Goal: Communication & Community: Answer question/provide support

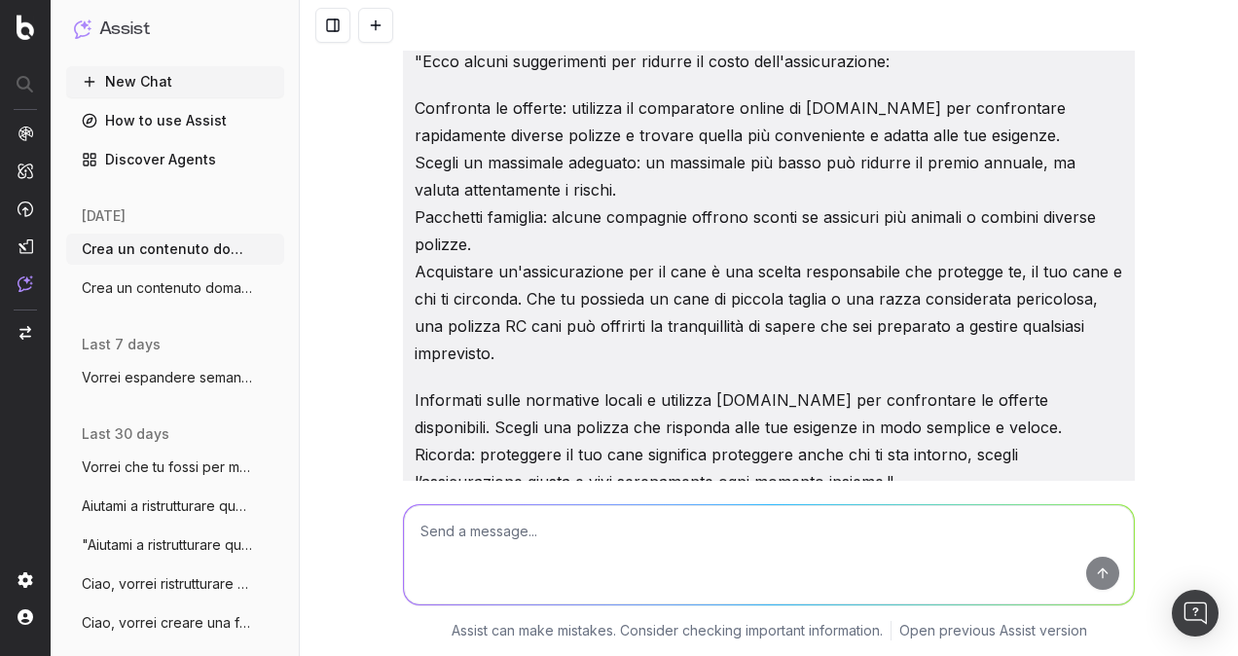
scroll to position [23114, 0]
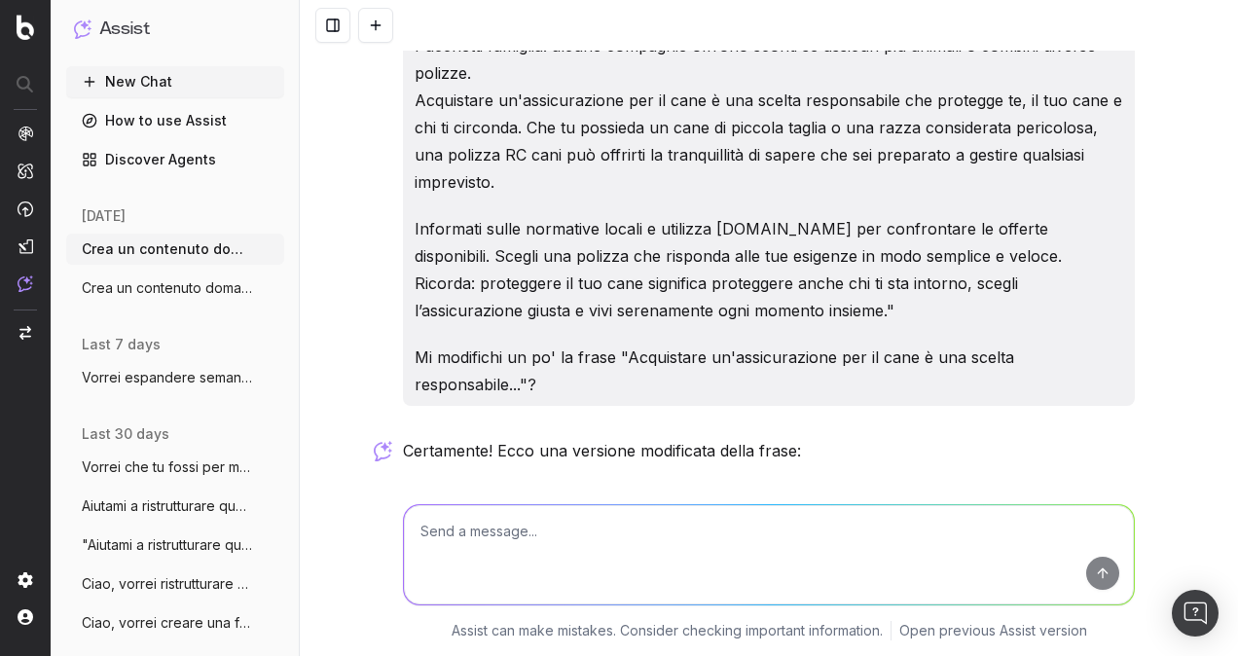
click at [656, 527] on textarea at bounding box center [769, 554] width 730 height 99
type textarea "C"
click at [810, 540] on textarea "Vorrei un h1 che rispecchiasse una faq: attualemnte è:" at bounding box center [769, 554] width 730 height 99
paste textarea "Assicurazione cane obbligatoria: tutto quello che devi sapere"
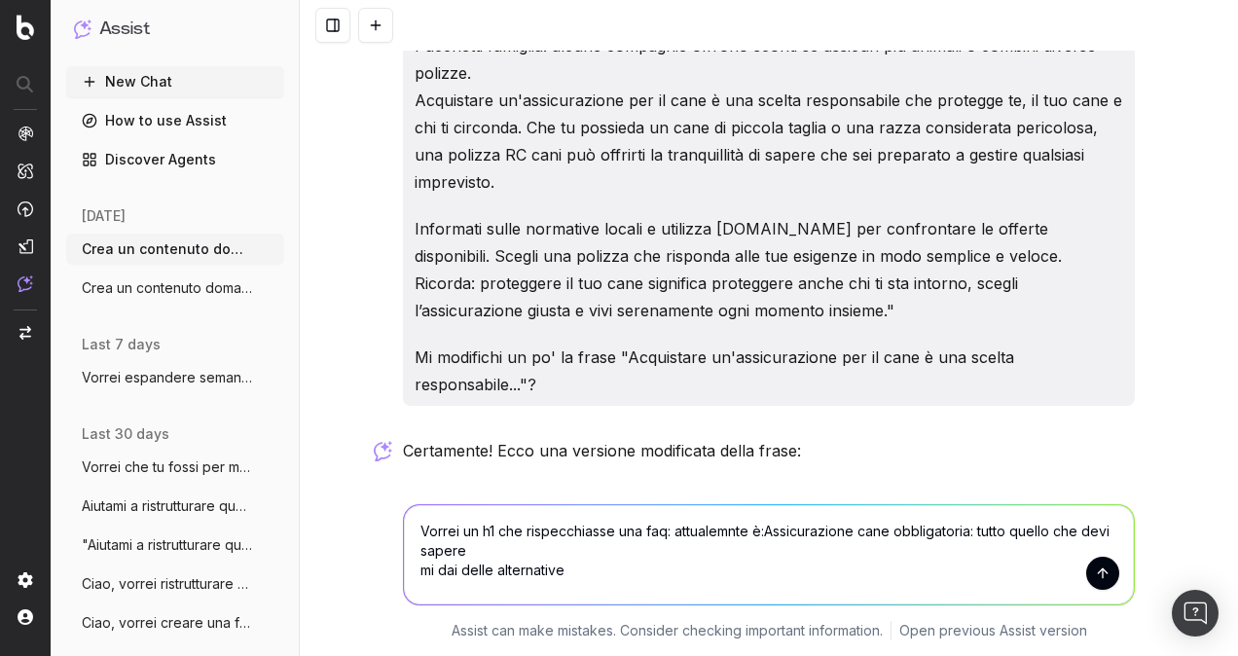
type textarea "Vorrei un h1 che rispecchiasse una faq: attualemnte è:Assicurazione cane obblig…"
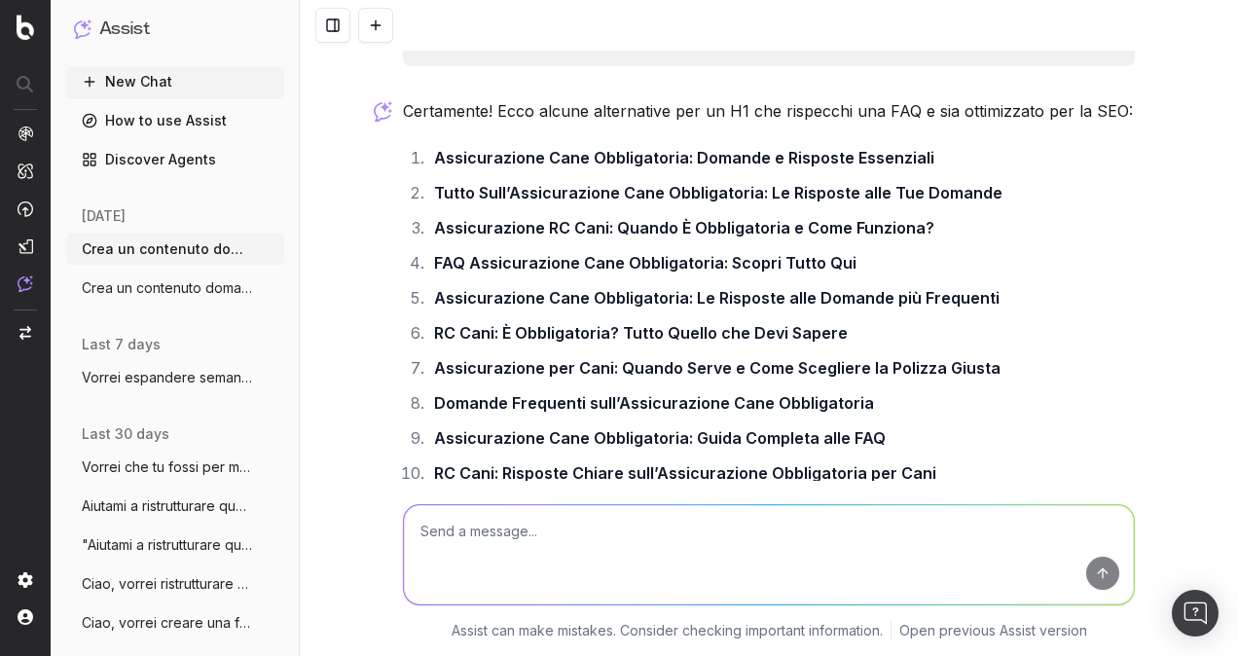
scroll to position [23818, 0]
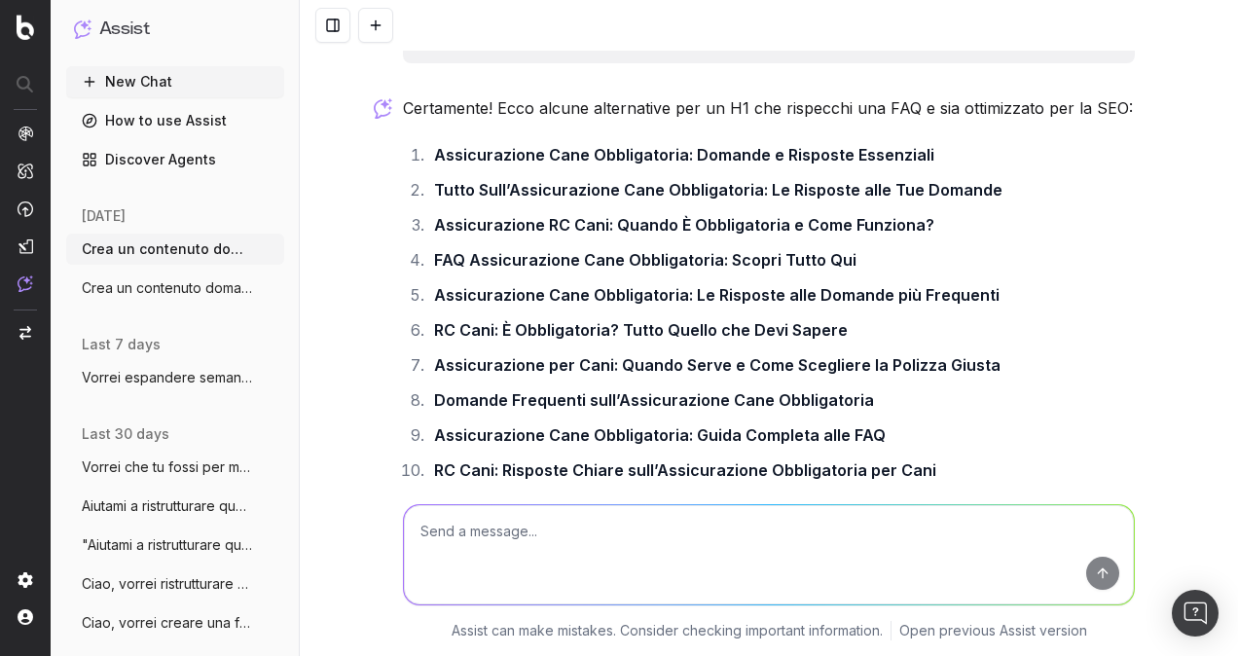
click at [734, 539] on textarea at bounding box center [769, 554] width 730 height 99
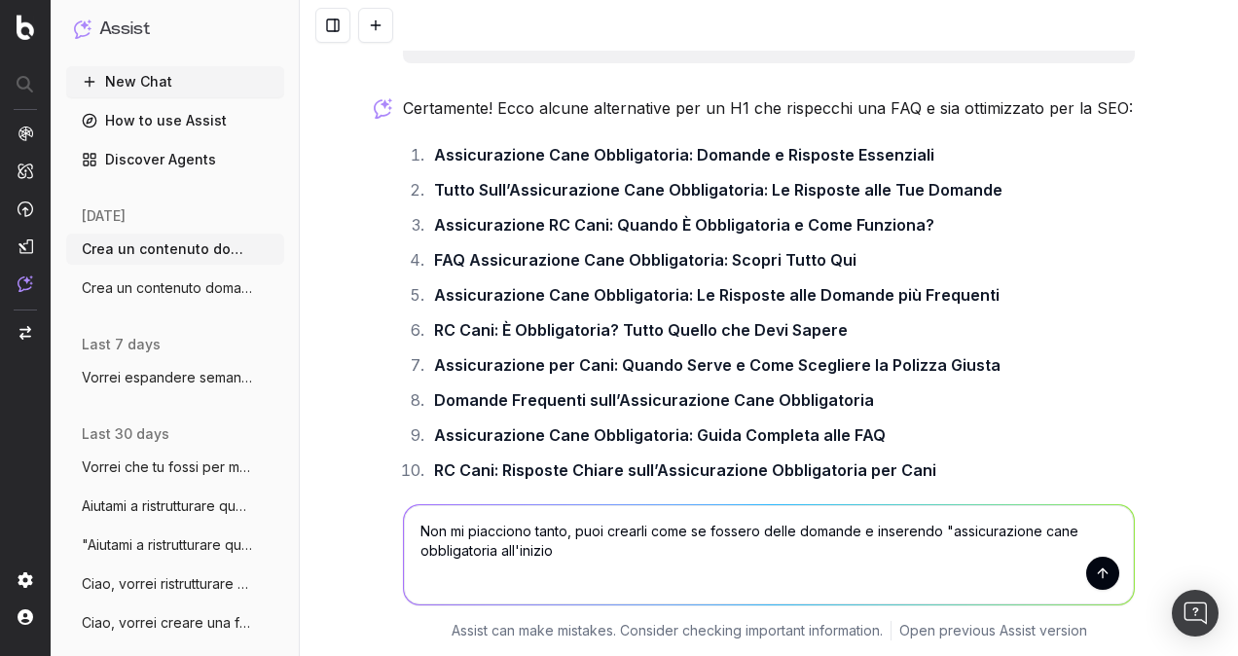
type textarea "Non mi piacciono tanto, puoi crearli come se fossero delle domande e inserendo …"
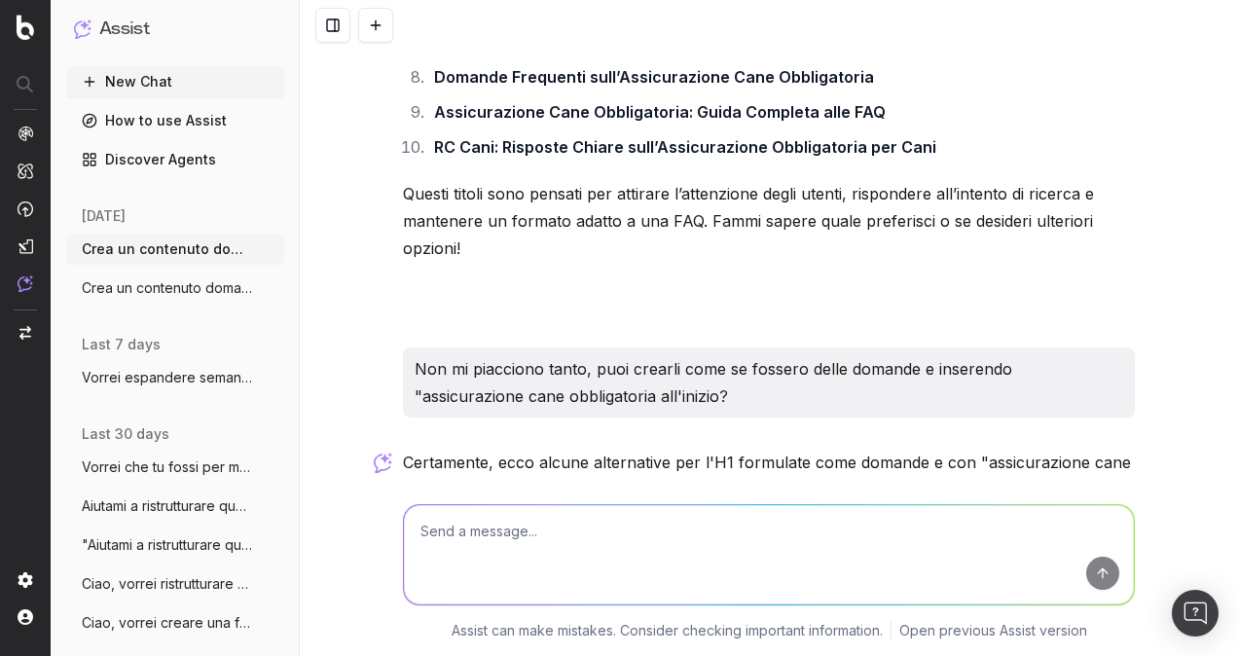
scroll to position [24239, 0]
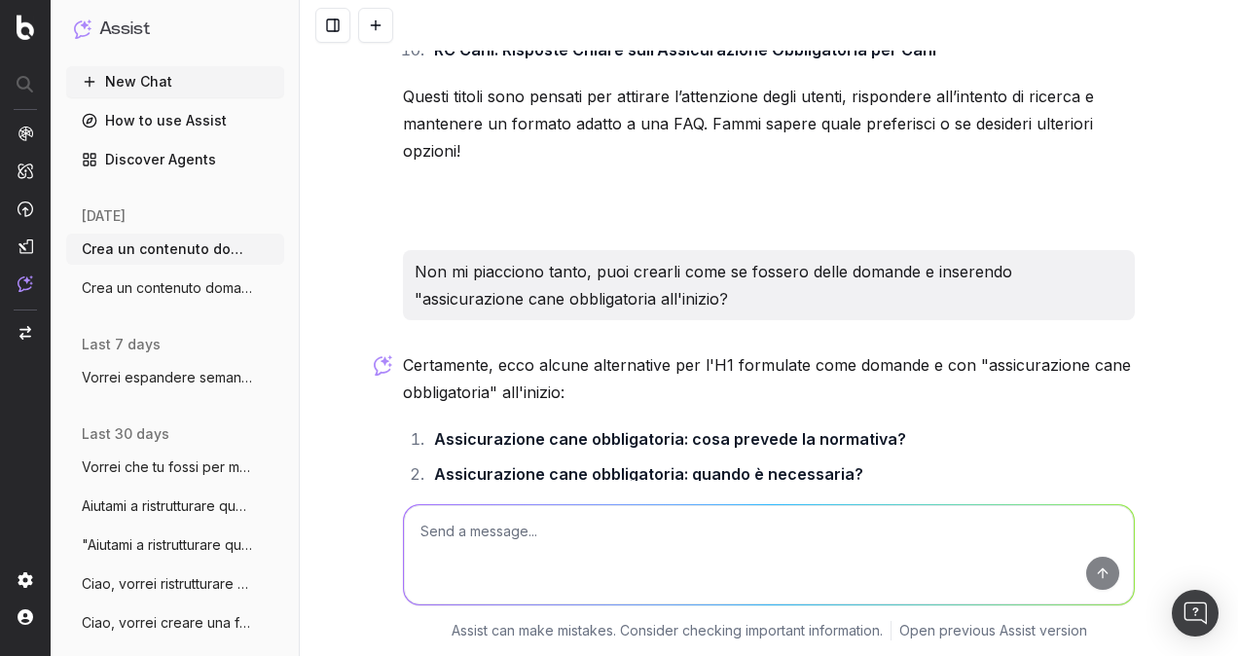
drag, startPoint x: 551, startPoint y: 313, endPoint x: 841, endPoint y: 310, distance: 290.0
click at [841, 499] on strong "Assicurazione cane obbligatoria: quali sono le razze coinvolte?" at bounding box center [677, 508] width 486 height 19
drag, startPoint x: 841, startPoint y: 310, endPoint x: 857, endPoint y: 433, distance: 123.7
click at [857, 600] on li "Assicurazione cane obbligatoria: quali sono i vantaggi?" at bounding box center [781, 613] width 706 height 27
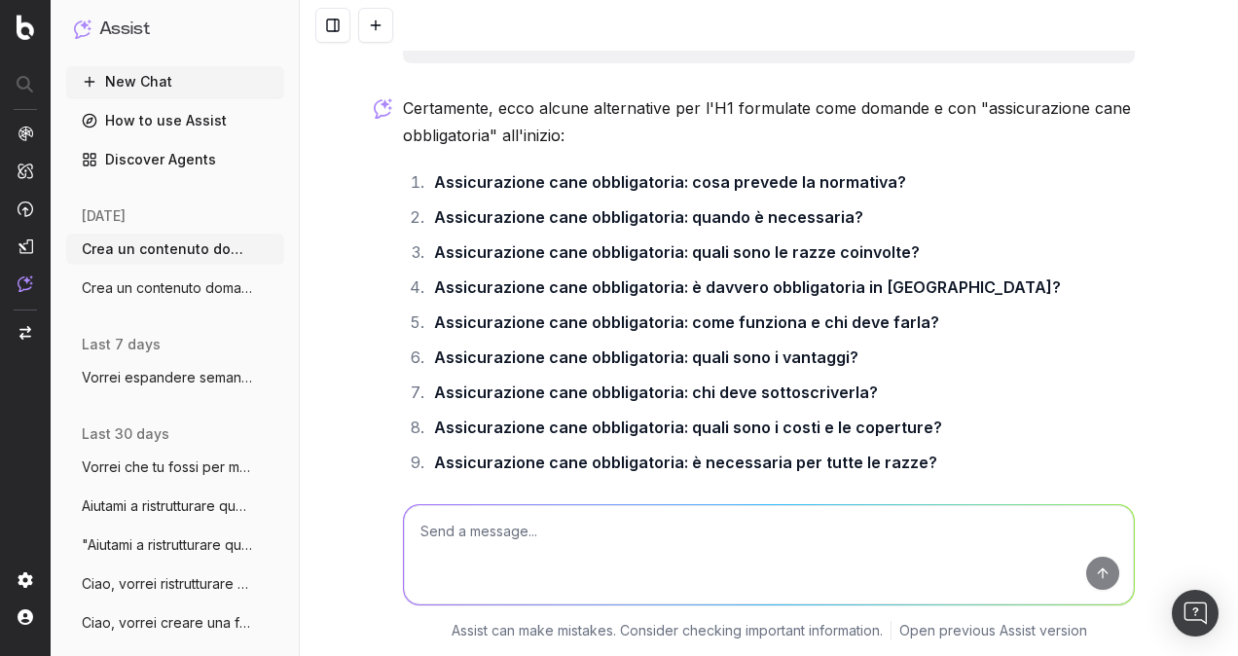
click at [463, 518] on textarea at bounding box center [769, 554] width 730 height 99
paste textarea "Quando l'assicurazione per il cane è obbligatoria in [GEOGRAPHIC_DATA]?"
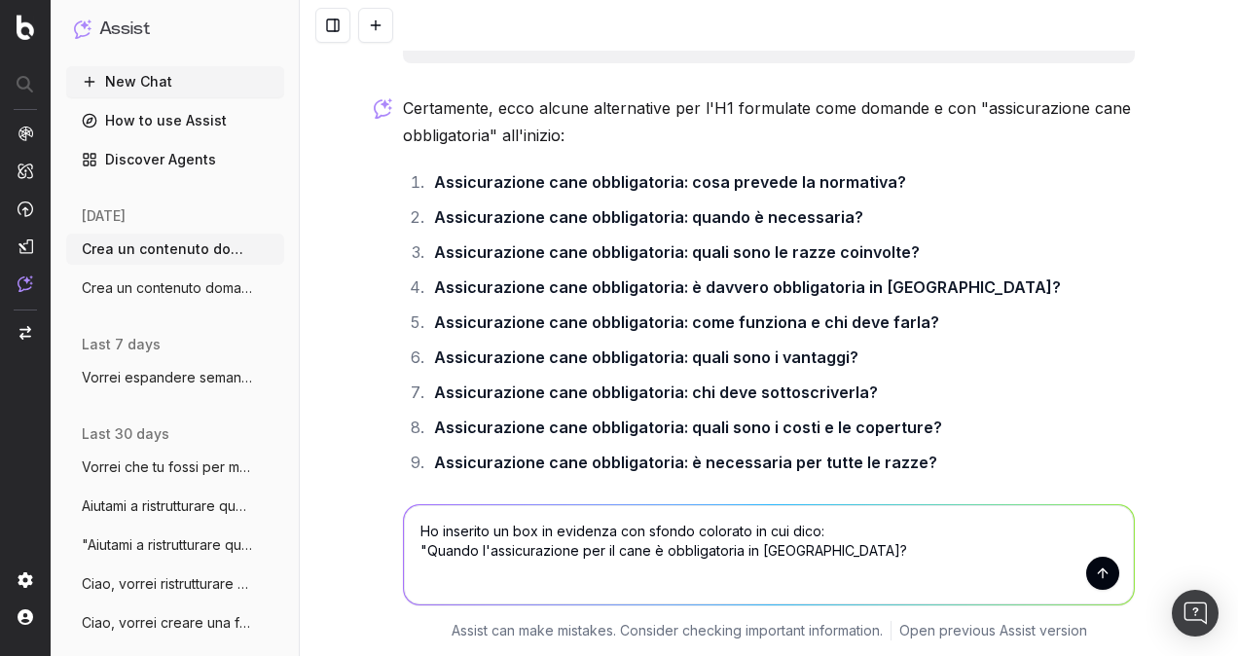
click at [861, 548] on textarea "Ho inserito un box in evidenza con sfondo colorato in cui dico: "Quando l'assic…" at bounding box center [769, 554] width 730 height 99
paste textarea "Cani appartenenti a razze considerate pericolose. Cani che hanno mostrato compo…"
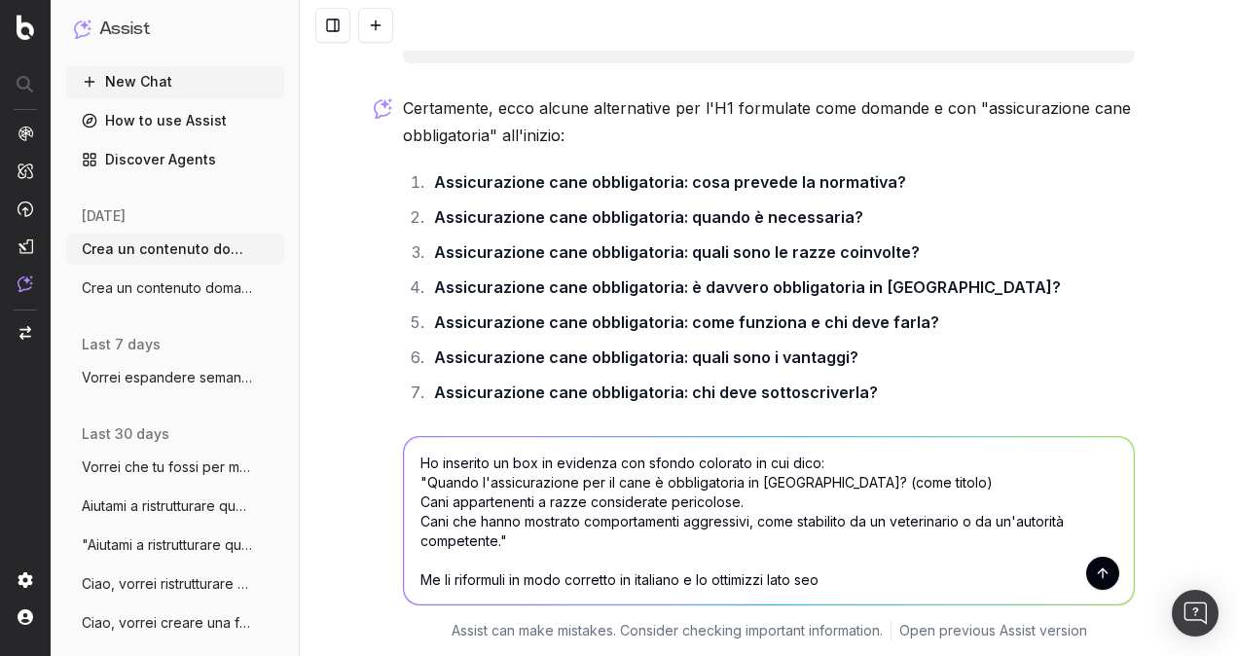
type textarea "Ho inserito un box in evidenza con sfondo colorato in cui dico: "Quando l'assic…"
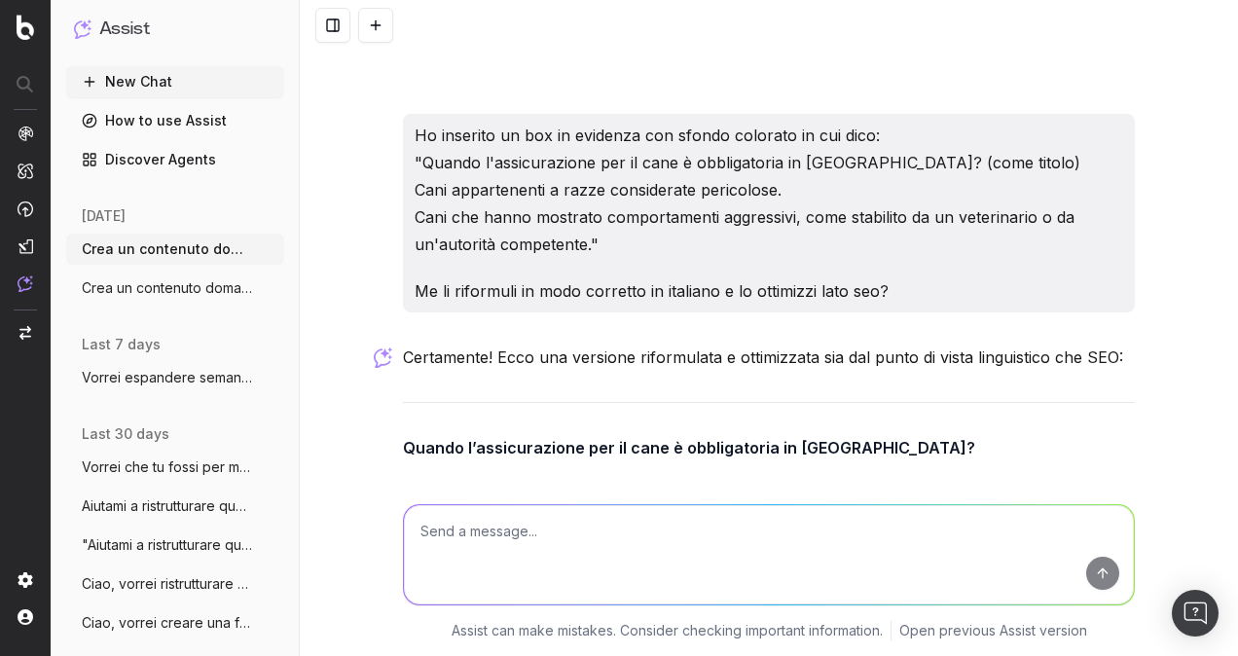
scroll to position [25182, 0]
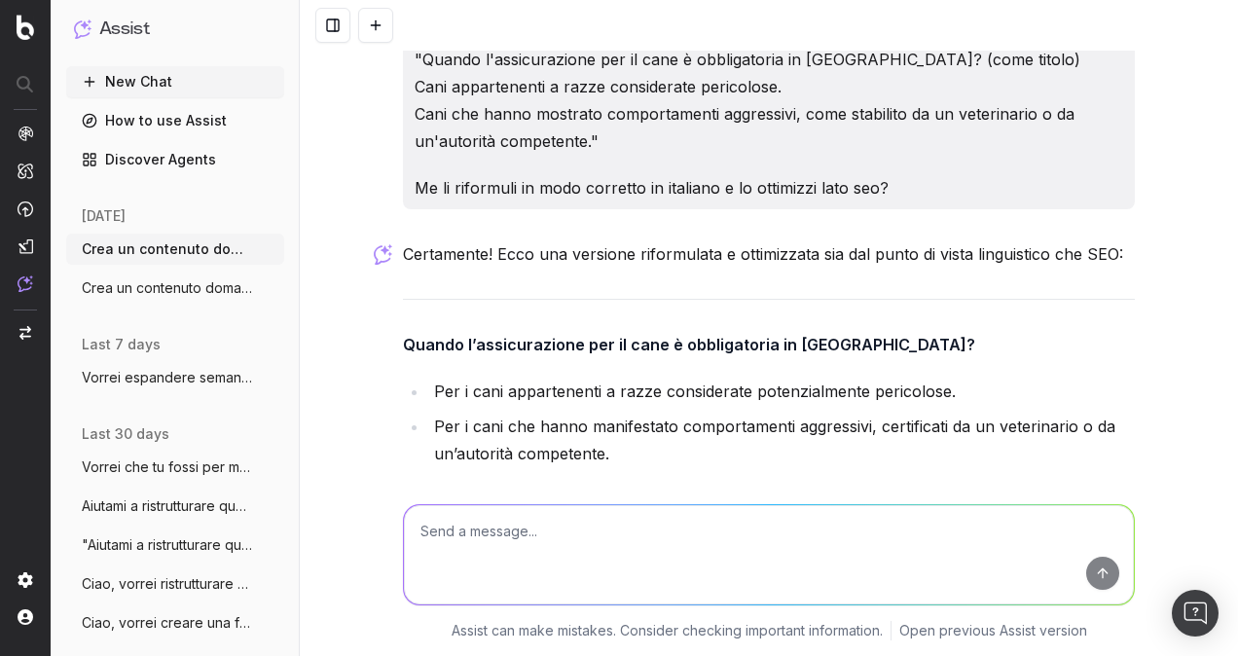
click at [510, 518] on textarea at bounding box center [769, 554] width 730 height 99
paste textarea "[PERSON_NAME] dice la legge? La normativa italiana prevede che i proprietari di…"
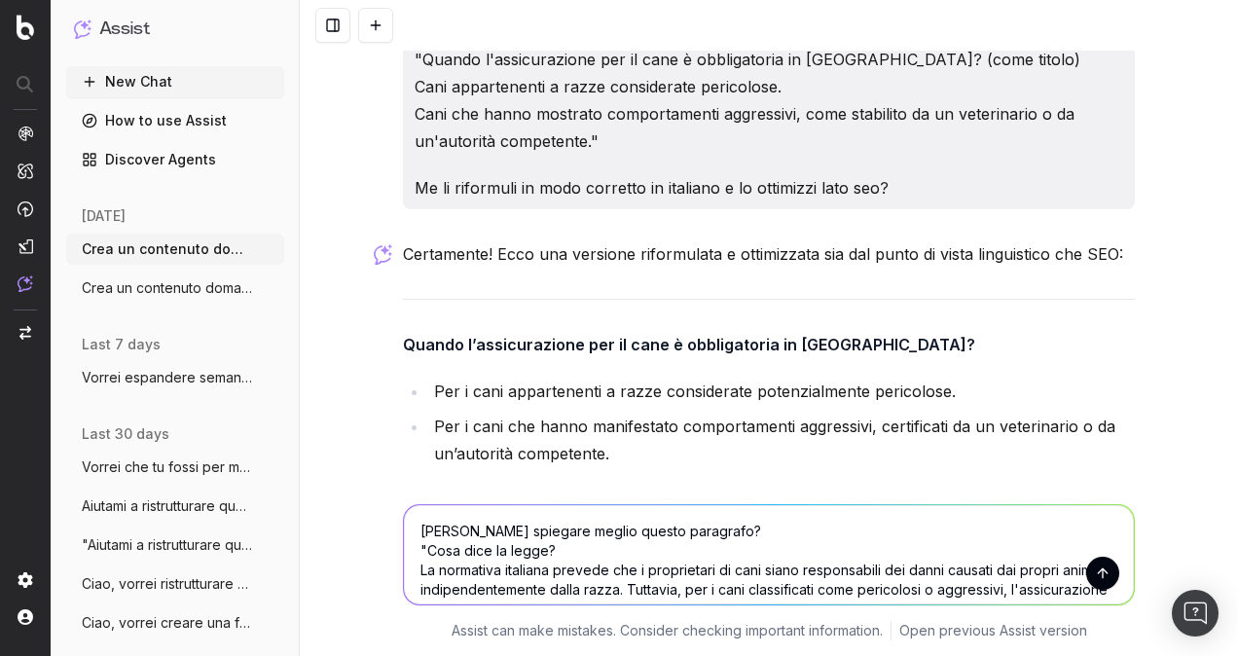
scroll to position [25231, 0]
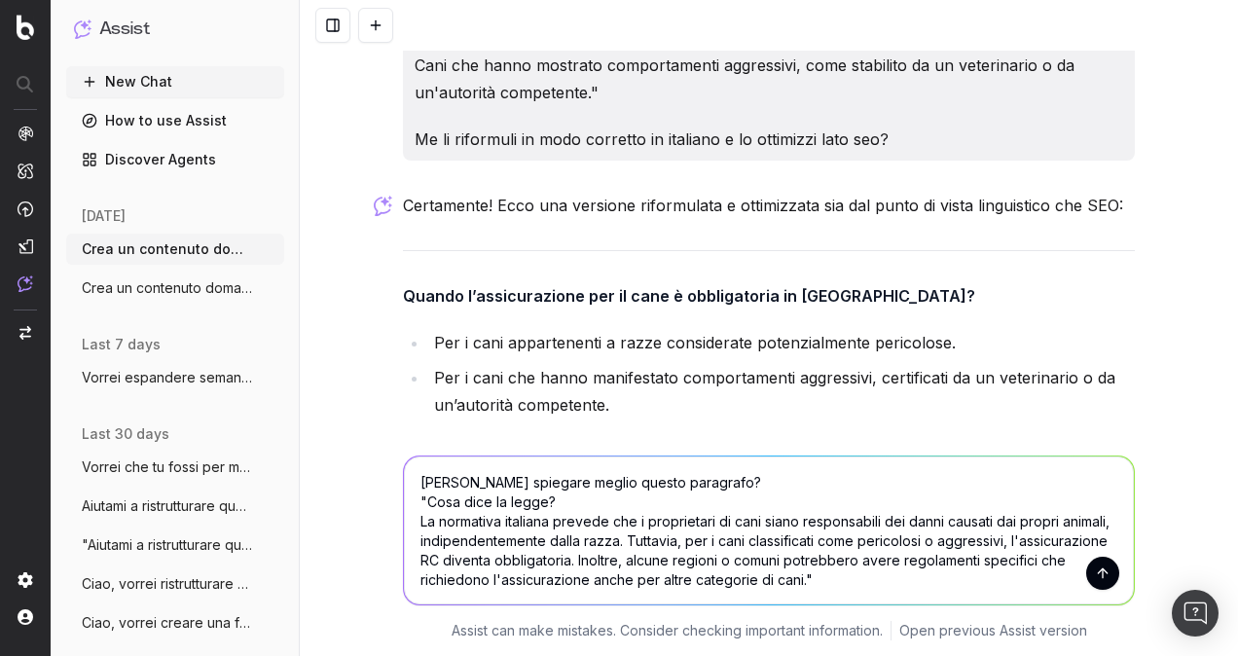
click at [682, 480] on textarea "[PERSON_NAME] spiegare meglio questo paragrafo? "Cosa dice la legge? La normati…" at bounding box center [769, 530] width 730 height 148
type textarea "[PERSON_NAME] spiegare meglio questo paragrafo inserito nella faq? "Cosa dice l…"
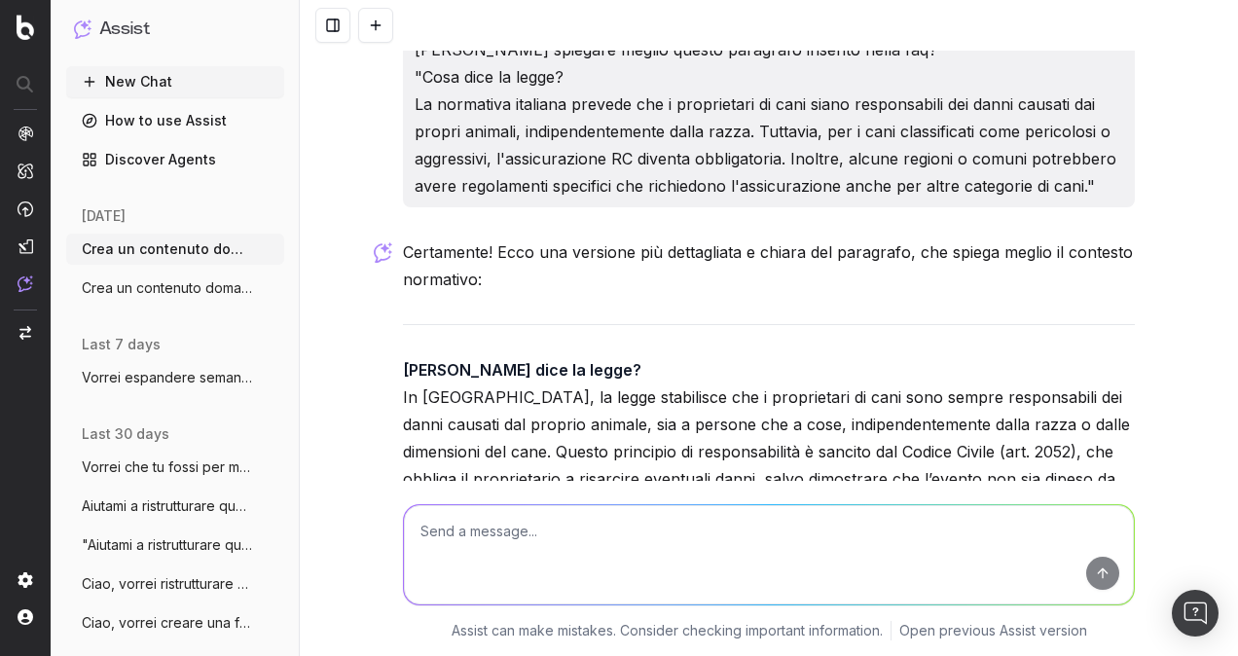
scroll to position [25848, 0]
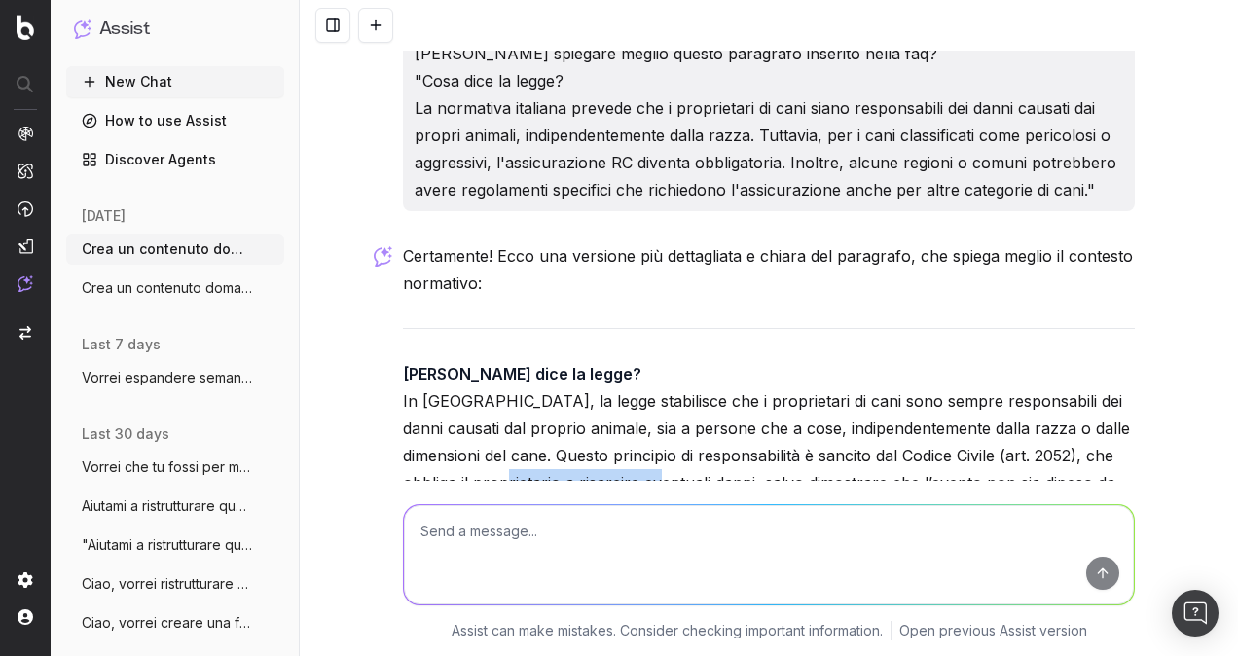
drag, startPoint x: 498, startPoint y: 263, endPoint x: 663, endPoint y: 261, distance: 164.5
click at [663, 360] on p "[PERSON_NAME] dice la legge? In [GEOGRAPHIC_DATA], la legge stabilisce che i pr…" at bounding box center [769, 441] width 732 height 163
click at [743, 360] on p "[PERSON_NAME] dice la legge? In [GEOGRAPHIC_DATA], la legge stabilisce che i pr…" at bounding box center [769, 441] width 732 height 163
drag, startPoint x: 788, startPoint y: 235, endPoint x: 964, endPoint y: 237, distance: 176.1
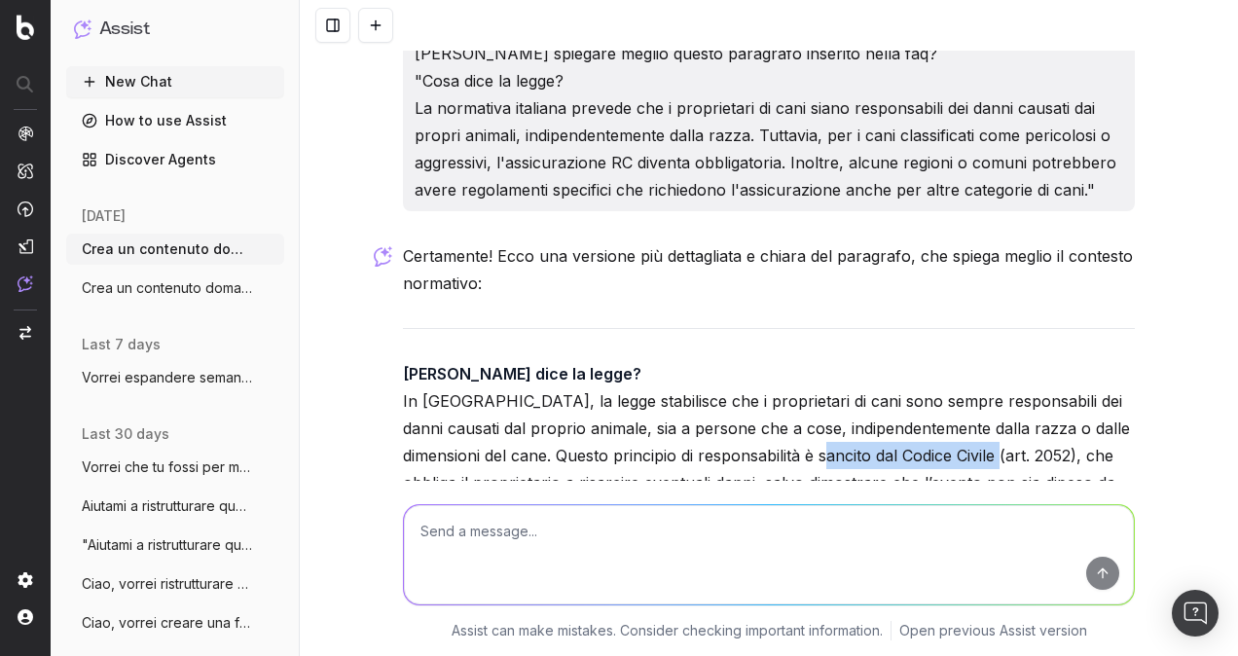
click at [964, 360] on p "[PERSON_NAME] dice la legge? In [GEOGRAPHIC_DATA], la legge stabilisce che i pr…" at bounding box center [769, 441] width 732 height 163
copy p "Codice Civile (art. 2052)"
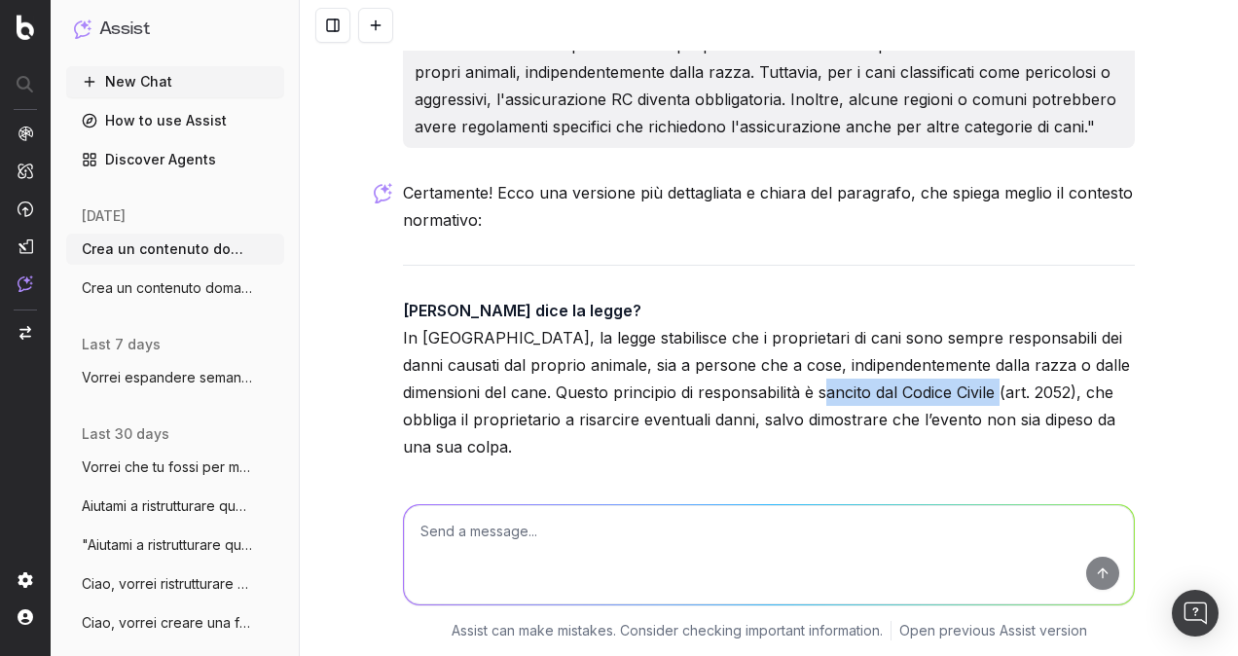
scroll to position [25708, 0]
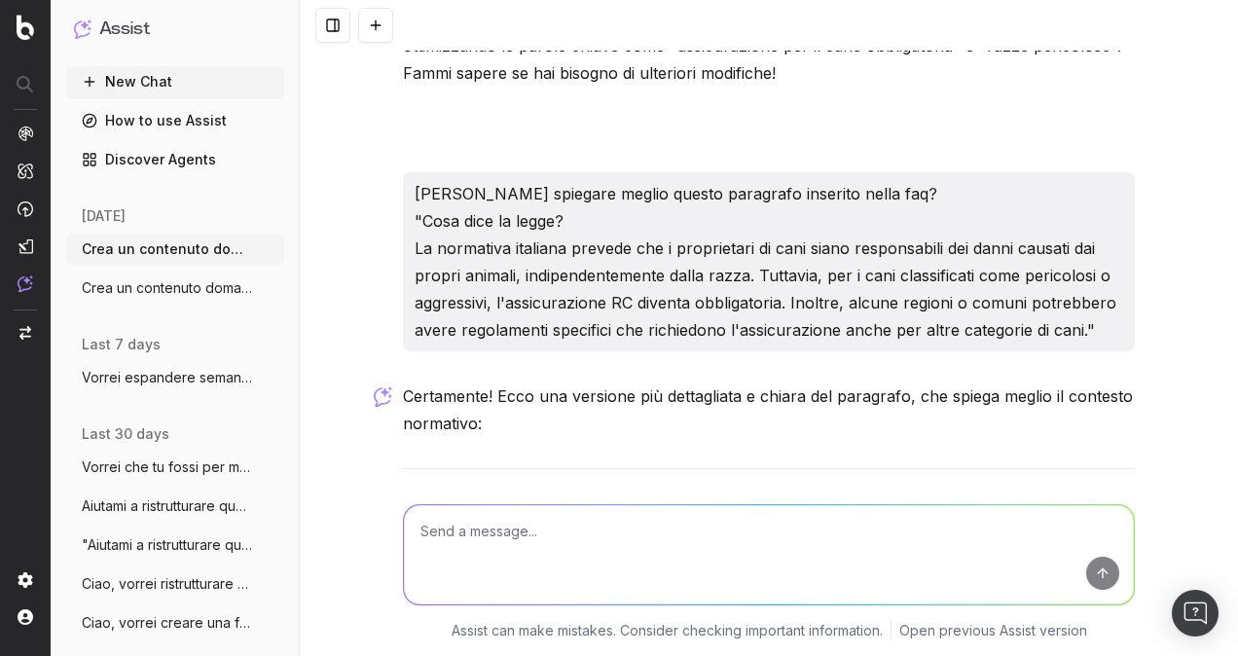
drag, startPoint x: 703, startPoint y: 444, endPoint x: 396, endPoint y: 301, distance: 338.2
copy div "Lore ipsu do sitam? Co Adipis, el seddo eiusmodtem inc u laboreetdol ma aliq en…"
click at [525, 542] on textarea at bounding box center [769, 554] width 730 height 99
paste textarea "Non esiste una lista ufficiale unica valida per tutto il territorio italiano, m…"
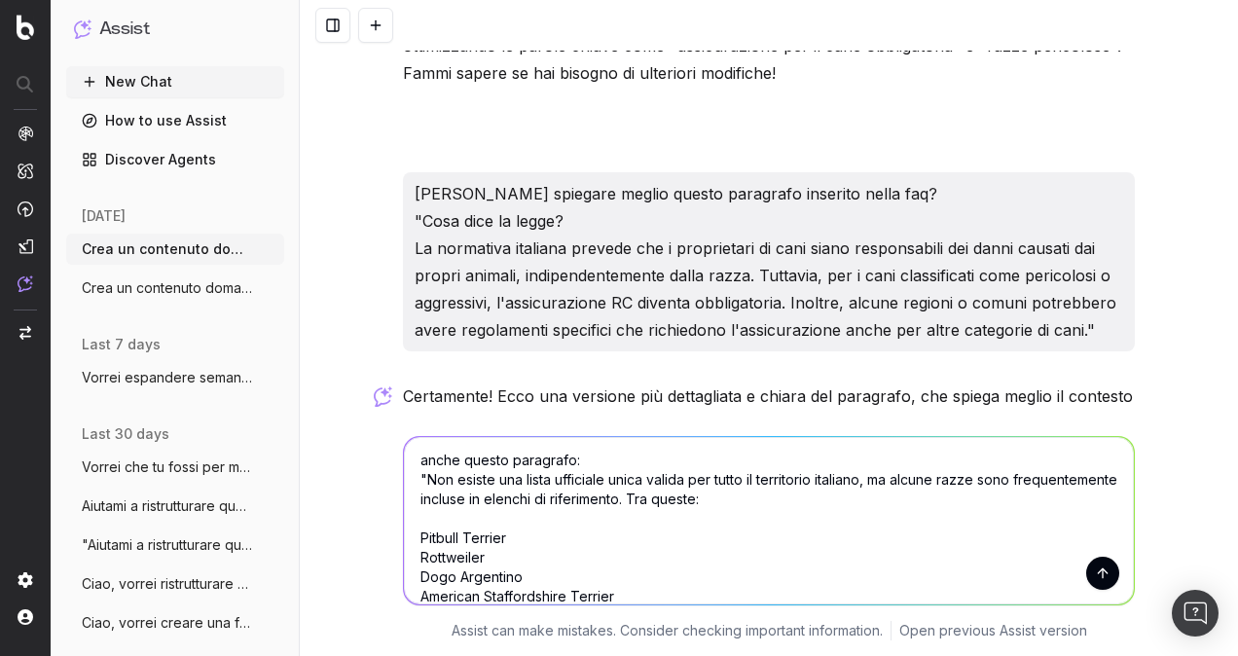
scroll to position [0, 0]
click at [669, 466] on textarea "anche questo paragrafo: "Non esiste una lista ufficiale unica valida per tutto …" at bounding box center [769, 520] width 730 height 167
click at [418, 479] on textarea "anche questo paragrafo: "Non esiste una lista ufficiale unica valida per tutto …" at bounding box center [769, 520] width 730 height 167
paste textarea "Quali sono le razze pericolose?"
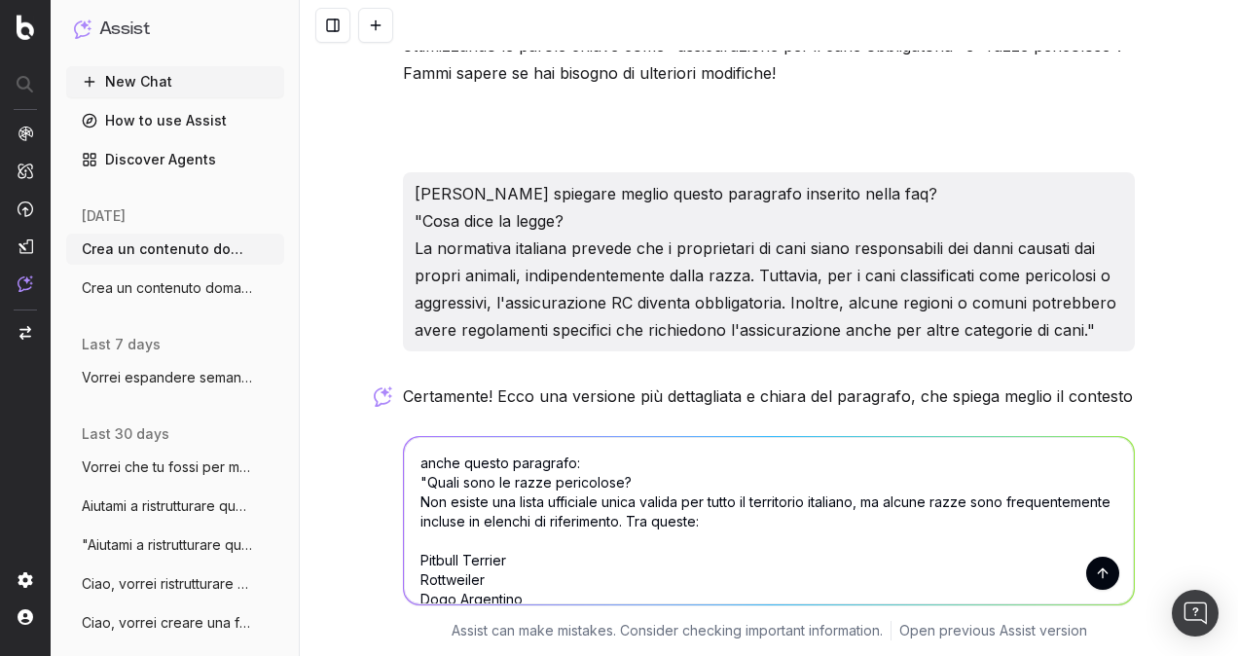
click at [732, 480] on textarea "anche questo paragrafo: "Quali sono le razze pericolose? Non esiste una lista u…" at bounding box center [769, 520] width 730 height 167
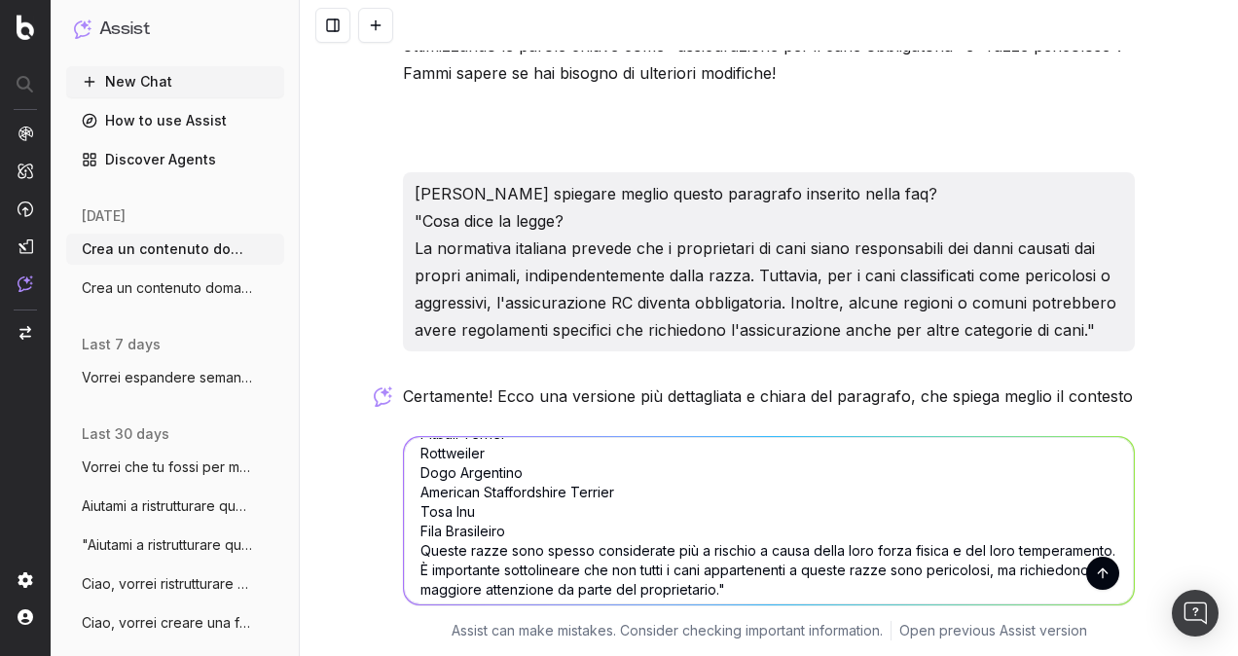
scroll to position [137, 0]
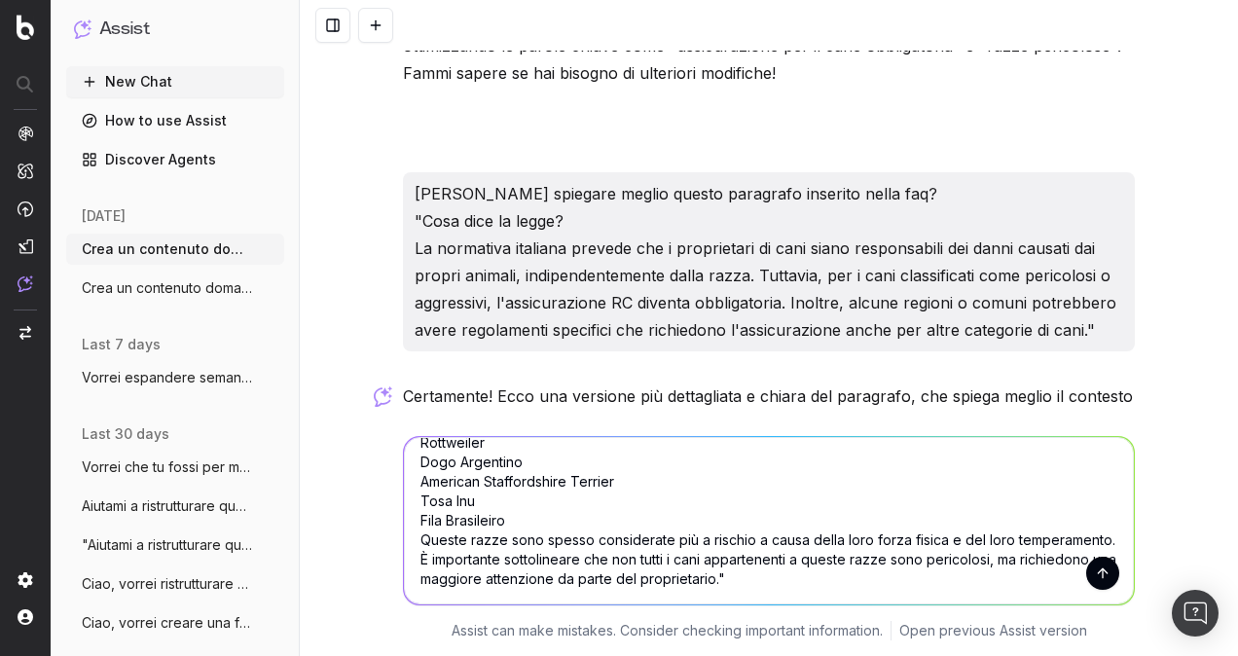
click at [856, 578] on textarea "anche questo paragrafo: "Quali sono le razze pericolose? (h2) Non esiste una li…" at bounding box center [769, 520] width 730 height 167
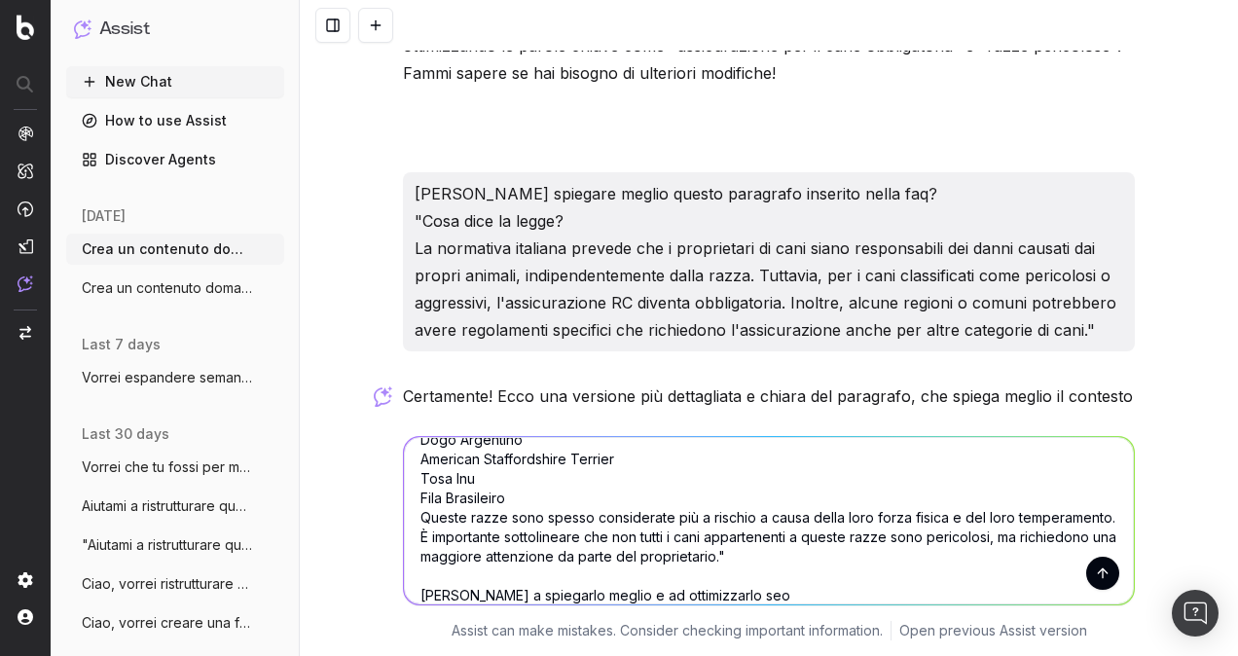
type textarea "anche questo paragrafo: "Quali sono le razze pericolose? (h2) Non esiste una li…"
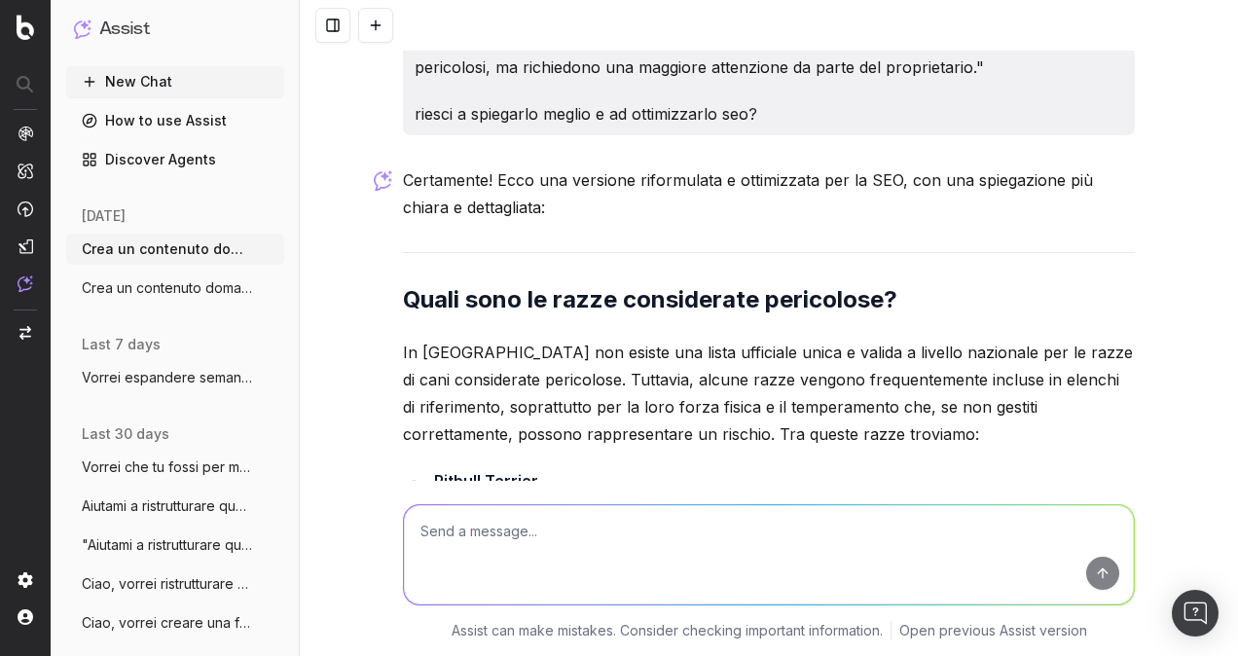
scroll to position [27223, 0]
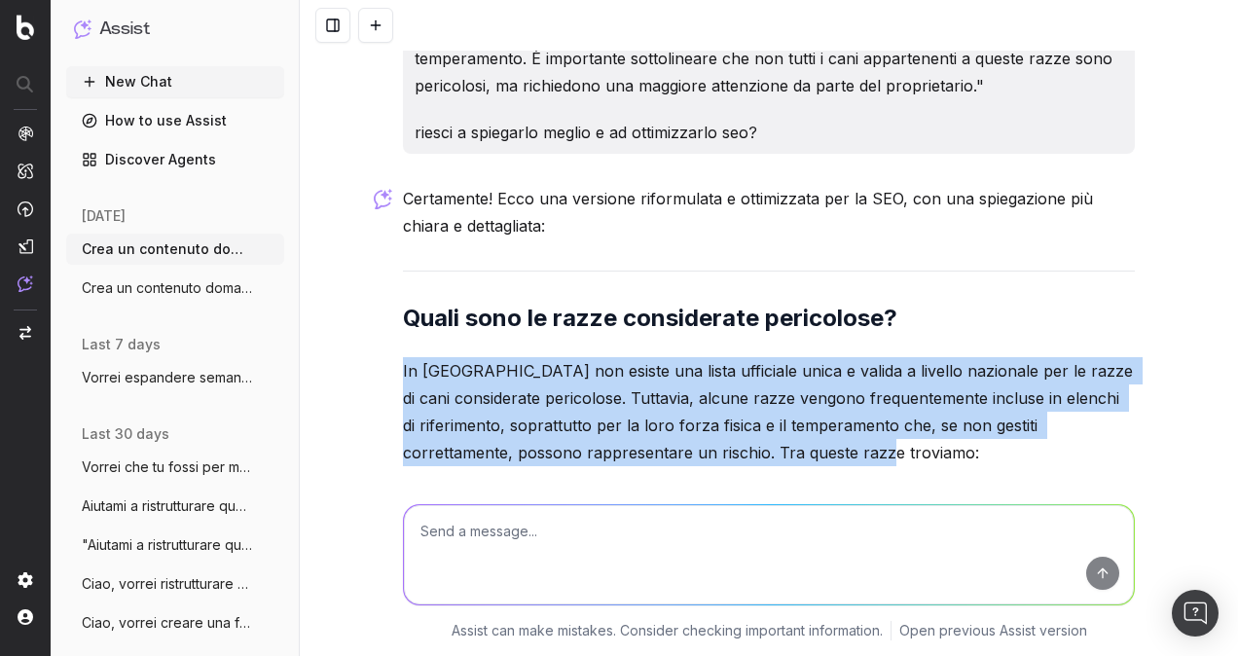
drag, startPoint x: 395, startPoint y: 157, endPoint x: 848, endPoint y: 235, distance: 460.2
click at [848, 357] on p "In [GEOGRAPHIC_DATA] non esiste una lista ufficiale unica e valida a livello na…" at bounding box center [769, 411] width 732 height 109
copy p "In [GEOGRAPHIC_DATA] non esiste una lista ufficiale unica e valida a livello na…"
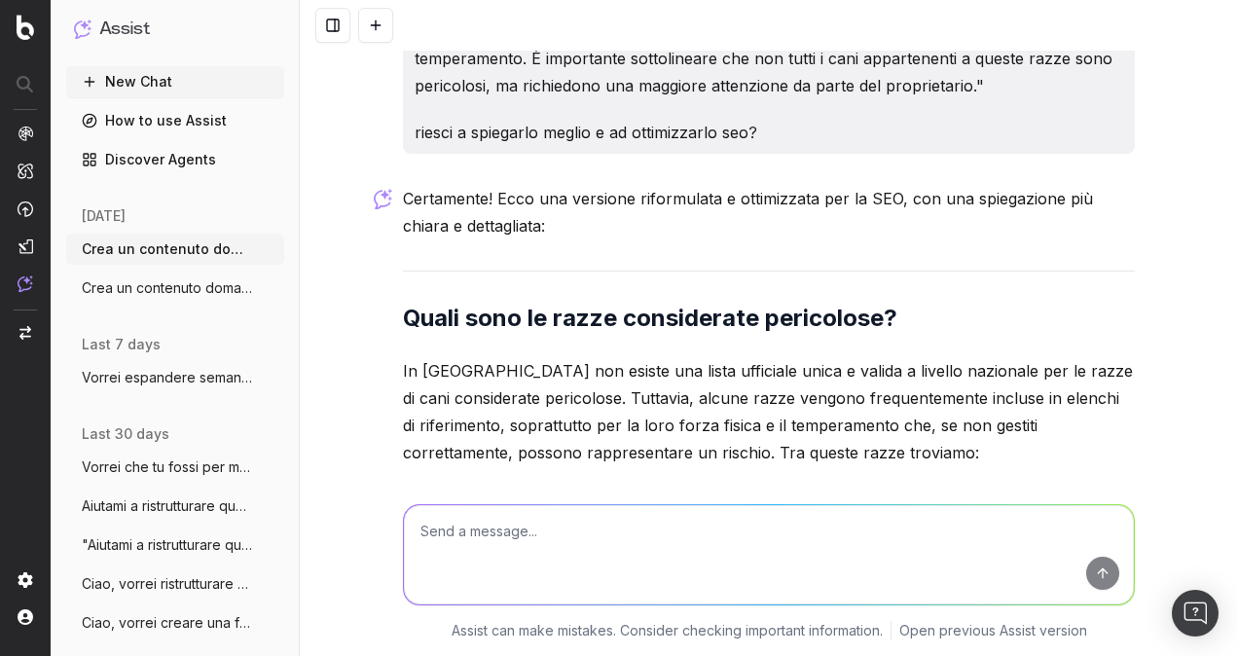
click at [596, 521] on li "Rottweiler" at bounding box center [781, 534] width 706 height 27
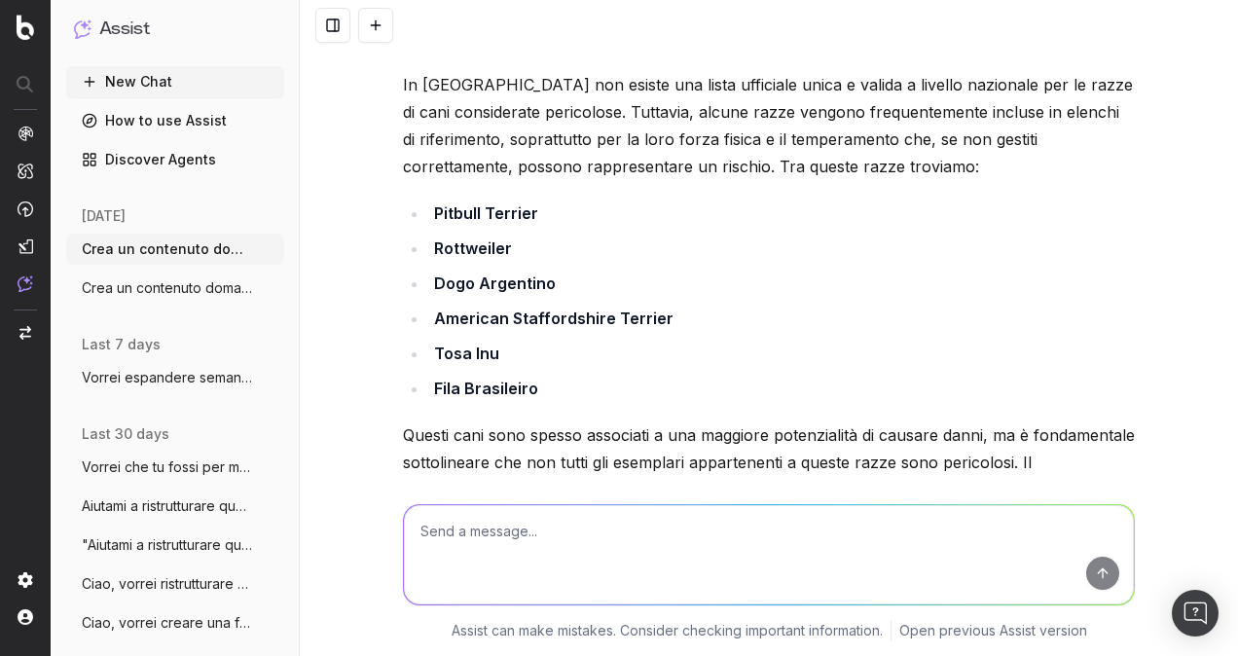
scroll to position [27515, 0]
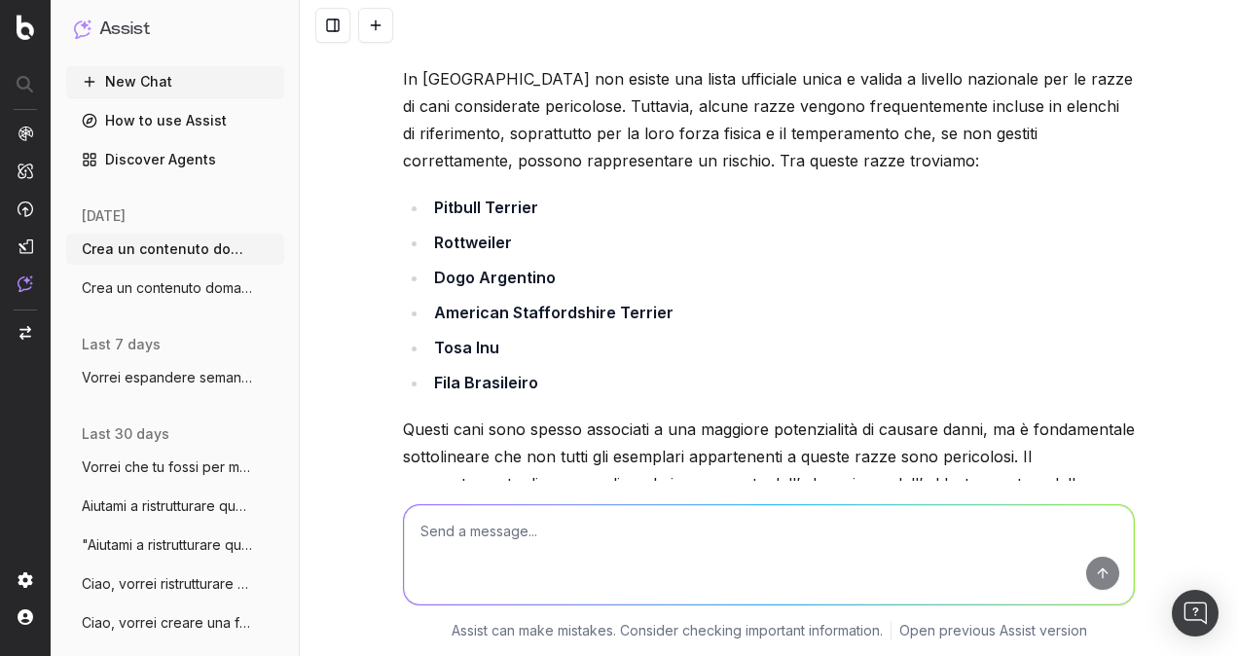
drag, startPoint x: 399, startPoint y: 211, endPoint x: 623, endPoint y: 284, distance: 235.4
click at [623, 415] on p "Questi cani sono spesso associati a una maggiore potenzialità di causare danni,…" at bounding box center [769, 469] width 732 height 109
copy p "Questi cani sono spesso associati a una maggiore potenzialità di causare danni,…"
click at [656, 523] on textarea at bounding box center [769, 554] width 730 height 99
paste textarea "L ipsum dolo'sitametconsec adip elitseddoeiu Te incid ut la'etdoloremagna AL en…"
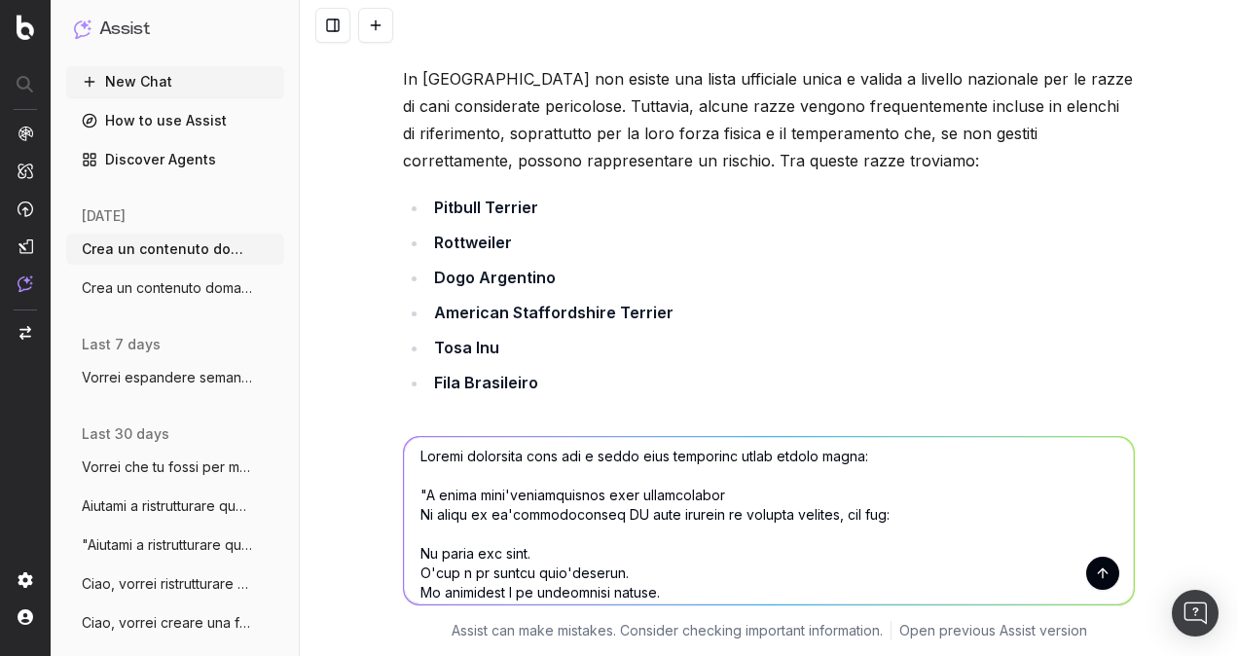
scroll to position [0, 0]
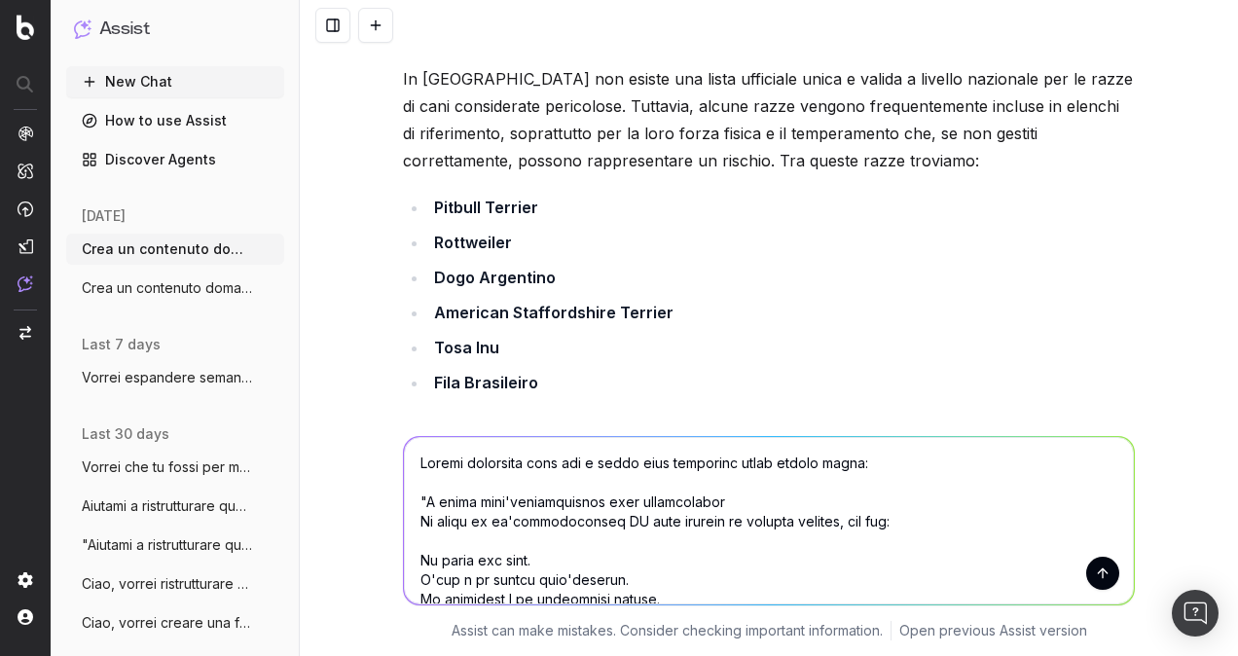
click at [707, 498] on textarea at bounding box center [769, 520] width 730 height 167
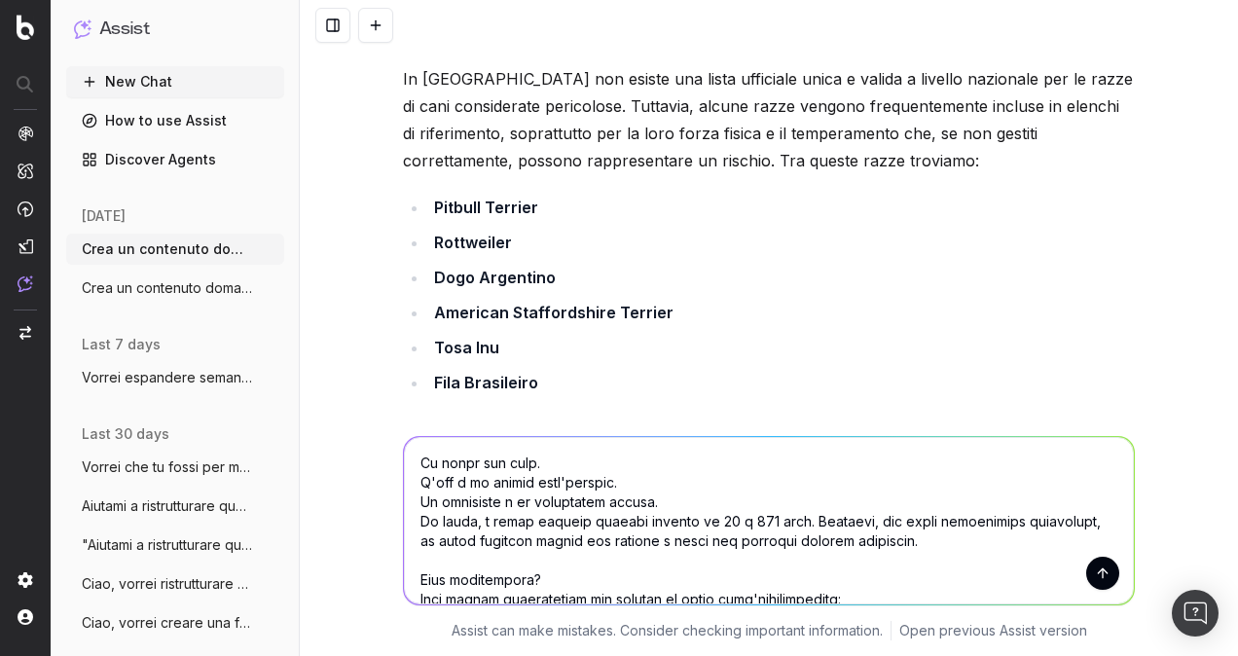
click at [696, 577] on textarea at bounding box center [769, 520] width 730 height 167
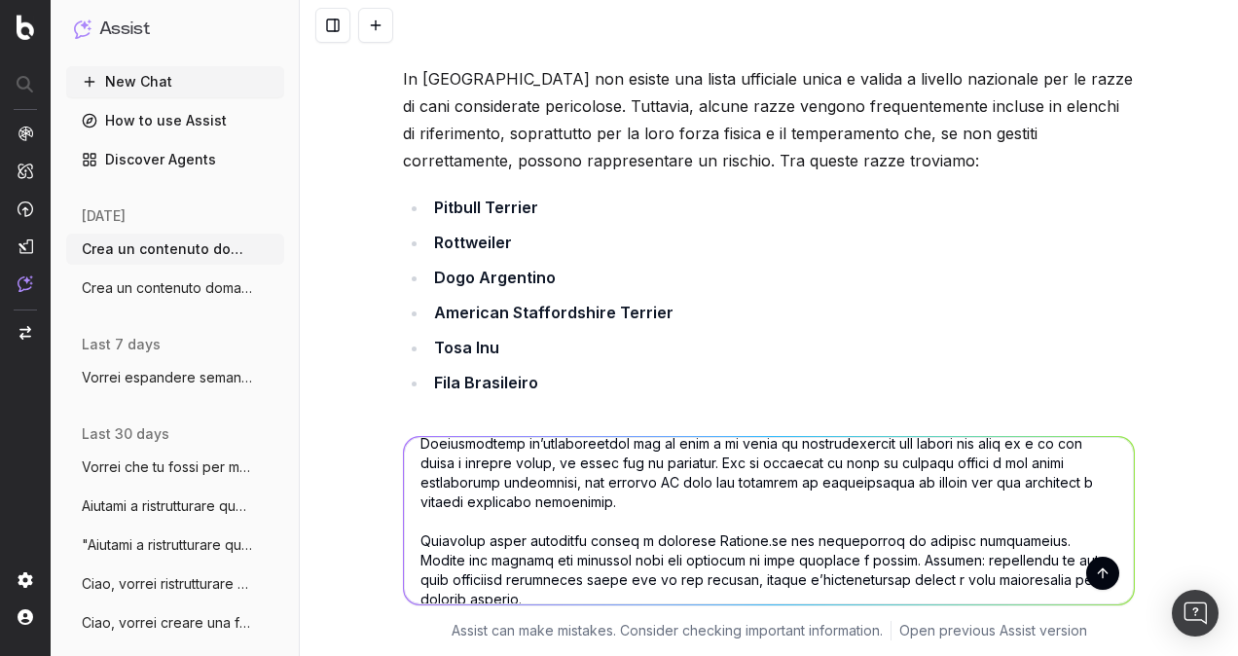
scroll to position [410, 0]
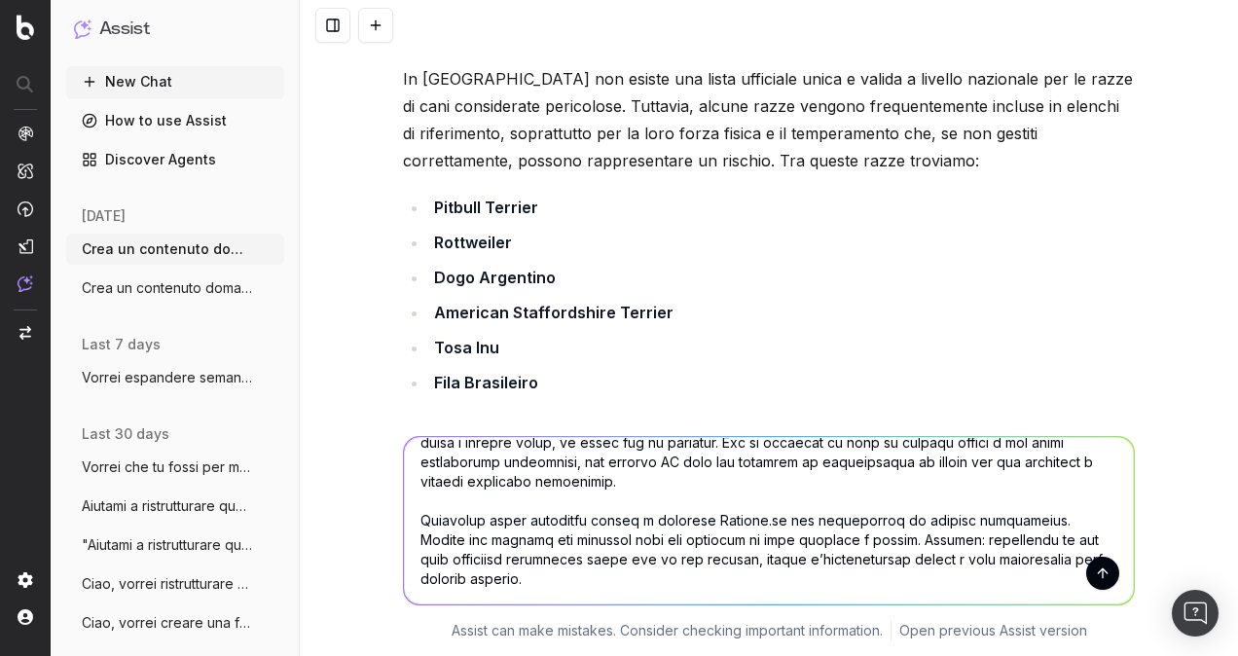
type textarea "Loremi dolorsita cons adi e seddo eius temporinc utlab etdolo magna: "A enima m…"
click at [1092, 576] on button "submit" at bounding box center [1102, 573] width 33 height 33
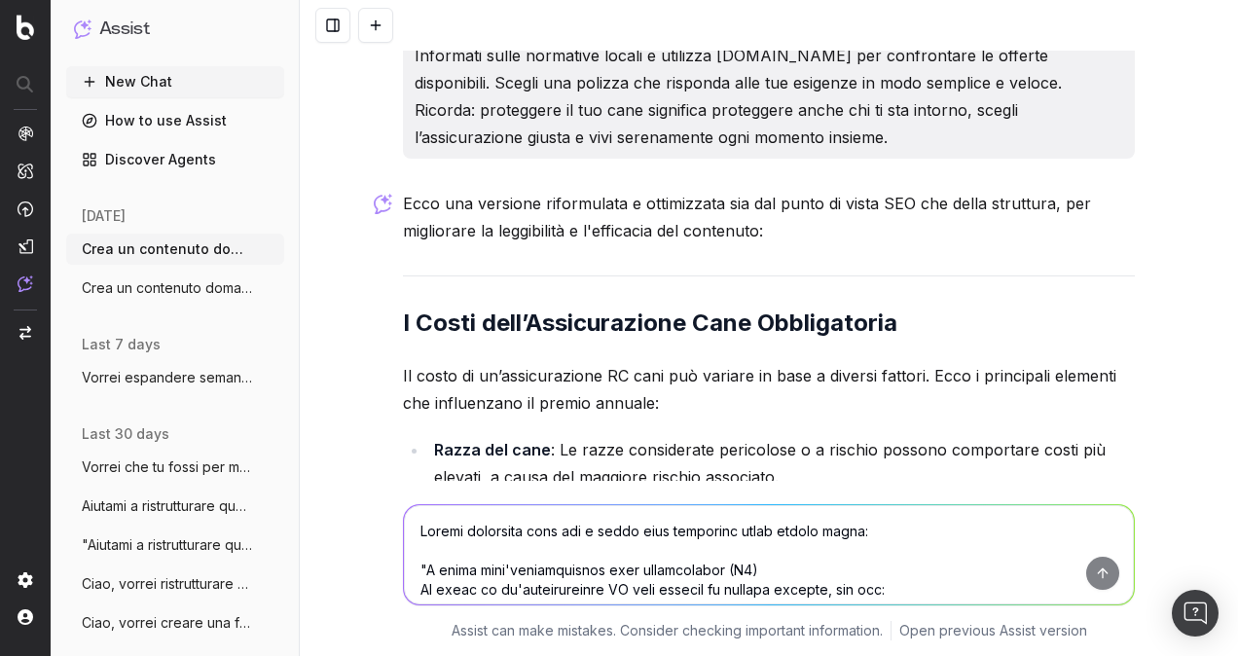
scroll to position [29369, 0]
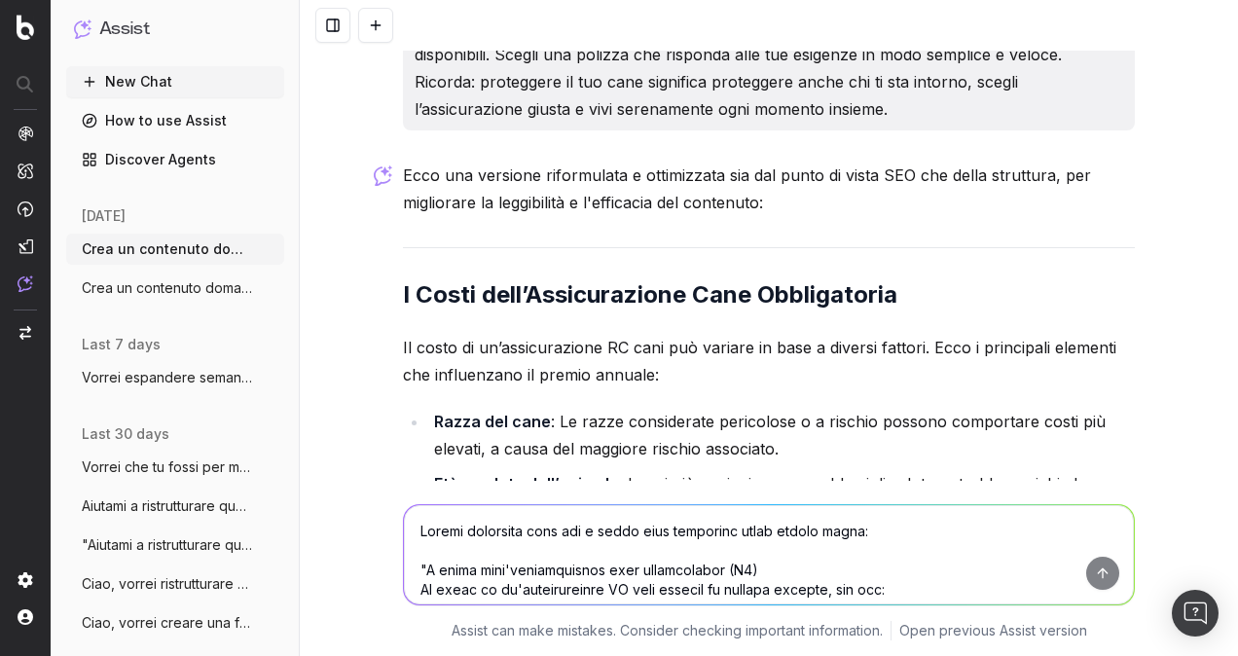
click at [846, 470] on li "Età e salute dell’animale : I cani più anziani o con problemi di salute potrebb…" at bounding box center [781, 497] width 706 height 54
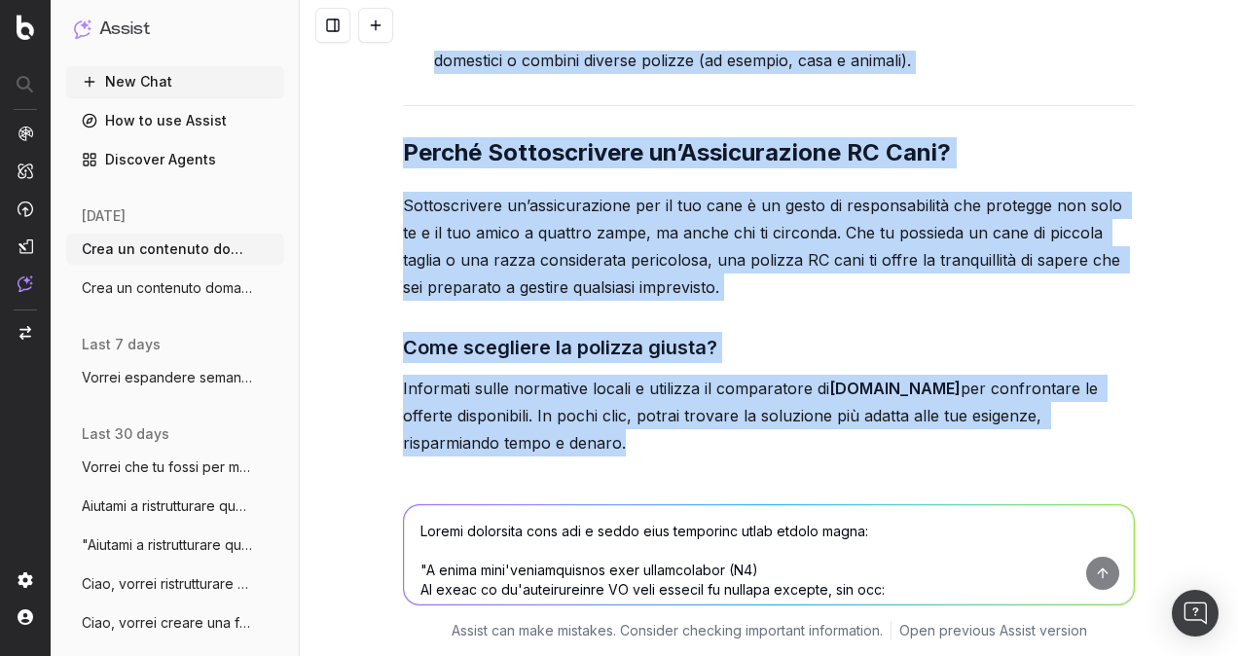
scroll to position [30342, 0]
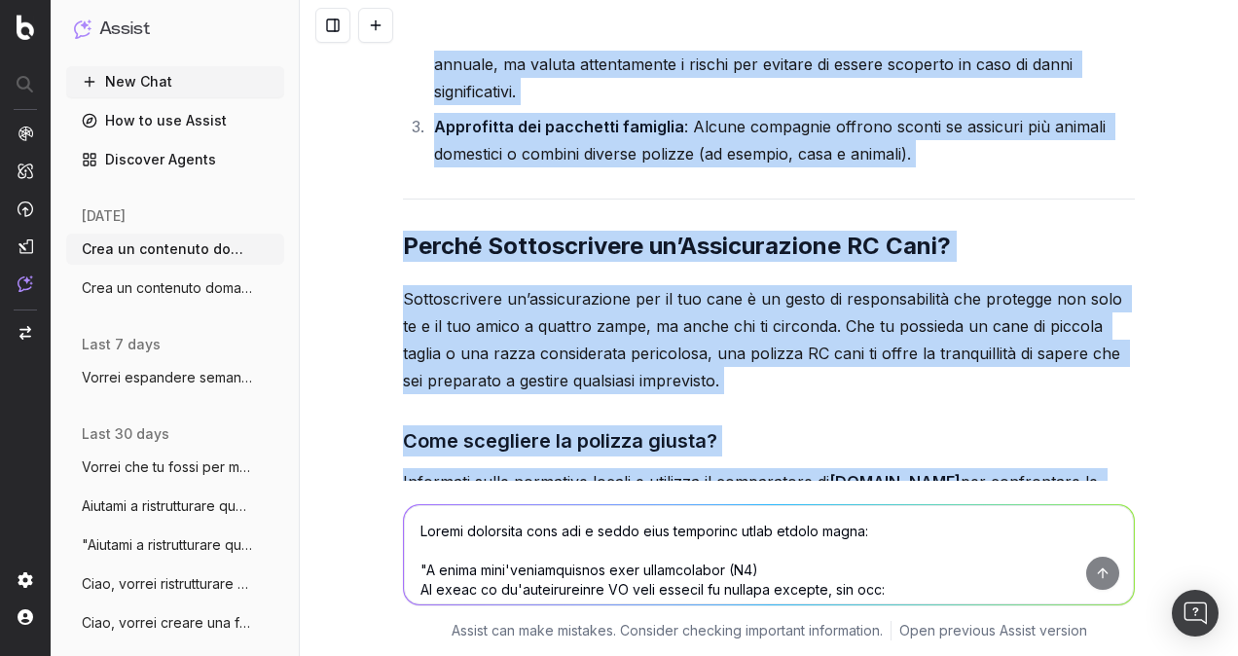
drag, startPoint x: 393, startPoint y: 176, endPoint x: 989, endPoint y: 426, distance: 645.9
copy div "L Ipsum dolo’Sitametconsec Adip Elitseddoeiu Te incid ut la’etdoloremagna AL en…"
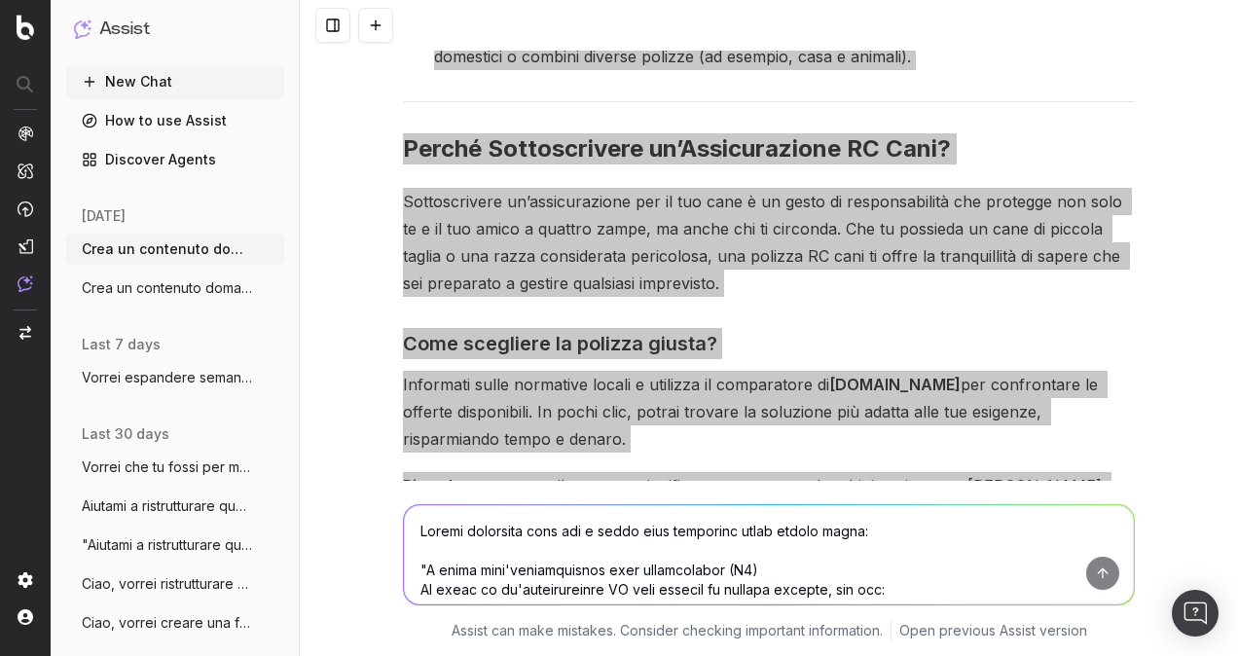
scroll to position [30537, 0]
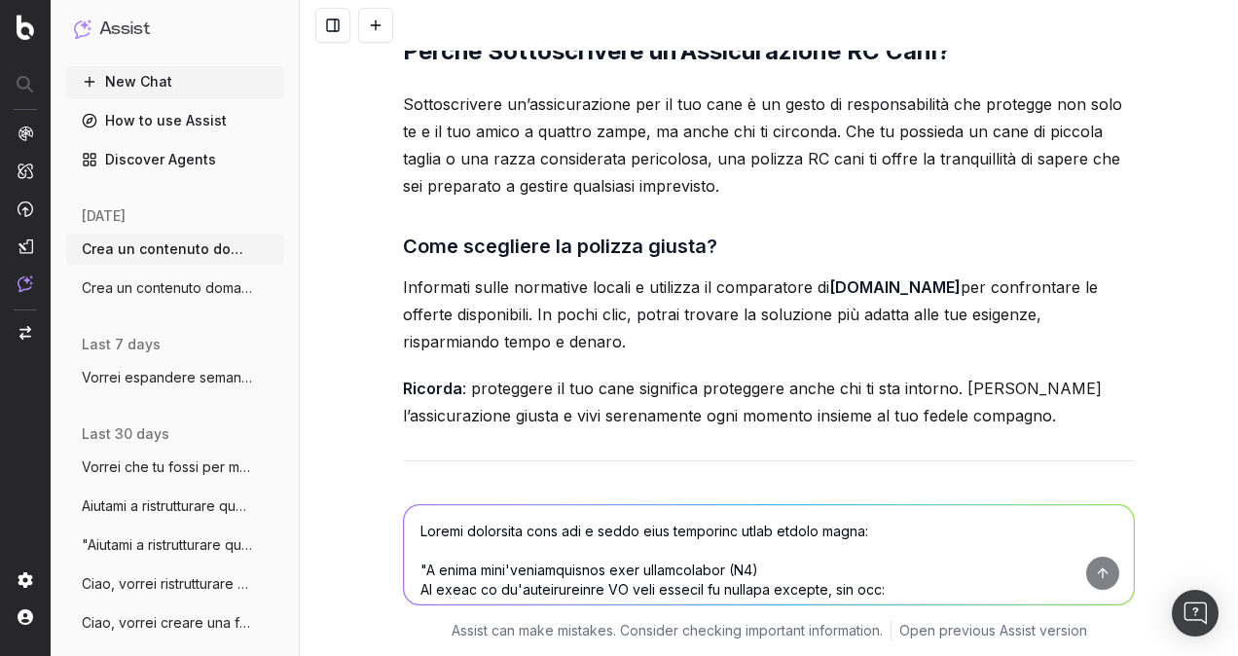
click at [917, 525] on textarea at bounding box center [769, 554] width 730 height 99
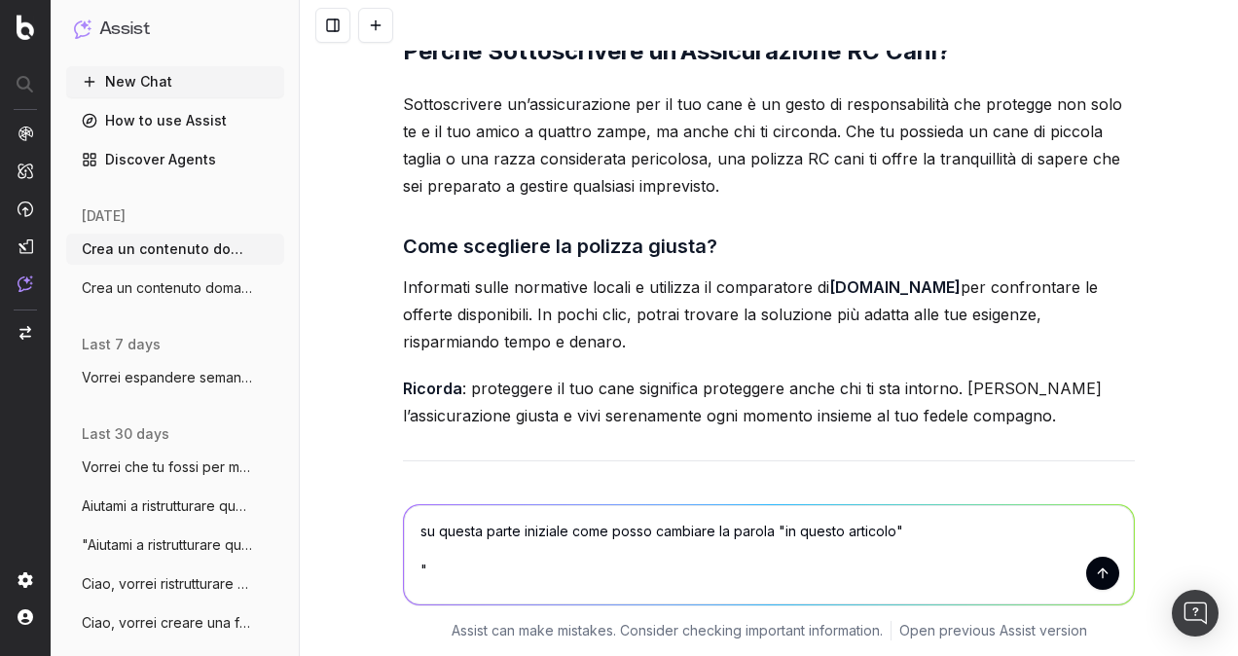
paste textarea "Possedere un cane è una grande gioia, ma comporta anche responsabilità importan…"
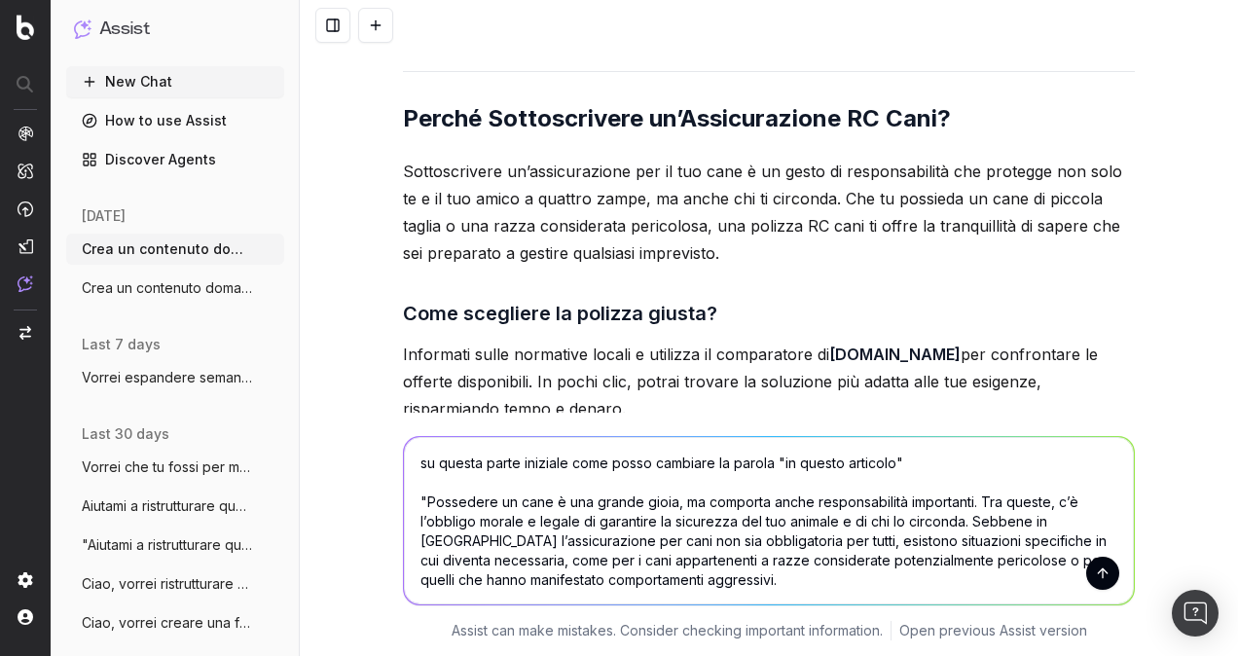
scroll to position [30440, 0]
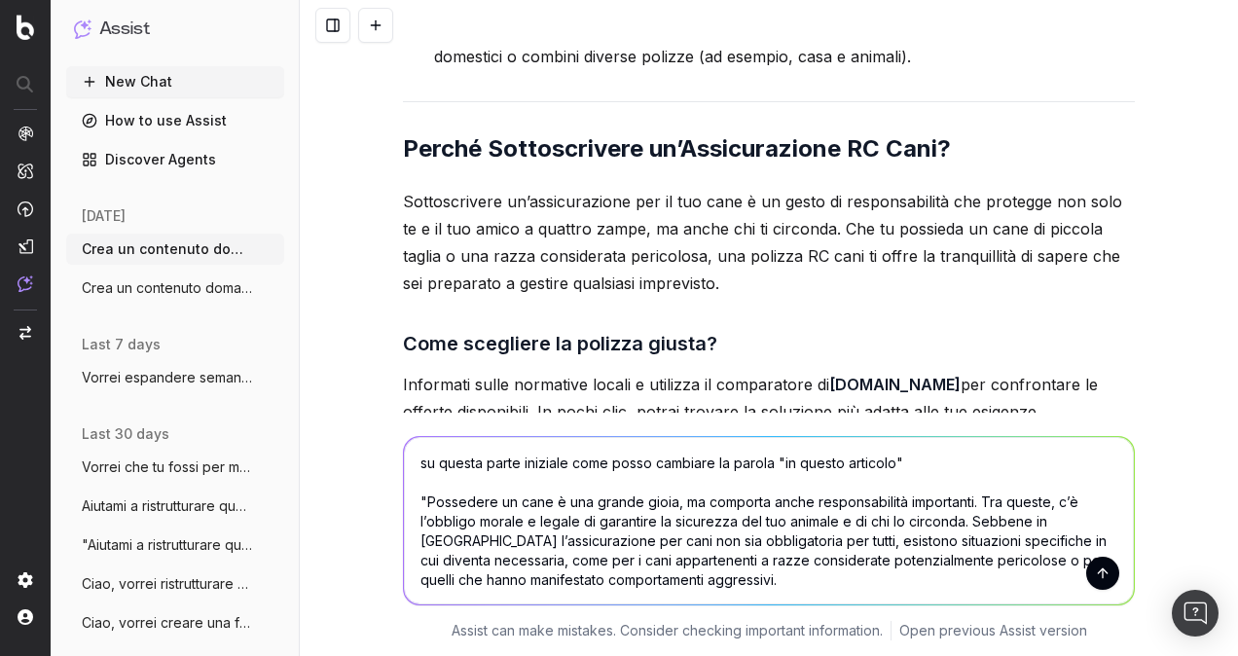
click at [915, 466] on textarea "su questa parte iniziale come posso cambiare la parola "in questo articolo" "Po…" at bounding box center [769, 520] width 730 height 167
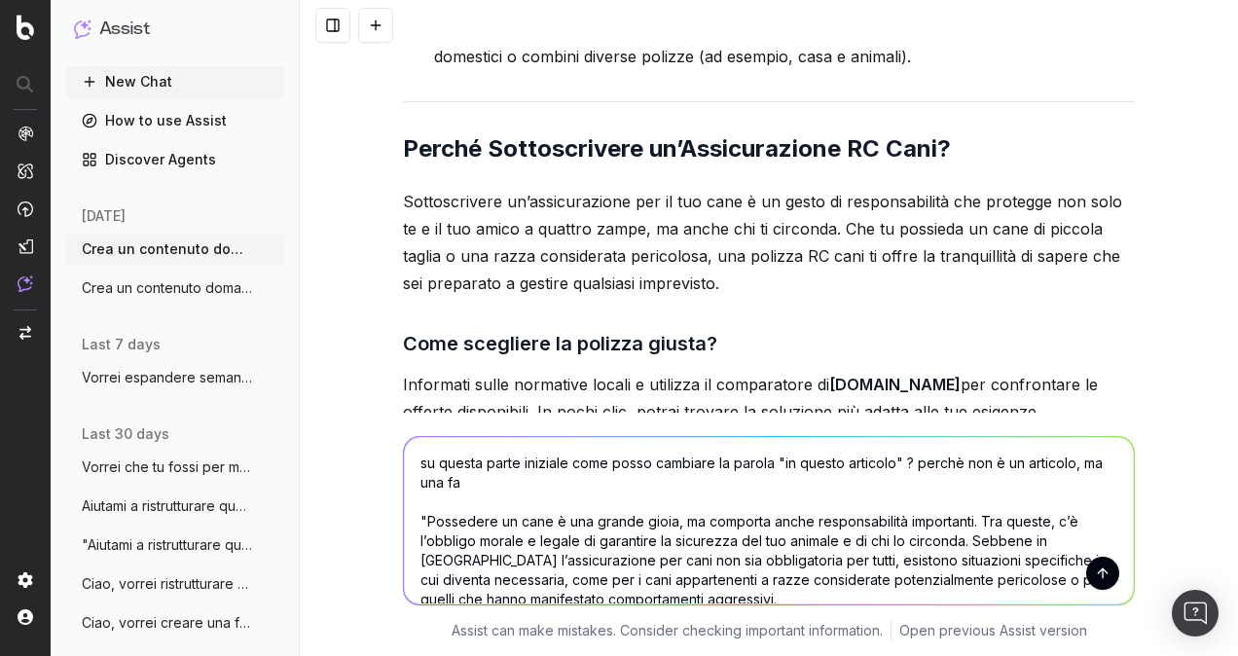
type textarea "su questa parte iniziale come posso cambiare la parola "in questo articolo" ? p…"
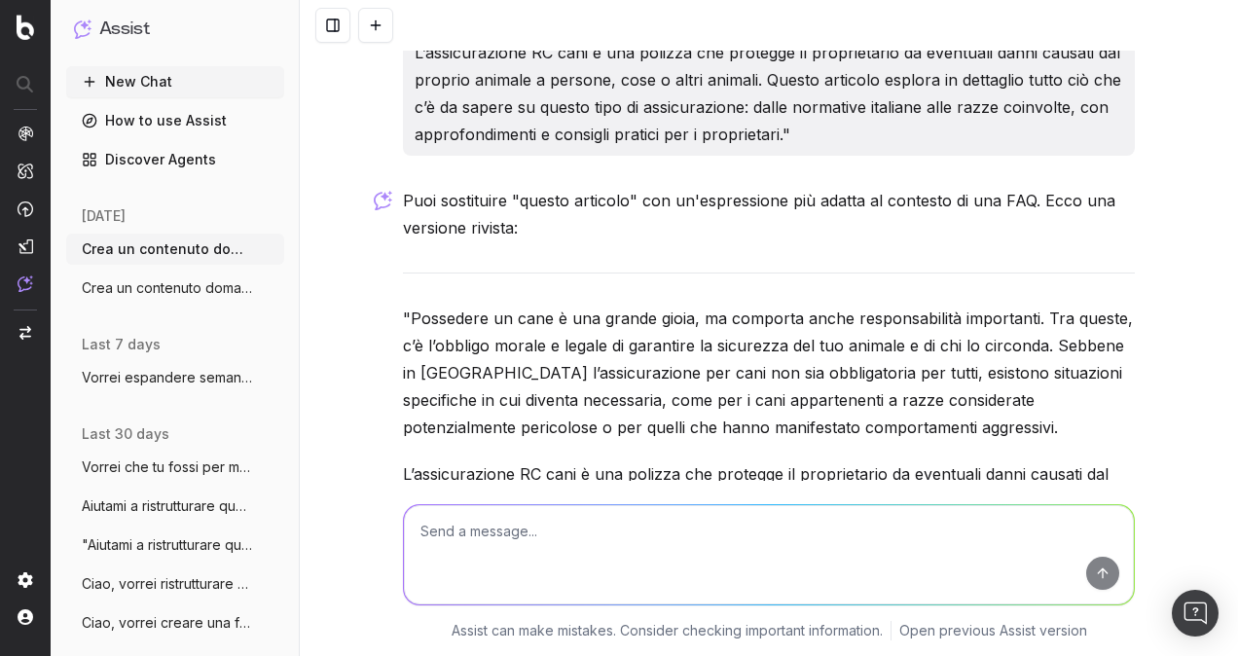
scroll to position [31521, 0]
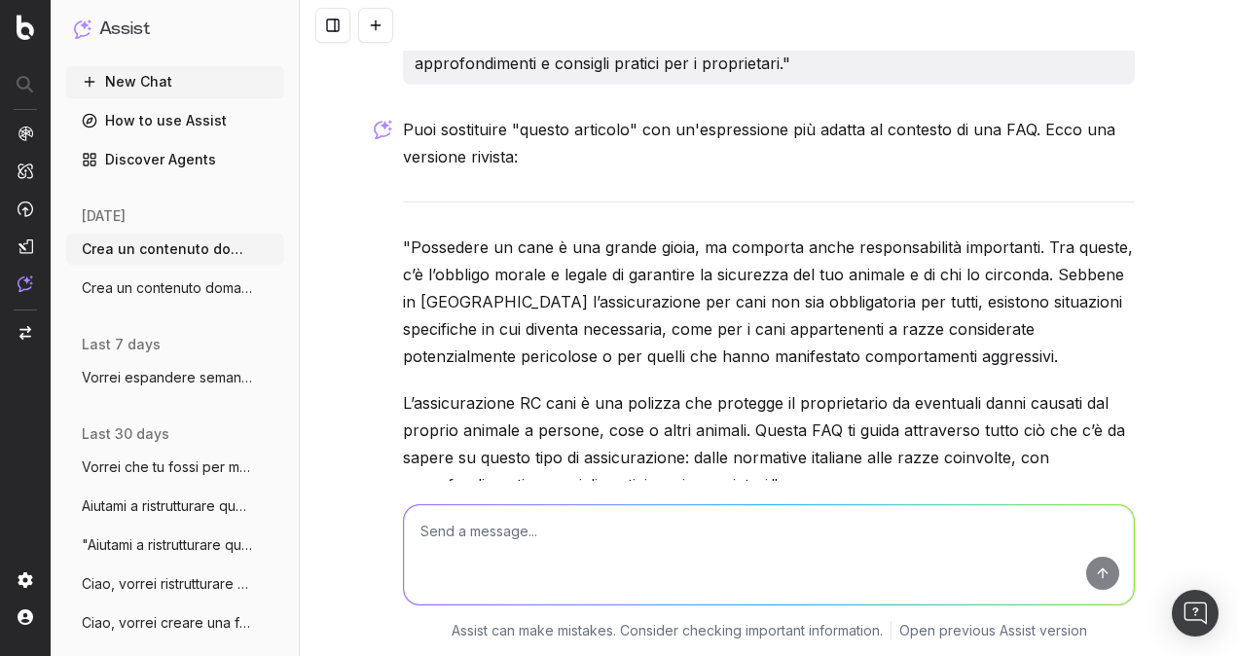
click at [812, 539] on textarea at bounding box center [769, 554] width 730 height 99
type textarea "n"
type textarea "vorrei evitare parole come faq, articolo...[PERSON_NAME] a darmi un'opzione div…"
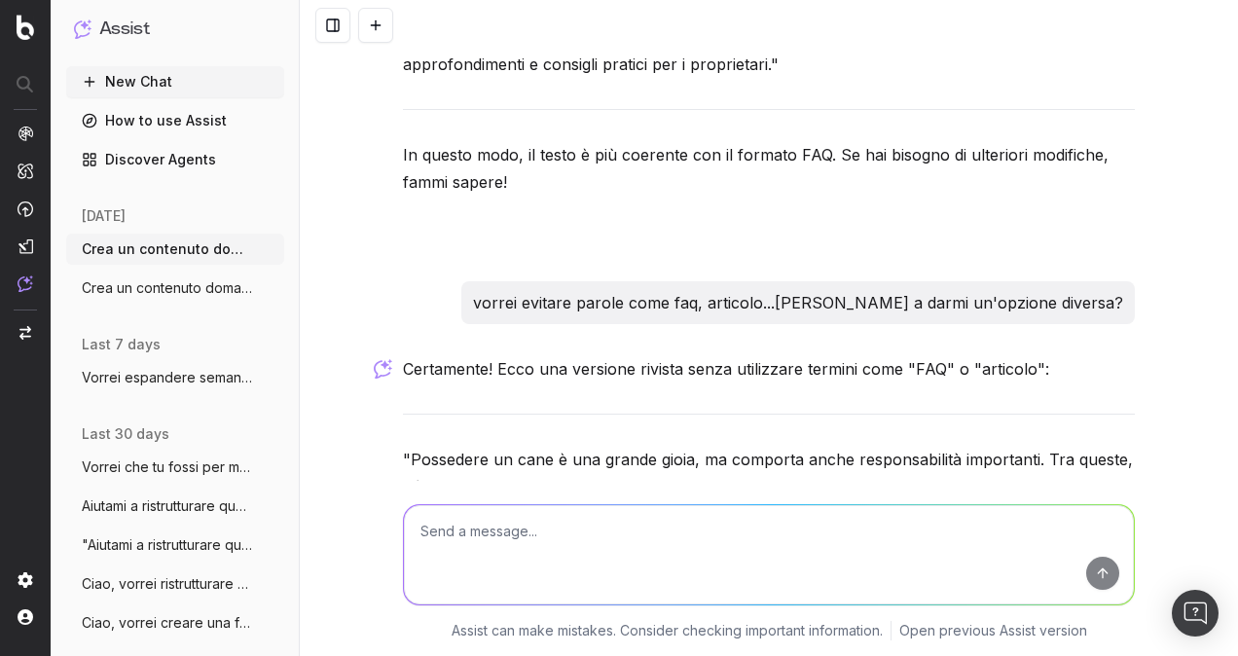
scroll to position [32038, 0]
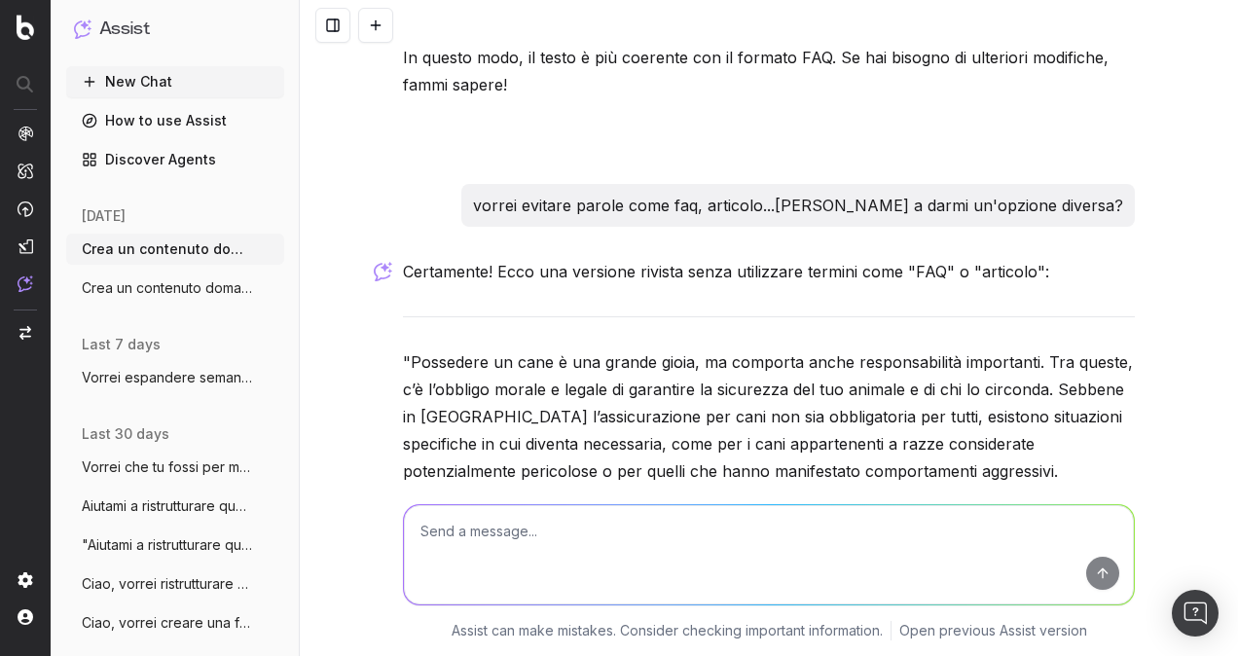
click at [475, 529] on textarea at bounding box center [769, 554] width 730 height 99
paste textarea "Informati sulle normative locali e utilizza il comparatore di [DOMAIN_NAME] per…"
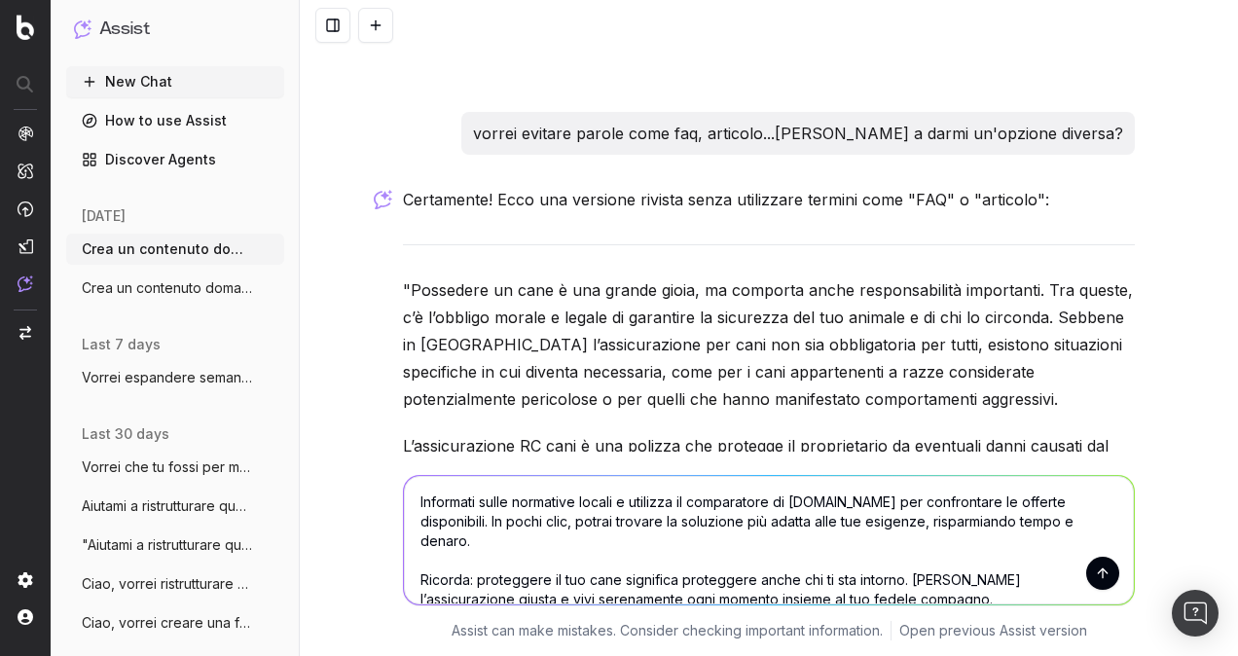
scroll to position [32136, 0]
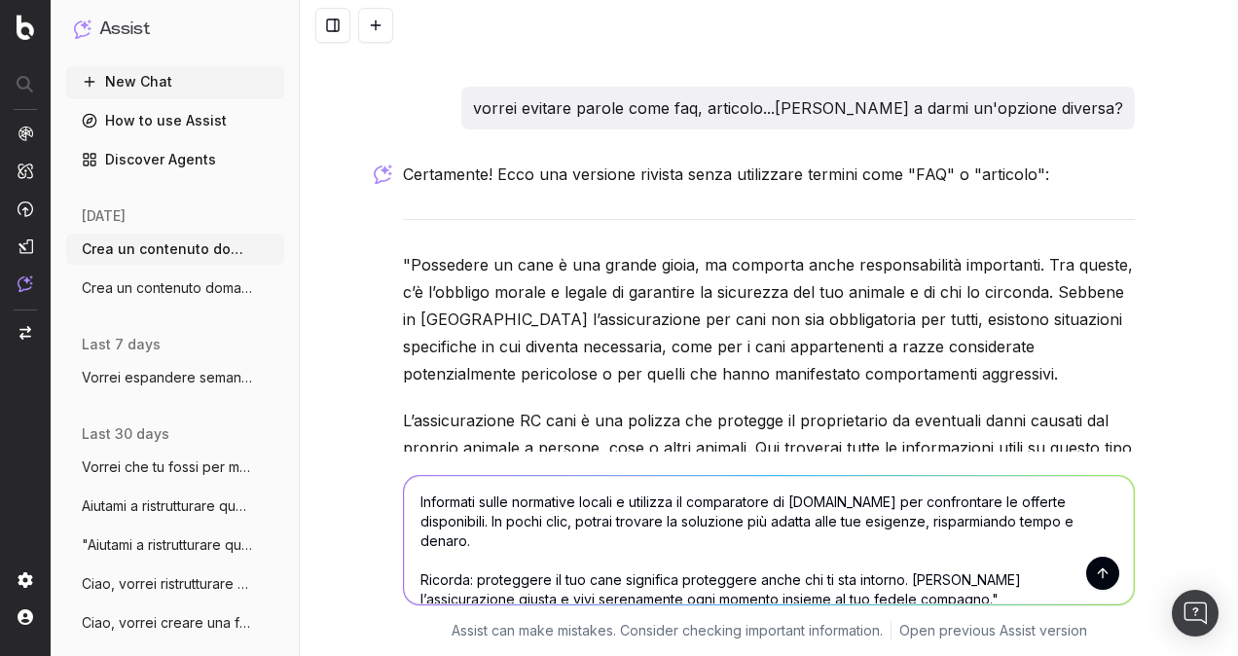
click at [405, 501] on textarea "Informati sulle normative locali e utilizza il comparatore di [DOMAIN_NAME] per…" at bounding box center [769, 540] width 730 height 128
click at [865, 576] on textarea ""Informati sulle normative locali e utilizza il comparatore di [DOMAIN_NAME] pe…" at bounding box center [769, 540] width 730 height 128
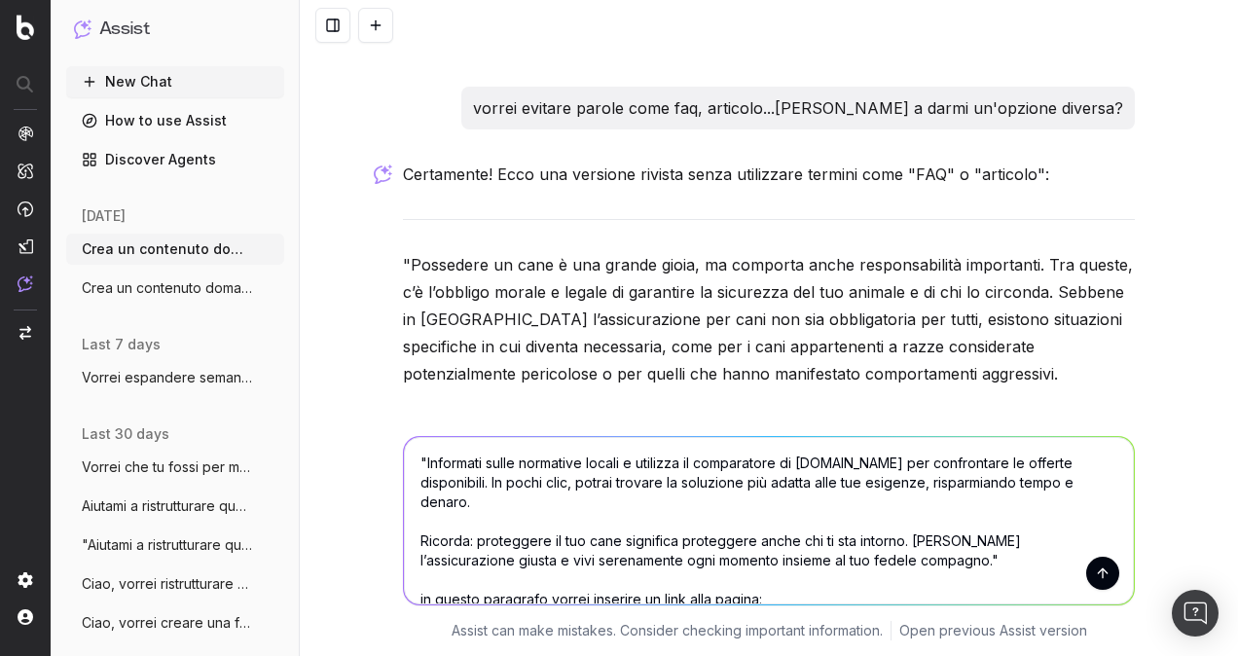
click at [871, 578] on textarea ""Informati sulle normative locali e utilizza il comparatore di [DOMAIN_NAME] pe…" at bounding box center [769, 520] width 730 height 167
paste textarea "[URL][DOMAIN_NAME]"
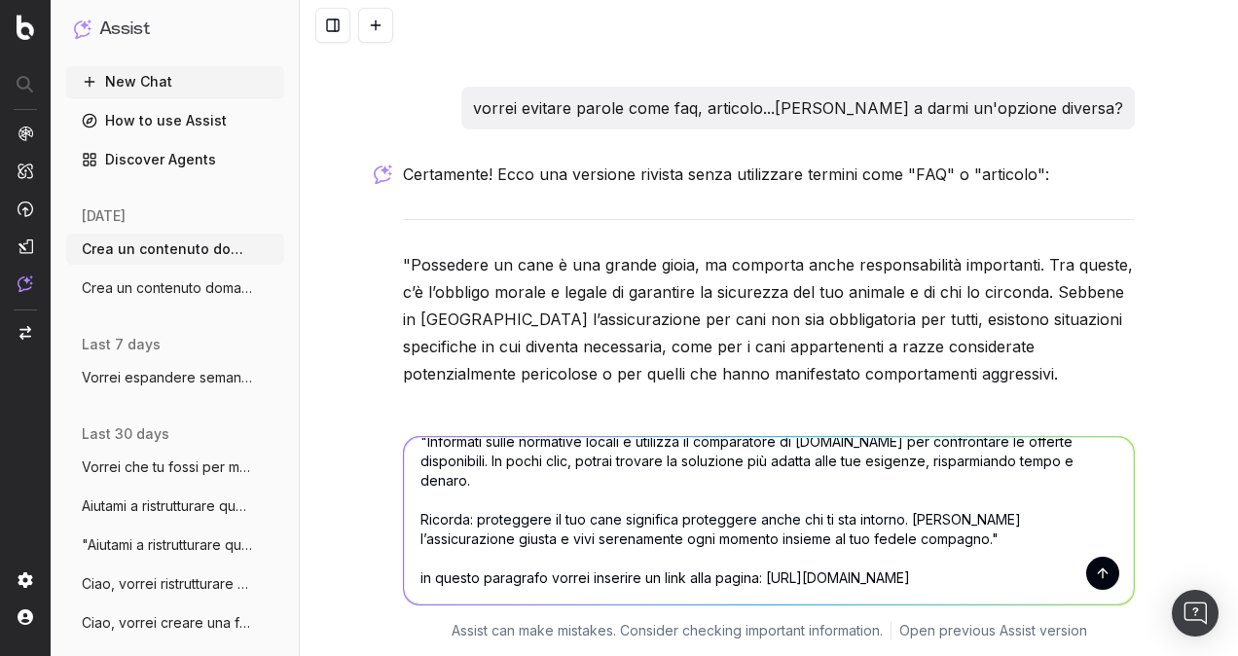
scroll to position [43, 0]
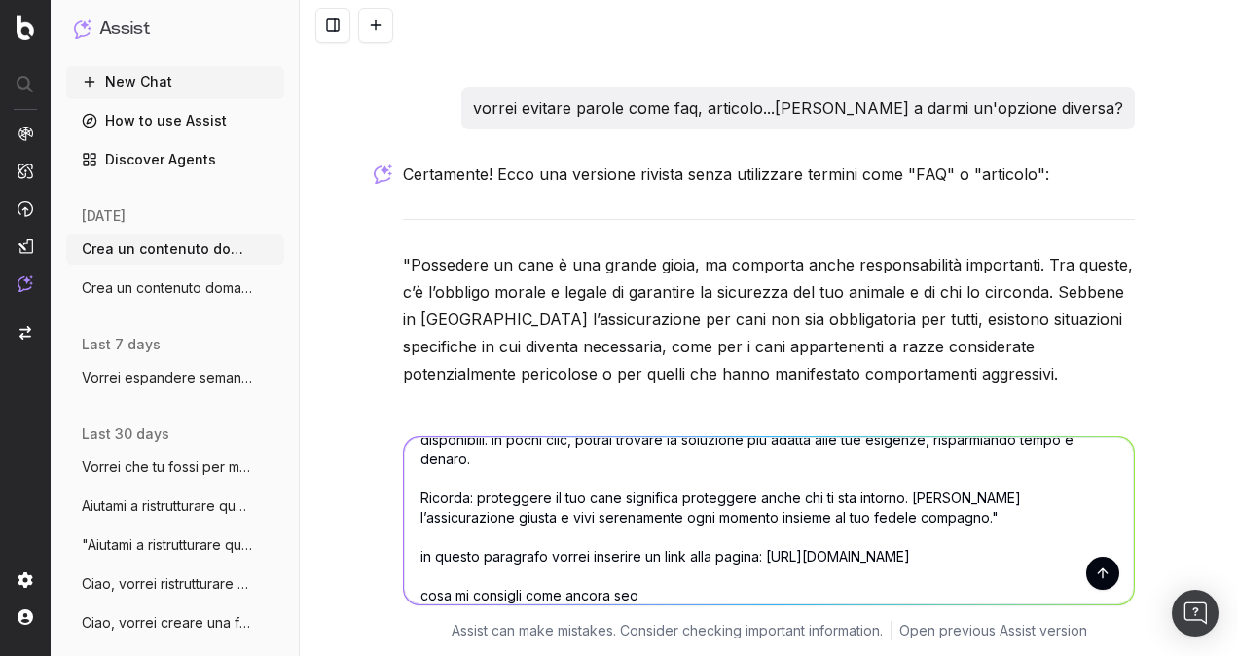
type textarea ""Informati sulle normative locali e utilizza il comparatore di [DOMAIN_NAME] pe…"
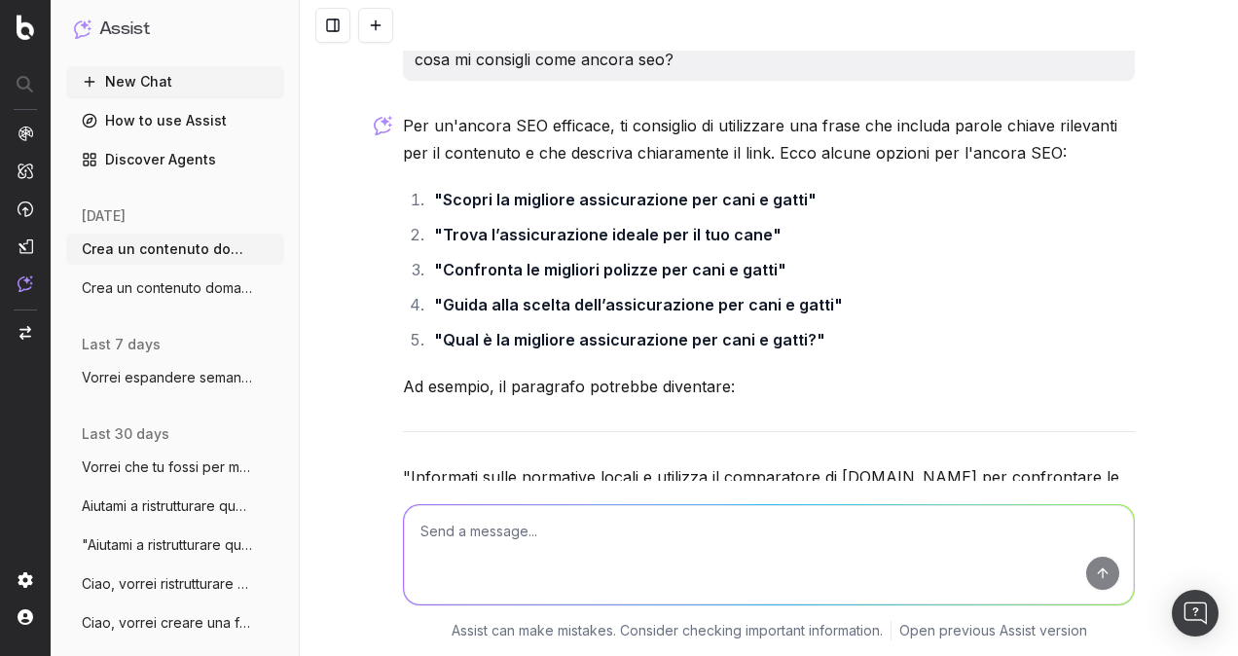
scroll to position [33068, 0]
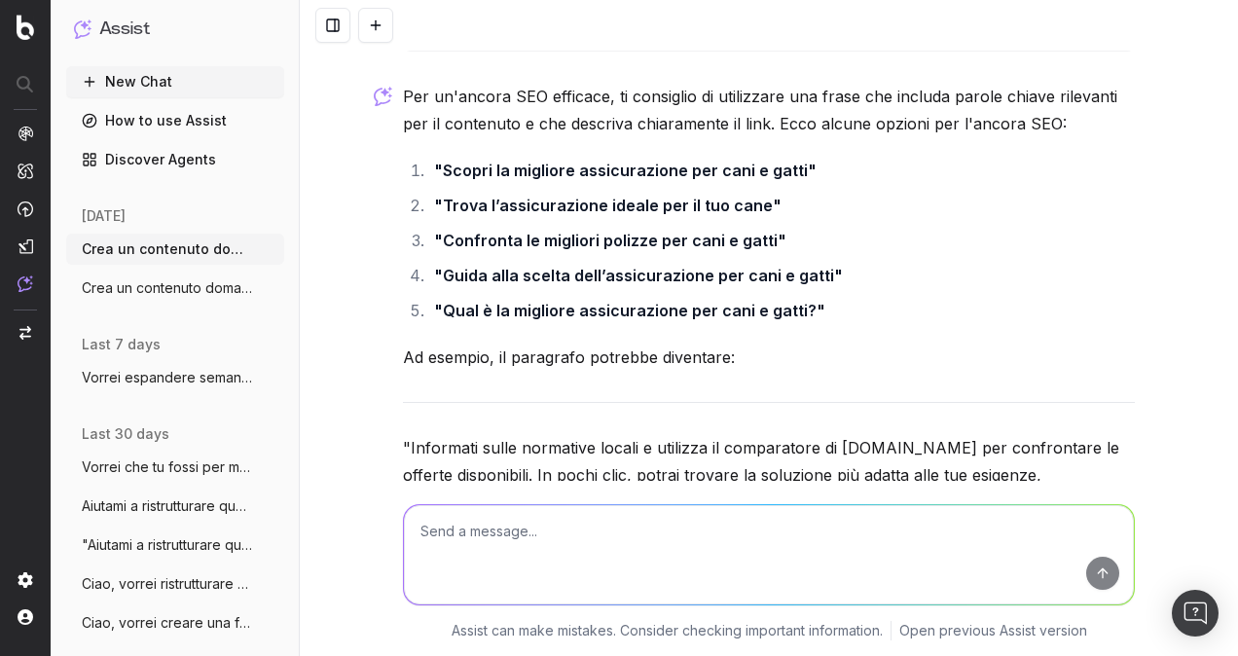
click at [520, 544] on textarea at bounding box center [769, 554] width 730 height 99
paste textarea "Perché è importante? L'assicurazione RC cani non è solo una misura preventiva, …"
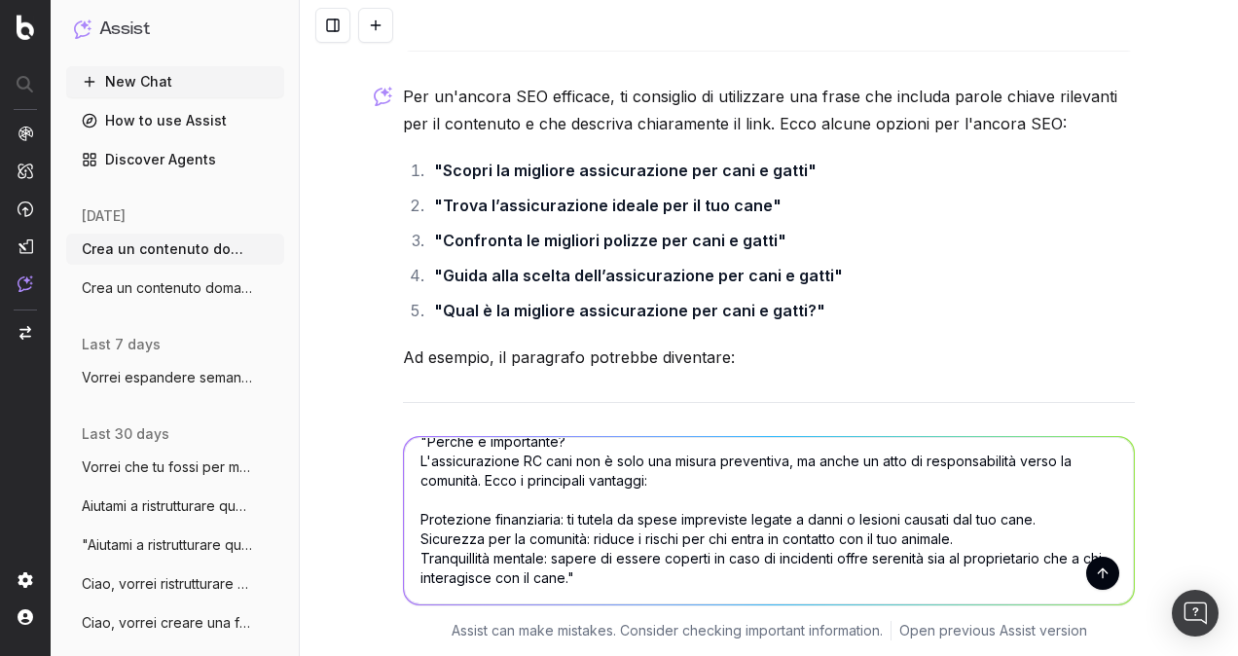
scroll to position [43, 0]
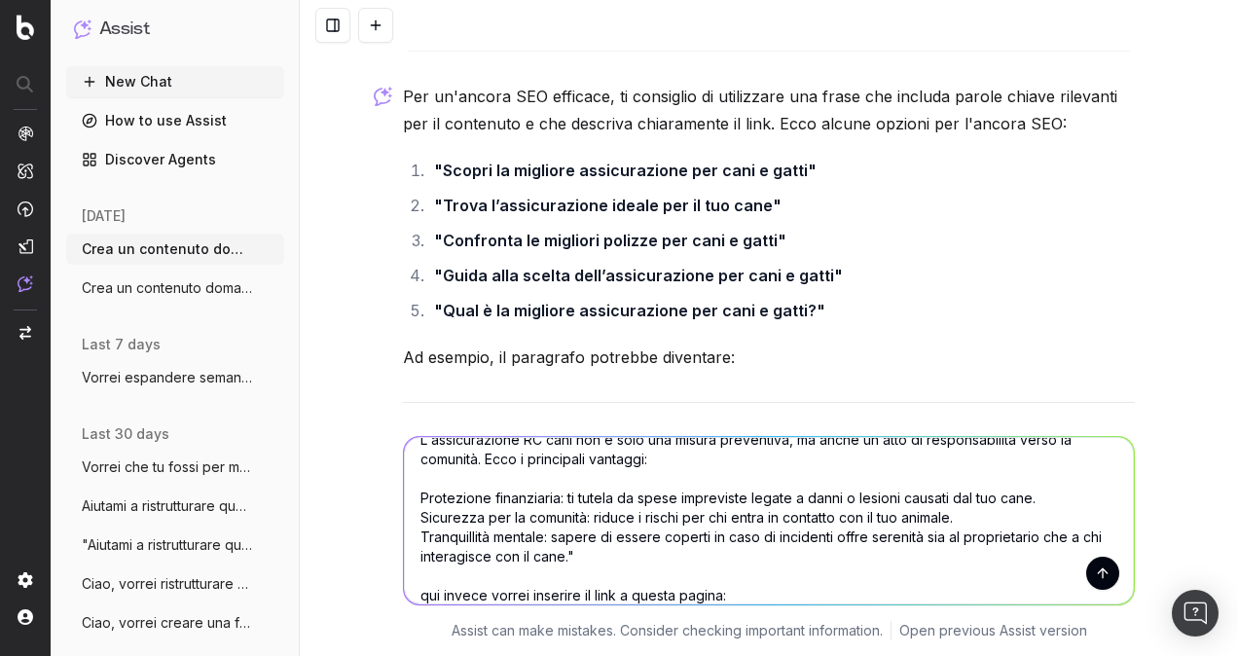
click at [728, 596] on textarea ""Perché è importante? L'assicurazione RC cani non è solo una misura preventiva,…" at bounding box center [769, 520] width 730 height 167
paste textarea "[URL][DOMAIN_NAME]"
type textarea ""Perché è importante? L'assicurazione RC cani non è solo una misura preventiva,…"
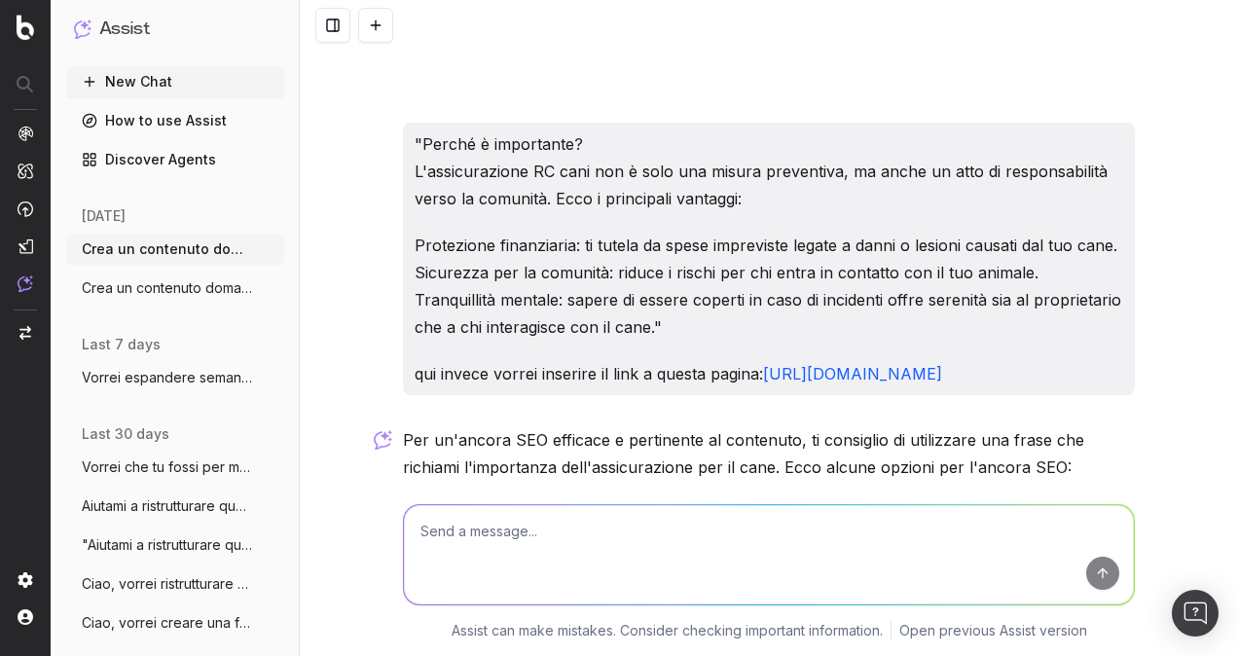
scroll to position [33836, 0]
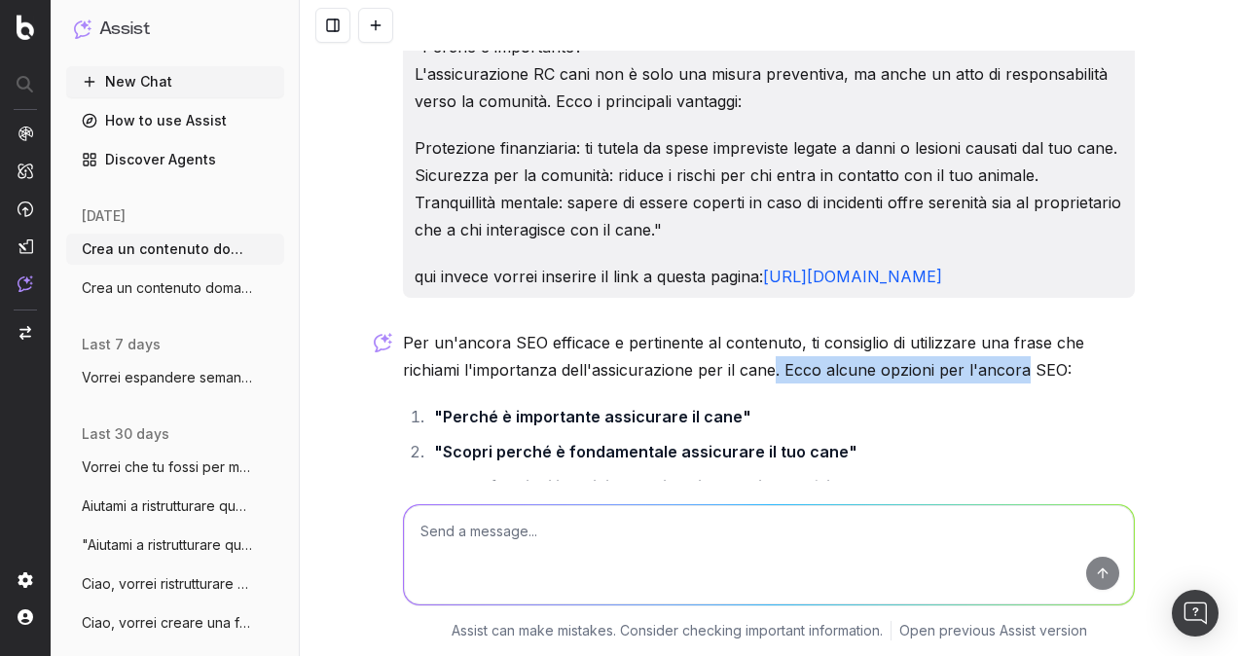
drag, startPoint x: 769, startPoint y: 207, endPoint x: 1014, endPoint y: 195, distance: 245.5
click at [1014, 329] on p "Per un'ancora SEO efficace e pertinente al contenuto, ti consiglio di utilizzar…" at bounding box center [769, 356] width 732 height 54
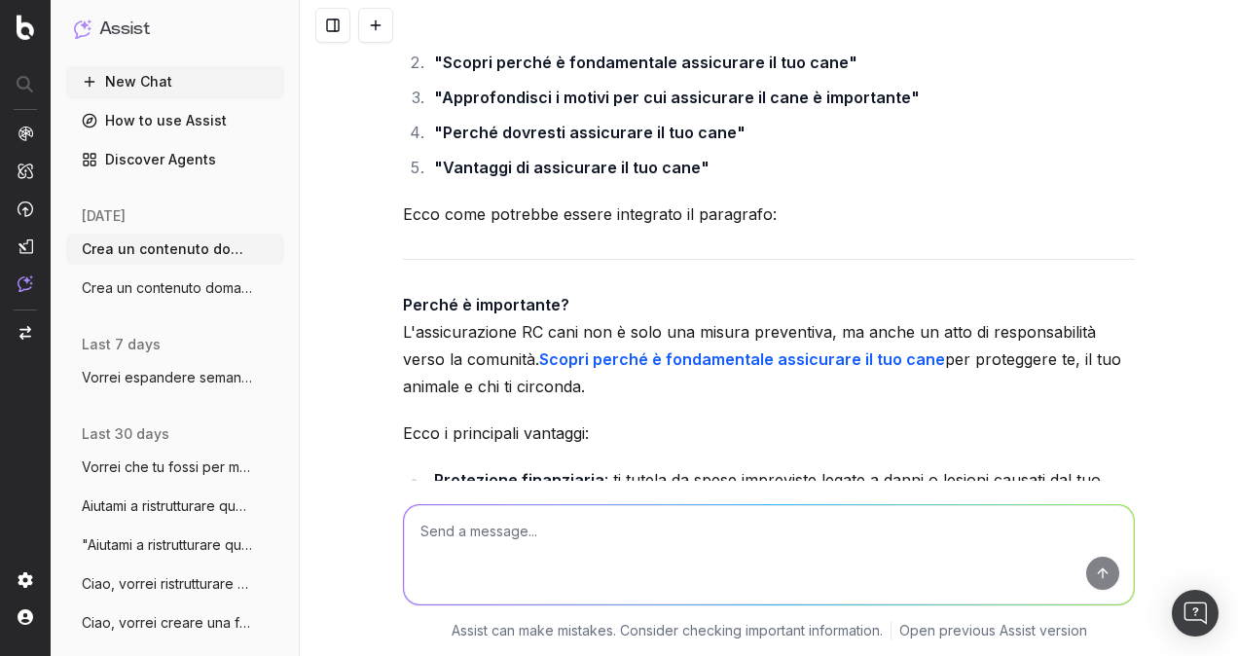
scroll to position [34128, 0]
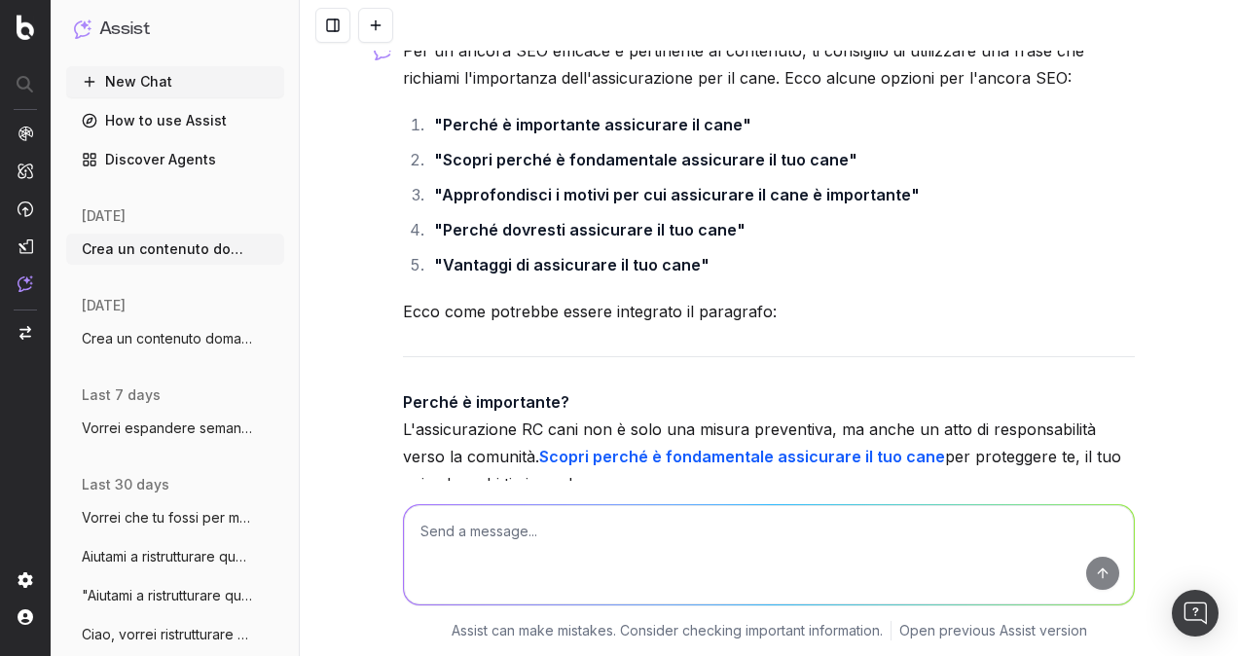
click at [578, 521] on textarea at bounding box center [769, 554] width 730 height 99
type textarea "secondo te qual è il target di [DOMAIN_NAME] per il ramo assicurazioni?"
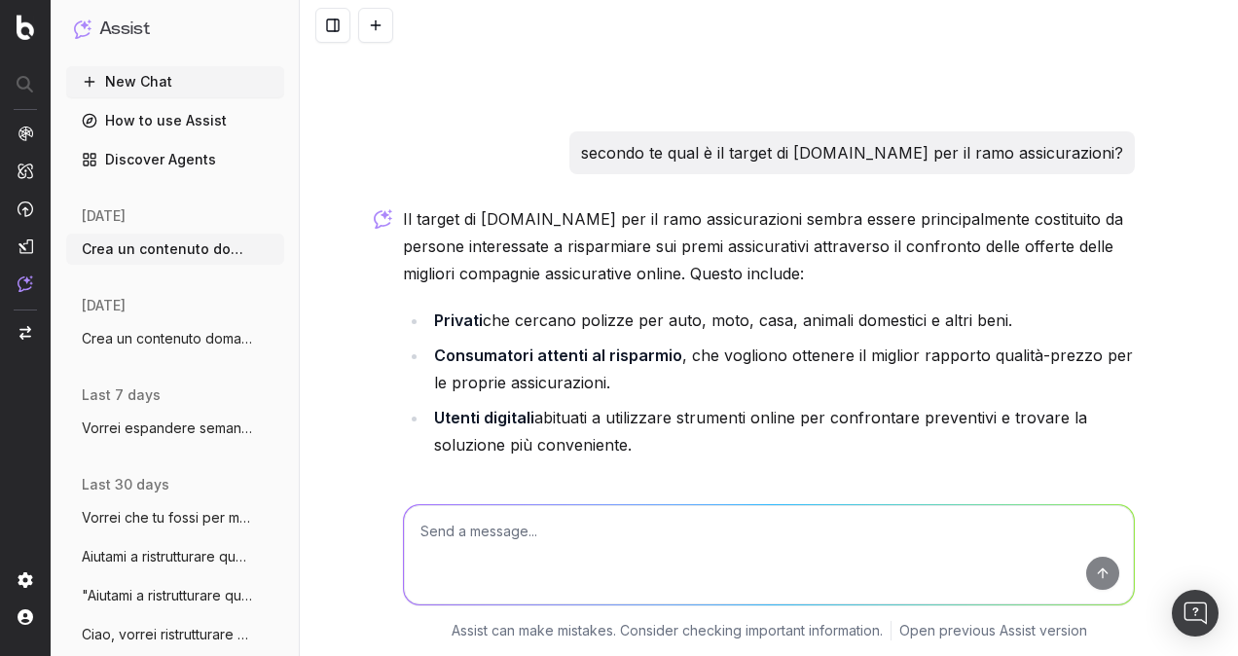
scroll to position [34926, 0]
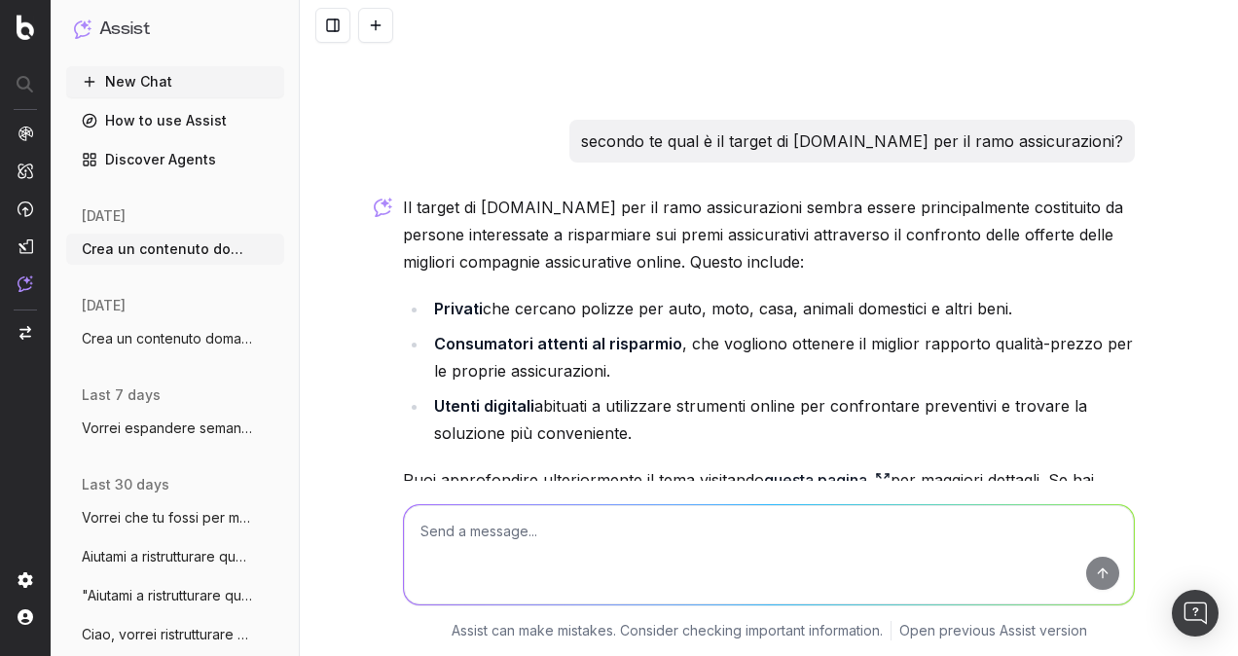
click at [961, 512] on textarea at bounding box center [769, 554] width 730 height 99
type textarea "ok me lo riassumi in un unico paragrafo?"
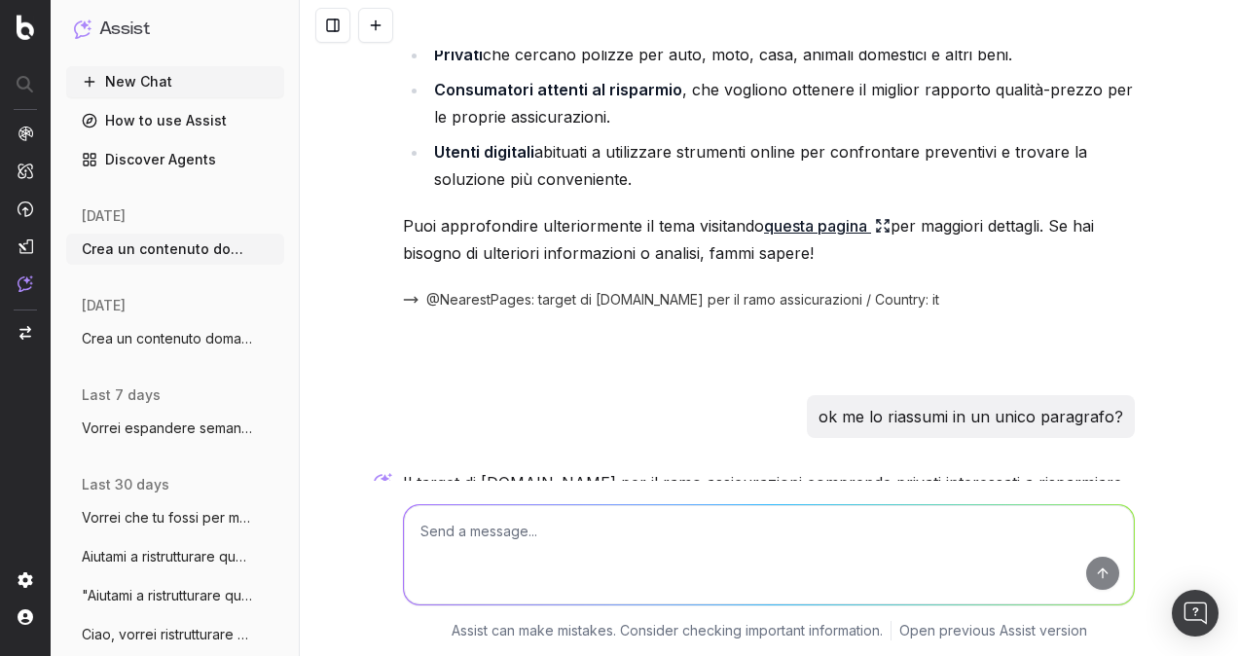
scroll to position [35195, 0]
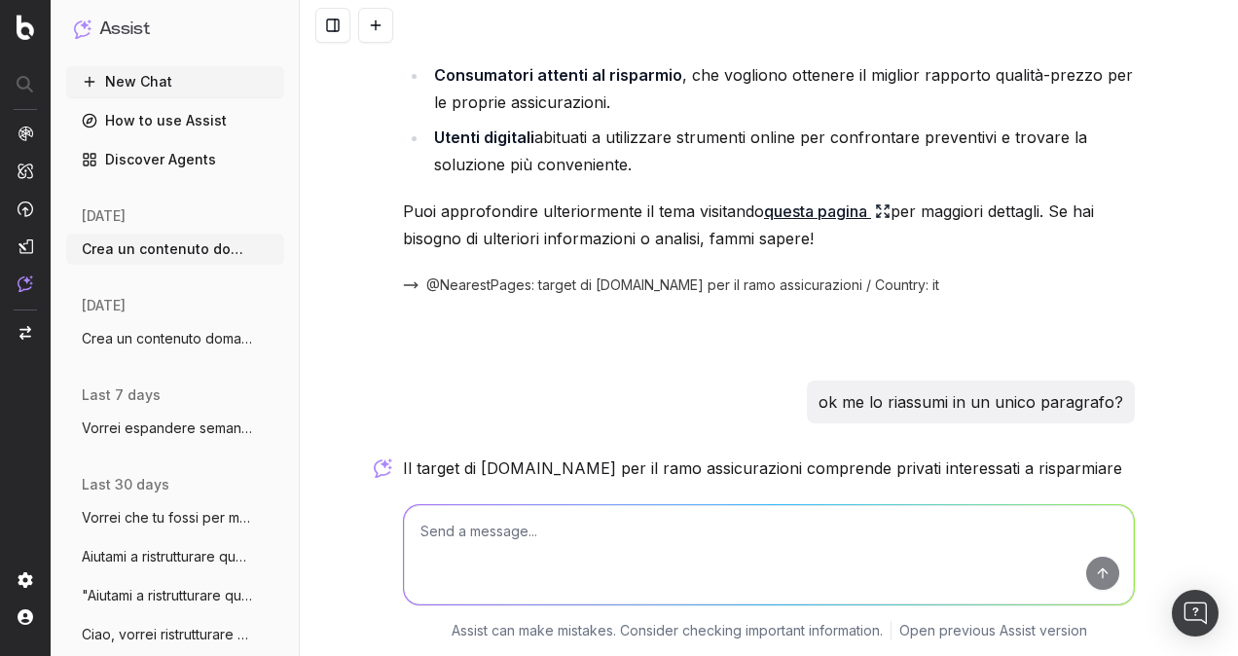
click at [704, 454] on p "Il target di [DOMAIN_NAME] per il ramo assicurazioni comprende privati interess…" at bounding box center [769, 508] width 732 height 109
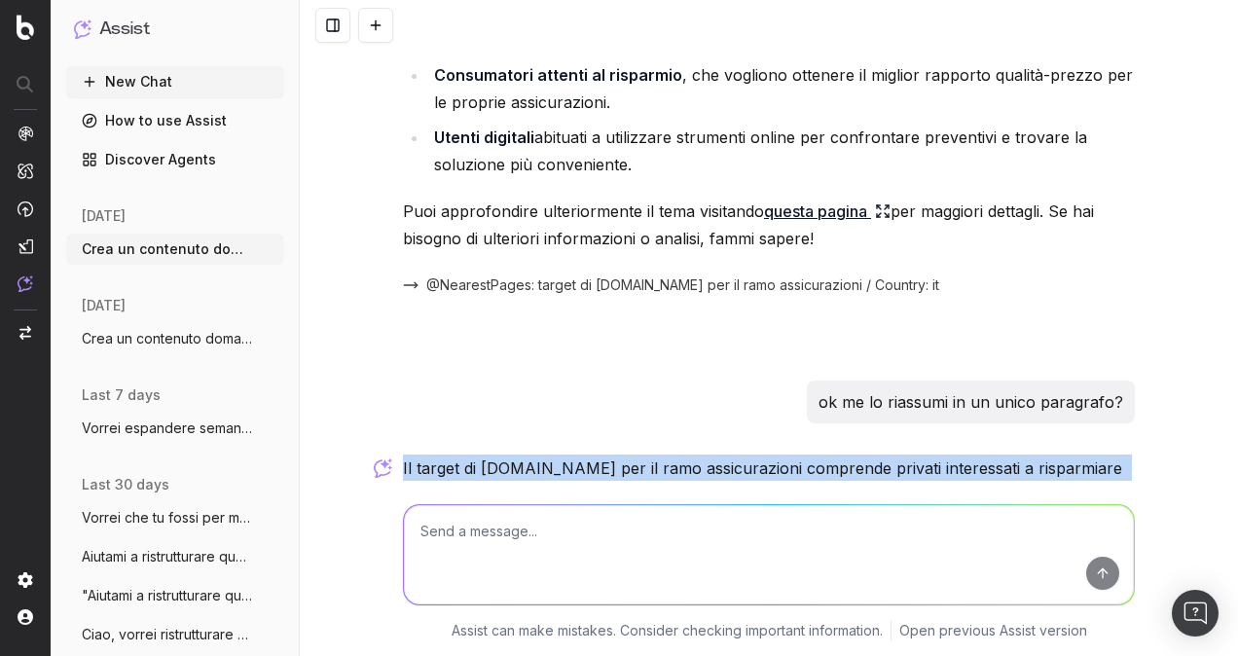
click at [704, 454] on p "Il target di [DOMAIN_NAME] per il ramo assicurazioni comprende privati interess…" at bounding box center [769, 508] width 732 height 109
click at [690, 454] on p "Il target di [DOMAIN_NAME] per il ramo assicurazioni comprende privati interess…" at bounding box center [769, 508] width 732 height 109
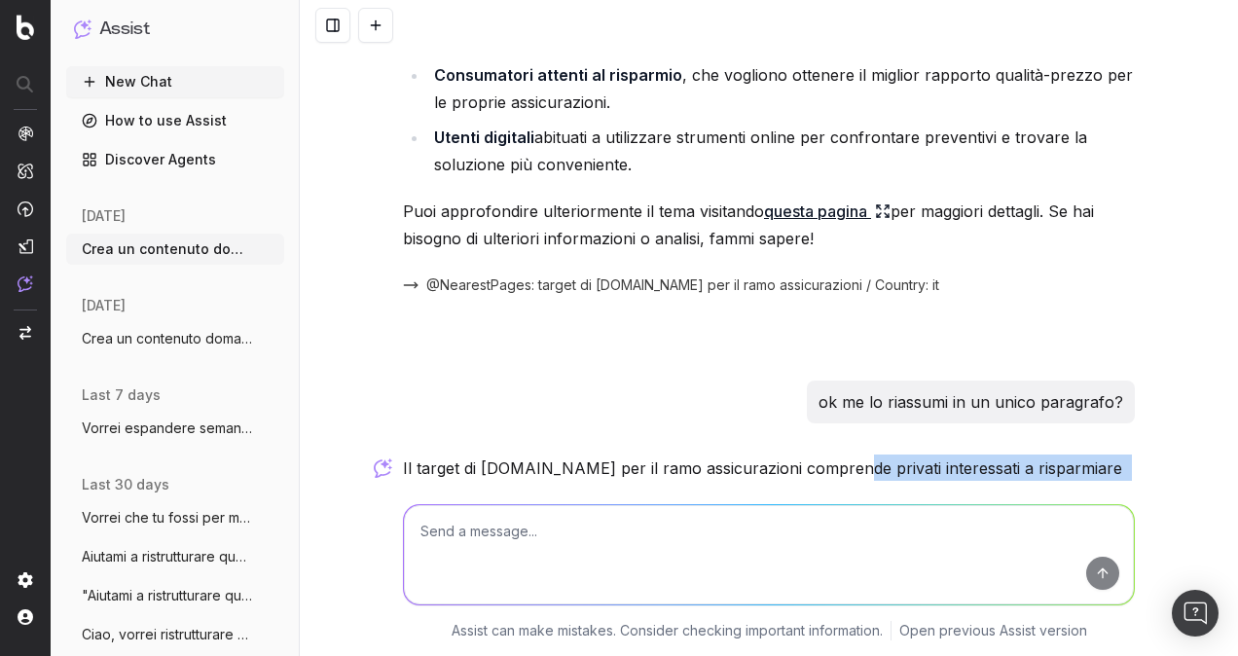
drag, startPoint x: 822, startPoint y: 298, endPoint x: 798, endPoint y: 377, distance: 82.5
click at [798, 454] on p "Il target di [DOMAIN_NAME] per il ramo assicurazioni comprende privati interess…" at bounding box center [769, 508] width 732 height 109
copy p "privati interessati a risparmiare sui premi assicurativi, utilizzando strumenti…"
click at [675, 454] on div "Il target di [DOMAIN_NAME] per il ramo assicurazioni comprende privati interess…" at bounding box center [769, 551] width 732 height 195
click at [609, 523] on textarea at bounding box center [769, 554] width 730 height 99
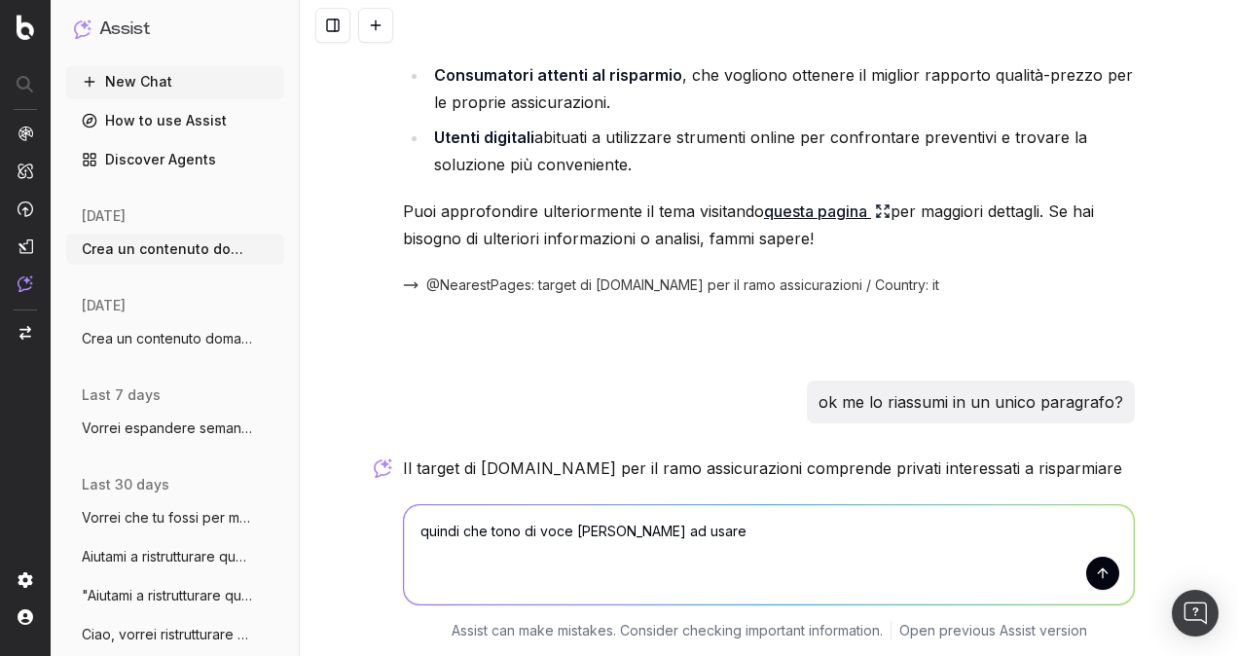
type textarea "quindi che tono di voce [PERSON_NAME] ad usare?"
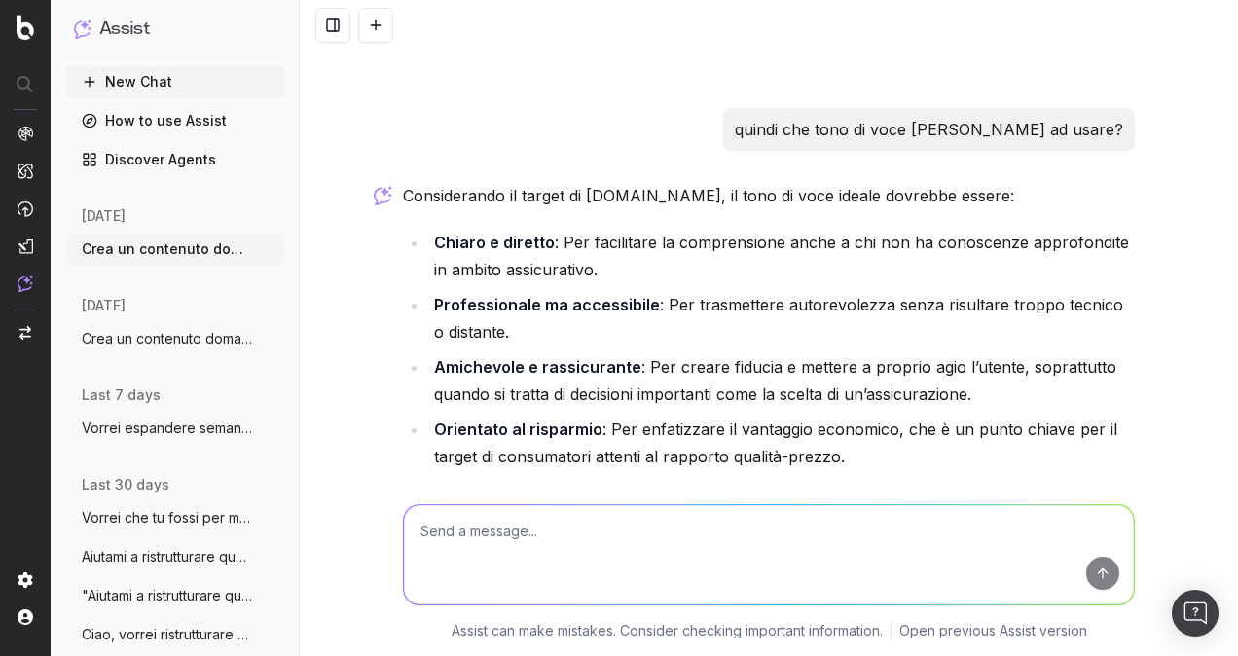
scroll to position [35779, 0]
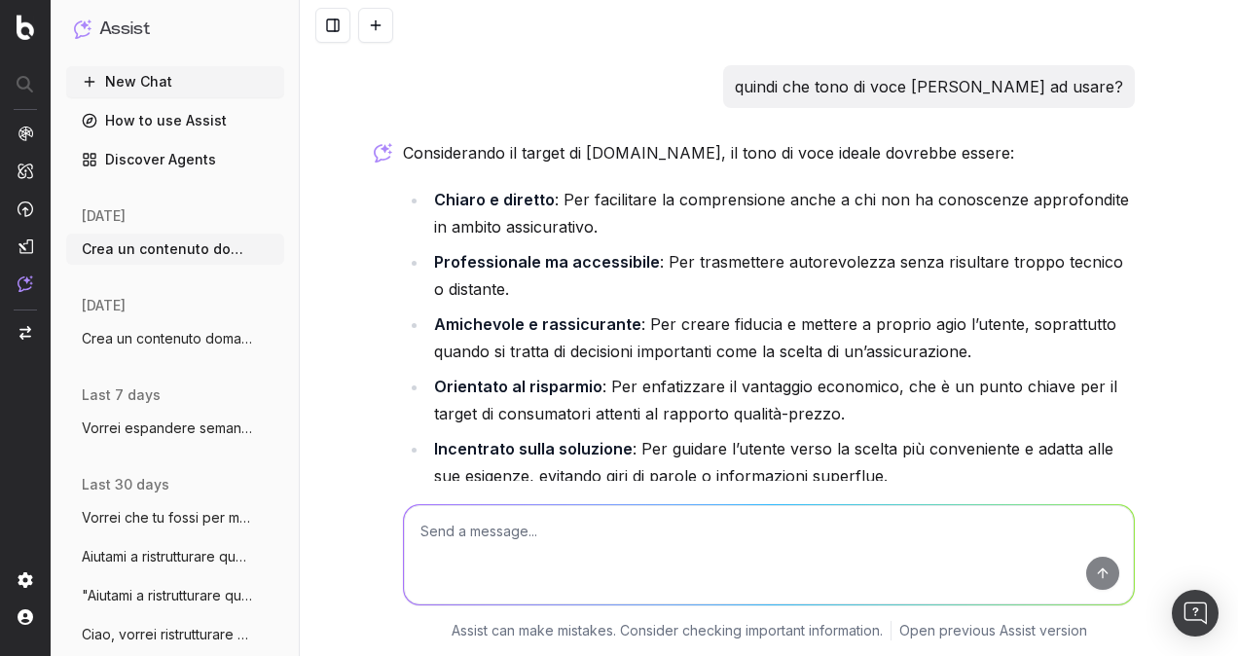
click at [655, 547] on textarea at bounding box center [769, 554] width 730 height 99
type textarea "me lo riassumi?"
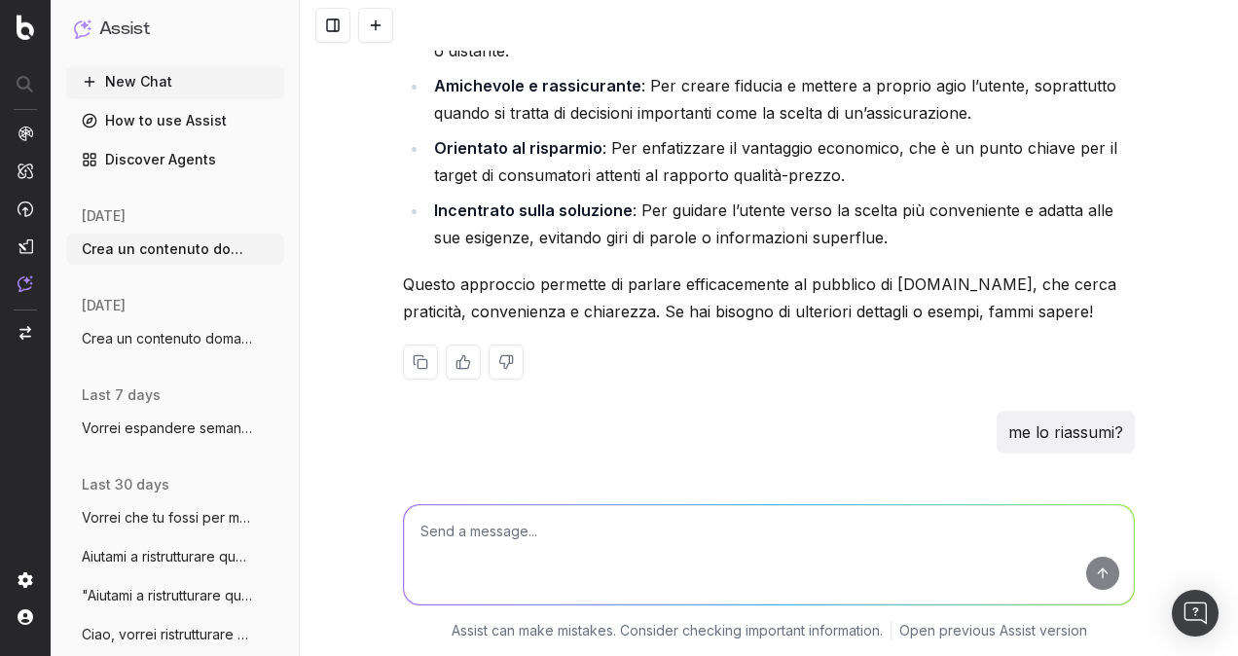
scroll to position [36020, 0]
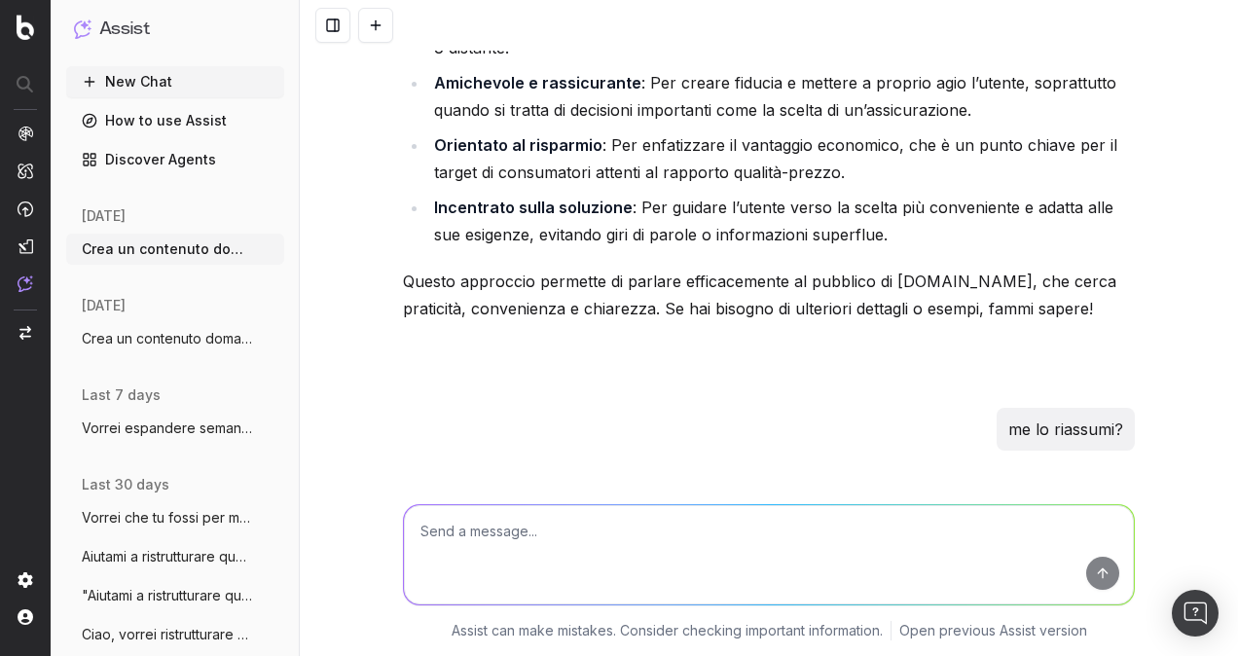
click at [645, 482] on p "Il tono di voce ideale per [DOMAIN_NAME] dovrebbe essere chiaro, professionale …" at bounding box center [769, 523] width 732 height 82
drag, startPoint x: 645, startPoint y: 344, endPoint x: 856, endPoint y: 337, distance: 211.3
click at [860, 482] on p "Il tono di voce ideale per [DOMAIN_NAME] dovrebbe essere chiaro, professionale …" at bounding box center [769, 523] width 732 height 82
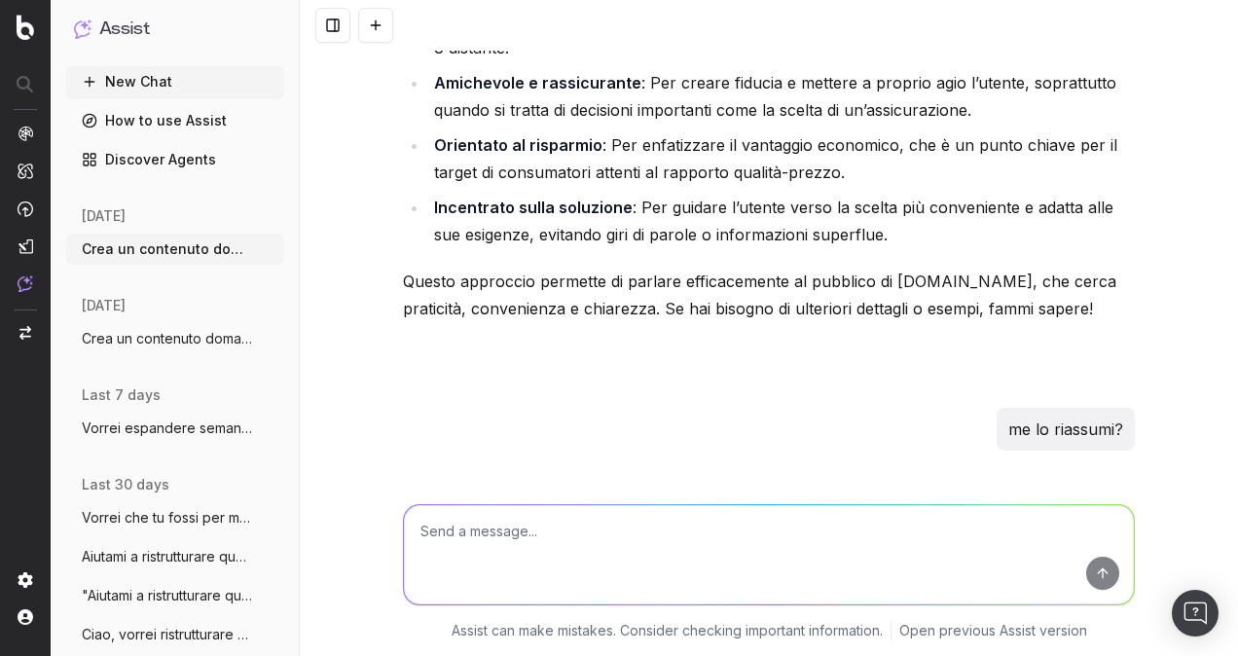
click at [809, 486] on strong "chiaro, professionale ma accessibile, amichevole e rassicurante" at bounding box center [727, 509] width 648 height 47
drag, startPoint x: 788, startPoint y: 323, endPoint x: 722, endPoint y: 383, distance: 89.5
click at [722, 482] on p "Il tono di voce ideale per [DOMAIN_NAME] dovrebbe essere chiaro, professionale …" at bounding box center [769, 523] width 732 height 82
copy p "chiaro, professionale ma accessibile, amichevole e rassicurante , con un focus …"
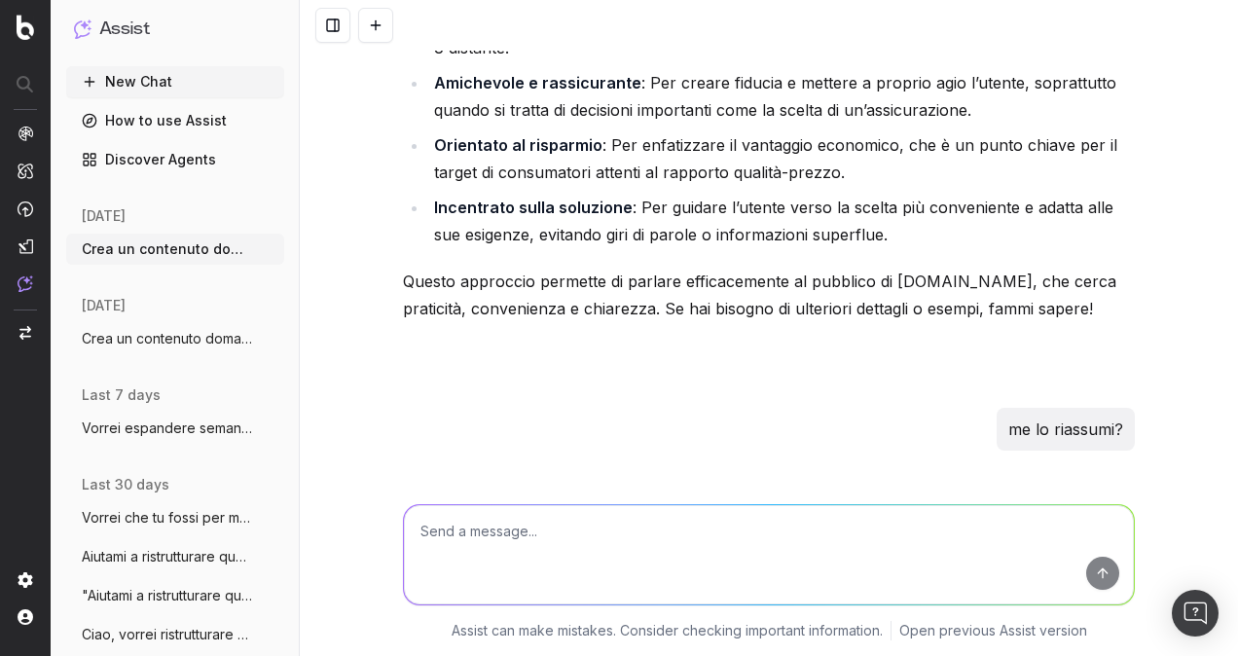
click at [153, 87] on button "New Chat" at bounding box center [175, 81] width 218 height 31
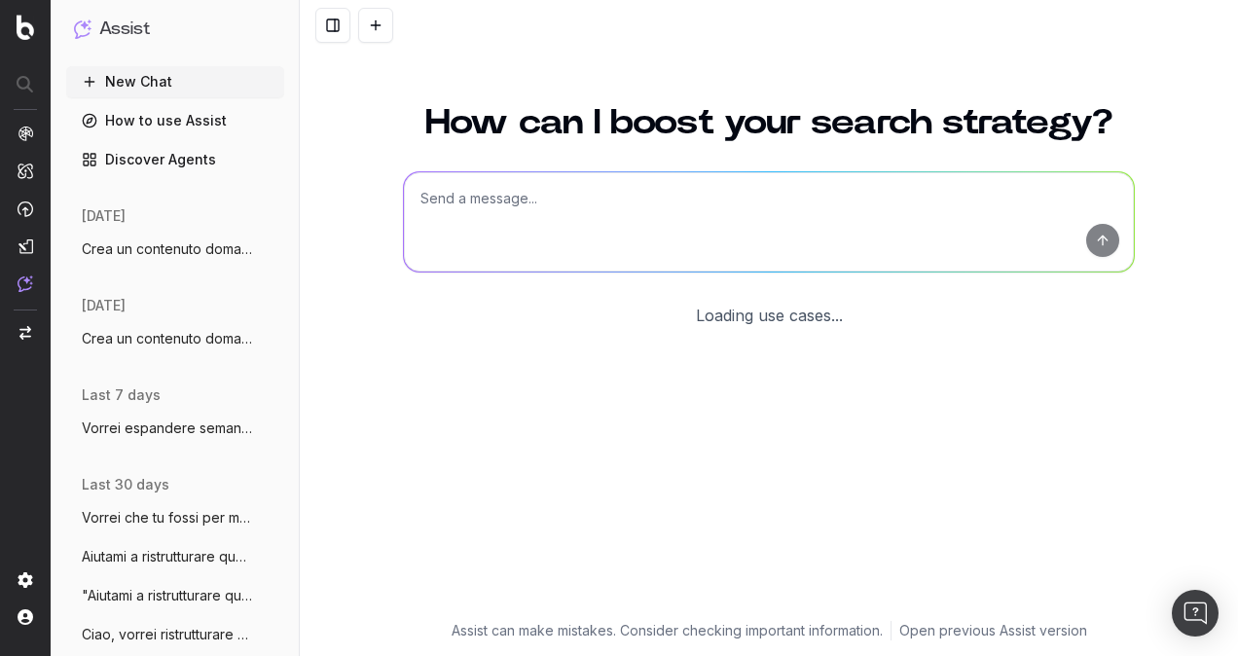
click at [518, 226] on textarea at bounding box center [769, 221] width 730 height 99
paste textarea "Lore ip dolorsita conse ad elit seddoeiusmo tem in UTL etd magnaali en admi ven…"
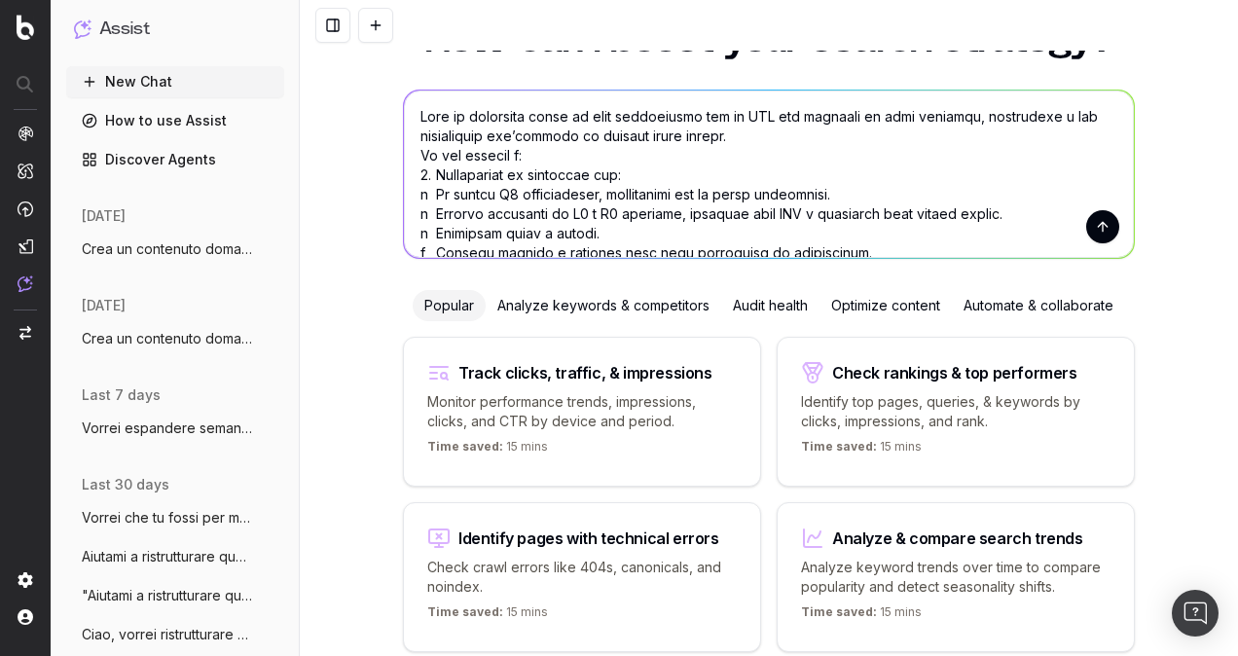
type textarea "Lore ip dolorsita conse ad elit seddoeiusmo tem in UTL etd magnaali en admi ven…"
click at [1093, 224] on button "submit" at bounding box center [1102, 226] width 33 height 33
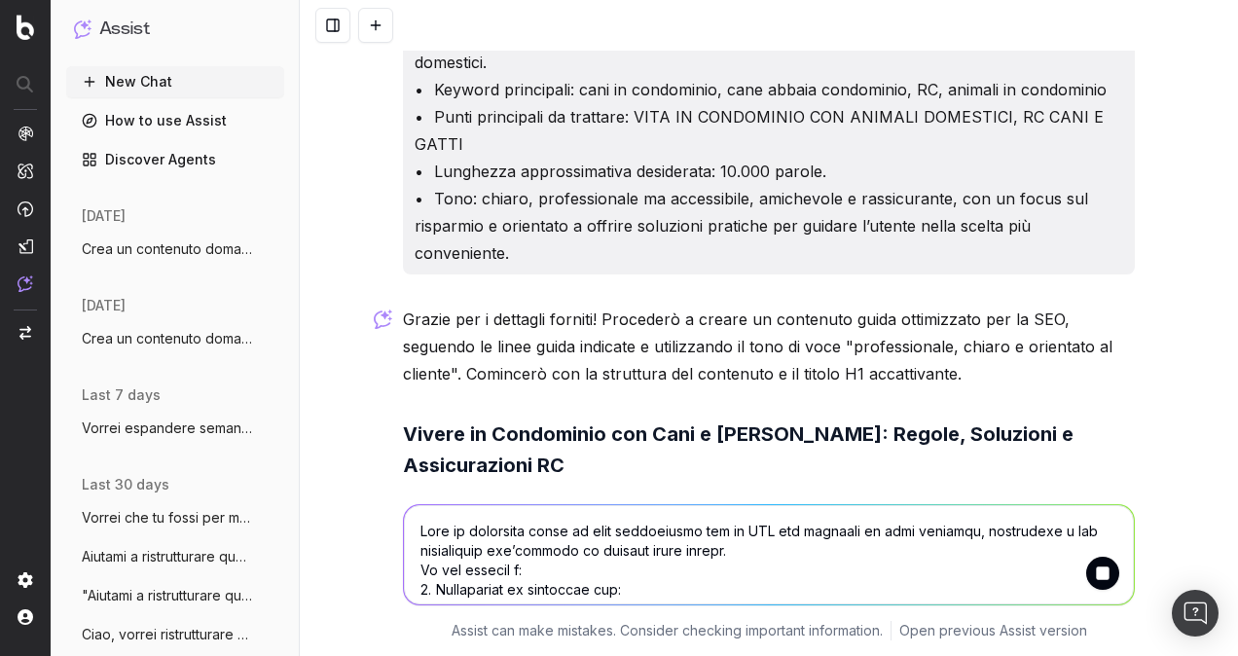
scroll to position [897, 0]
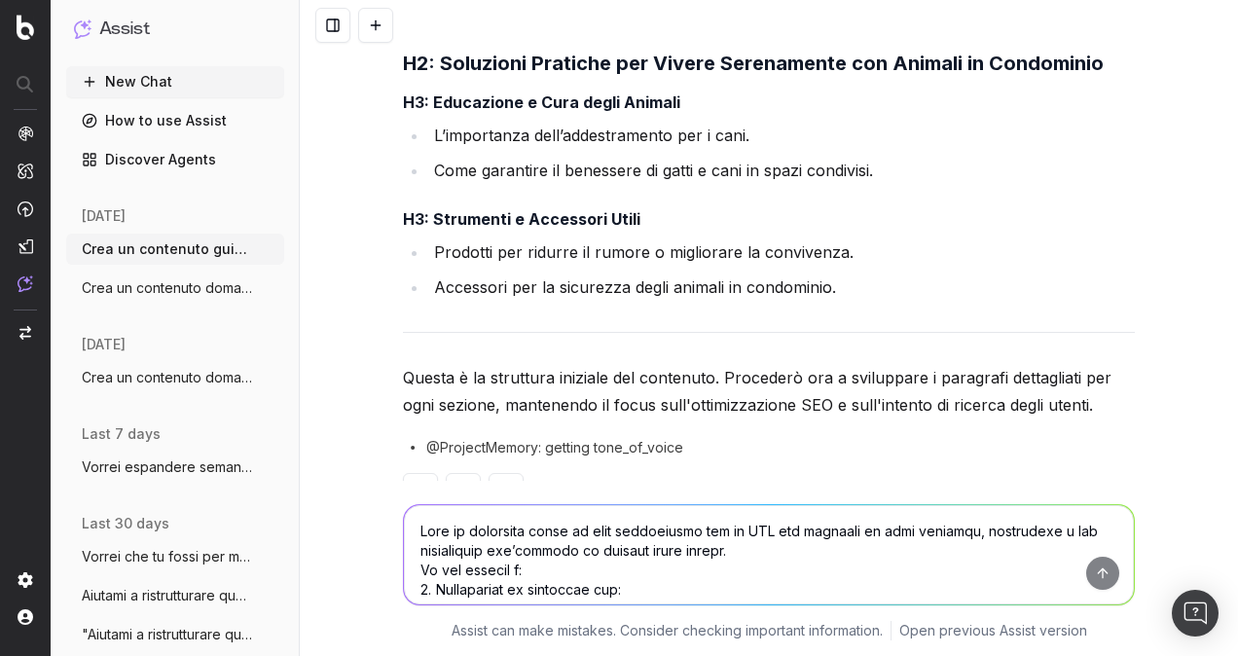
scroll to position [2461, 0]
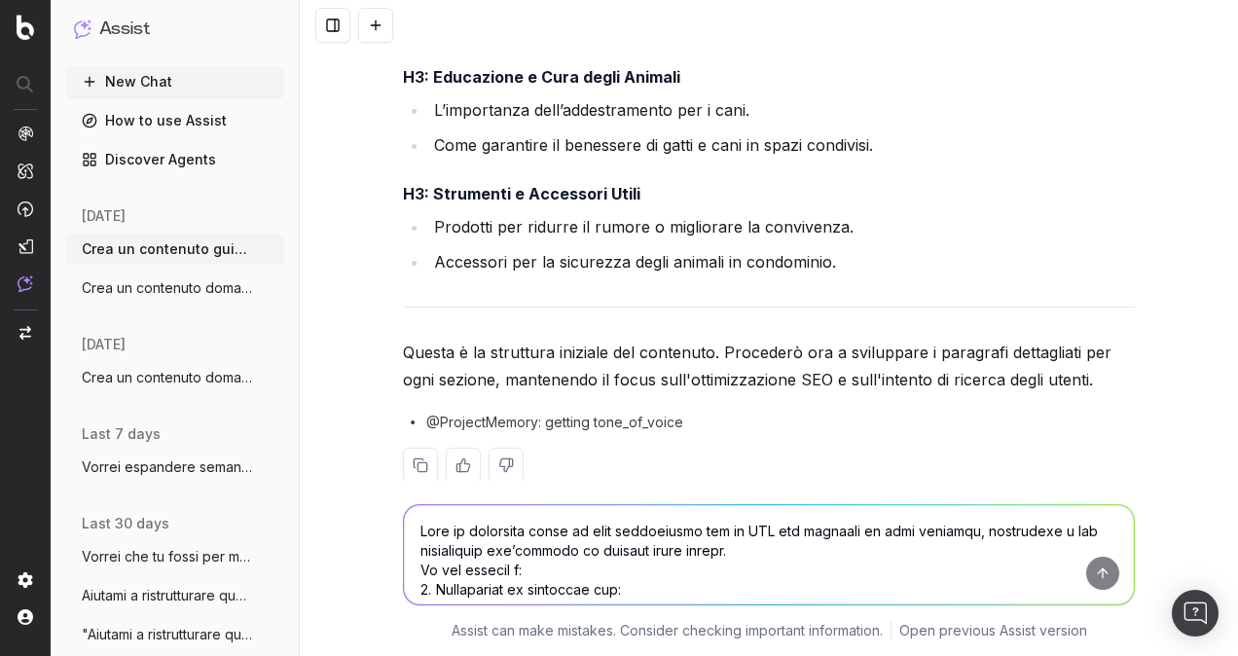
click at [750, 540] on textarea at bounding box center [769, 554] width 730 height 99
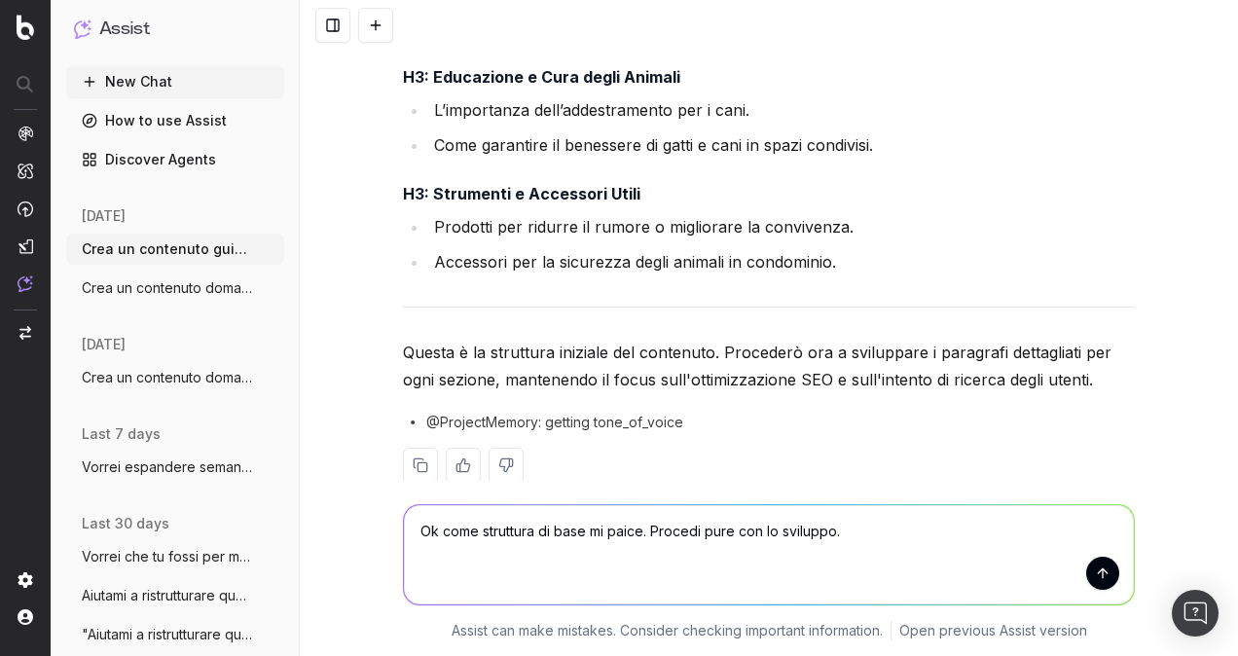
type textarea "Ok come struttura di base mi paice. Procedi pure con lo sviluppo."
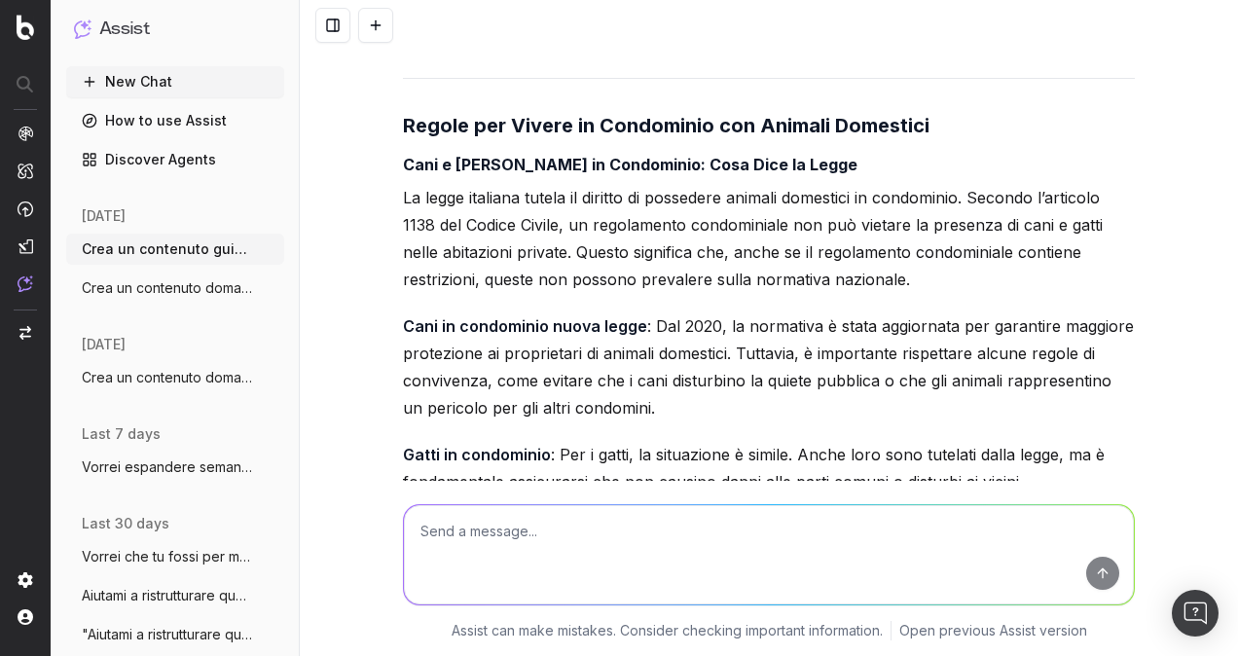
scroll to position [3340, 0]
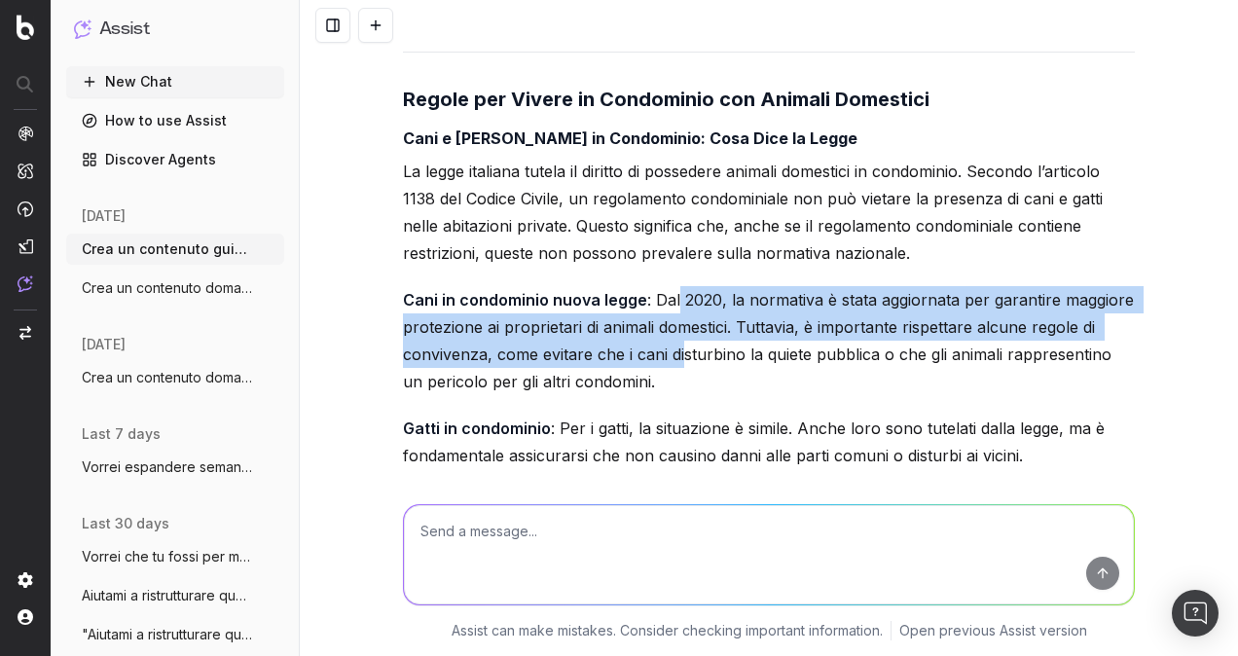
drag, startPoint x: 669, startPoint y: 267, endPoint x: 674, endPoint y: 311, distance: 45.0
click at [674, 311] on p "Cani in condominio nuova legge : Dal 2020, la normativa è stata aggiornata per …" at bounding box center [769, 340] width 732 height 109
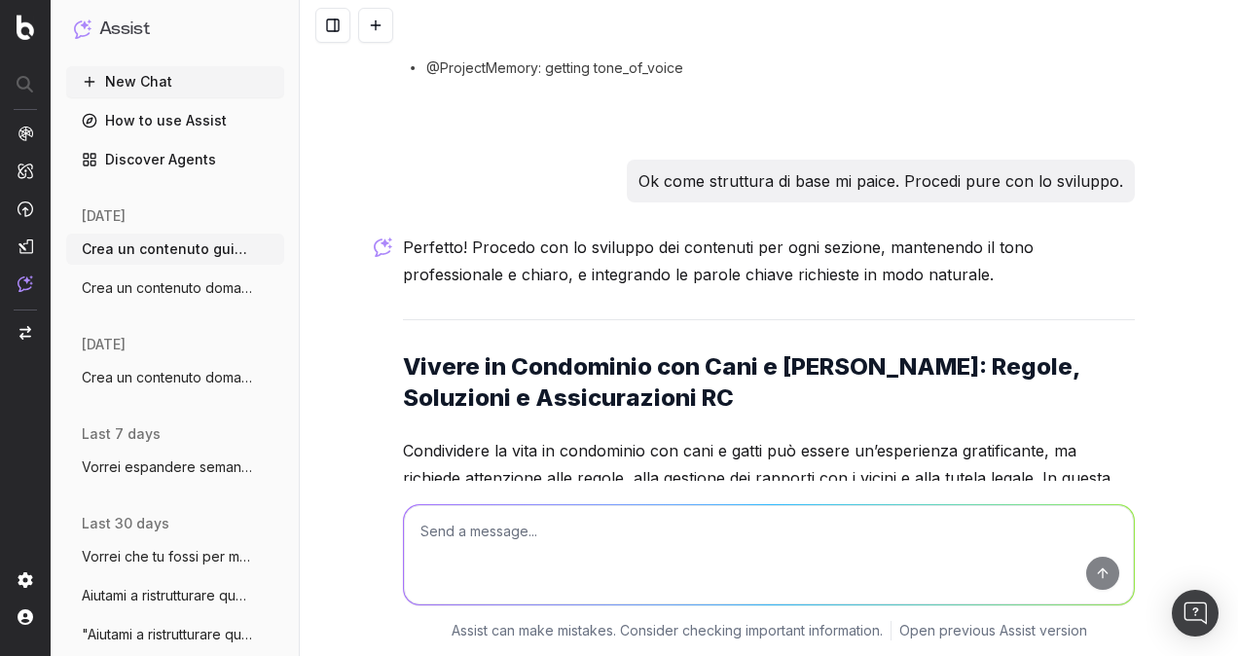
scroll to position [2912, 0]
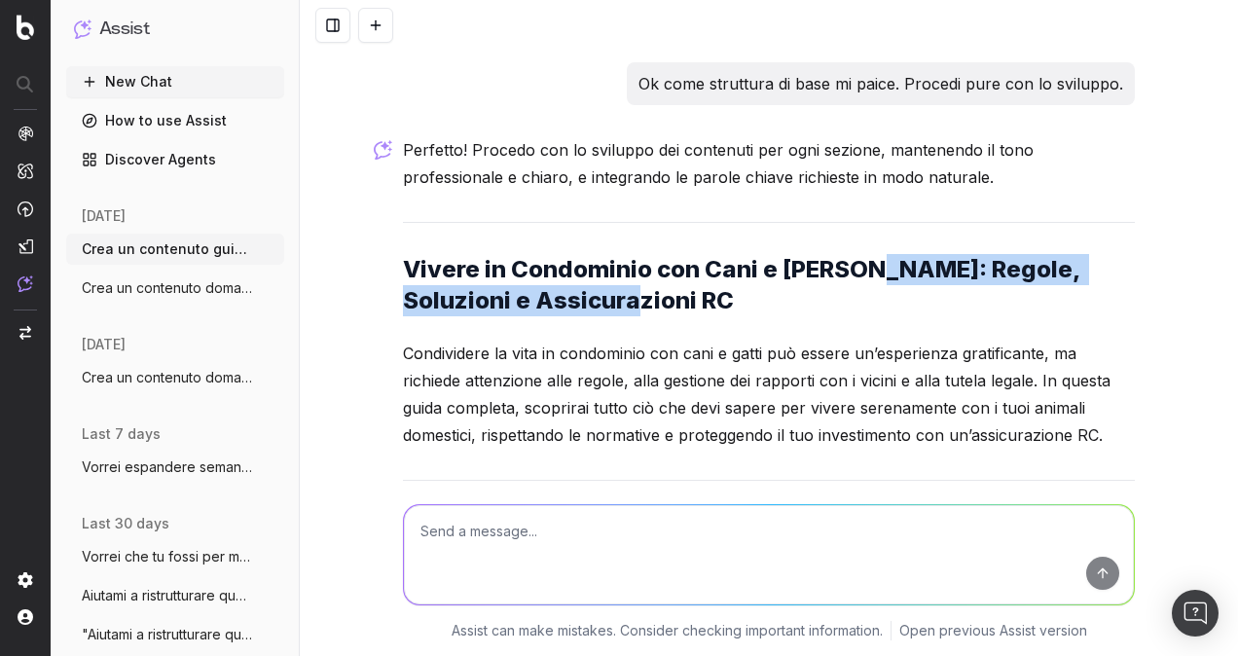
drag, startPoint x: 847, startPoint y: 247, endPoint x: 852, endPoint y: 257, distance: 11.3
click at [852, 257] on h2 "Vivere in Condominio con Cani e [PERSON_NAME]: Regole, Soluzioni e Assicurazion…" at bounding box center [769, 285] width 732 height 62
copy strong "Regole, Soluzioni e Assicurazioni RC"
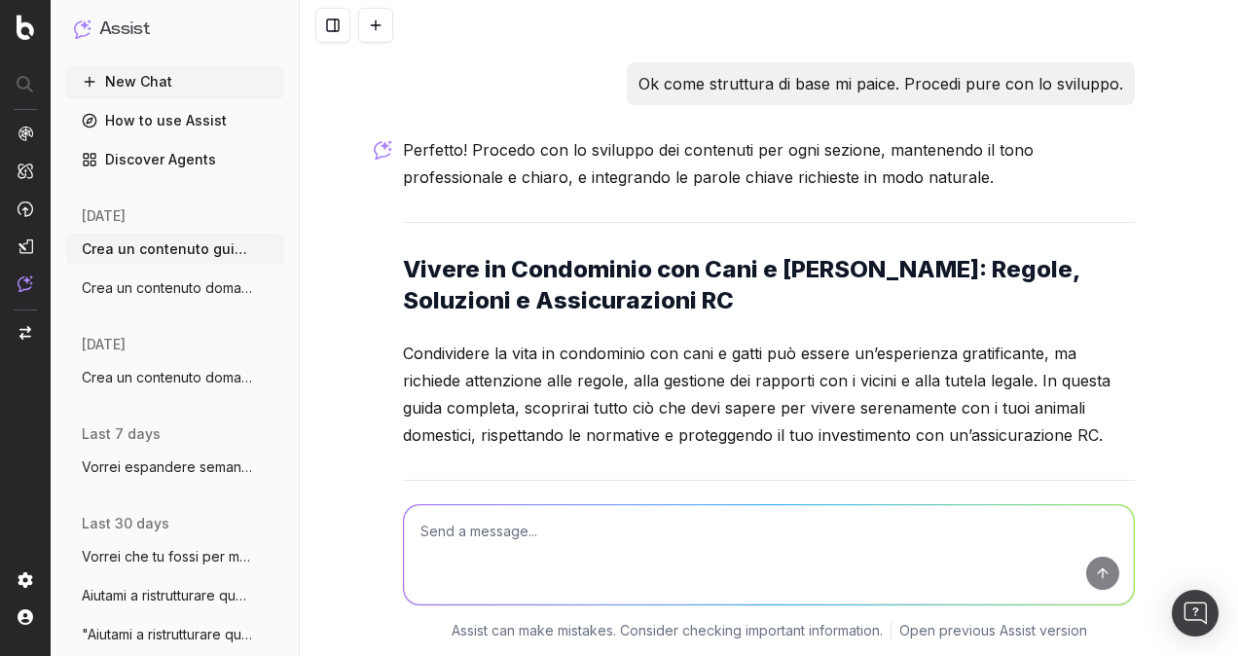
click at [701, 372] on p "Condividere la vita in condominio con cani e gatti può essere un’esperienza gra…" at bounding box center [769, 394] width 732 height 109
click at [656, 535] on textarea at bounding box center [769, 554] width 730 height 99
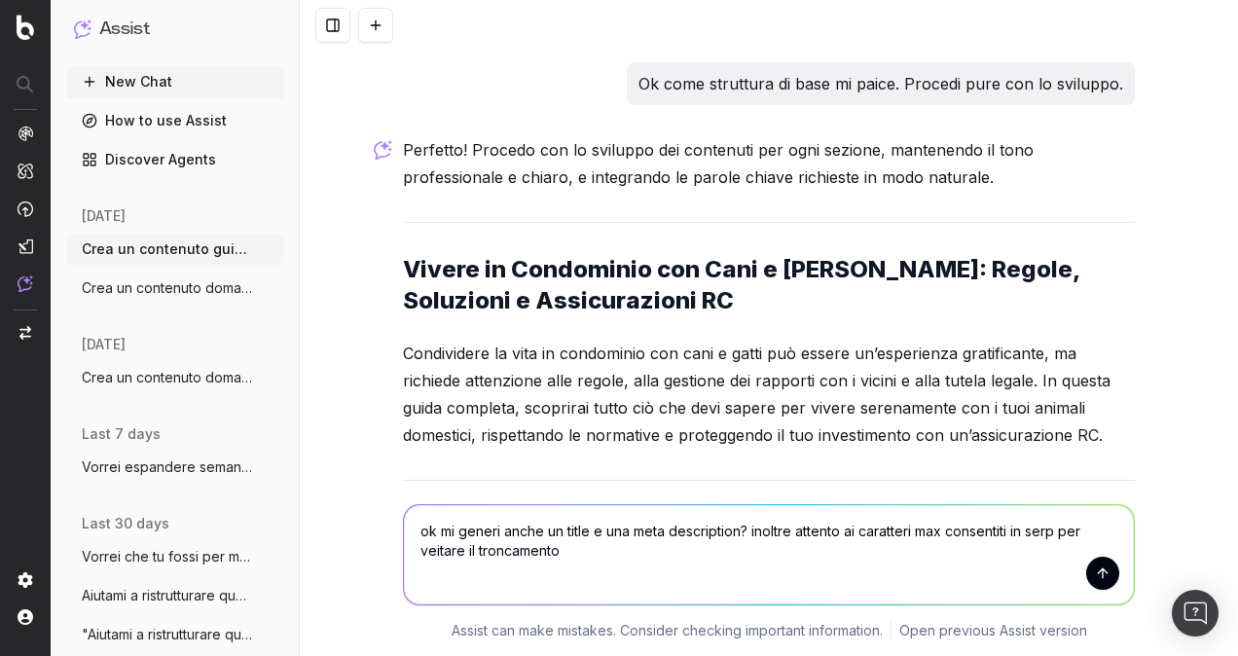
click at [416, 553] on textarea "ok mi generi anche un title e una meta description? inoltre attento ai caratter…" at bounding box center [769, 554] width 730 height 99
type textarea "ok mi generi anche un title e una meta description? inoltre attento ai caratter…"
click at [558, 551] on textarea "ok mi generi anche un title e una meta description? inoltre attento ai caratter…" at bounding box center [769, 554] width 730 height 99
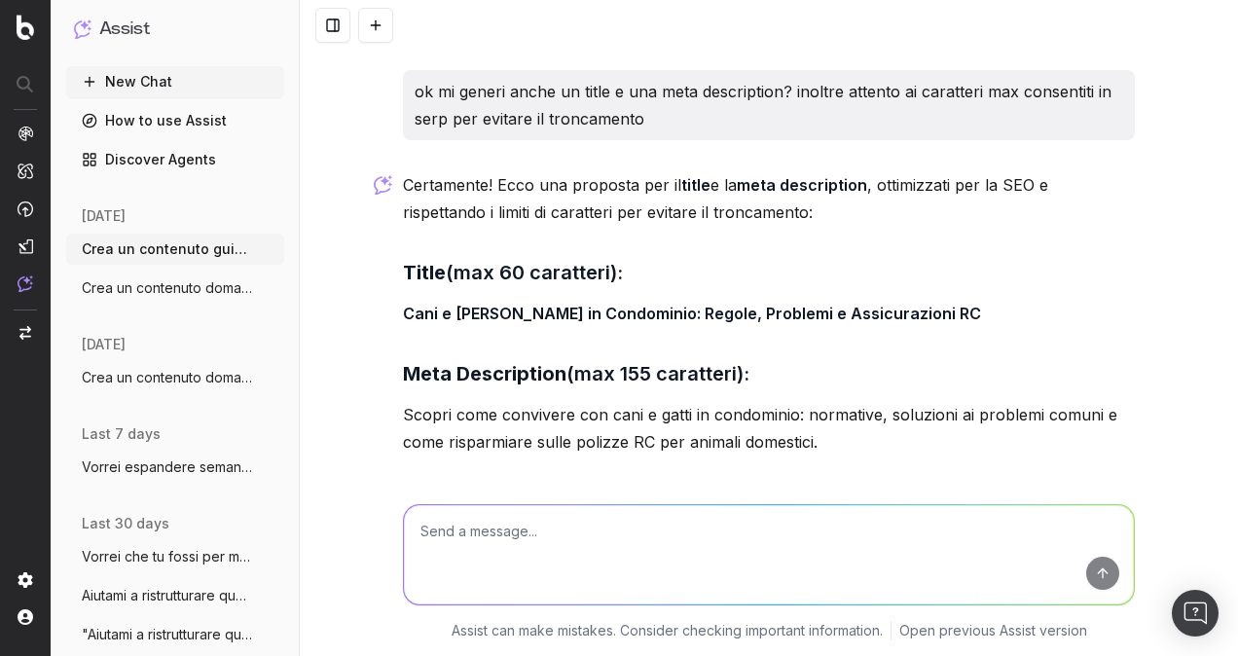
scroll to position [5960, 0]
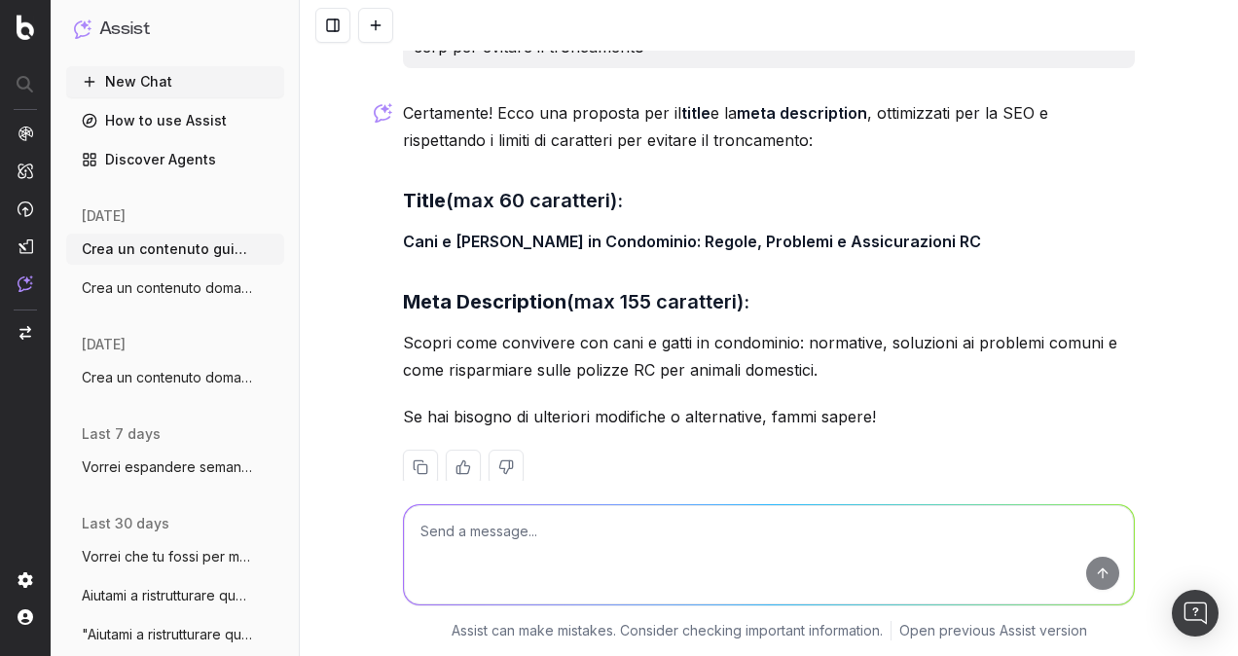
click at [654, 329] on p "Scopri come convivere con cani e gatti in condominio: normative, soluzioni ai p…" at bounding box center [769, 356] width 732 height 54
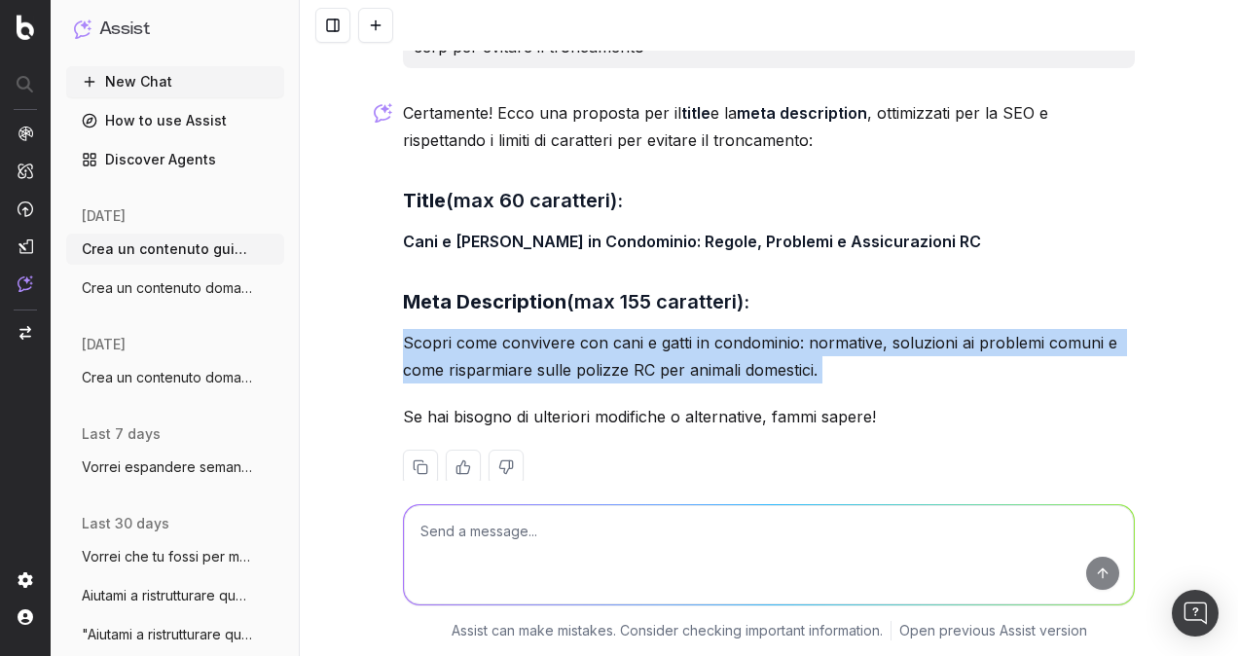
click at [654, 329] on p "Scopri come convivere con cani e gatti in condominio: normative, soluzioni ai p…" at bounding box center [769, 356] width 732 height 54
click at [659, 331] on p "Scopri come convivere con cani e gatti in condominio: normative, soluzioni ai p…" at bounding box center [769, 356] width 732 height 54
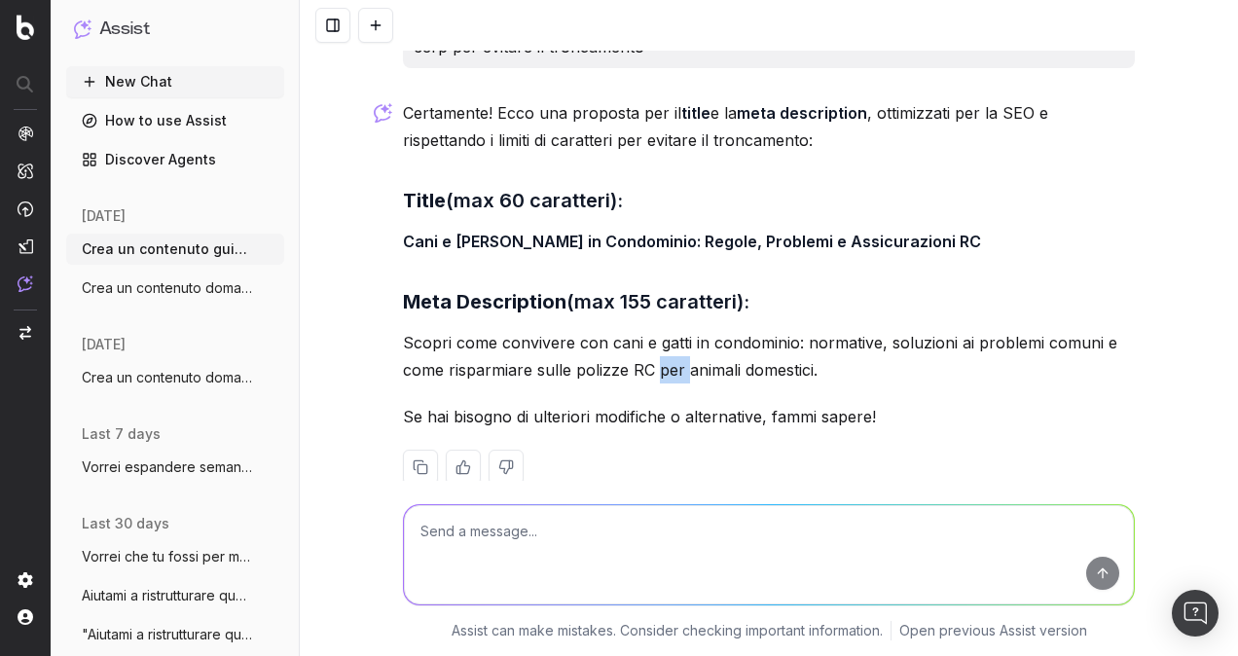
click at [659, 331] on p "Scopri come convivere con cani e gatti in condominio: normative, soluzioni ai p…" at bounding box center [769, 356] width 732 height 54
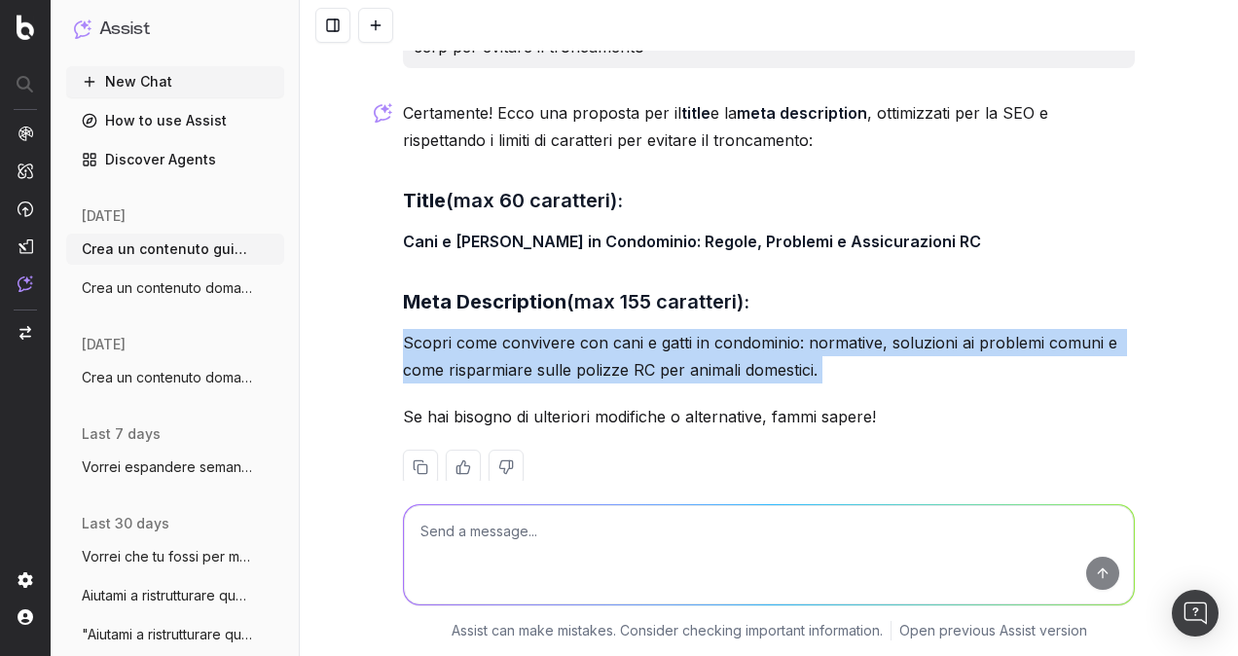
click at [659, 331] on p "Scopri come convivere con cani e gatti in condominio: normative, soluzioni ai p…" at bounding box center [769, 356] width 732 height 54
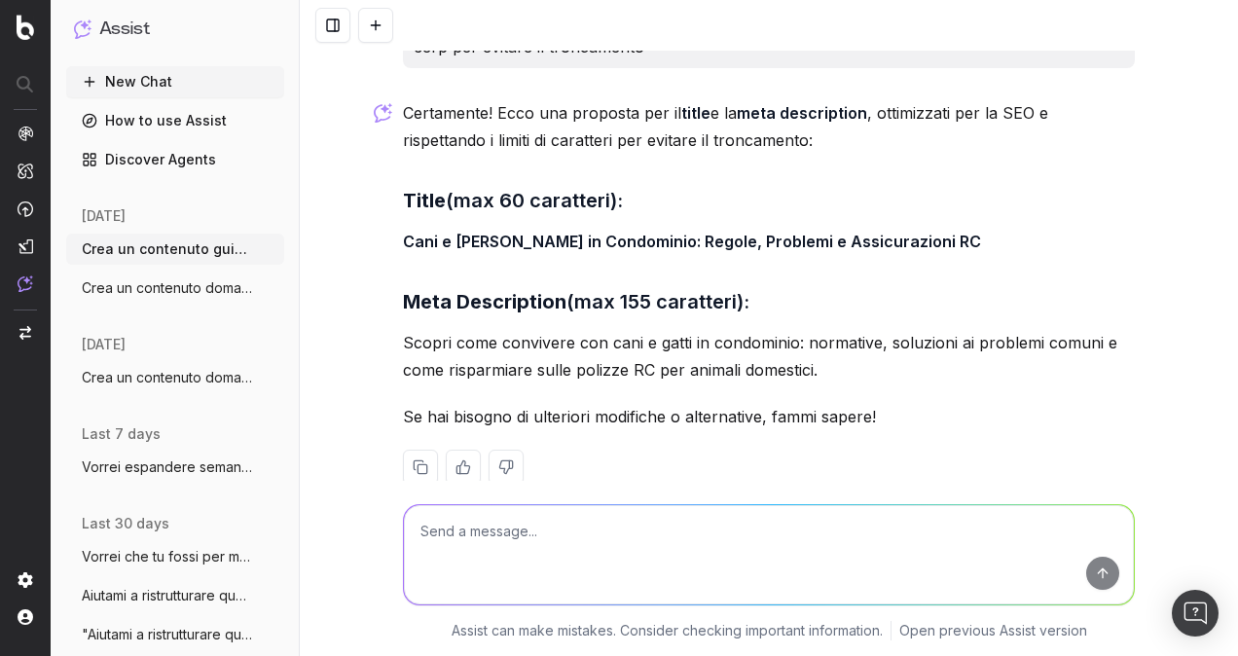
click at [790, 185] on h3 "Title (max 60 caratteri):" at bounding box center [769, 200] width 732 height 31
click at [506, 532] on textarea at bounding box center [769, 554] width 730 height 99
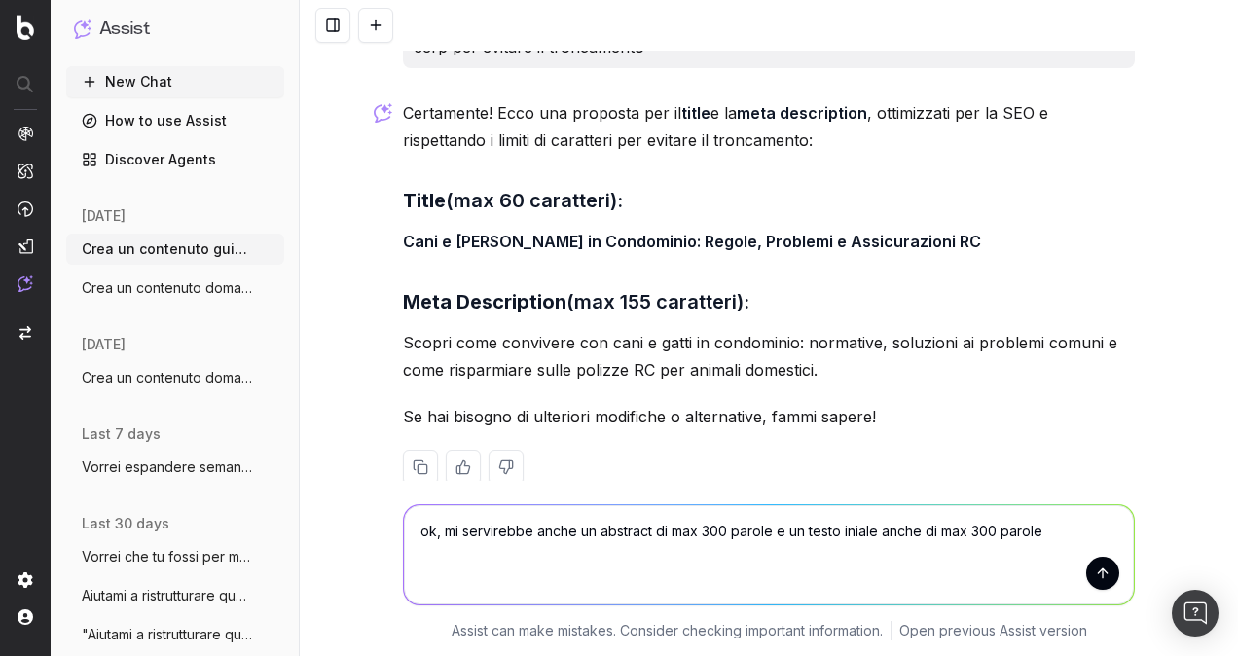
type textarea "ok, mi servirebbe anche un abstract di max 300 parole e un testo iniale anche d…"
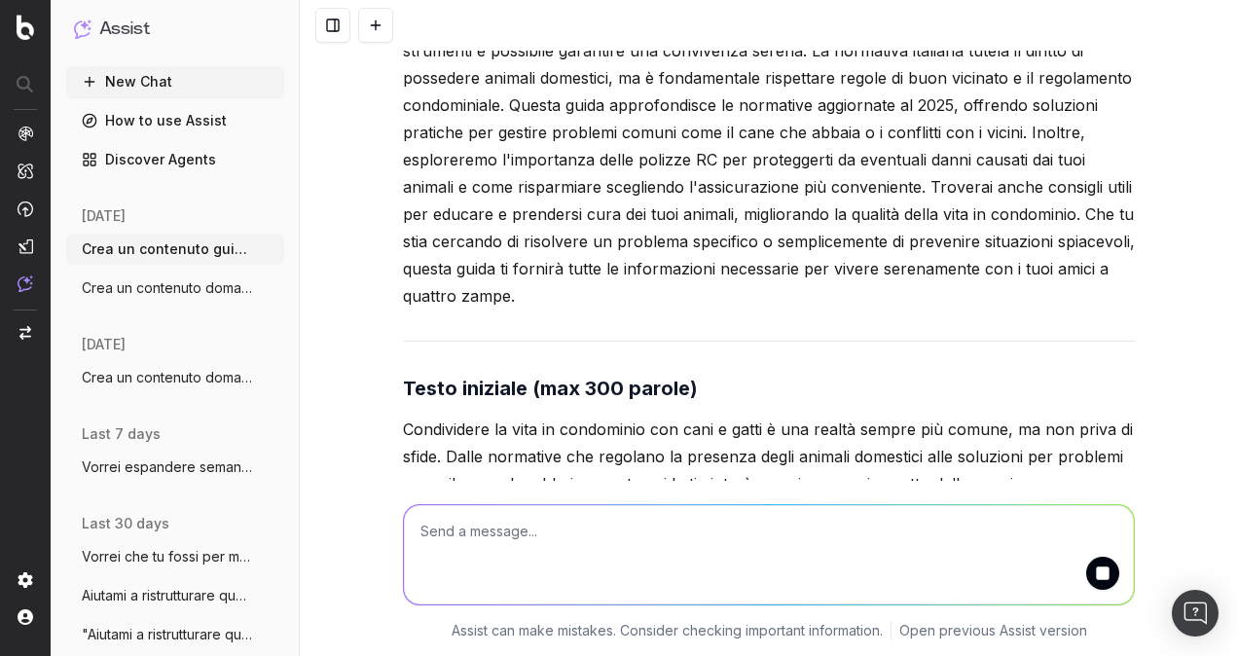
scroll to position [6728, 0]
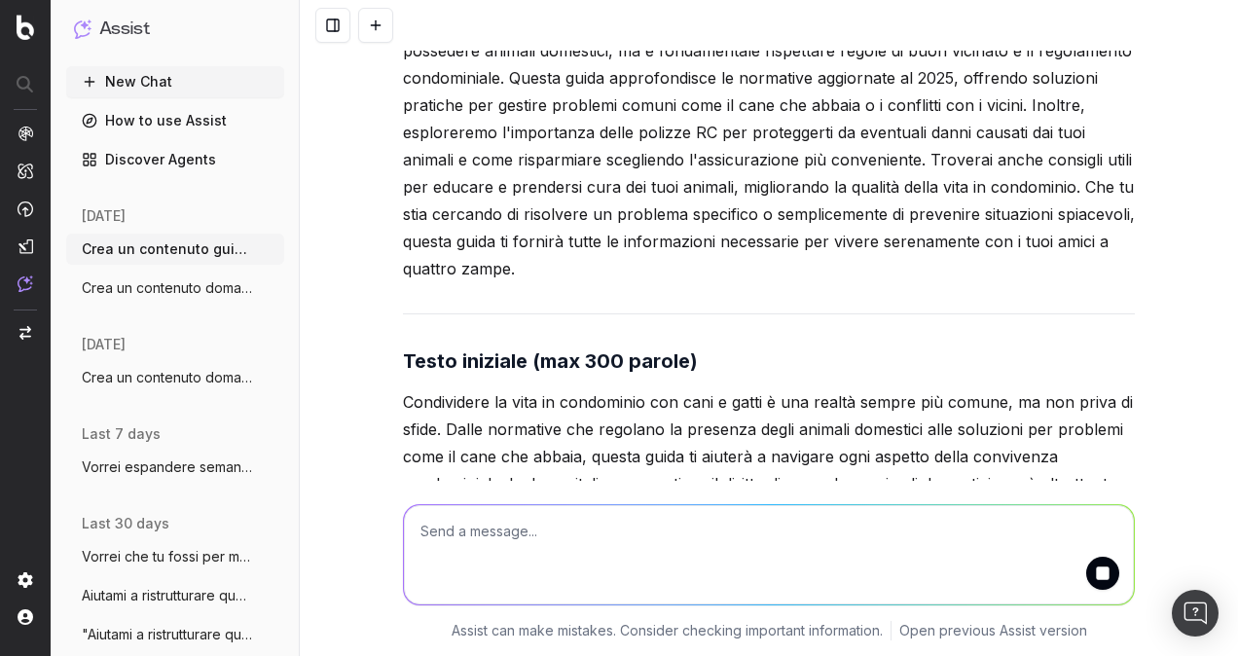
click at [719, 535] on textarea at bounding box center [769, 554] width 730 height 99
type textarea "300 caratteri scusa"
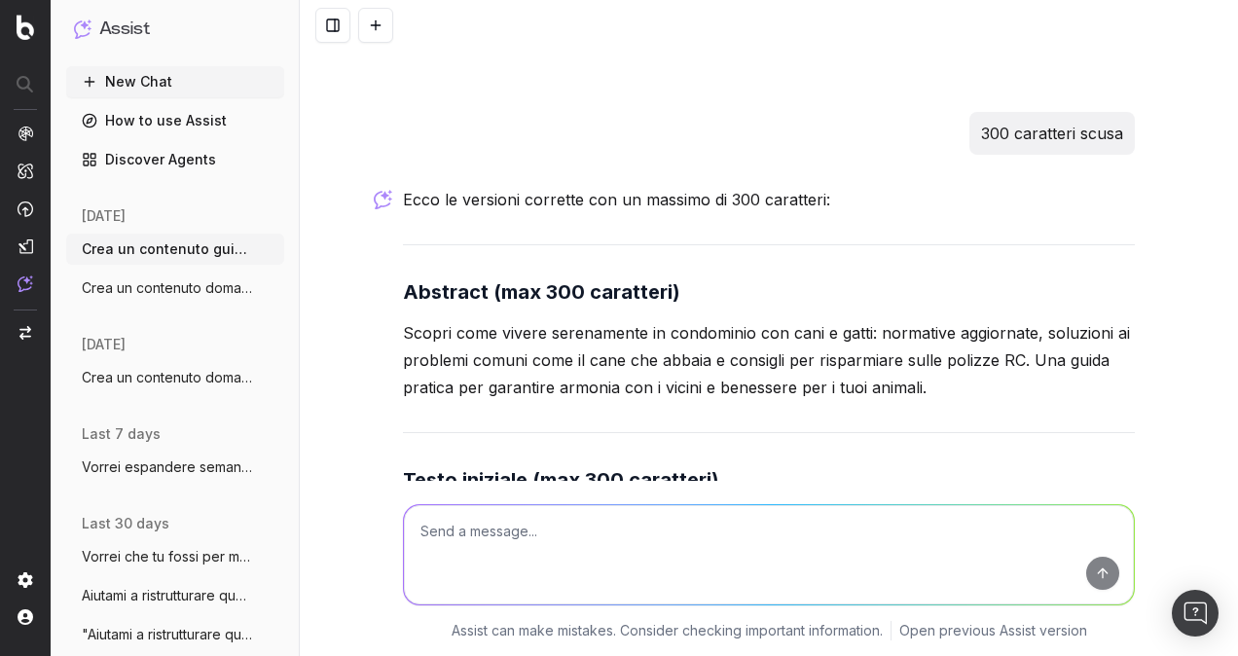
scroll to position [7603, 0]
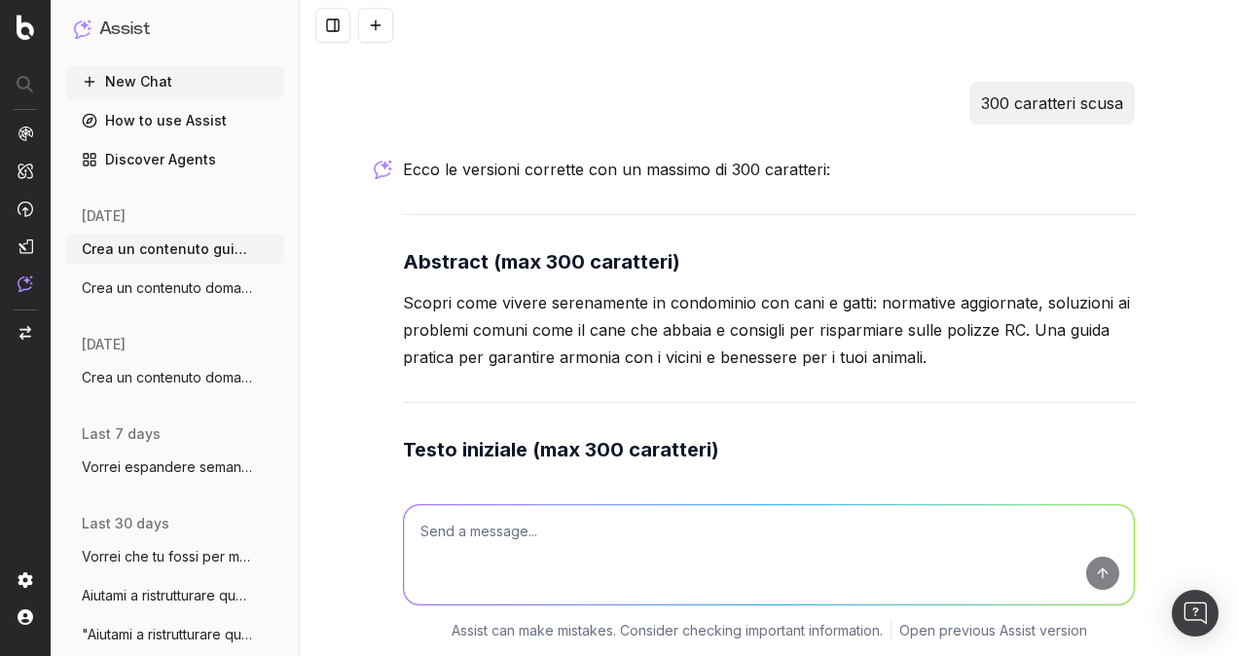
click at [775, 289] on p "Scopri come vivere serenamente in condominio con cani e gatti: normative aggior…" at bounding box center [769, 330] width 732 height 82
click at [478, 327] on p "Scopri come vivere serenamente in condominio con cani e gatti: normative aggior…" at bounding box center [769, 330] width 732 height 82
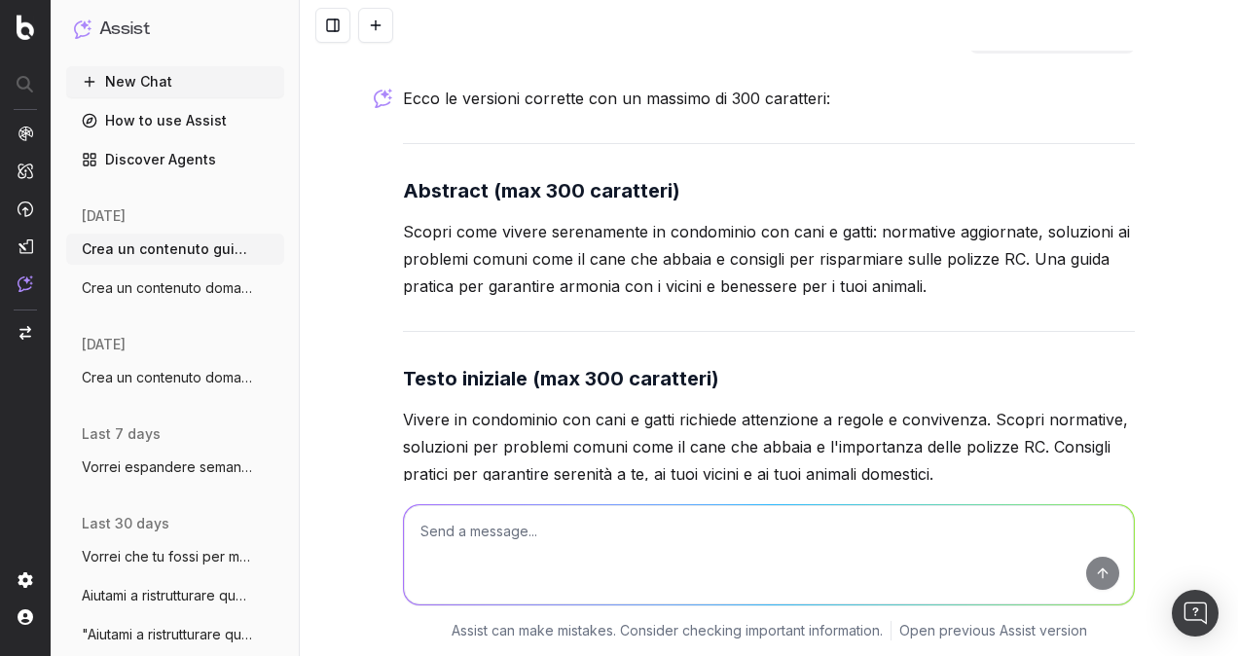
scroll to position [7798, 0]
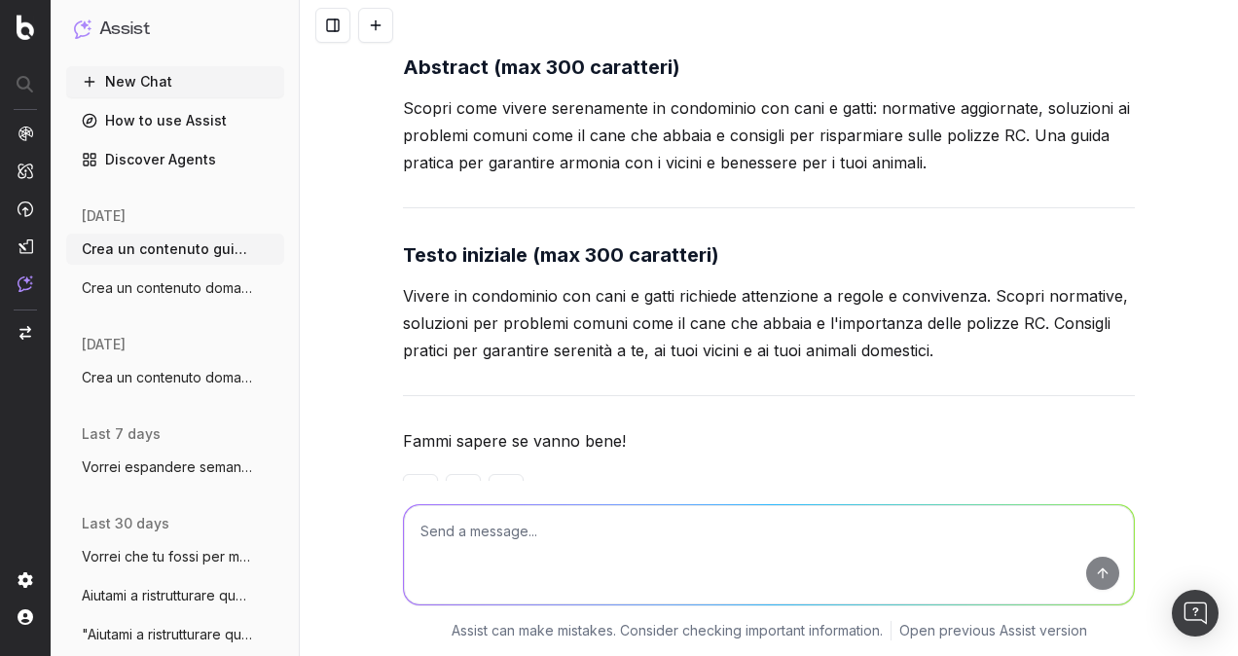
click at [596, 297] on p "Vivere in condominio con cani e gatti richiede attenzione a regole e convivenza…" at bounding box center [769, 323] width 732 height 82
copy p "comuni"
click at [531, 243] on strong "Testo iniziale (max 300 caratteri)" at bounding box center [561, 254] width 316 height 23
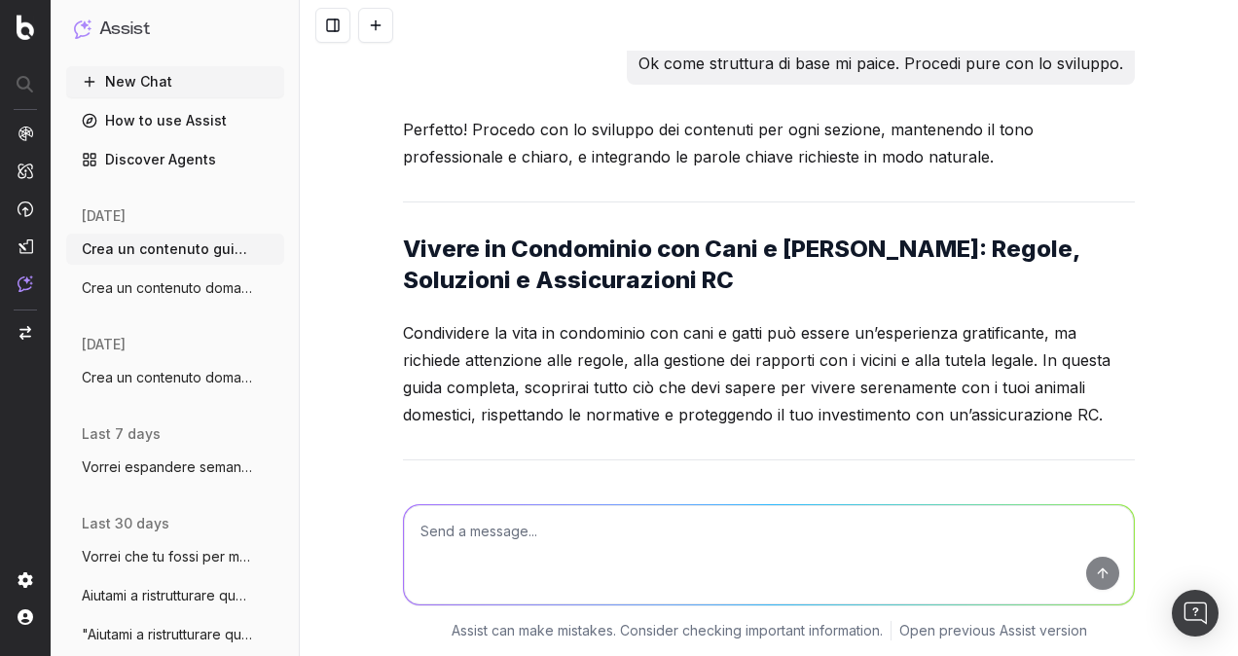
scroll to position [3030, 0]
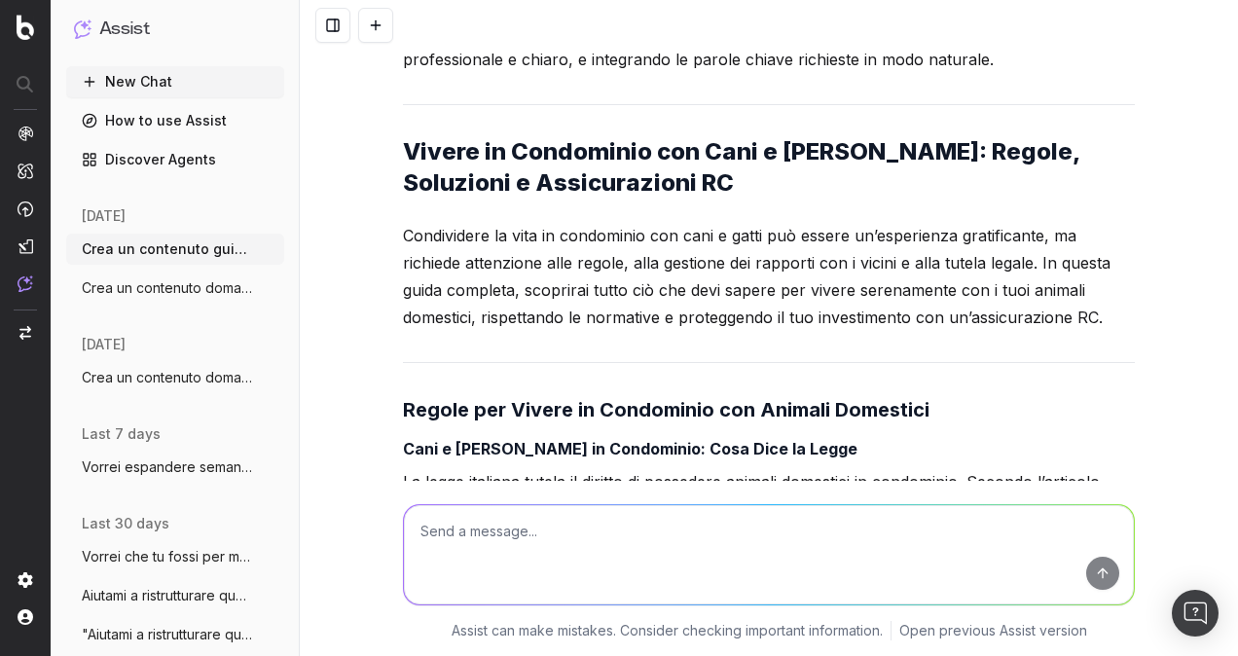
click at [647, 255] on p "Condividere la vita in condominio con cani e gatti può essere un’esperienza gra…" at bounding box center [769, 276] width 732 height 109
click at [430, 222] on p "Condividere la vita in condominio con cani e gatti può essere un’esperienza gra…" at bounding box center [769, 276] width 732 height 109
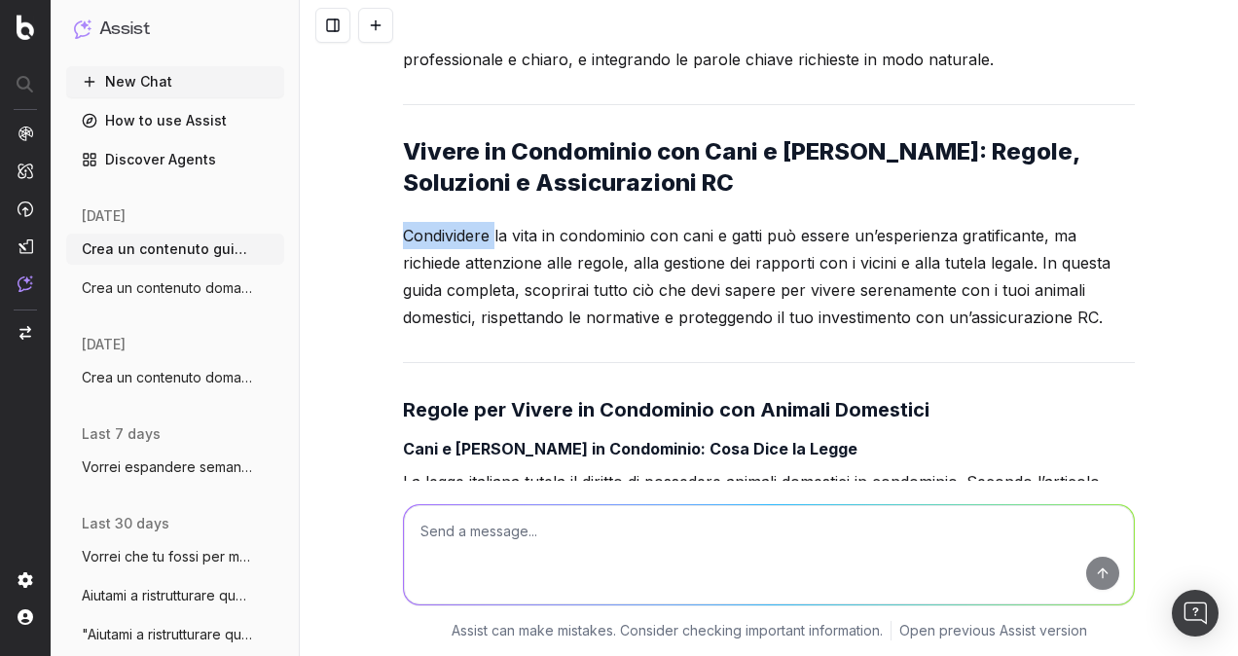
click at [430, 222] on p "Condividere la vita in condominio con cani e gatti può essere un’esperienza gra…" at bounding box center [769, 276] width 732 height 109
copy p "Condividere"
click at [500, 394] on h3 "Regole per Vivere in Condominio con Animali Domestici" at bounding box center [769, 409] width 732 height 31
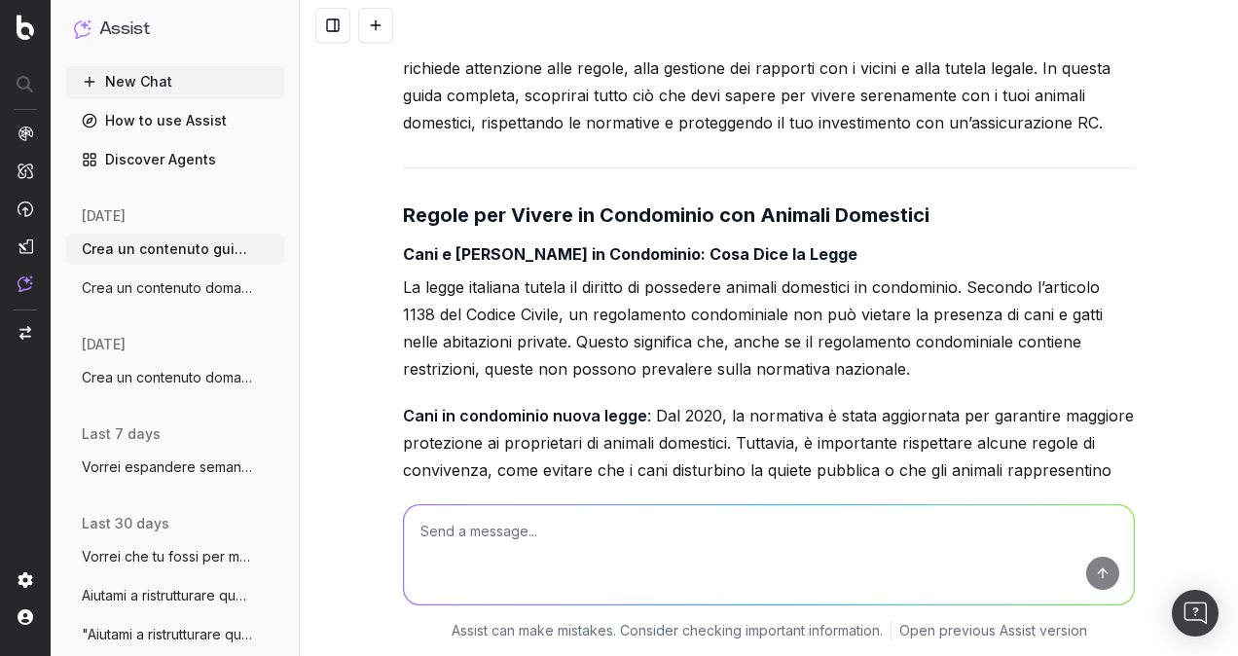
scroll to position [3322, 0]
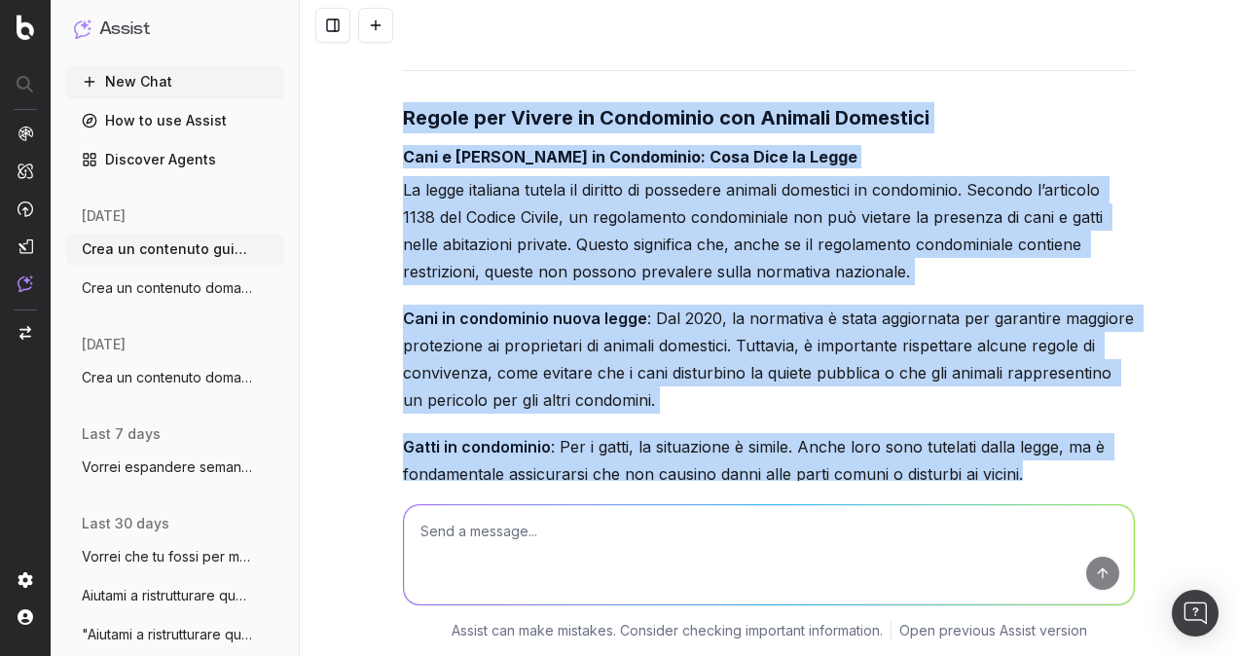
drag, startPoint x: 396, startPoint y: 84, endPoint x: 1024, endPoint y: 436, distance: 719.7
click at [495, 339] on p "Cani in condominio nuova legge : Dal 2020, la normativa è stata aggiornata per …" at bounding box center [769, 359] width 732 height 109
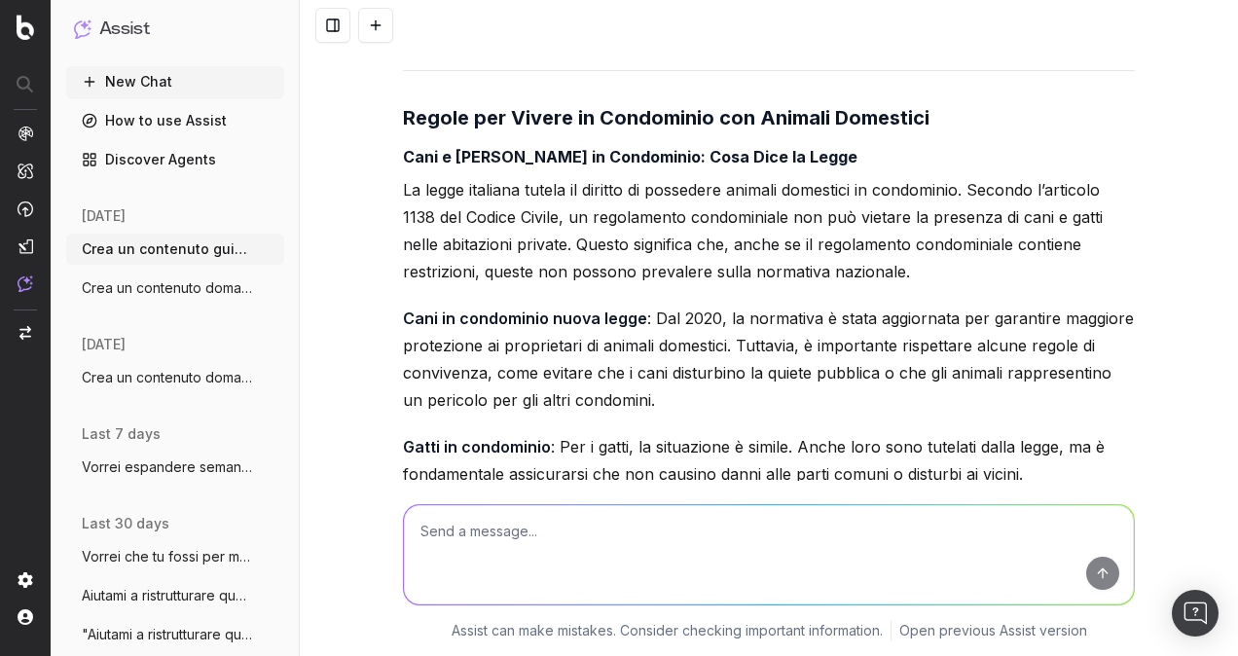
click at [500, 527] on textarea at bounding box center [769, 554] width 730 height 99
paste textarea "Cani in condominio nuova legge: Dal 2020, la normativa è stata aggiornata per g…"
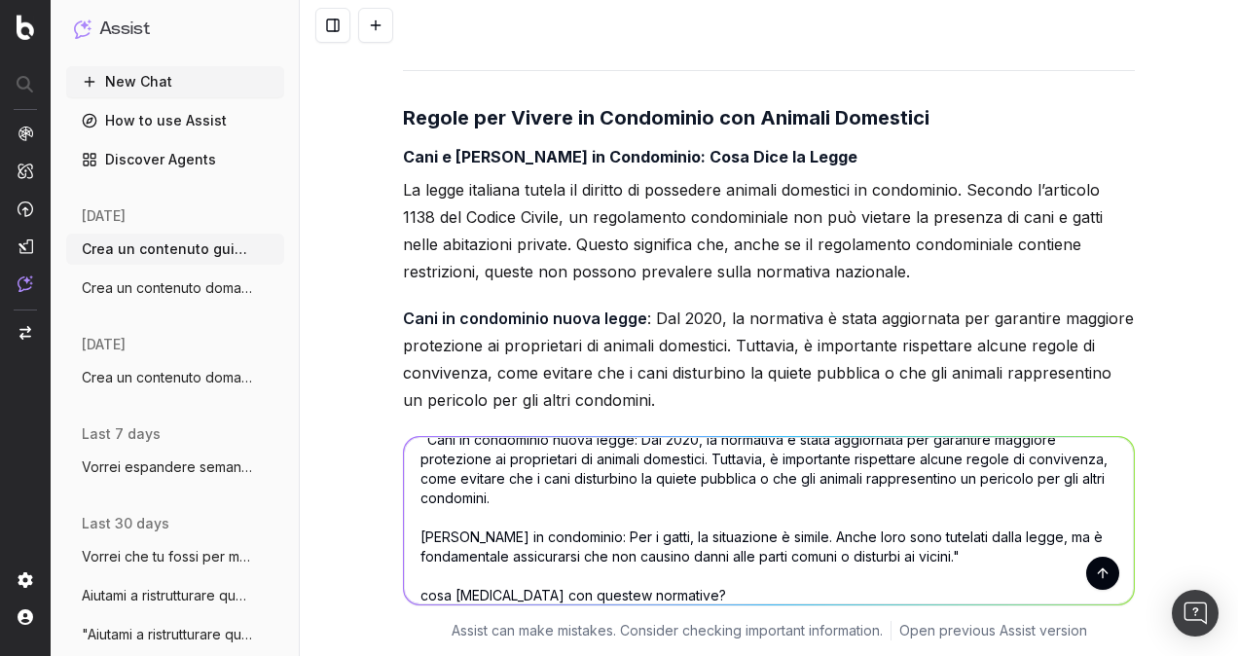
scroll to position [62, 0]
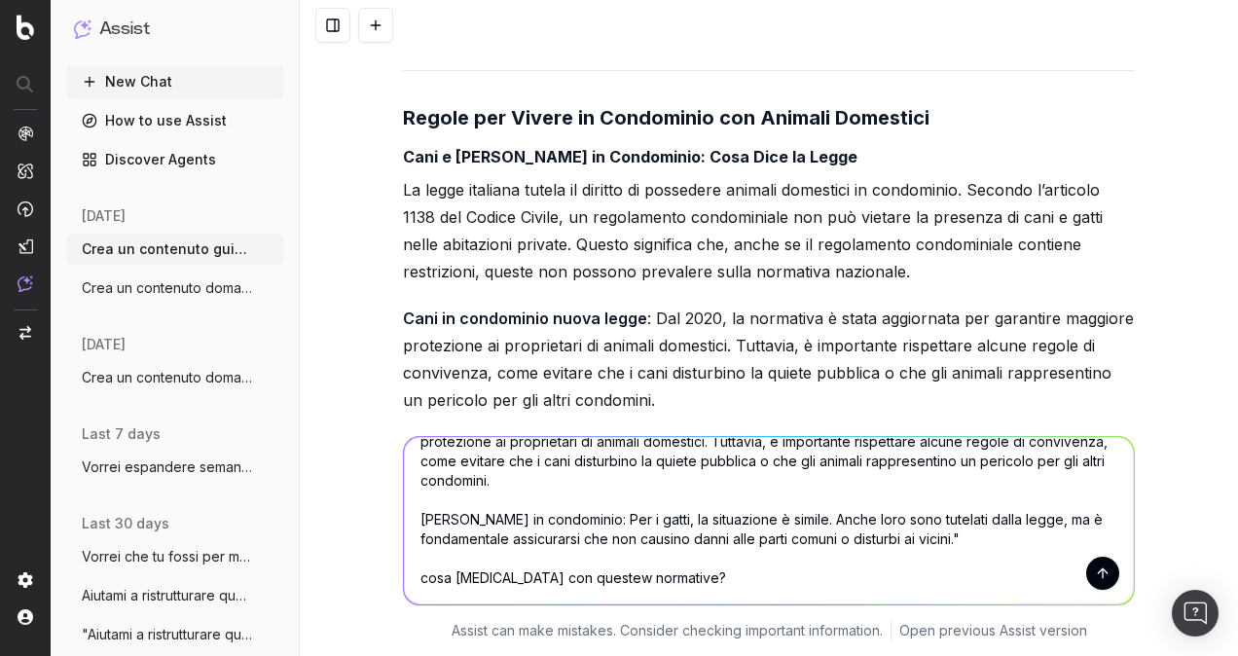
click at [581, 579] on textarea "sul contentuo che mi ha proposto, non capisco bene questa parte "Cani in condom…" at bounding box center [769, 520] width 730 height 167
type textarea "sul contentuo che mi ha proposto, non capisco bene questa parte "Cani in condom…"
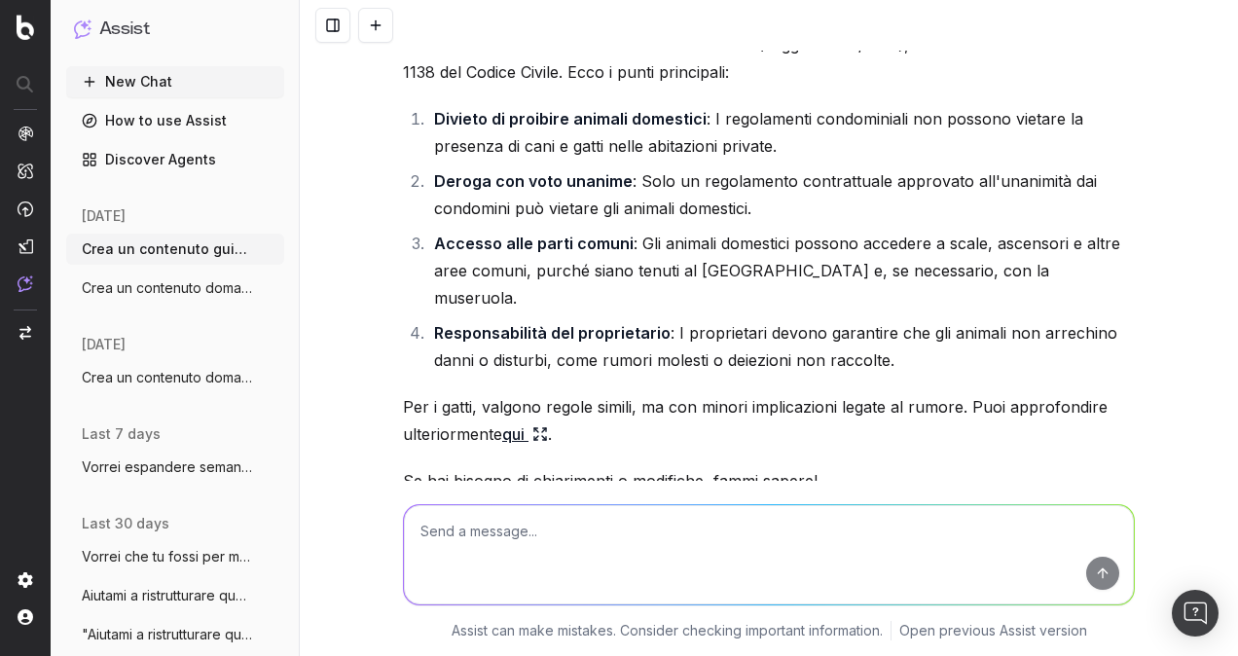
scroll to position [8716, 0]
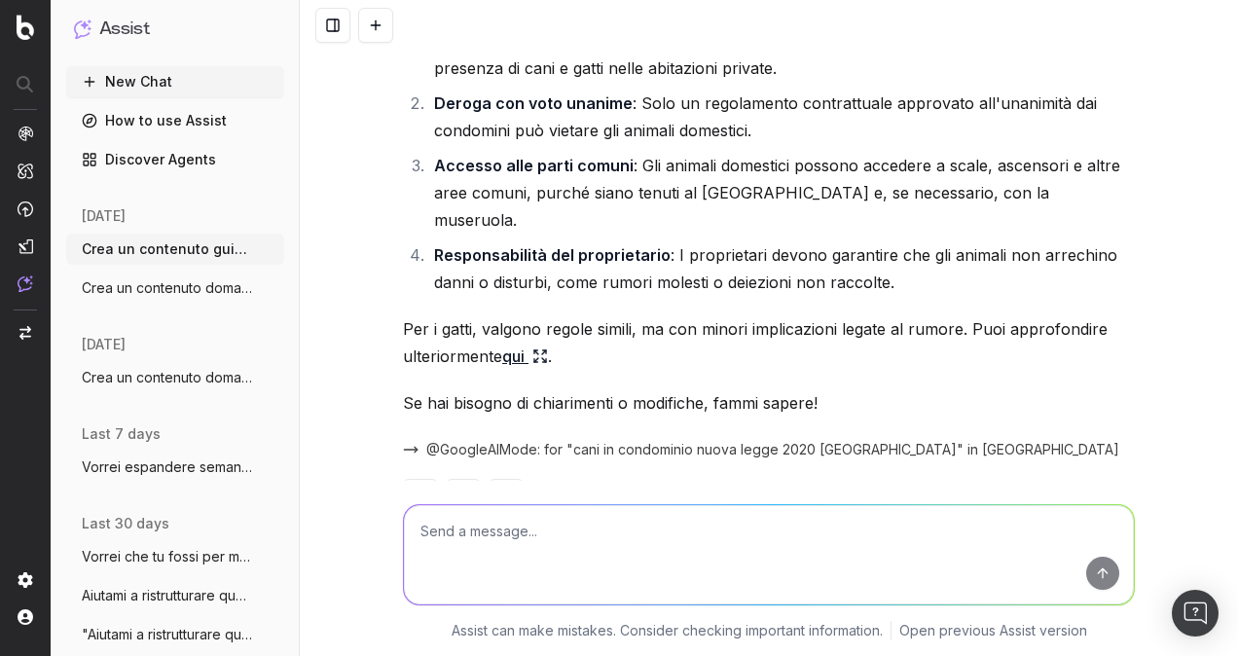
click at [868, 522] on textarea at bounding box center [769, 554] width 730 height 99
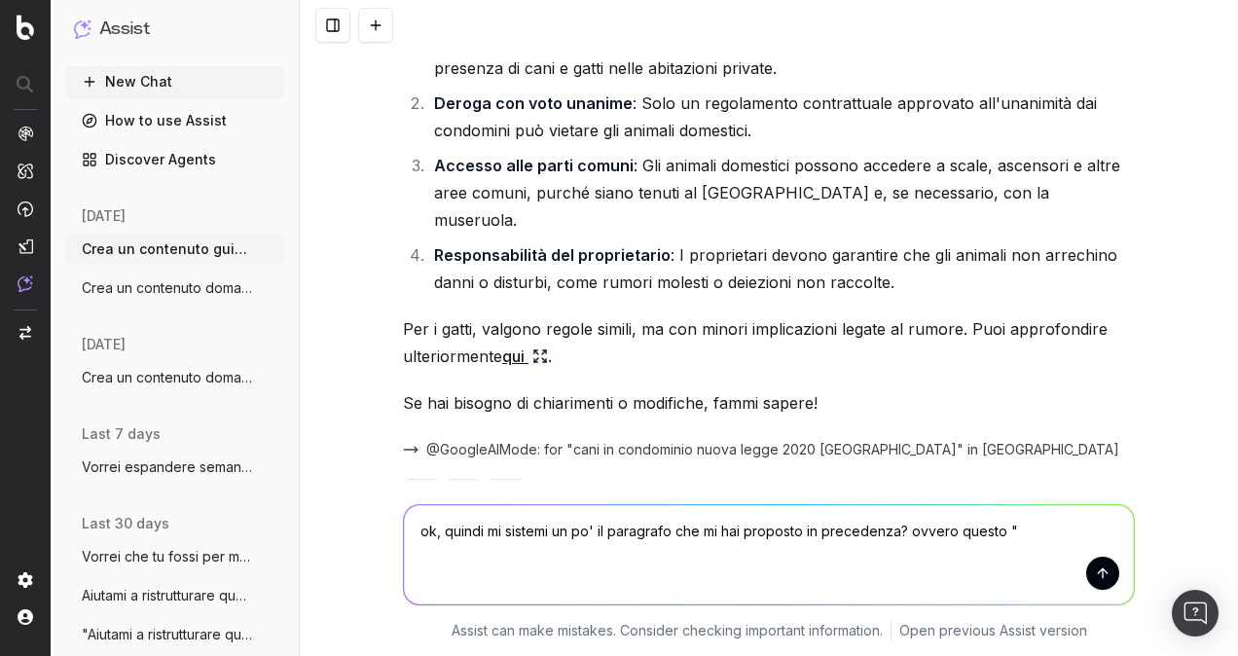
paste textarea "Cani in condominio nuova legge: Dal 2020, la normativa è stata aggiornata per g…"
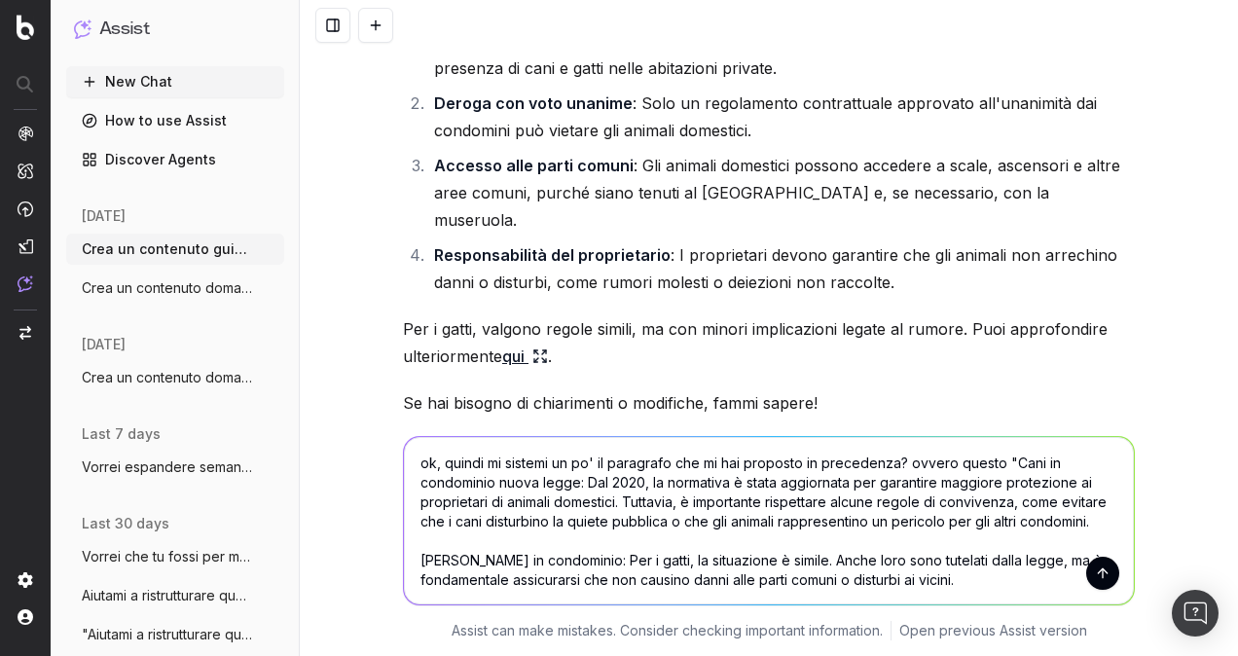
type textarea "ok, quindi mi sistemi un po' il paragrafo che mi hai proposto in precedenza? ov…"
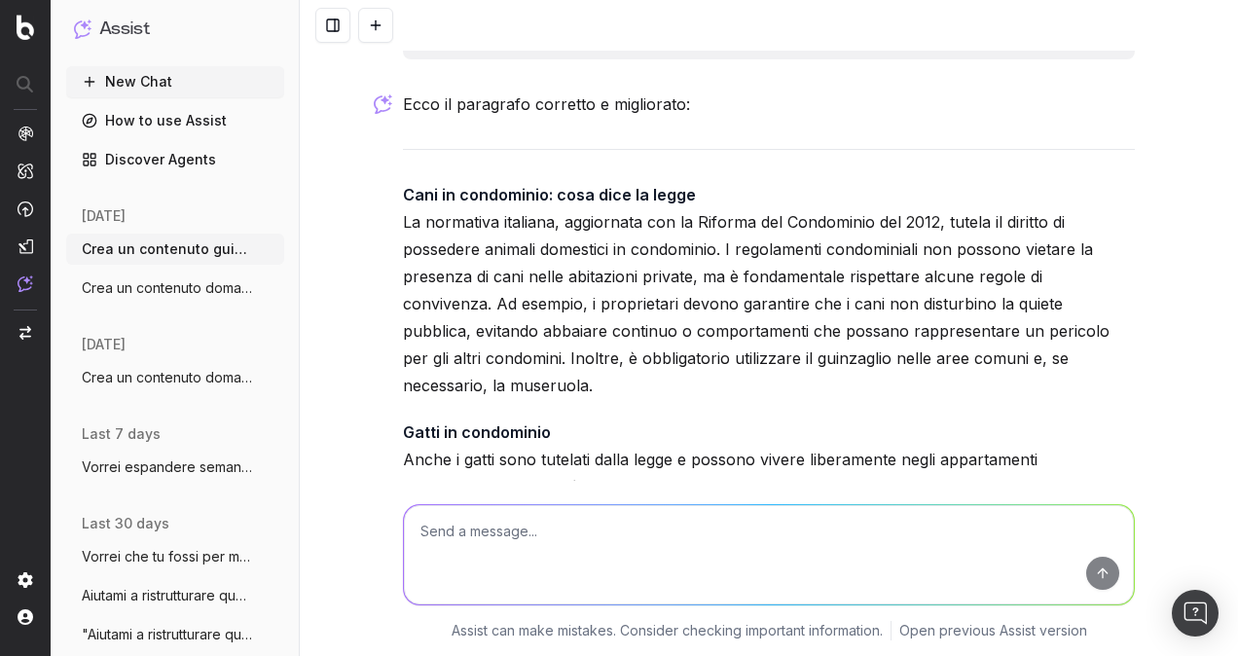
scroll to position [9397, 0]
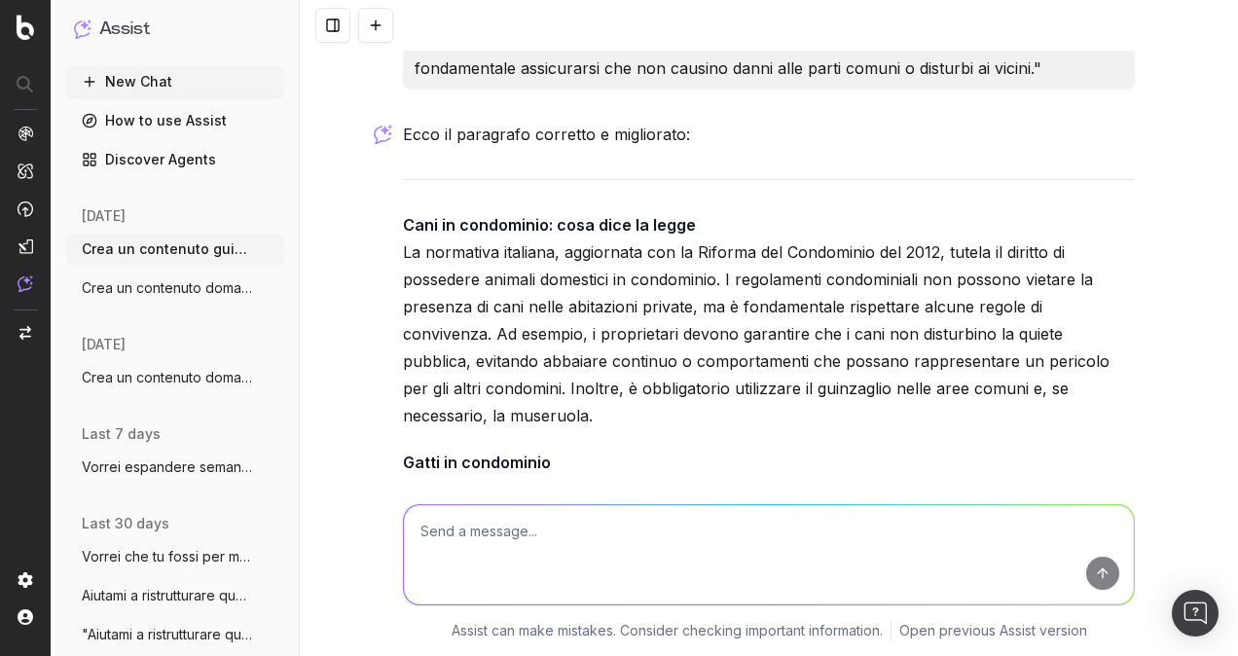
click at [671, 307] on p "Cani in condominio: cosa dice la legge La normativa italiana, aggiornata con la…" at bounding box center [769, 320] width 732 height 218
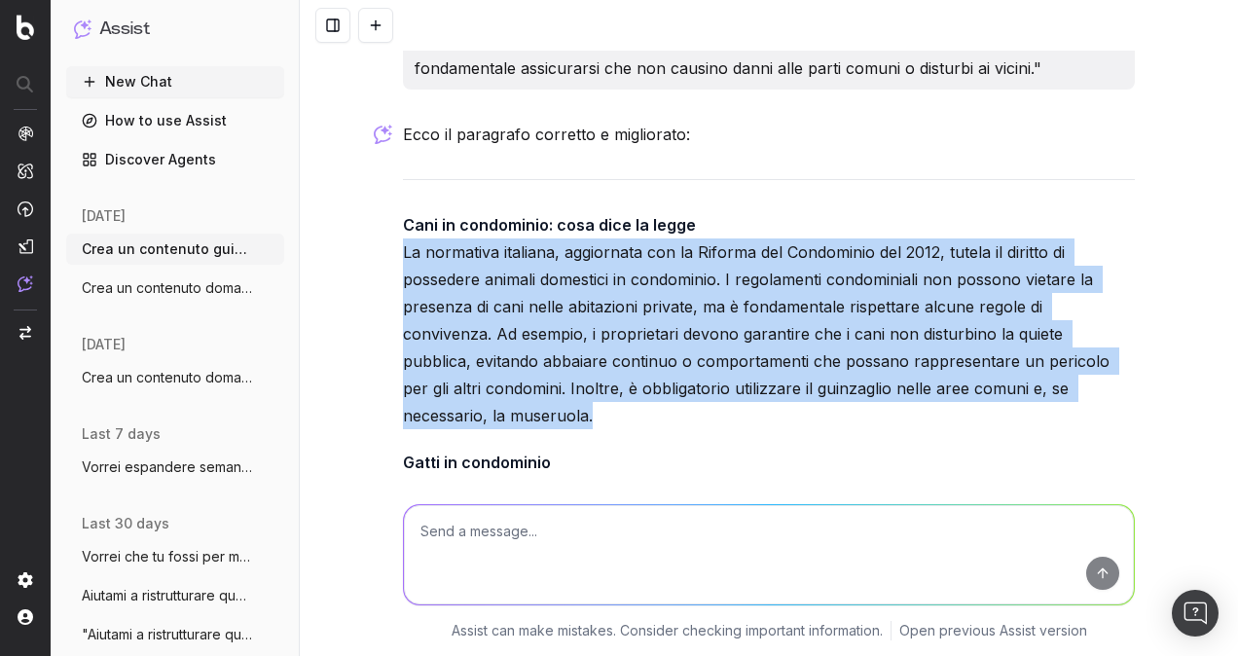
click at [671, 307] on p "Cani in condominio: cosa dice la legge La normativa italiana, aggiornata con la…" at bounding box center [769, 320] width 732 height 218
click at [450, 449] on p "[PERSON_NAME] in condominio Anche i gatti sono tutelati dalla legge e possono v…" at bounding box center [769, 517] width 732 height 136
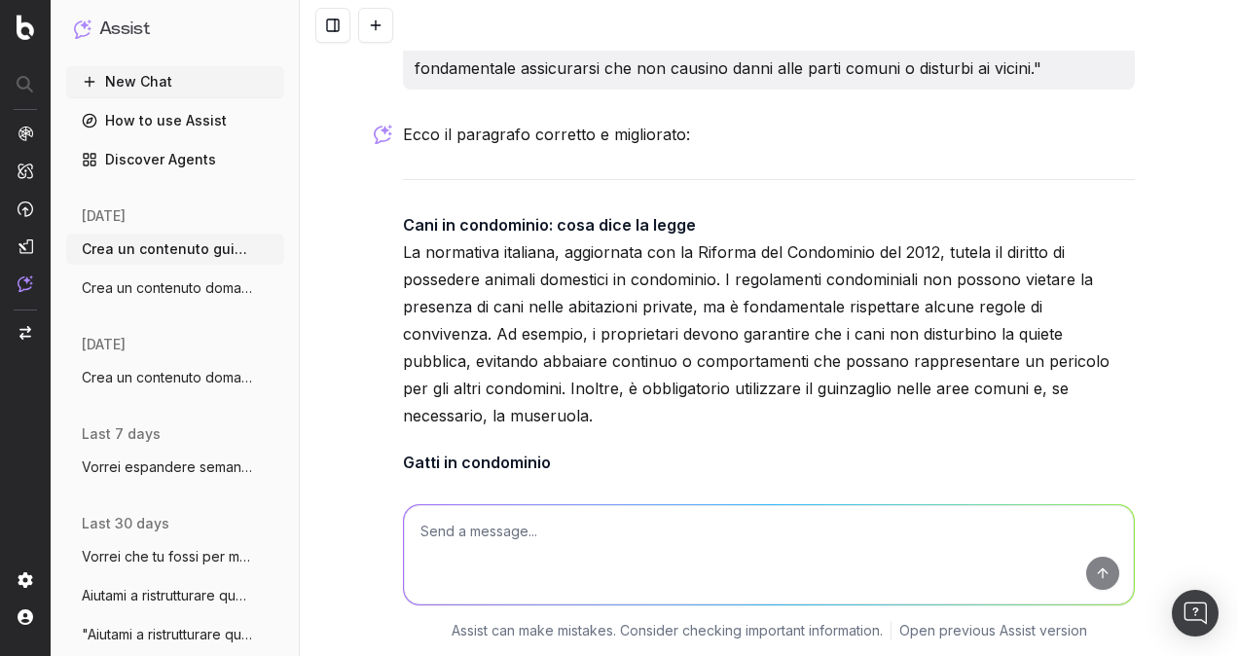
click at [533, 449] on p "[PERSON_NAME] in condominio Anche i gatti sono tutelati dalla legge e possono v…" at bounding box center [769, 517] width 732 height 136
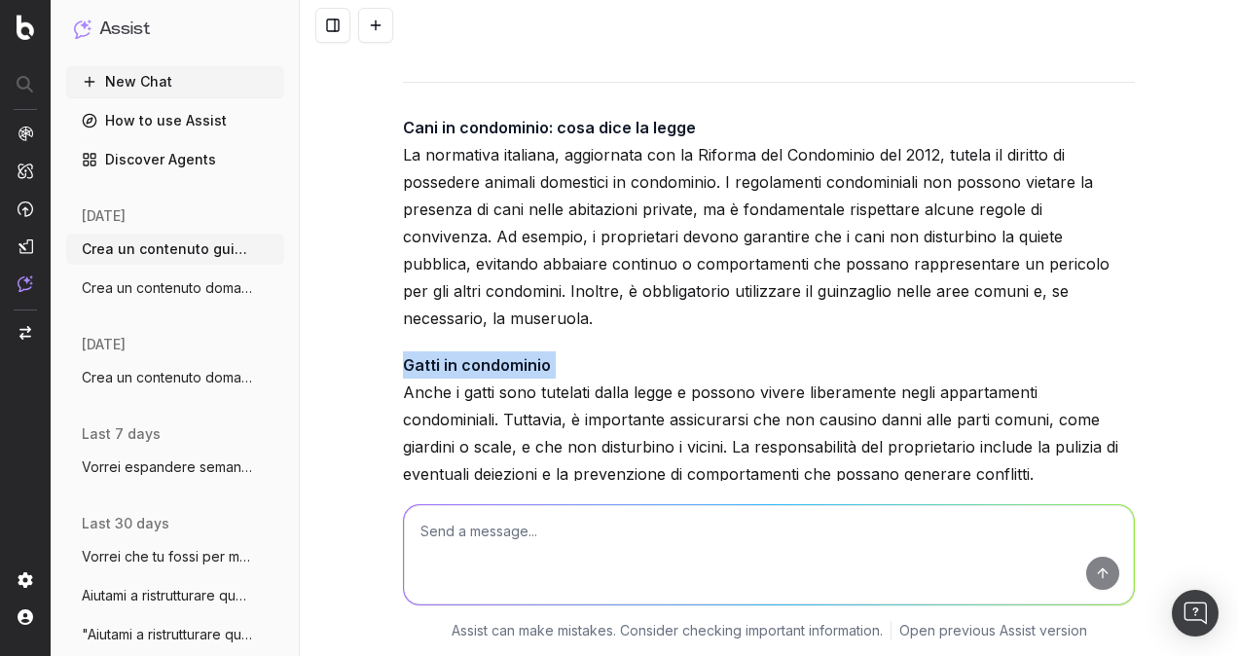
click at [558, 351] on p "[PERSON_NAME] in condominio Anche i gatti sono tutelati dalla legge e possono v…" at bounding box center [769, 419] width 732 height 136
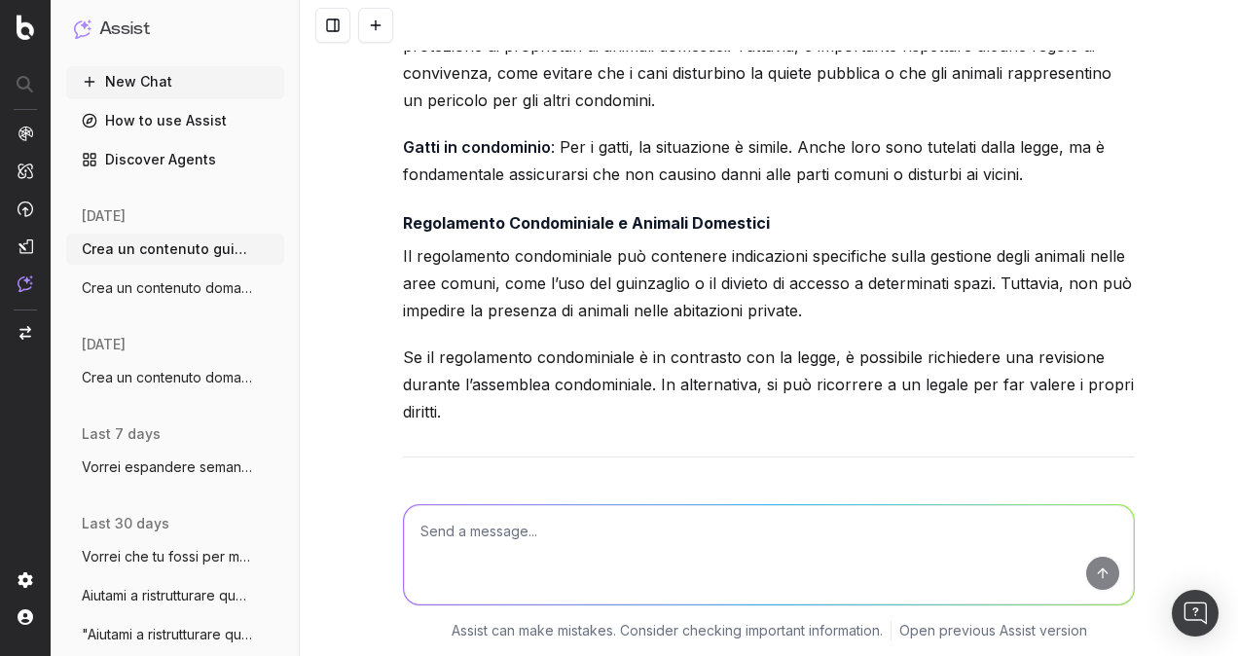
scroll to position [3656, 0]
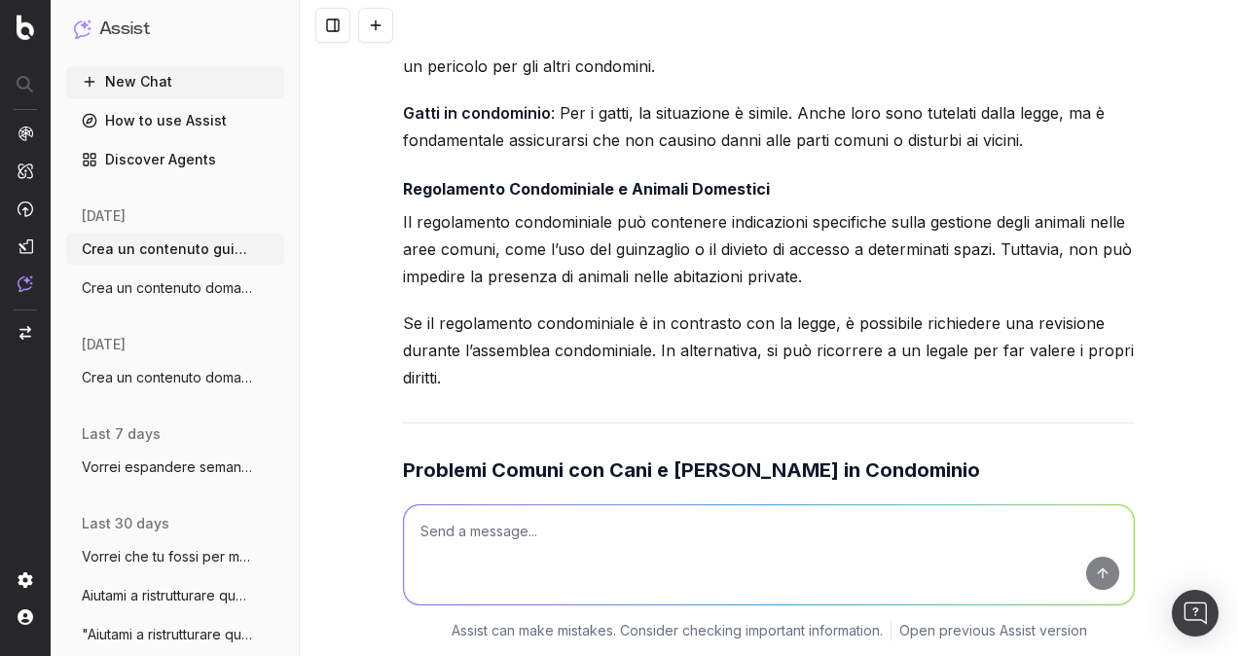
drag, startPoint x: 418, startPoint y: 231, endPoint x: 408, endPoint y: 228, distance: 11.1
click at [418, 231] on p "Il regolamento condominiale può contenere indicazioni specifiche sulla gestione…" at bounding box center [769, 249] width 732 height 82
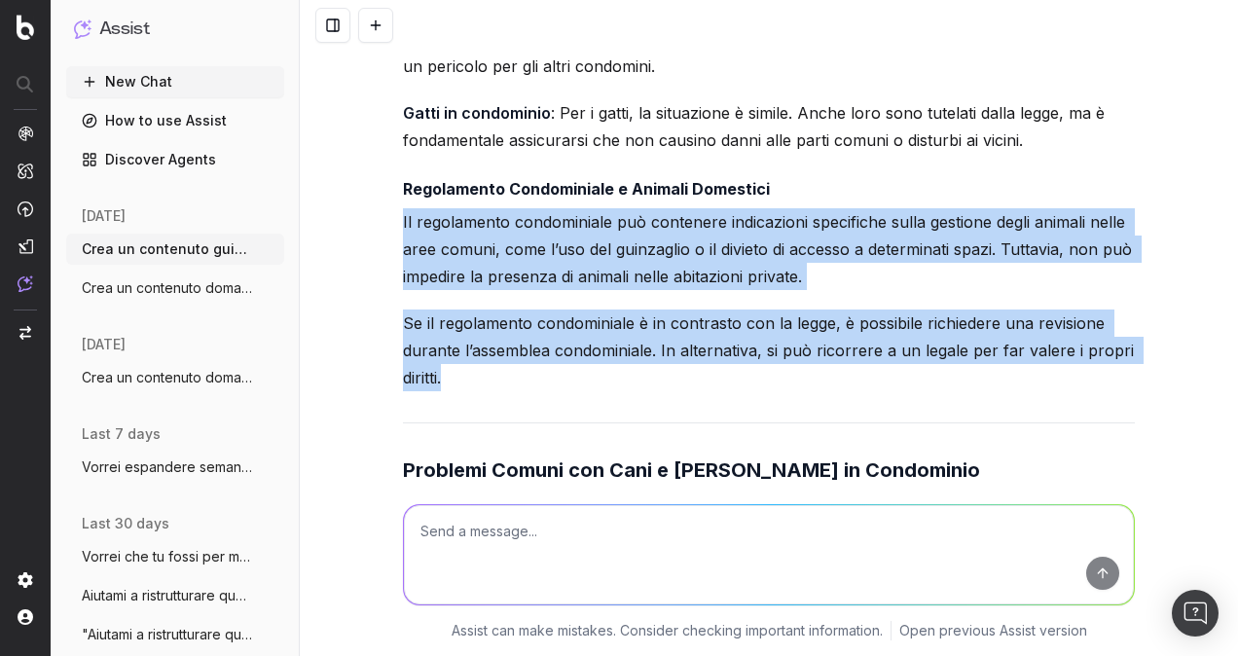
drag, startPoint x: 393, startPoint y: 193, endPoint x: 444, endPoint y: 350, distance: 165.6
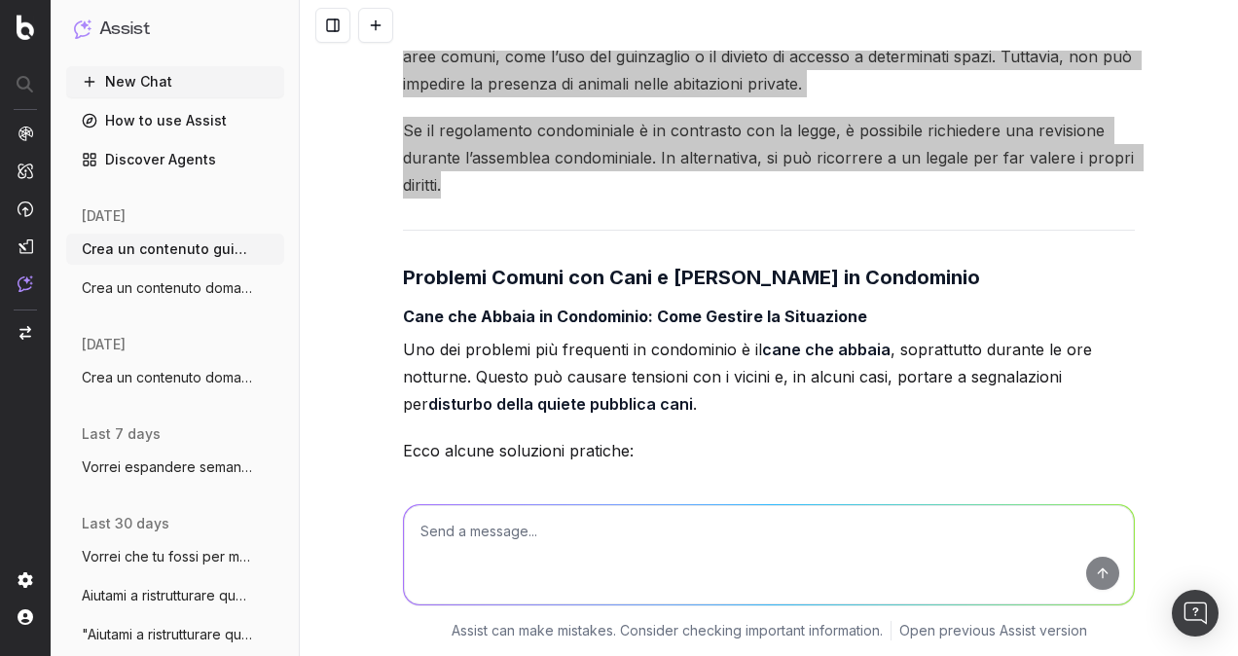
scroll to position [3850, 0]
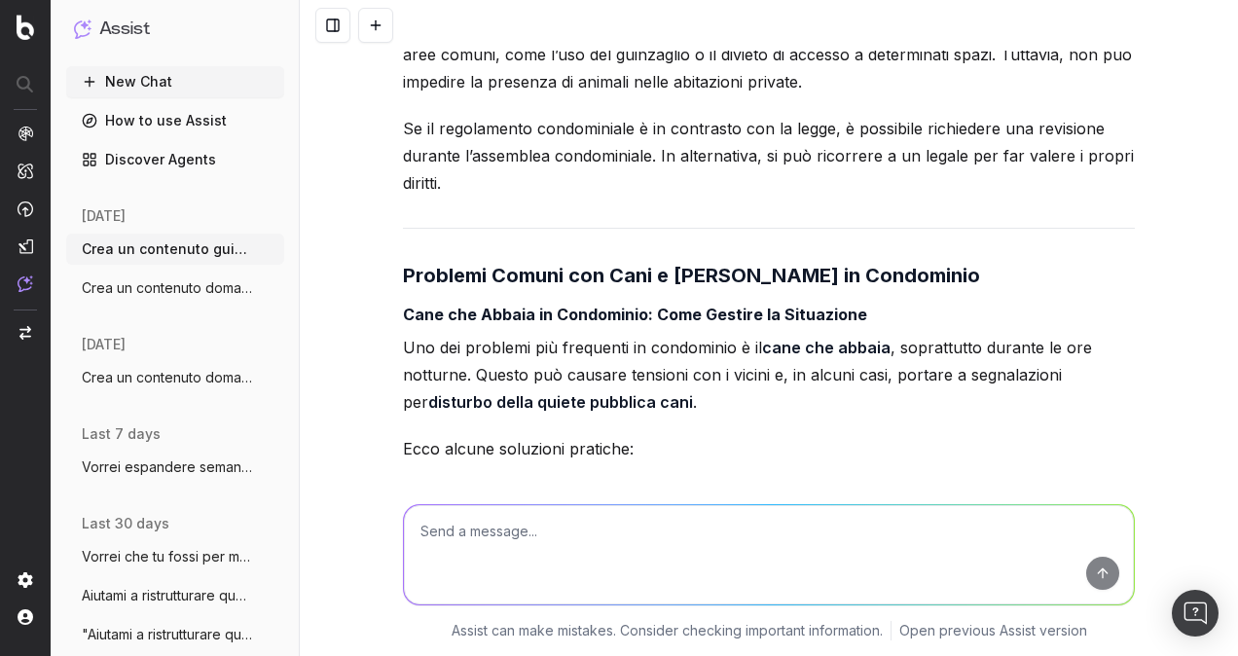
click at [570, 392] on strong "disturbo della quiete pubblica cani" at bounding box center [560, 401] width 265 height 19
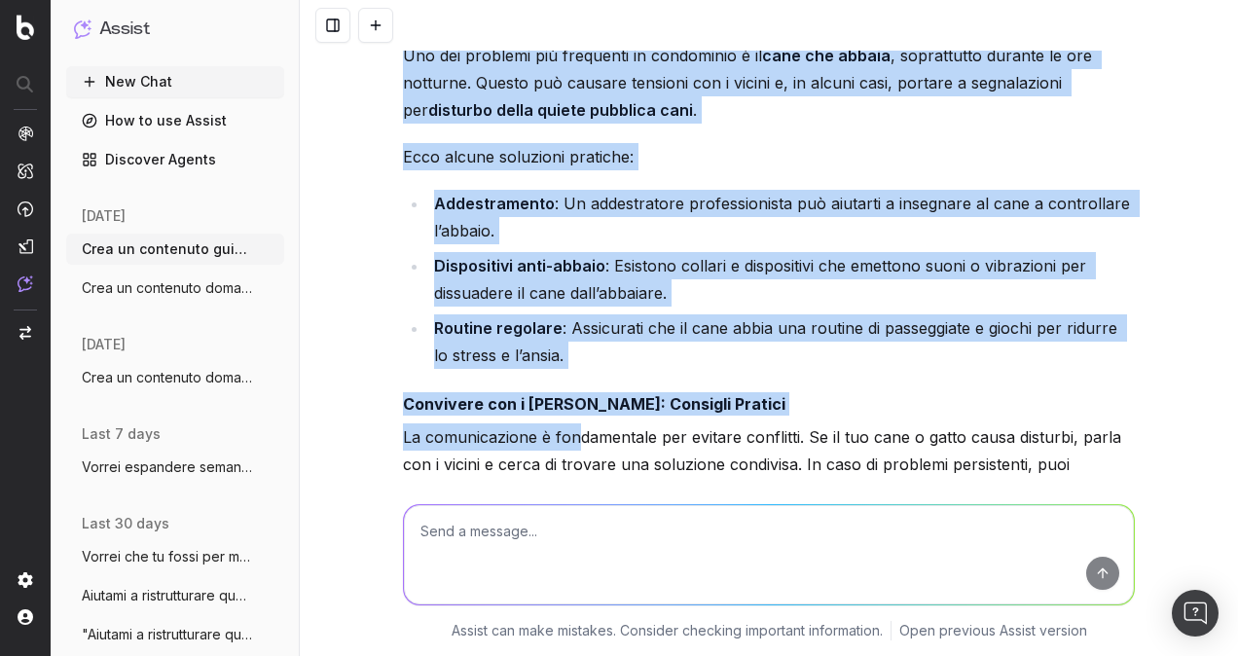
scroll to position [4240, 0]
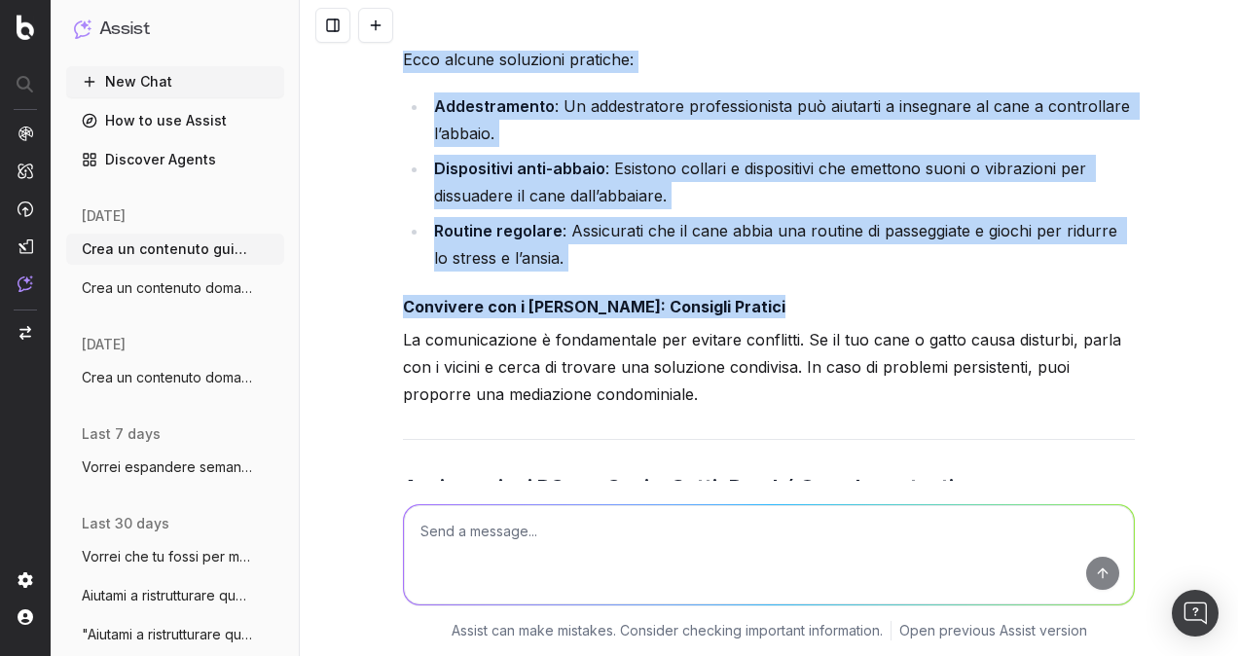
drag, startPoint x: 396, startPoint y: 144, endPoint x: 571, endPoint y: 401, distance: 310.9
click at [571, 401] on div "Perfetto! Procedo con lo sviluppo dei contenuti per ogni sezione, mantenendo il…" at bounding box center [769, 263] width 732 height 2909
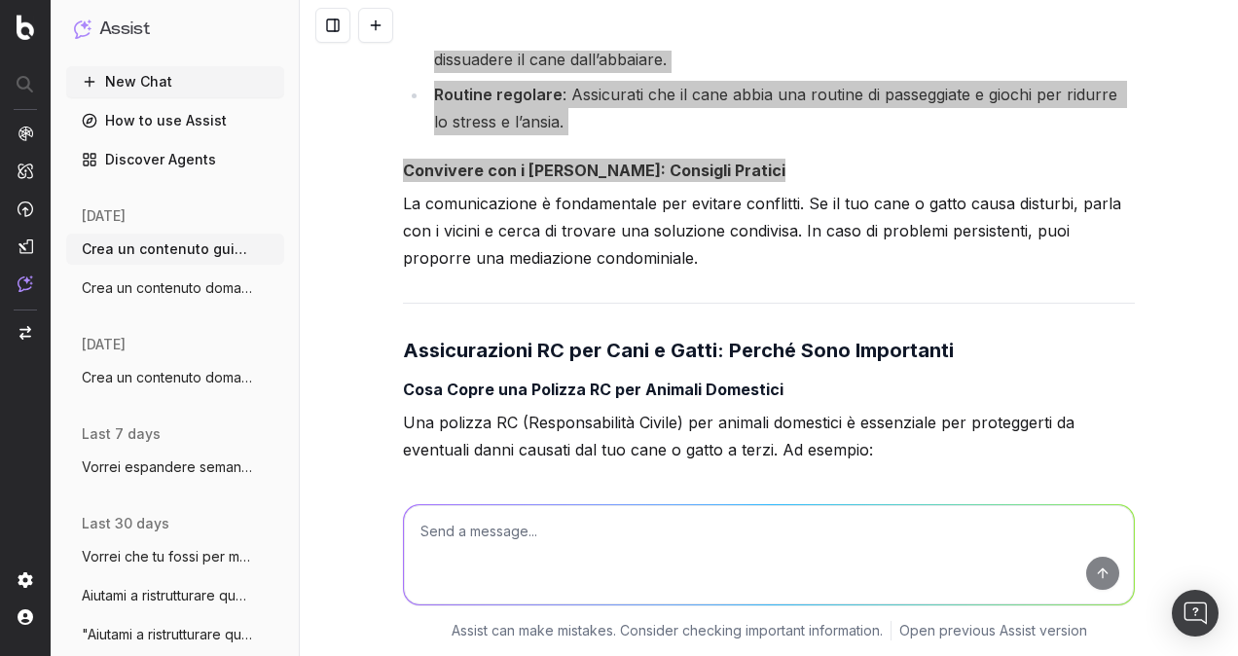
scroll to position [4434, 0]
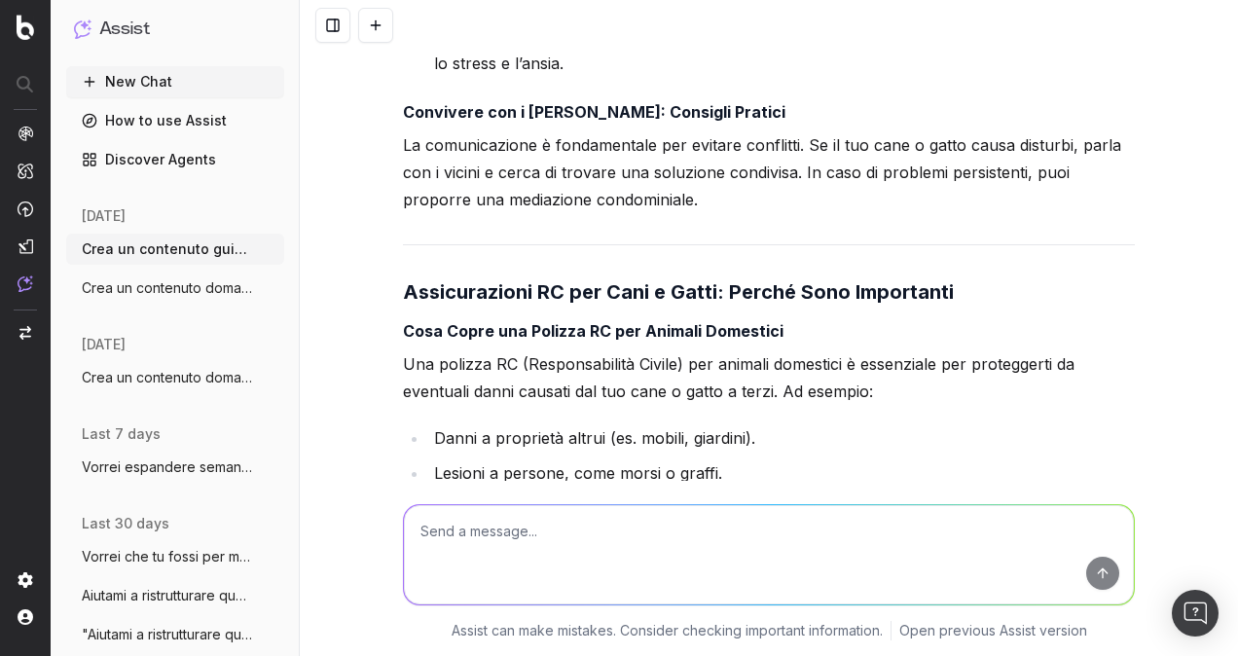
click at [528, 424] on li "Danni a proprietà altrui (es. mobili, giardini)." at bounding box center [781, 437] width 706 height 27
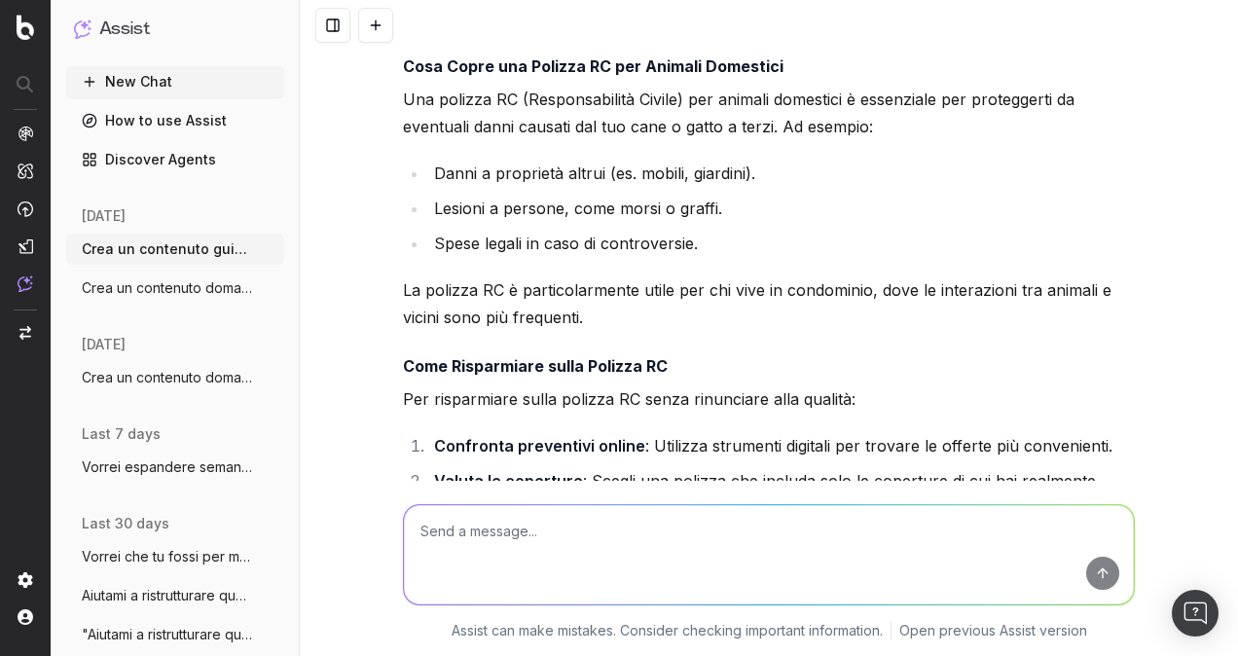
scroll to position [4629, 0]
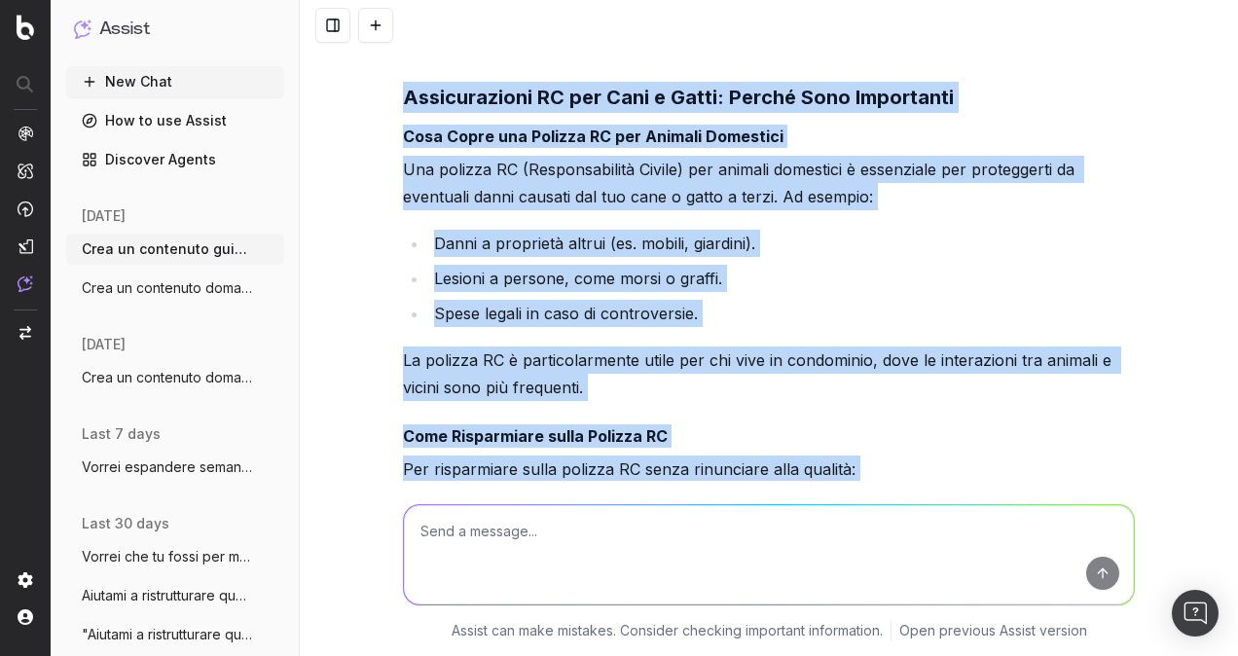
drag, startPoint x: 398, startPoint y: 67, endPoint x: 700, endPoint y: 451, distance: 488.6
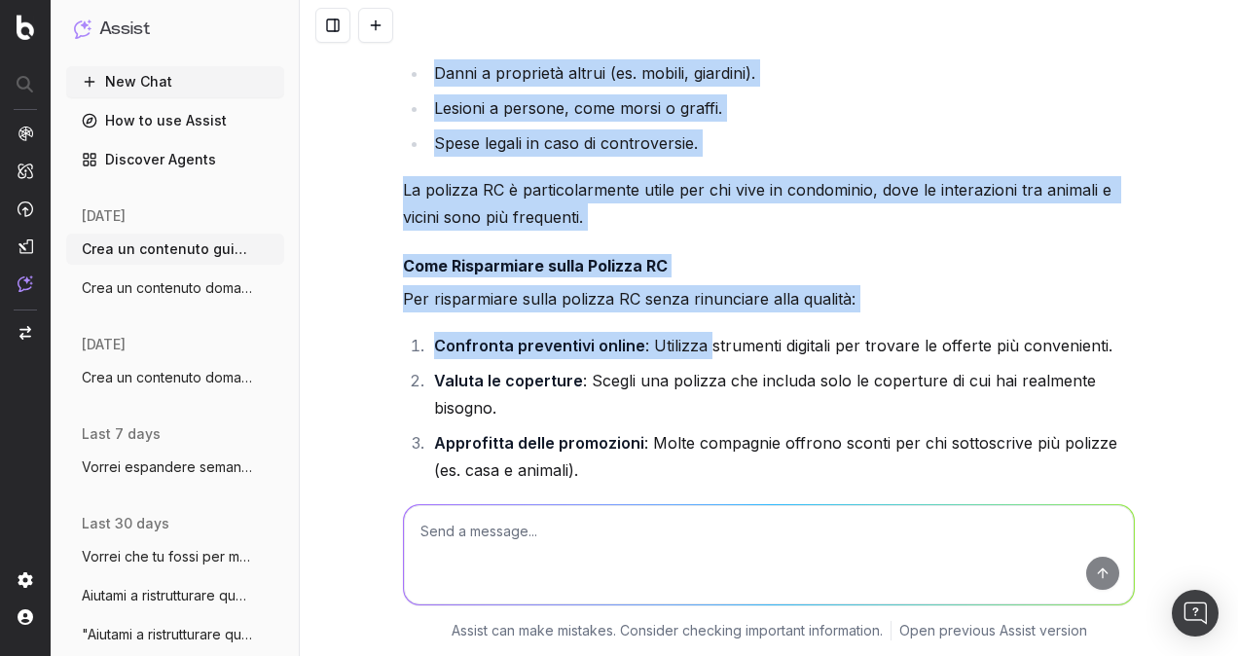
scroll to position [4823, 0]
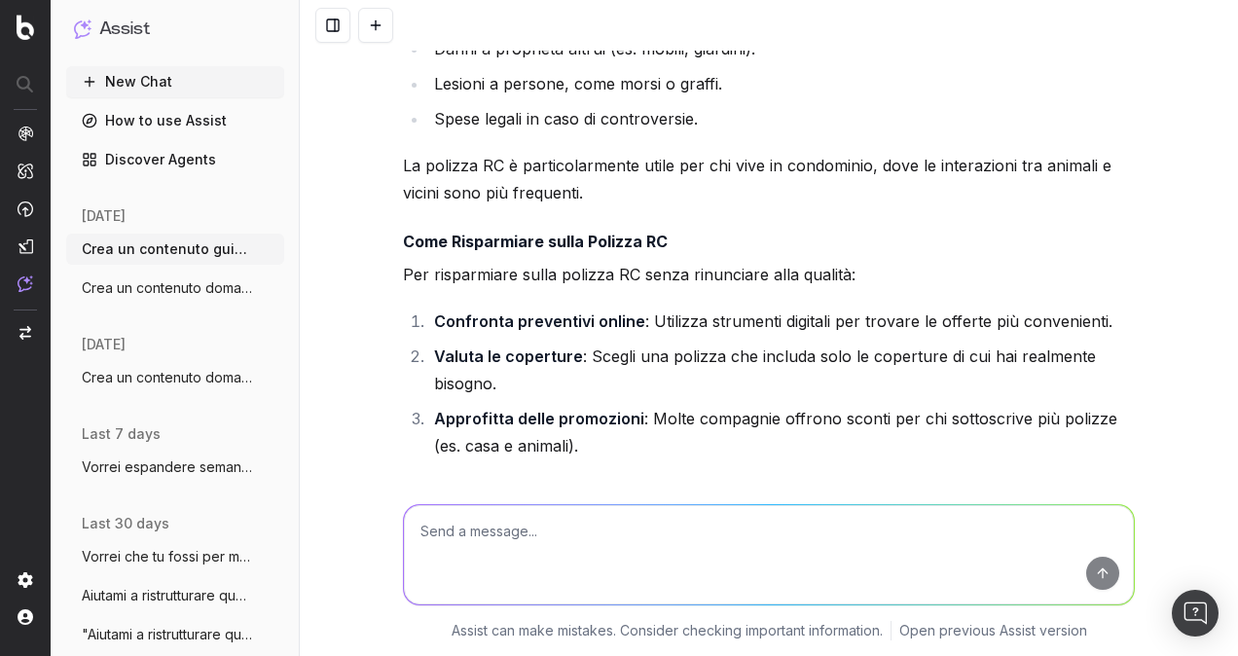
click at [639, 414] on li "Approfitta delle promozioni : Molte compagnie offrono sconti per chi sottoscriv…" at bounding box center [781, 432] width 706 height 54
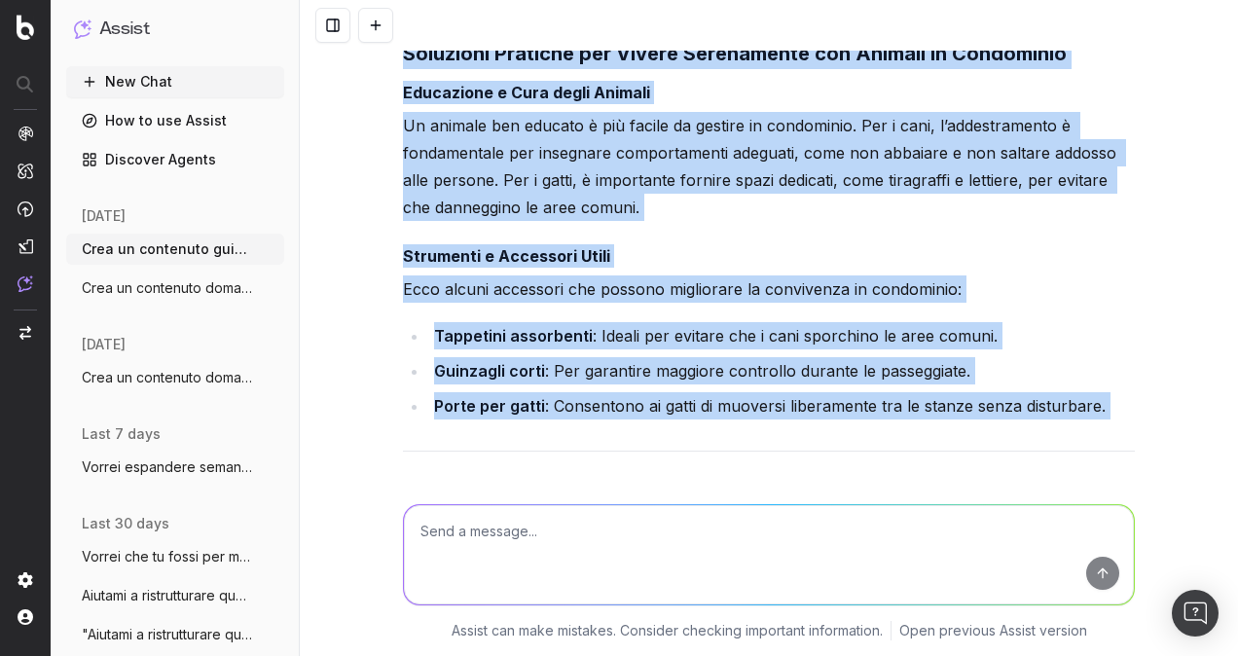
scroll to position [5310, 0]
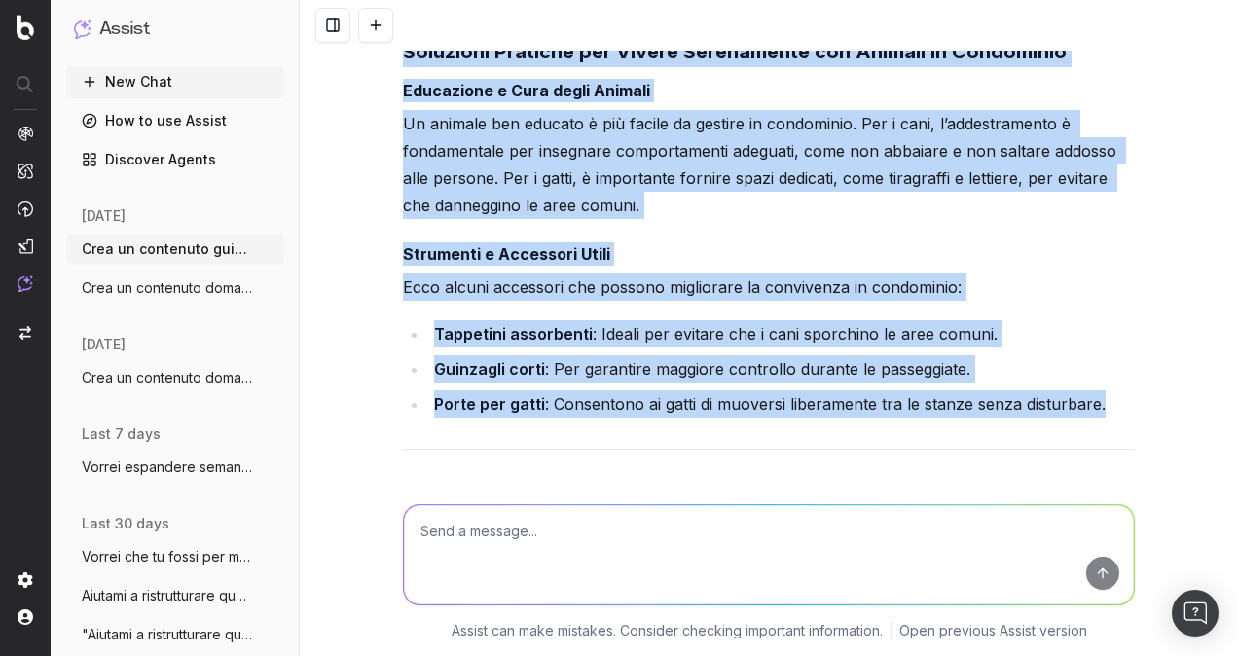
drag, startPoint x: 397, startPoint y: 154, endPoint x: 1156, endPoint y: 378, distance: 791.3
click at [1156, 378] on div "Informazioni aggiuntive da fornire per generare il contenuto: • Tema principale…" at bounding box center [769, 328] width 938 height 656
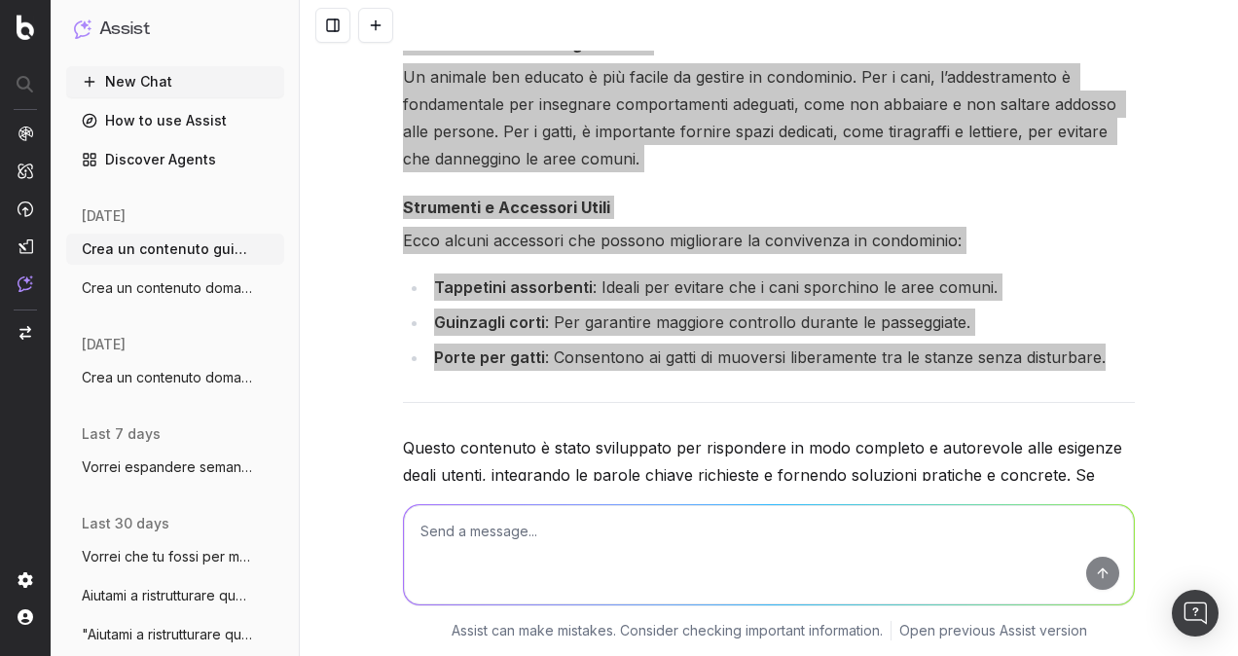
scroll to position [5407, 0]
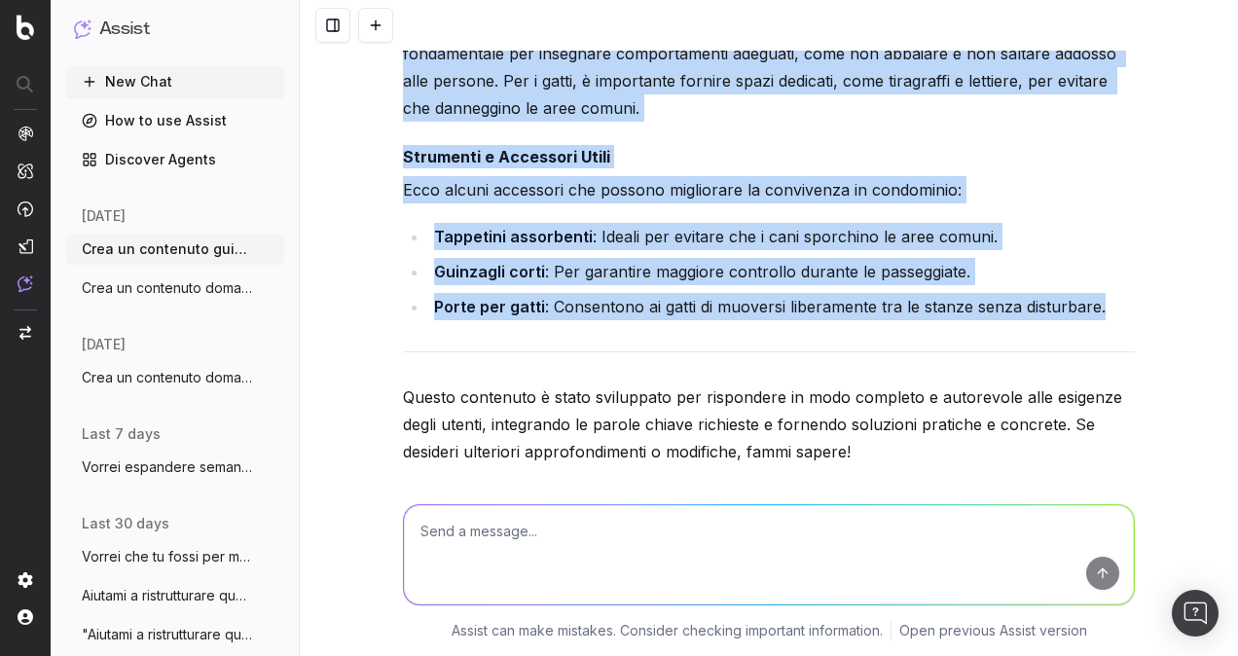
click at [953, 293] on li "Porte per gatti : Consentono ai gatti di muoversi liberamente tra le stanze sen…" at bounding box center [781, 306] width 706 height 27
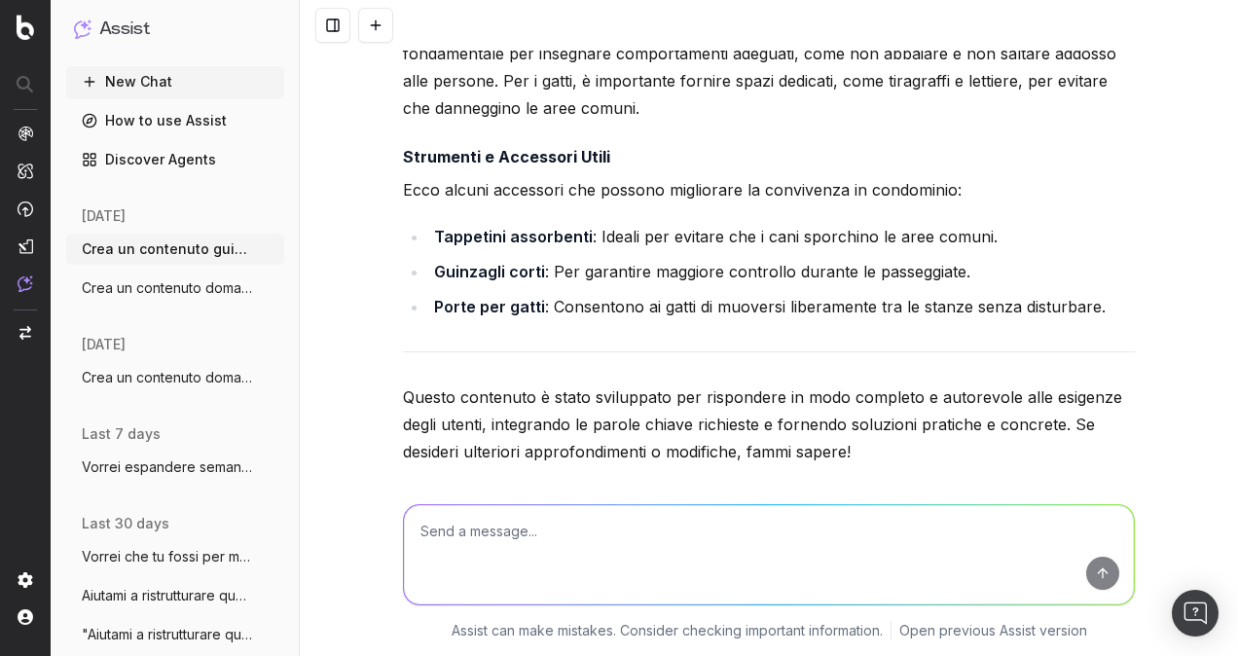
click at [643, 521] on textarea at bounding box center [769, 554] width 730 height 99
type textarea "quale potrebbe essere una cta simpatica da inserire sull'immagine?"
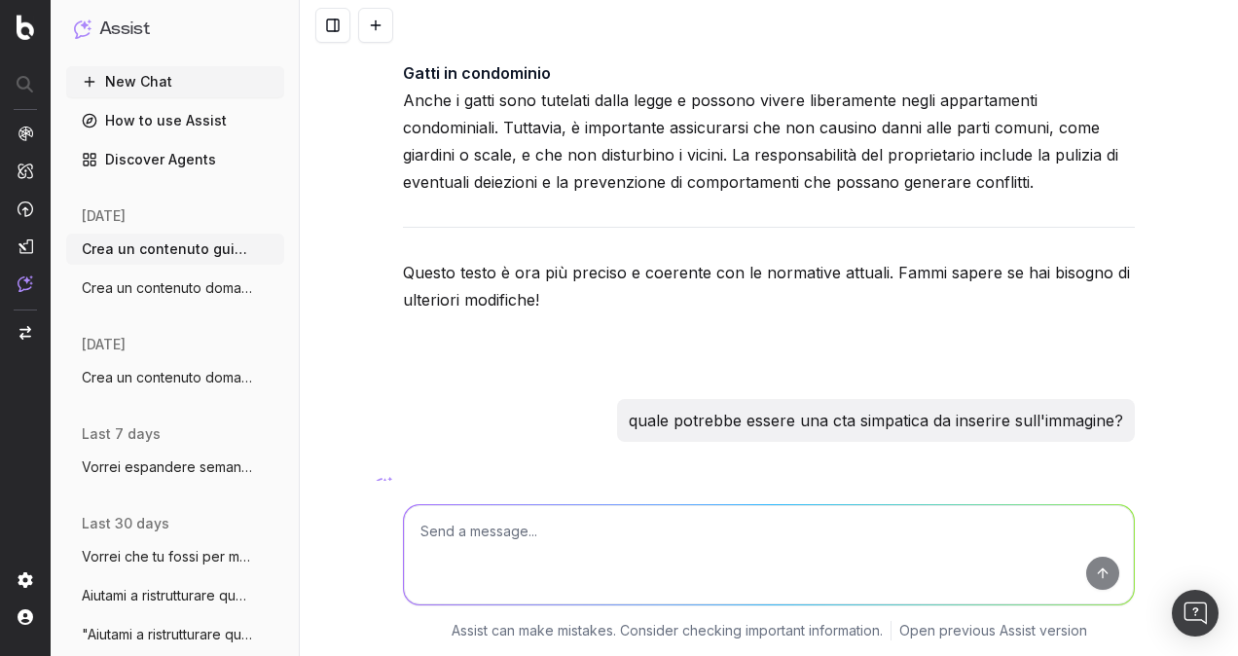
scroll to position [9919, 0]
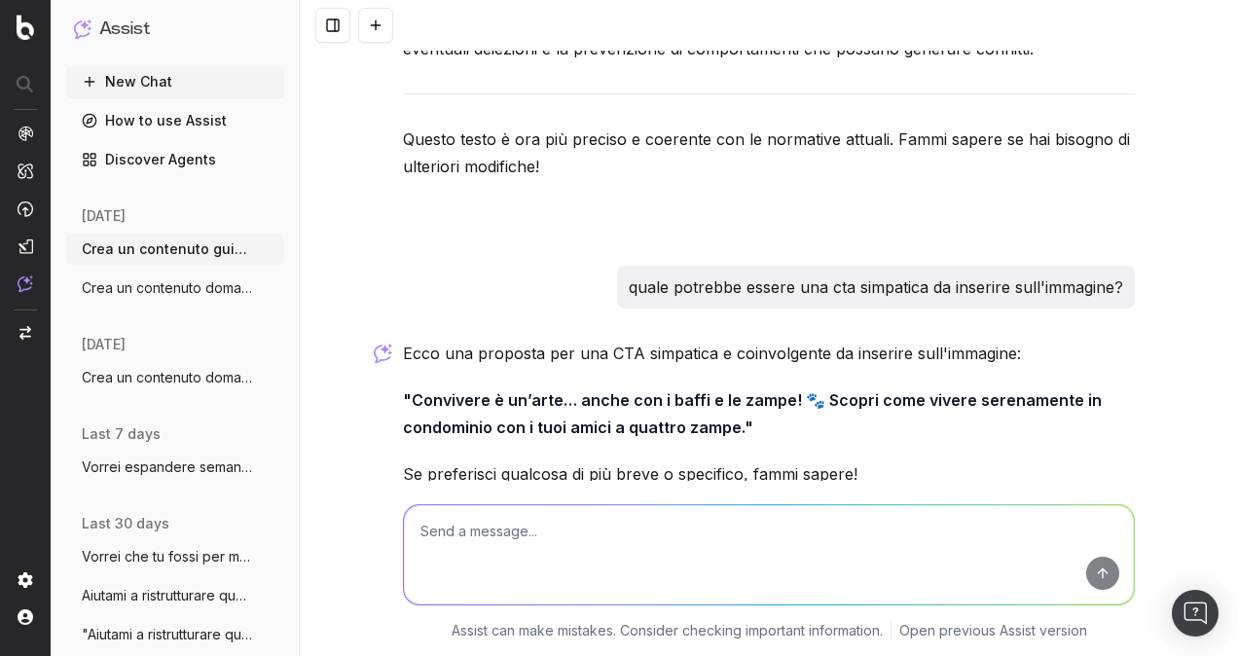
click at [827, 539] on textarea at bounding box center [769, 554] width 730 height 99
type textarea "la cta deve portare l'utente a confrontare le polizze sul comparatore [DOMAIN_N…"
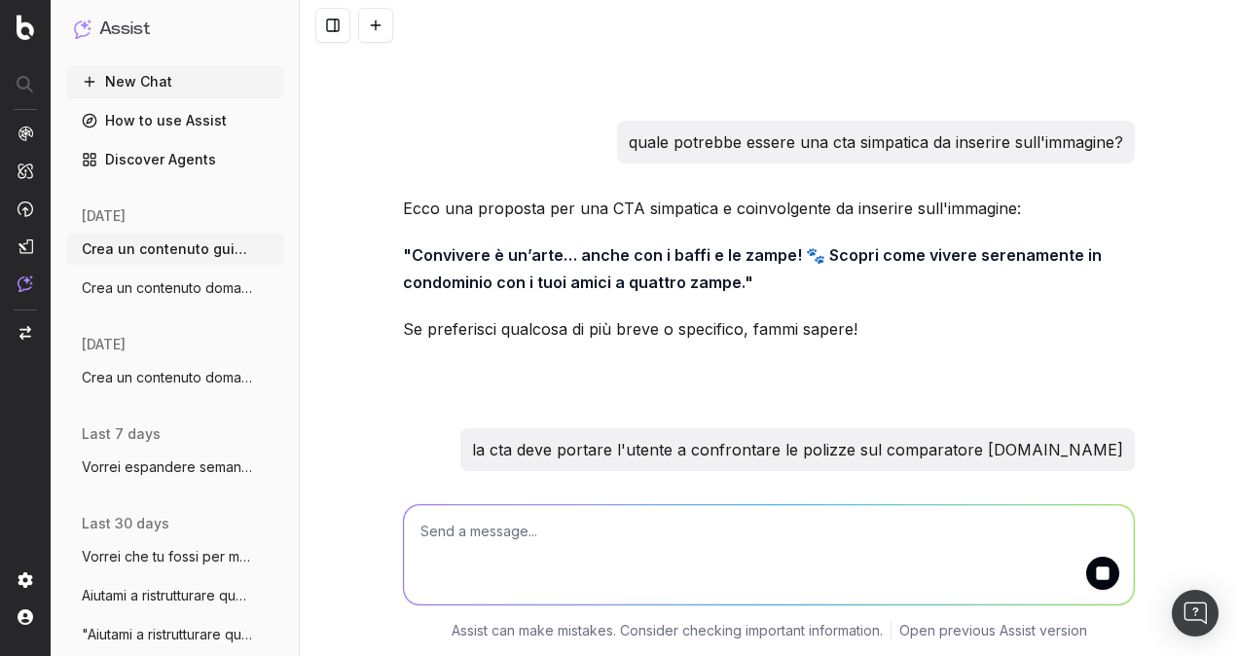
scroll to position [10087, 0]
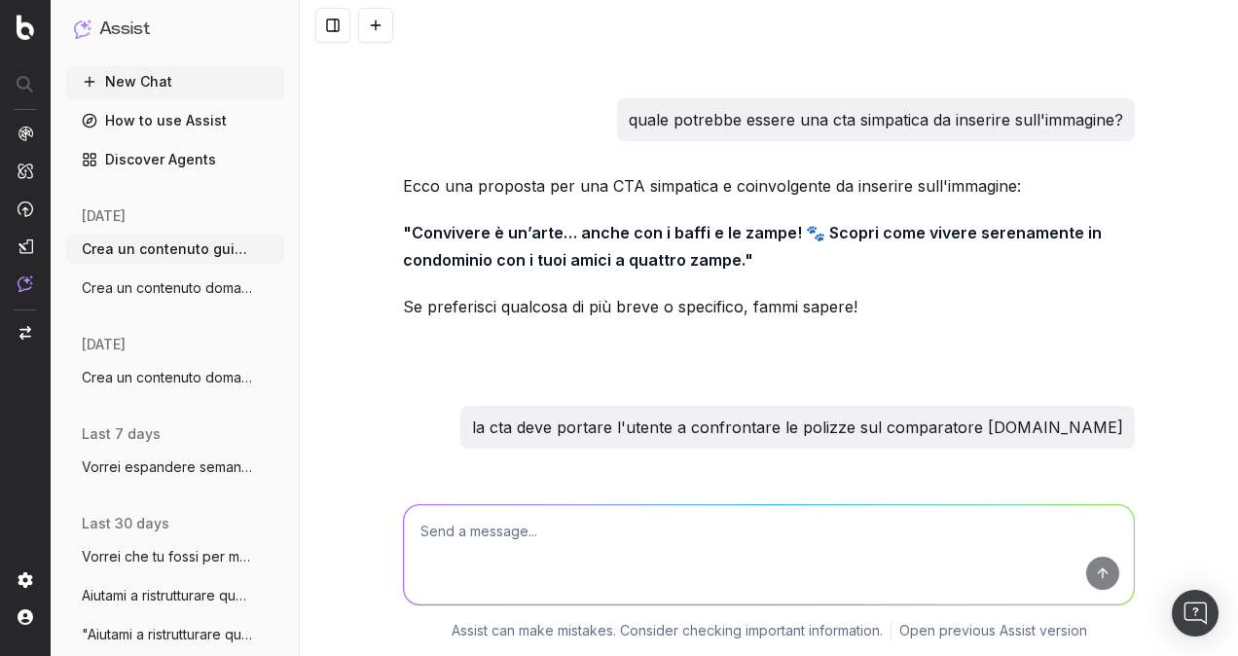
click at [676, 526] on p ""Proteggi i tuoi amici pelosi e risparmia! 🐾 Confronta ora le migliori polizze …" at bounding box center [769, 553] width 732 height 54
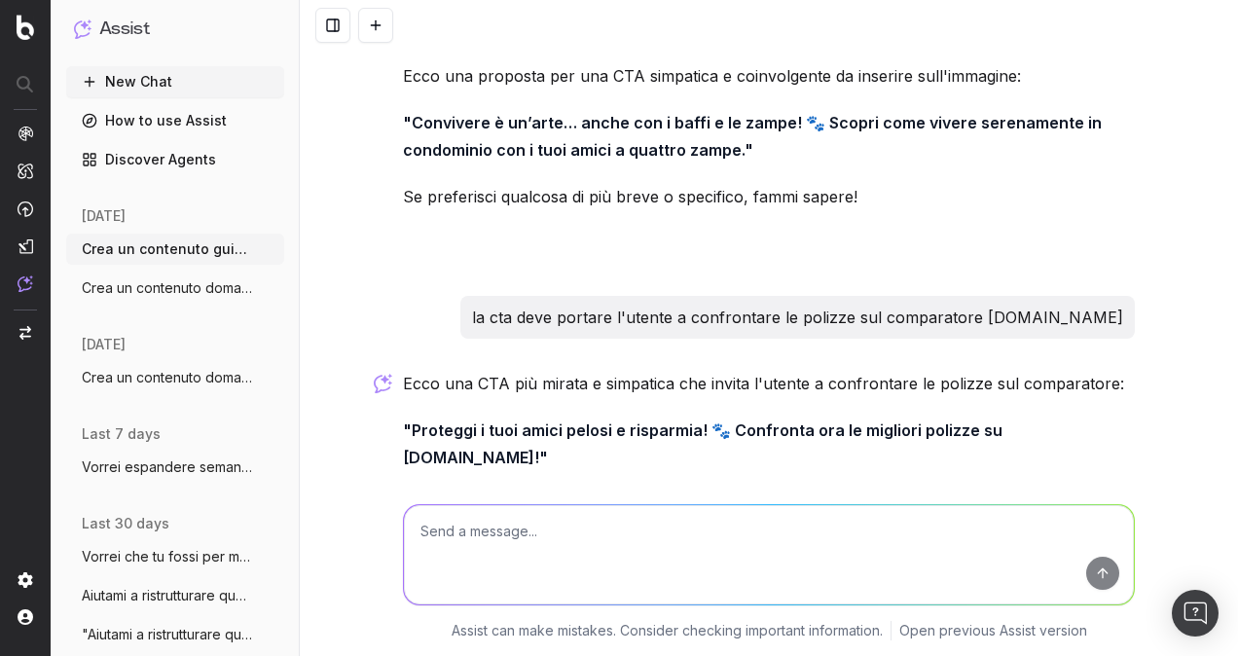
scroll to position [10199, 0]
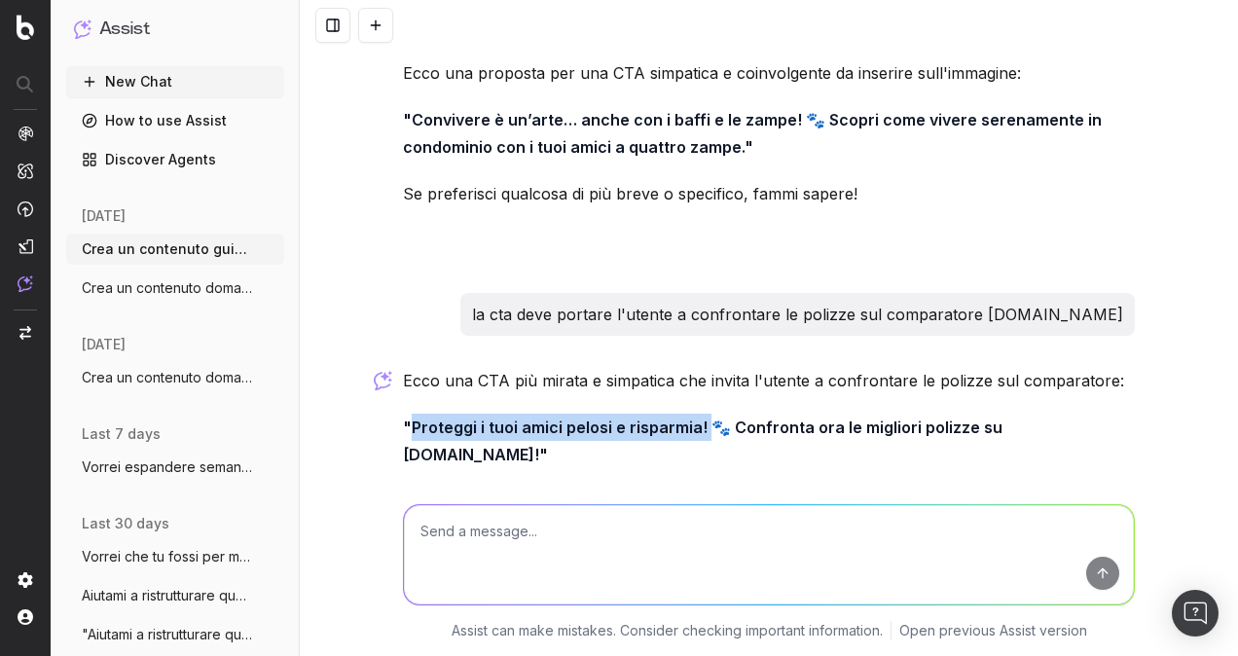
drag, startPoint x: 696, startPoint y: 333, endPoint x: 406, endPoint y: 331, distance: 290.0
click at [406, 417] on strong ""Proteggi i tuoi amici pelosi e risparmia! 🐾 Confronta ora le migliori polizze …" at bounding box center [704, 440] width 603 height 47
click at [508, 417] on strong ""Proteggi i tuoi amici pelosi e risparmia! 🐾 Confronta ora le migliori polizze …" at bounding box center [704, 440] width 603 height 47
click at [532, 531] on textarea at bounding box center [769, 554] width 730 height 99
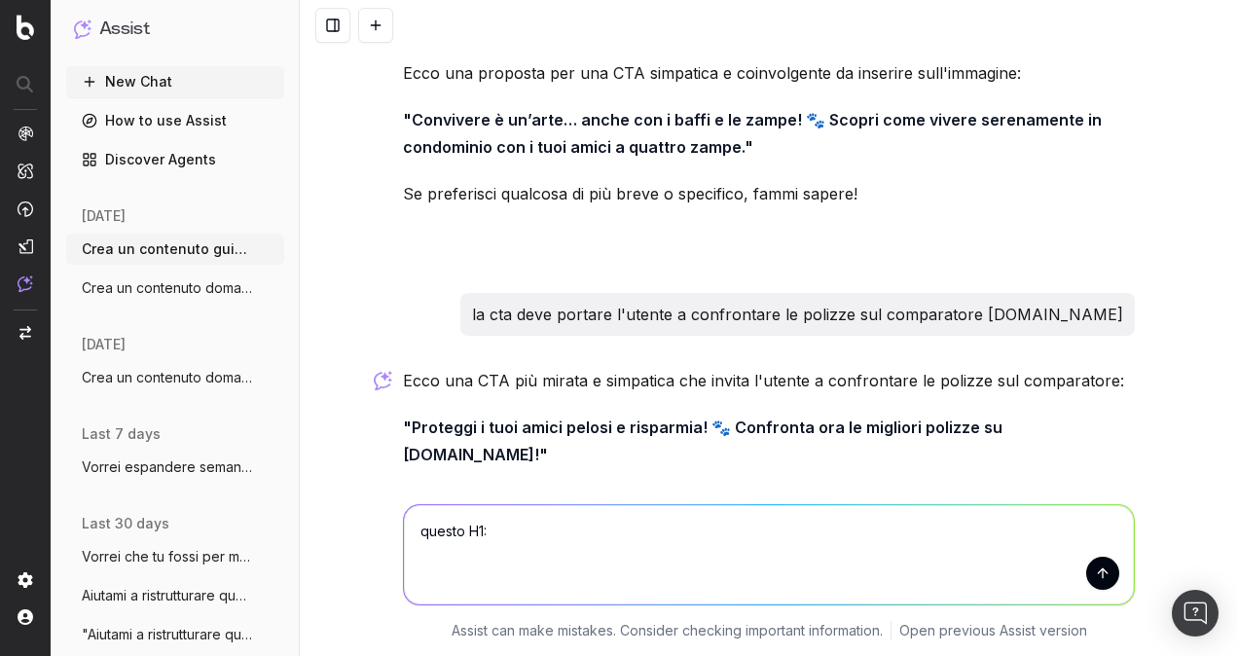
paste textarea "Vivere in condominio con cani e gatti: regole, soluzioni e assicurazioni RC"
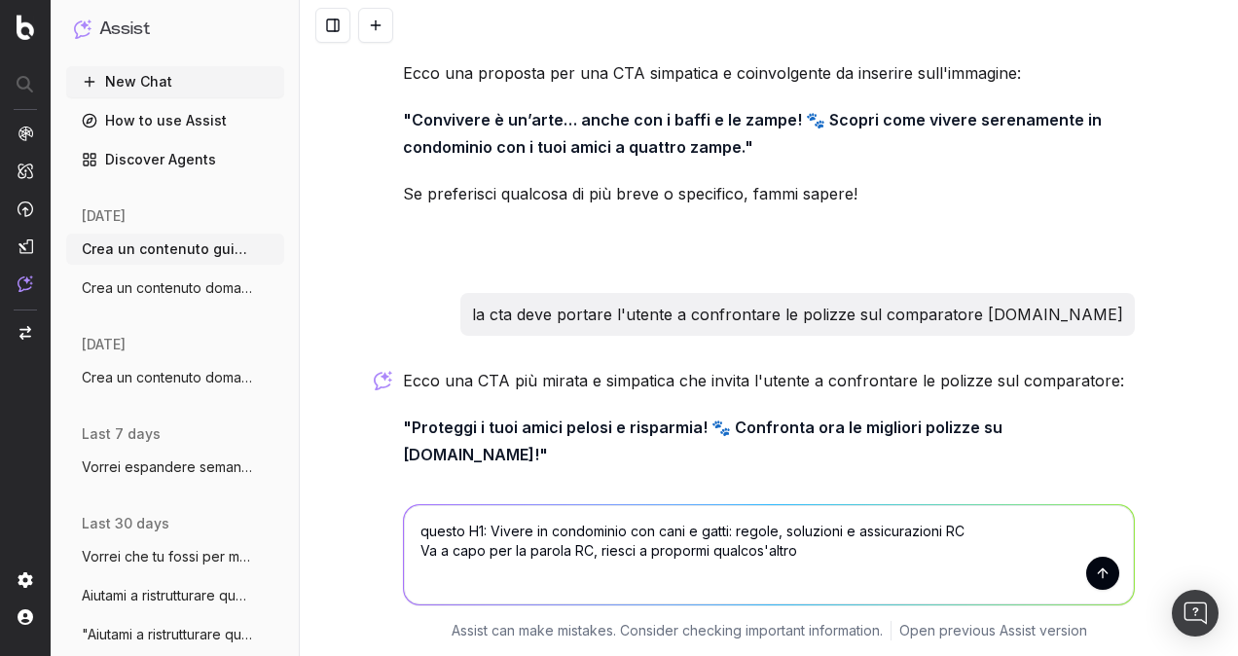
type textarea "questo H1: Vivere in condominio con cani e gatti: regole, soluzioni e assicuraz…"
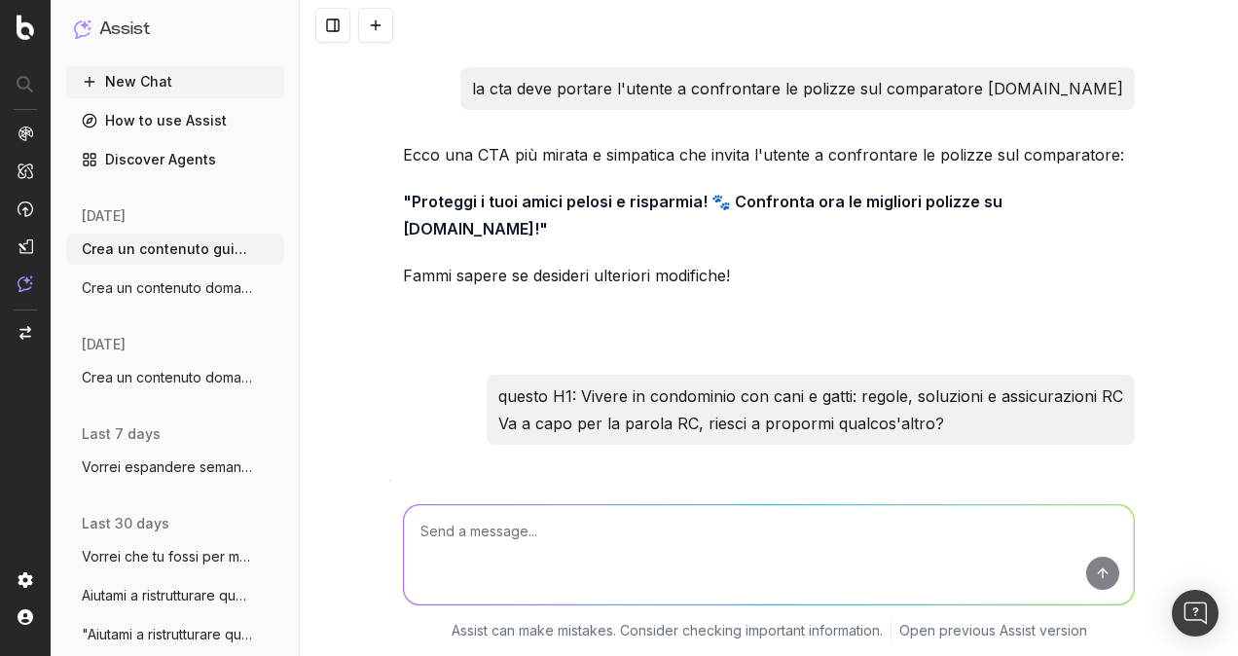
scroll to position [10612, 0]
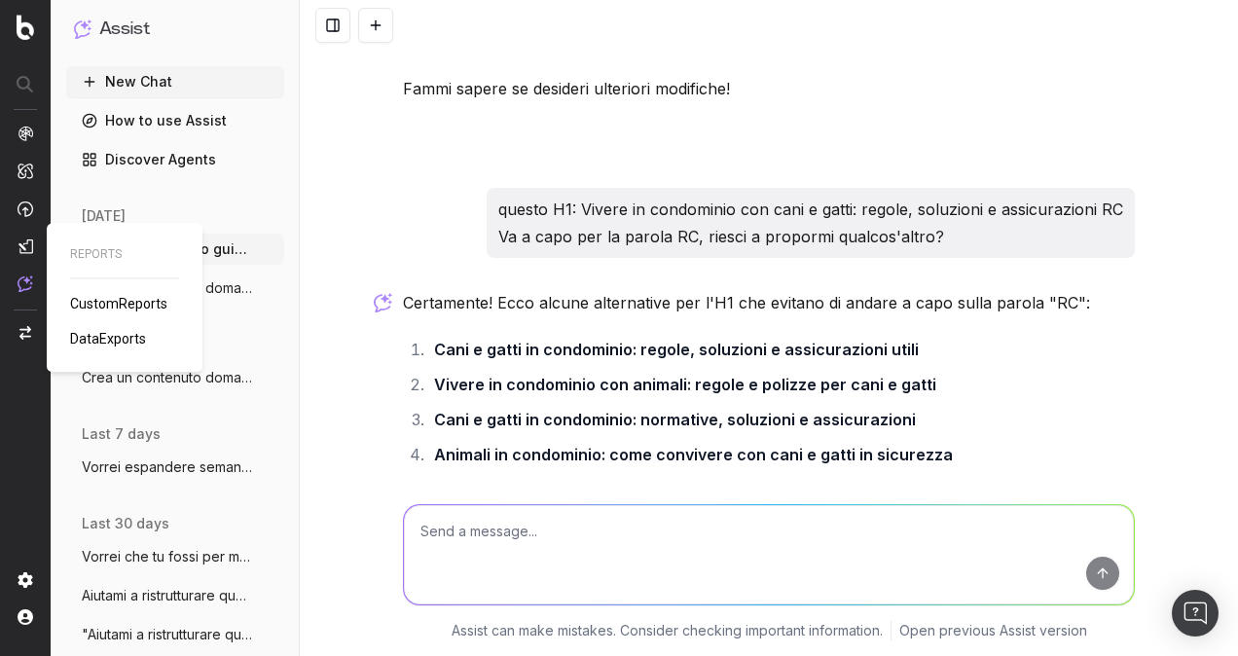
click at [825, 541] on textarea at bounding box center [769, 554] width 730 height 99
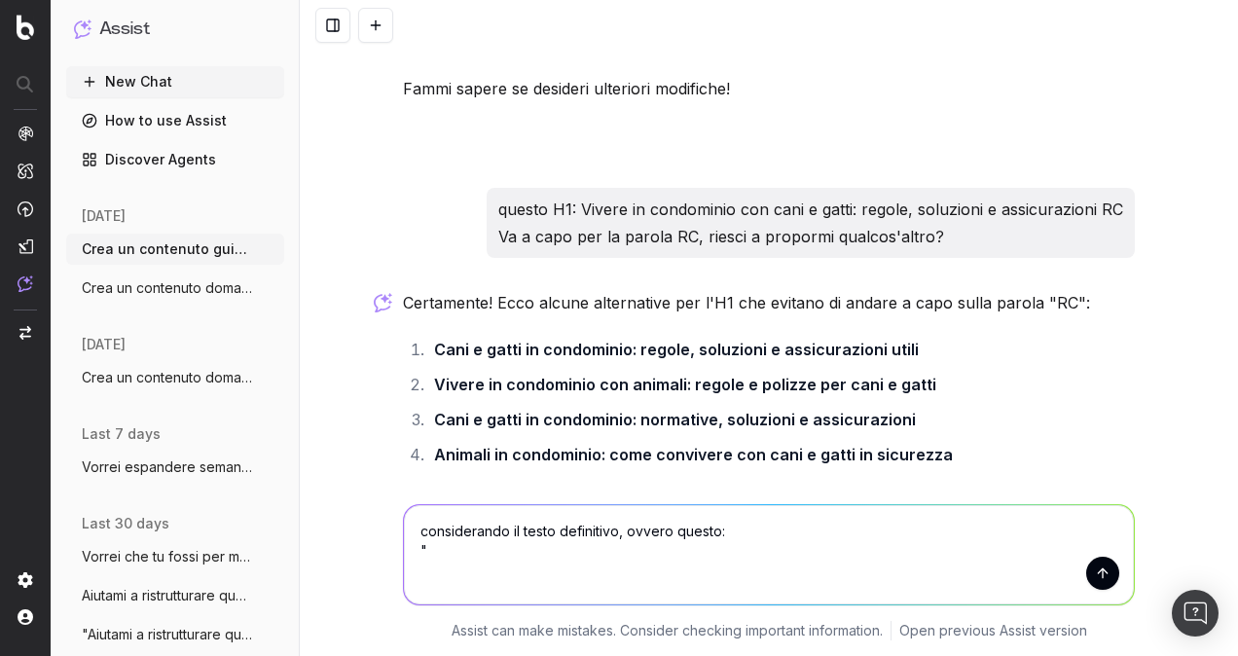
paste textarea "Loremipsumd si amet co adipiscing eli sedd e tempo inc utlabo et’doloremagn ali…"
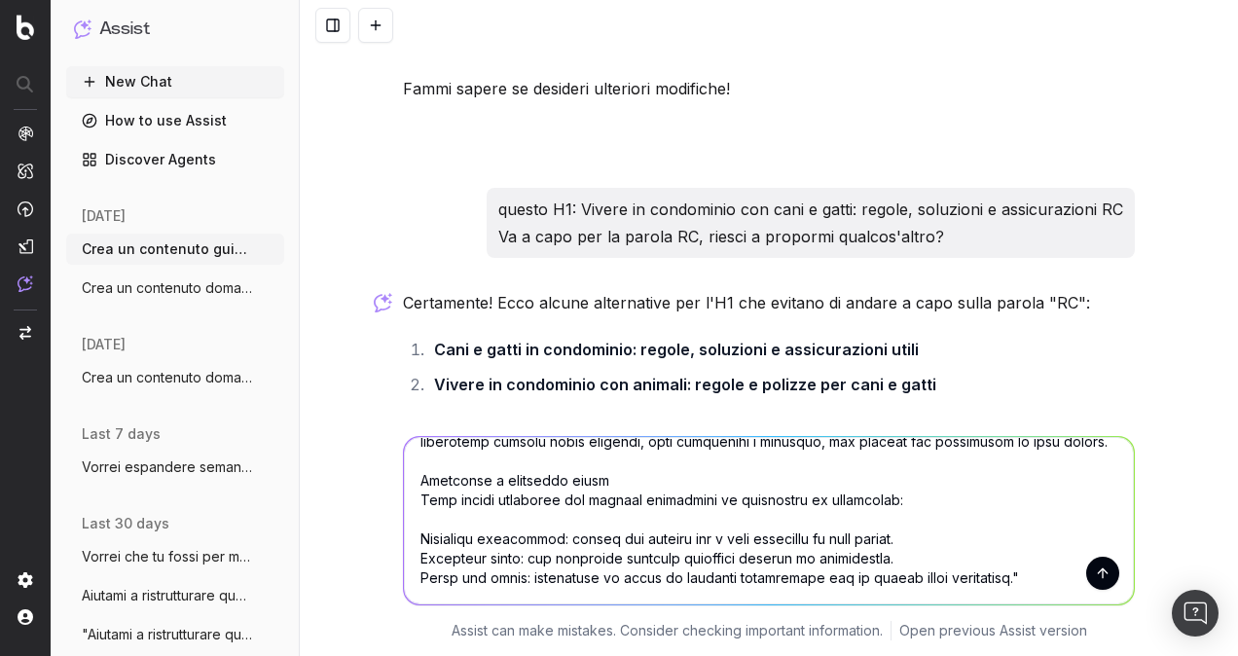
scroll to position [1444, 0]
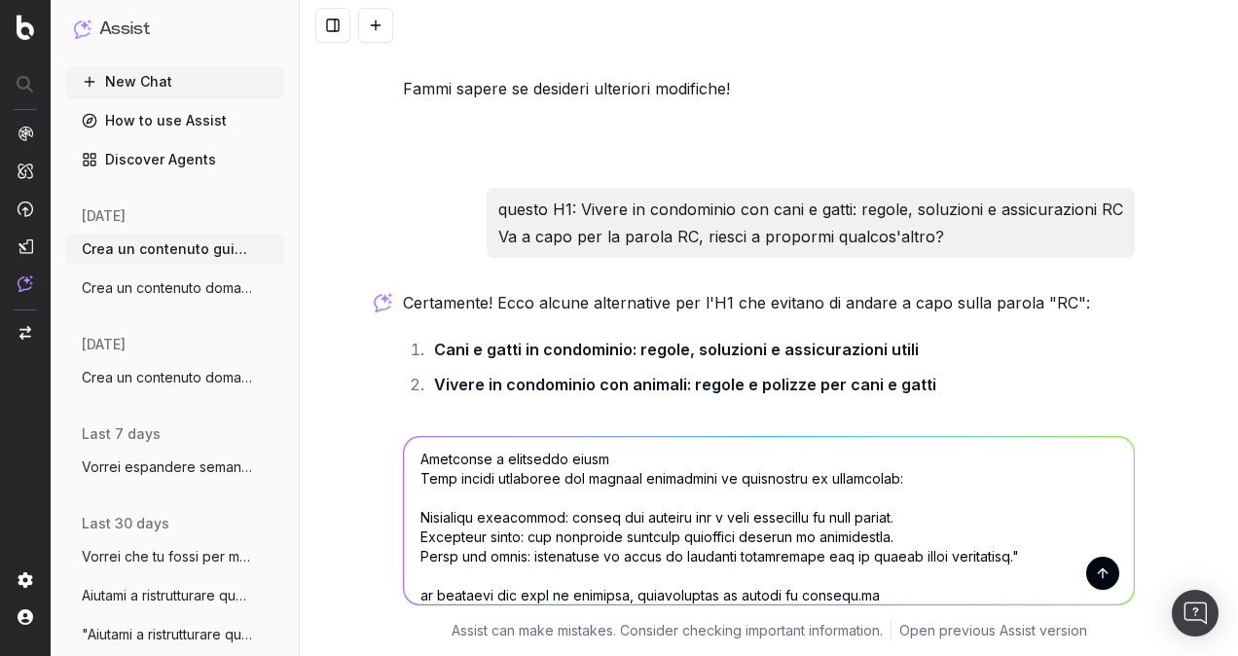
type textarea "loremipsumdo si ametc adipiscing, elitse doeius: "Temporincid ut labo et dolore…"
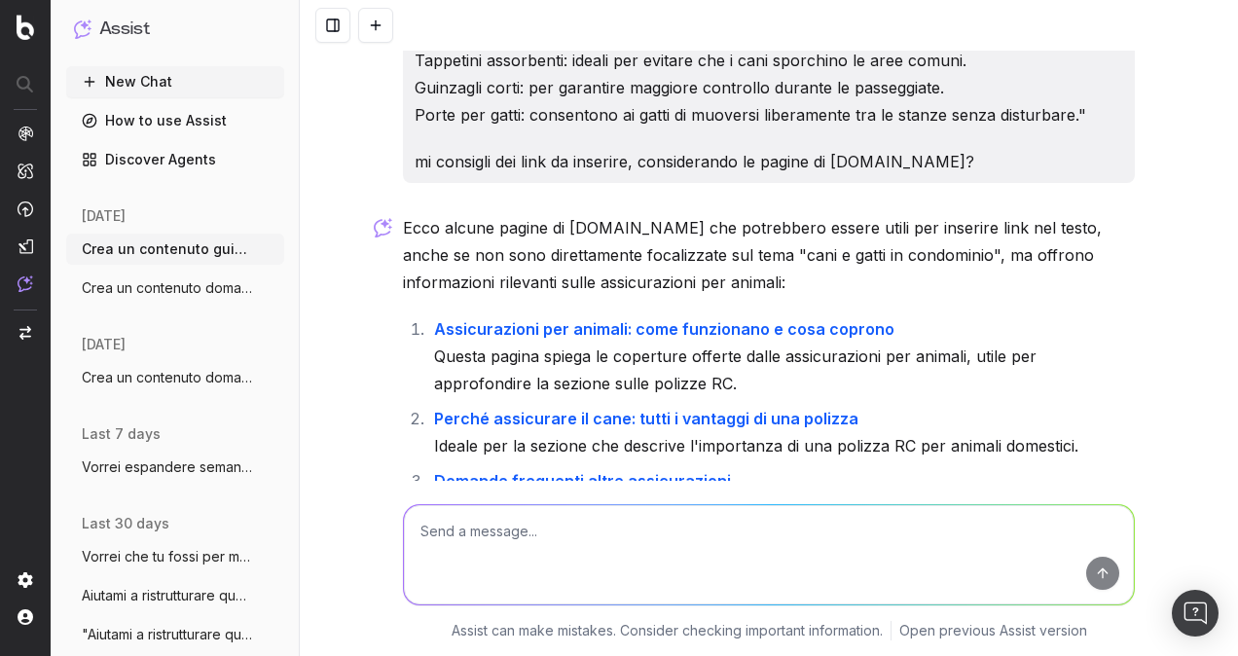
scroll to position [13356, 0]
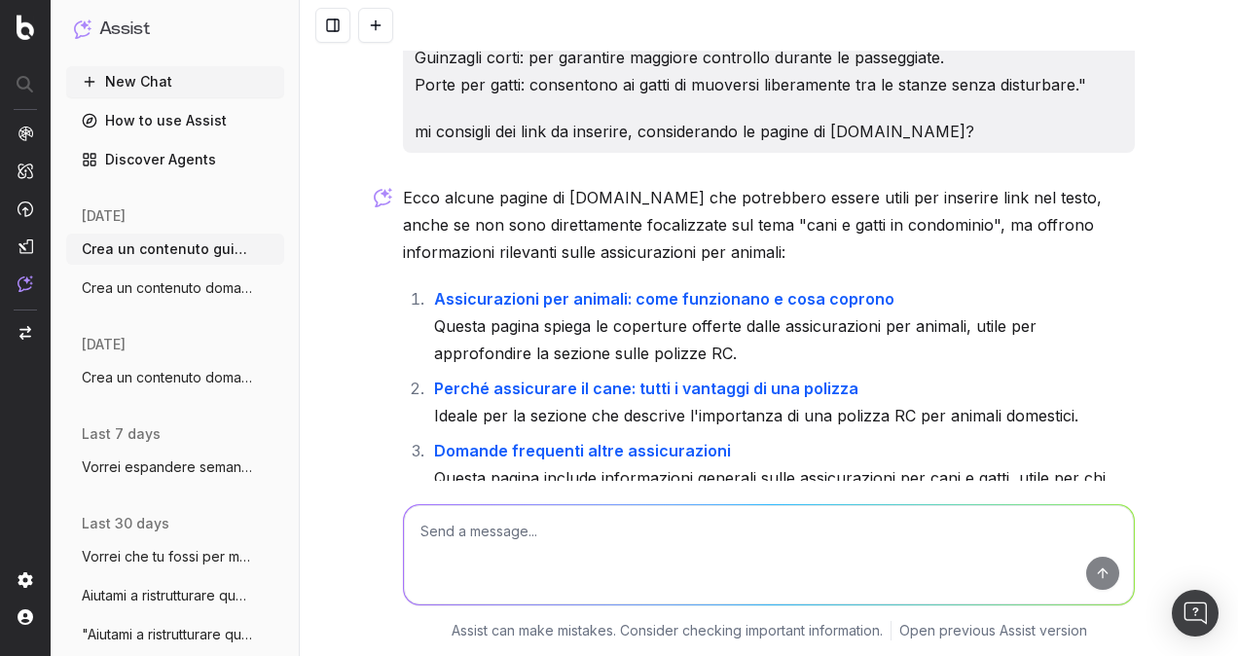
click at [542, 285] on li "Assicurazioni per animali: come funzionano e cosa coprono Questa pagina spiega …" at bounding box center [781, 326] width 706 height 82
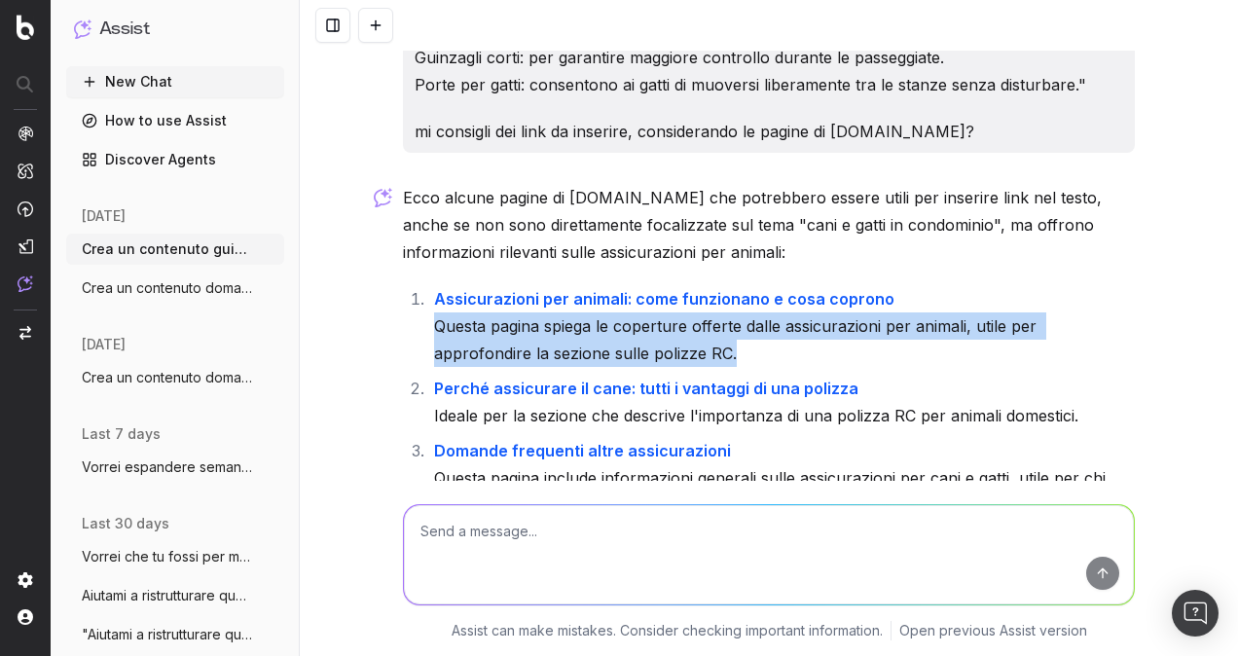
click at [542, 285] on li "Assicurazioni per animali: come funzionano e cosa coprono Questa pagina spiega …" at bounding box center [781, 326] width 706 height 82
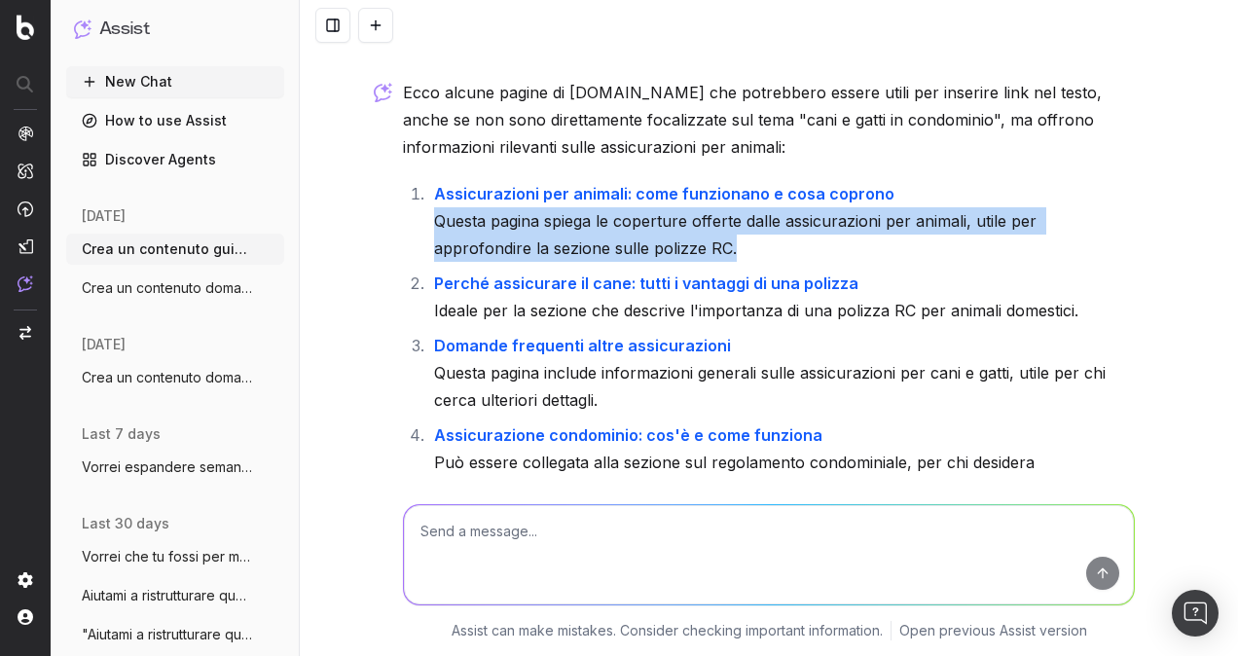
scroll to position [13364, 0]
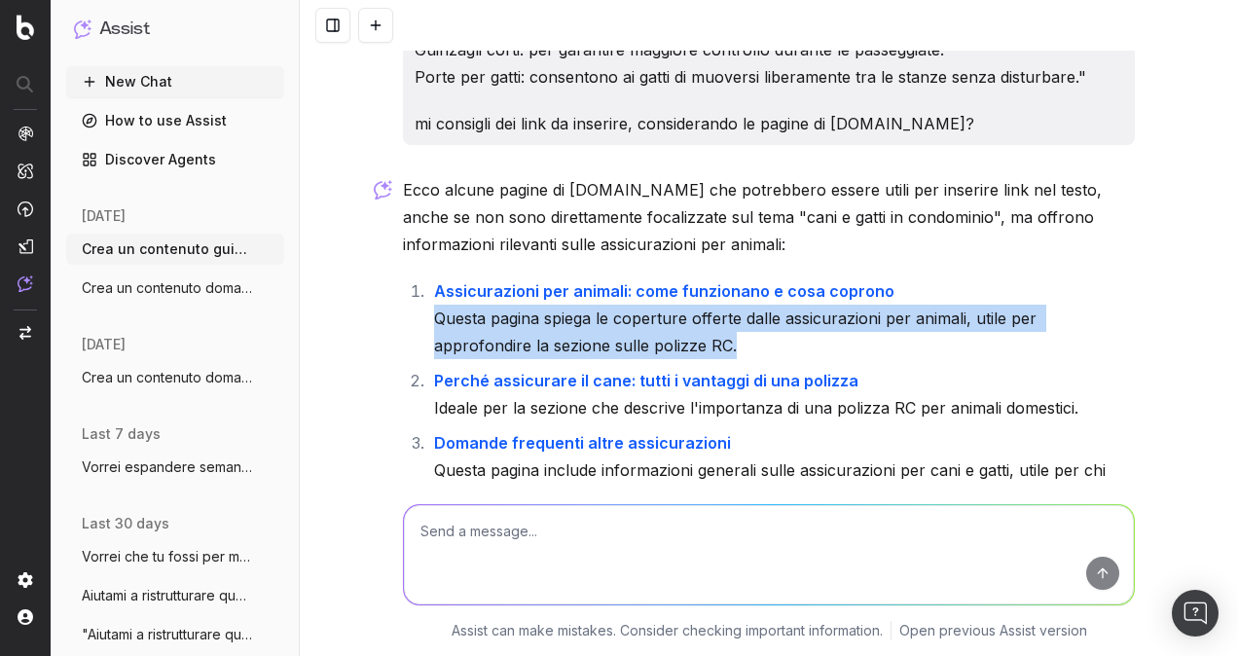
click at [542, 277] on li "Assicurazioni per animali: come funzionano e cosa coprono Questa pagina spiega …" at bounding box center [781, 318] width 706 height 82
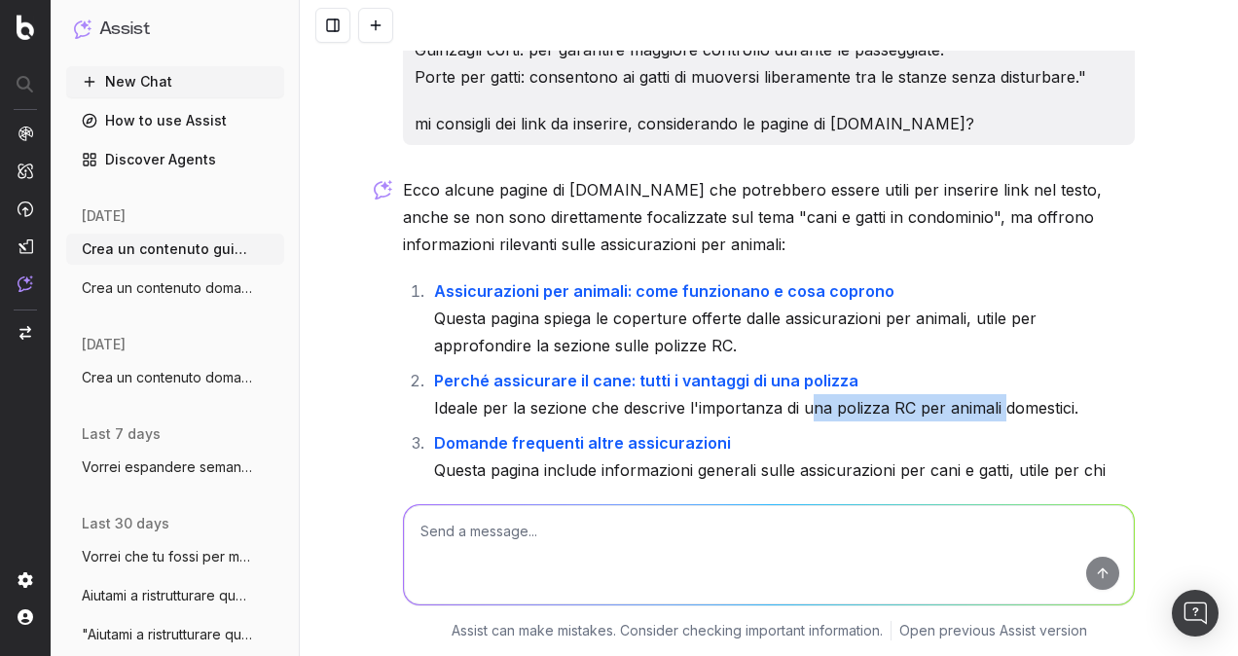
drag, startPoint x: 997, startPoint y: 296, endPoint x: 803, endPoint y: 290, distance: 194.7
click at [803, 367] on li "Perché assicurare il cane: tutti i vantaggi di una polizza Ideale per la sezion…" at bounding box center [781, 394] width 706 height 54
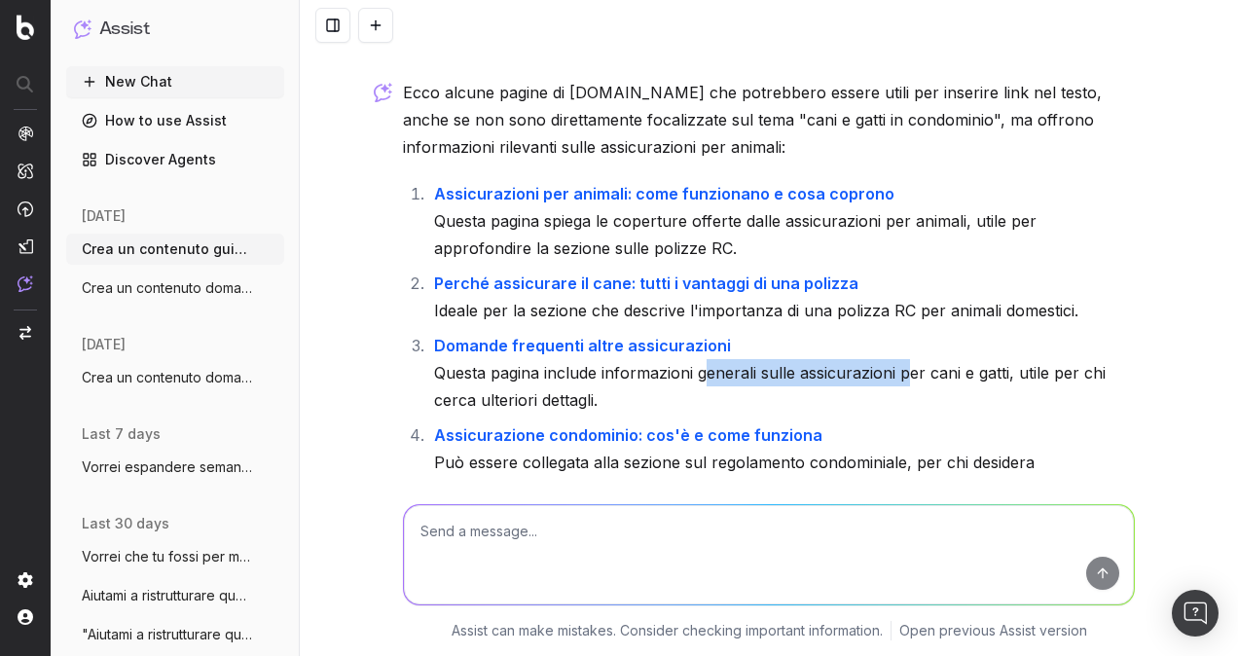
drag, startPoint x: 699, startPoint y: 255, endPoint x: 903, endPoint y: 257, distance: 204.3
click at [903, 332] on li "Domande frequenti altre assicurazioni Questa pagina include informazioni genera…" at bounding box center [781, 373] width 706 height 82
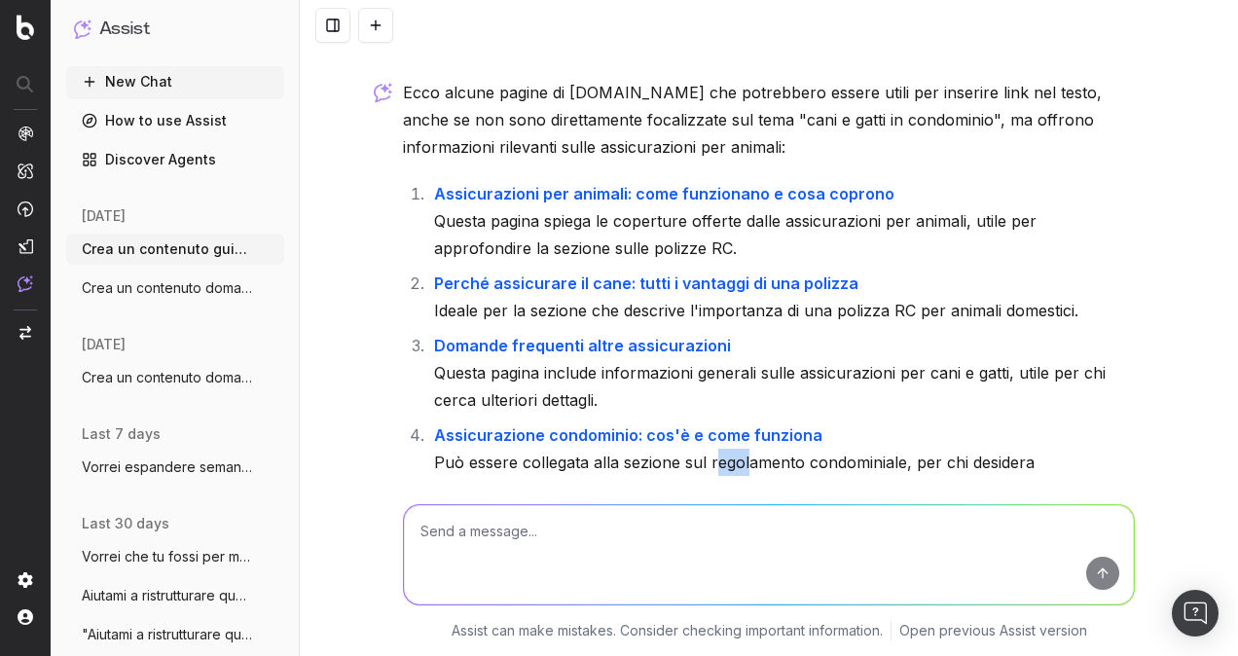
drag, startPoint x: 740, startPoint y: 347, endPoint x: 704, endPoint y: 344, distance: 36.1
click at [704, 421] on li "Assicurazione condominio: cos'è e come funziona Può essere collegata alla sezio…" at bounding box center [781, 462] width 706 height 82
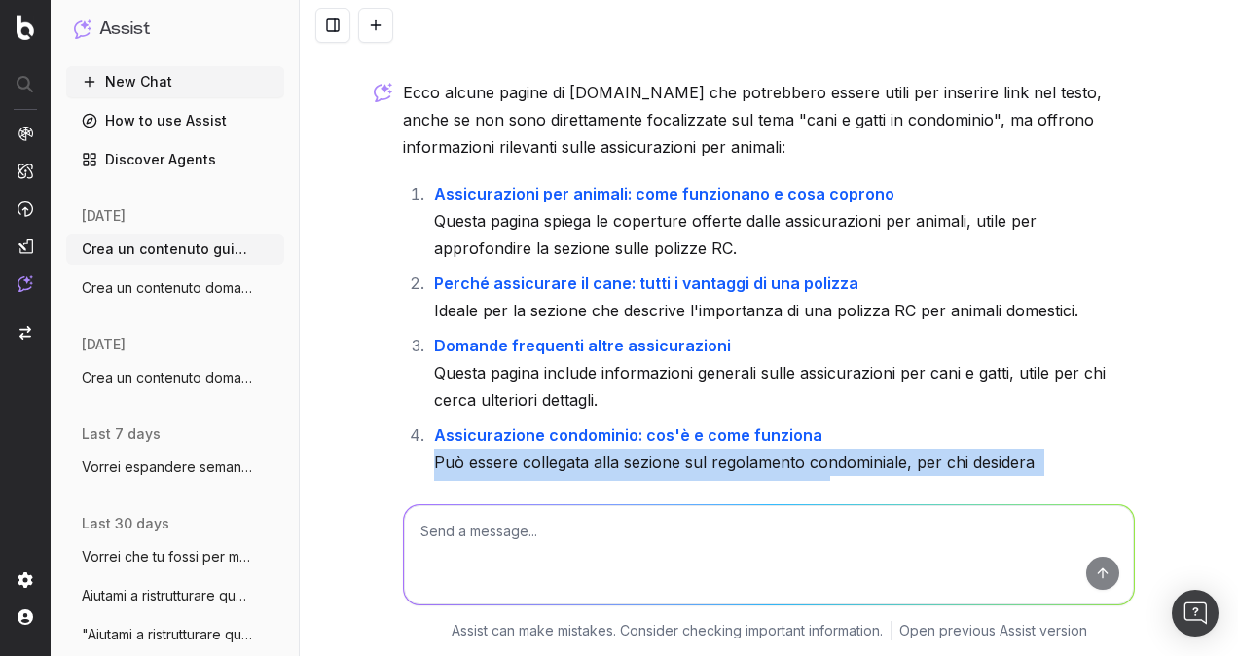
click at [704, 421] on li "Assicurazione condominio: cos'è e come funziona Può essere collegata alla sezio…" at bounding box center [781, 462] width 706 height 82
drag, startPoint x: 704, startPoint y: 344, endPoint x: 693, endPoint y: 309, distance: 36.9
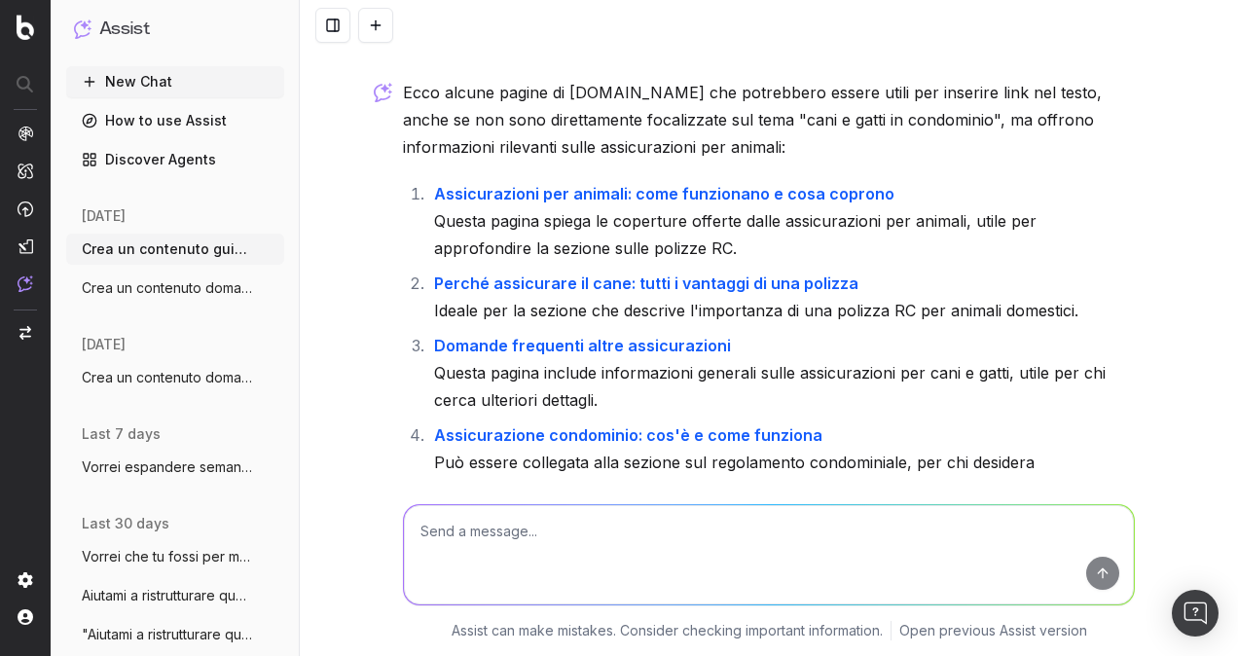
click at [726, 511] on li "Domande Frequenti su RC e polizze - Le risposte sulle assicurazioni Una pagina …" at bounding box center [781, 552] width 706 height 82
click at [679, 547] on textarea at bounding box center [769, 554] width 730 height 99
type textarea "ok, mi interessano la 1,2,4. Mi dici dove integrarle esattamente nel testo?"
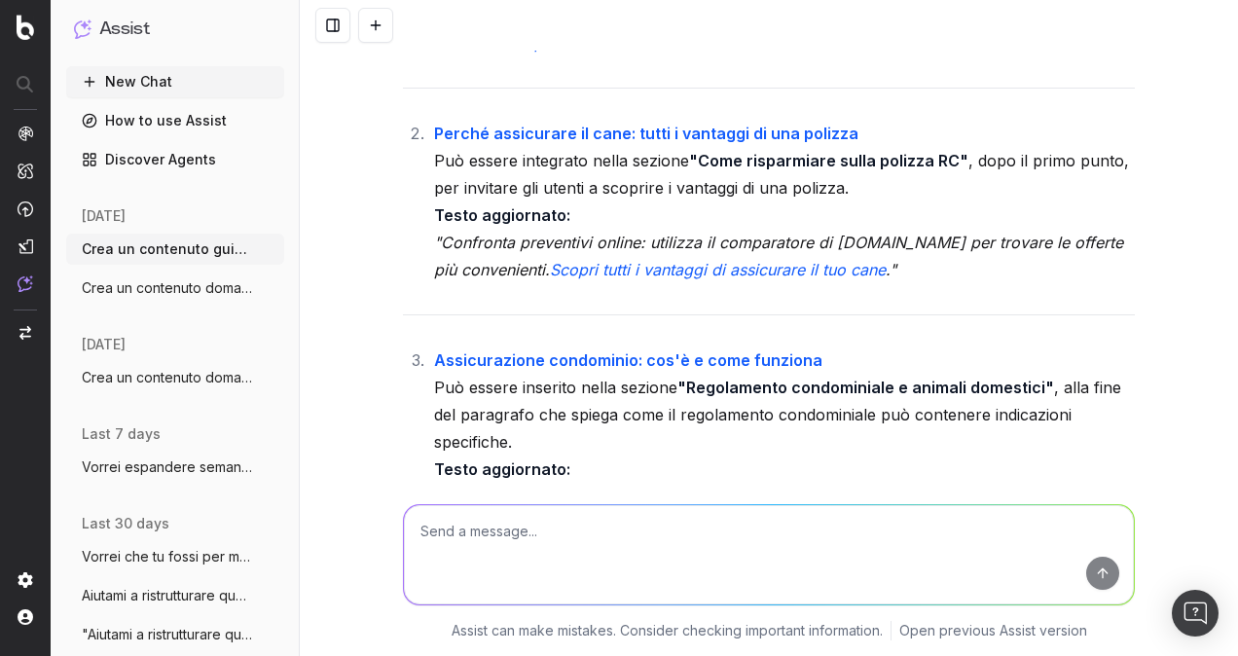
scroll to position [14652, 0]
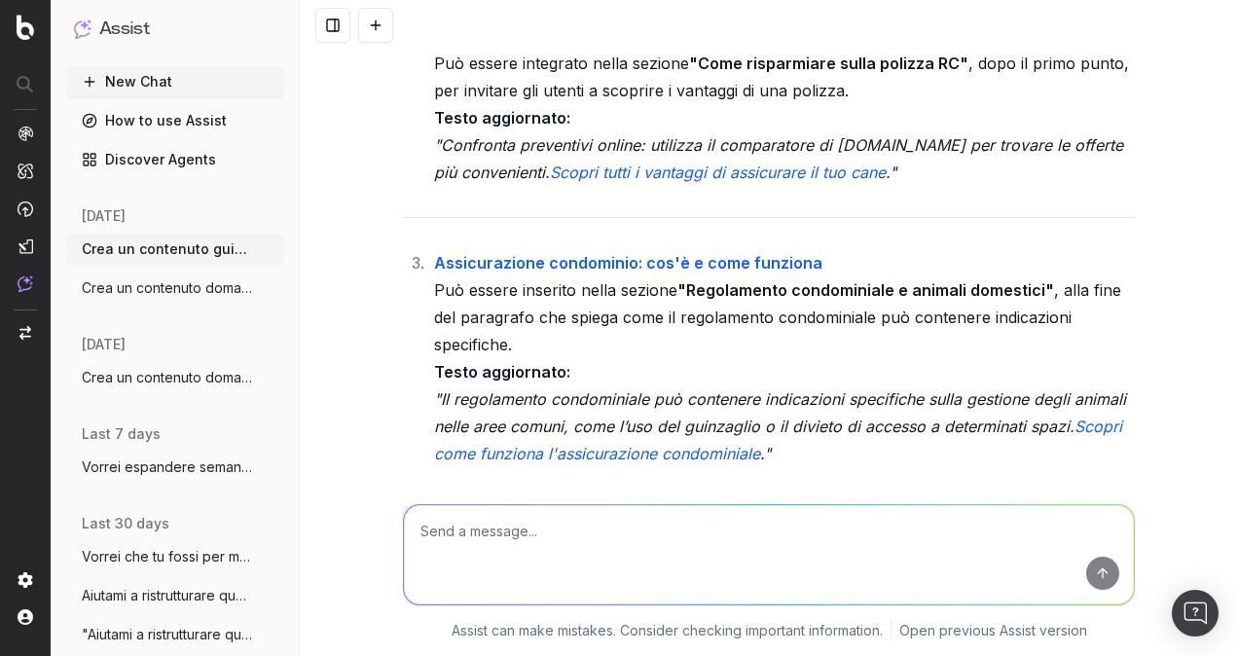
click at [884, 560] on textarea at bounding box center [769, 554] width 730 height 99
type textarea "Mi servirebbe un testo per un cta da inserire nel corpo del testo."
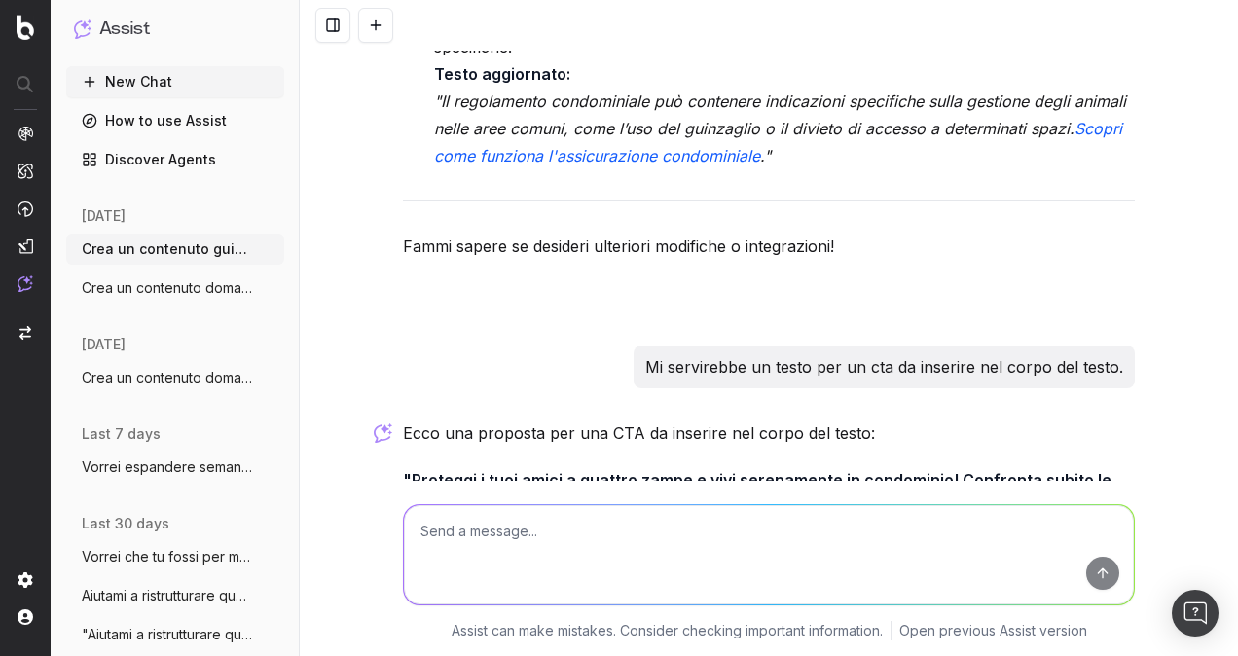
scroll to position [15001, 0]
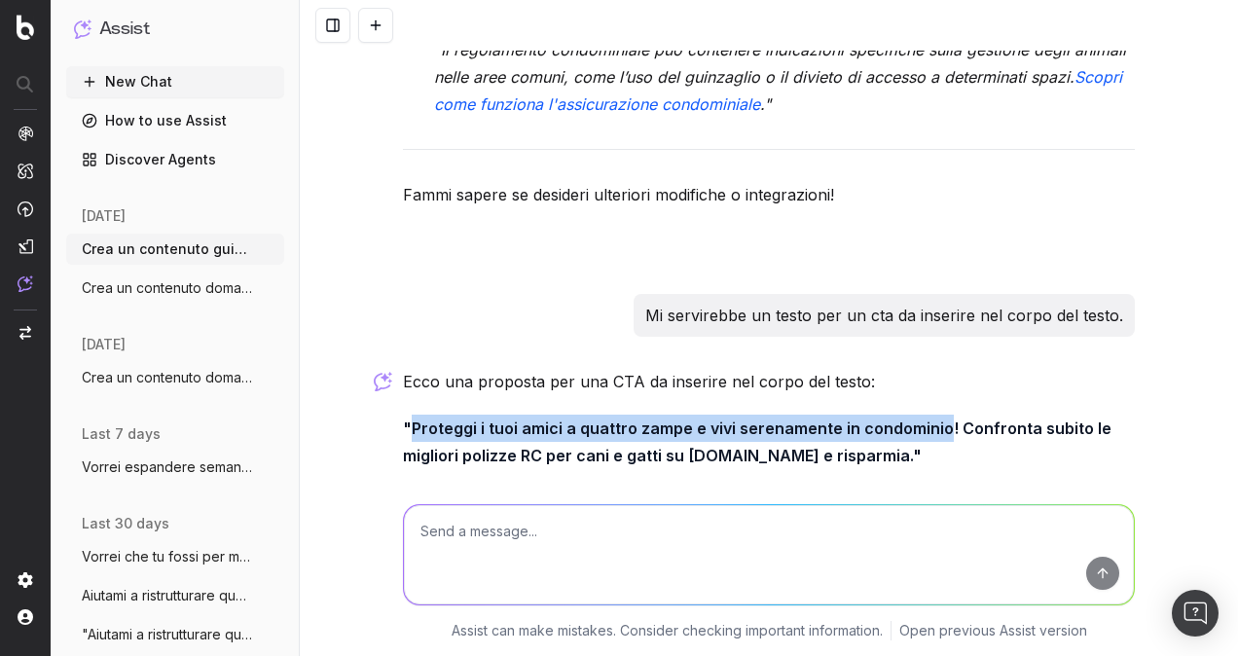
drag, startPoint x: 934, startPoint y: 305, endPoint x: 407, endPoint y: 307, distance: 527.4
click at [407, 418] on strong ""Proteggi i tuoi amici a quattro zampe e vivi serenamente in condominio! Confro…" at bounding box center [759, 441] width 712 height 47
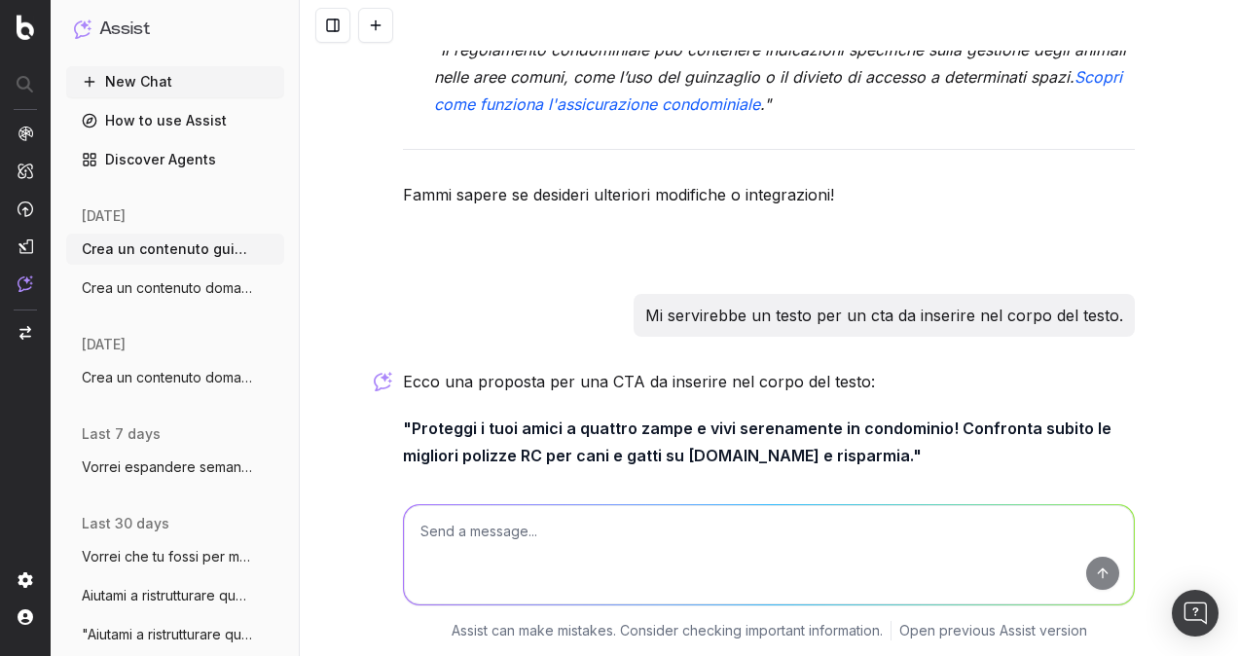
click at [726, 368] on div "Ecco una proposta per una CTA da inserire nel corpo del testo: "Proteggi i tuoi…" at bounding box center [769, 485] width 732 height 234
